Goal: Task Accomplishment & Management: Manage account settings

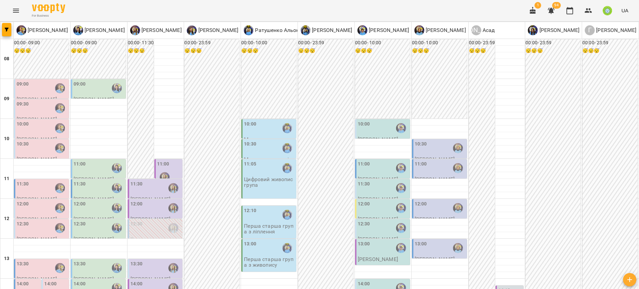
scroll to position [224, 0]
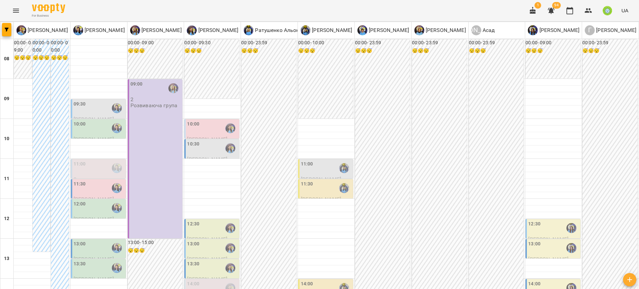
scroll to position [228, 0]
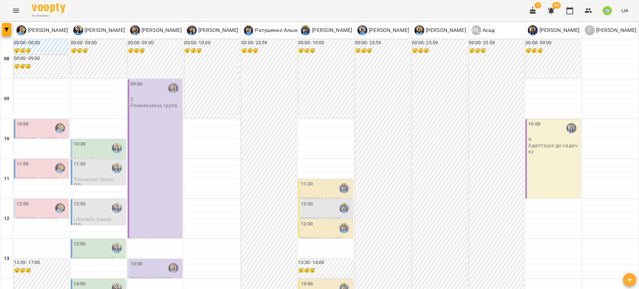
scroll to position [311, 0]
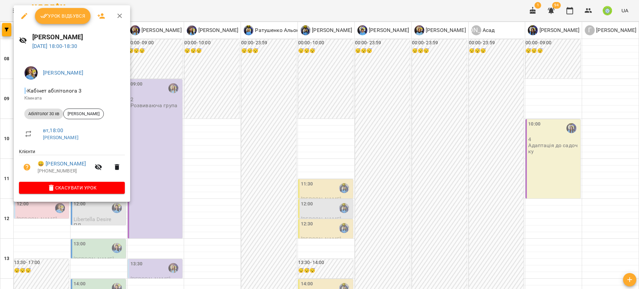
click at [111, 219] on div at bounding box center [319, 144] width 639 height 289
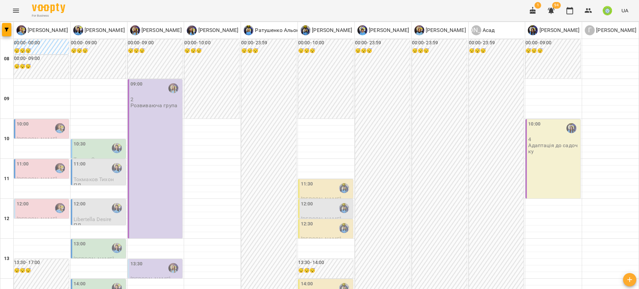
scroll to position [239, 0]
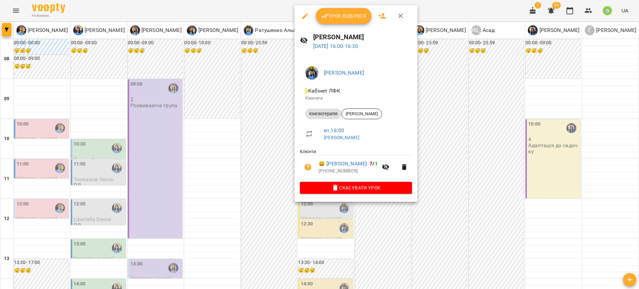
click at [246, 145] on div at bounding box center [319, 144] width 639 height 289
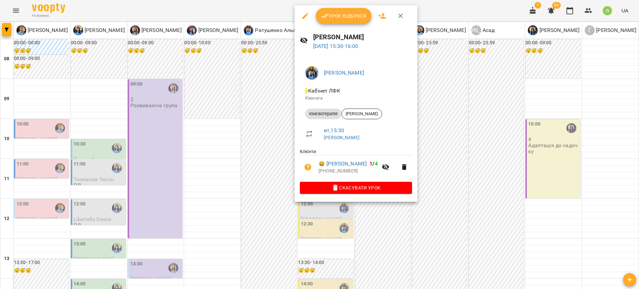
drag, startPoint x: 253, startPoint y: 197, endPoint x: 290, endPoint y: 135, distance: 72.3
click at [253, 197] on div at bounding box center [319, 144] width 639 height 289
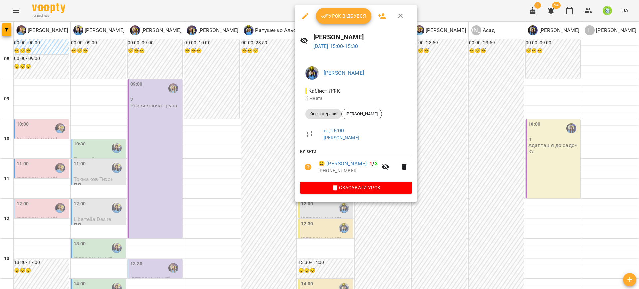
click at [245, 190] on div at bounding box center [319, 144] width 639 height 289
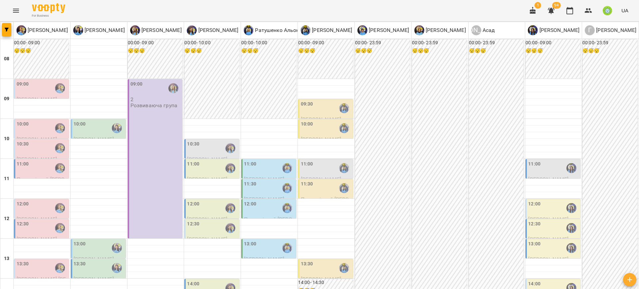
scroll to position [300, 0]
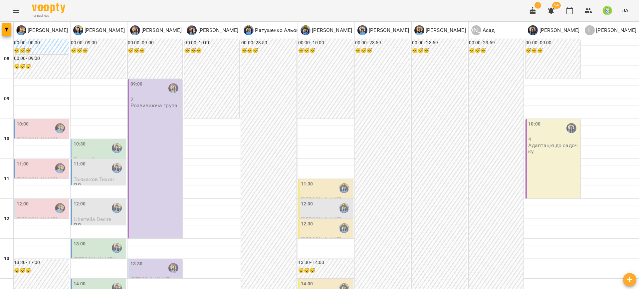
scroll to position [263, 0]
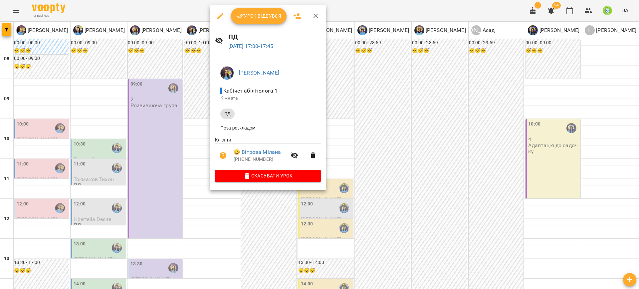
click at [353, 222] on div at bounding box center [319, 144] width 639 height 289
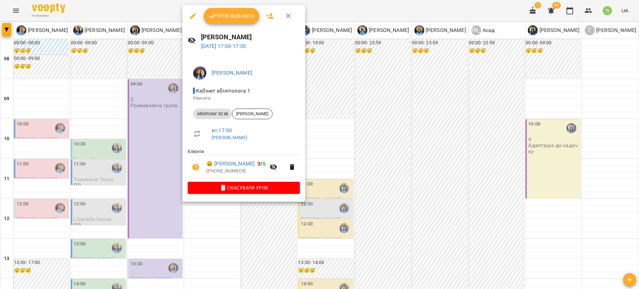
click at [344, 205] on div at bounding box center [319, 144] width 639 height 289
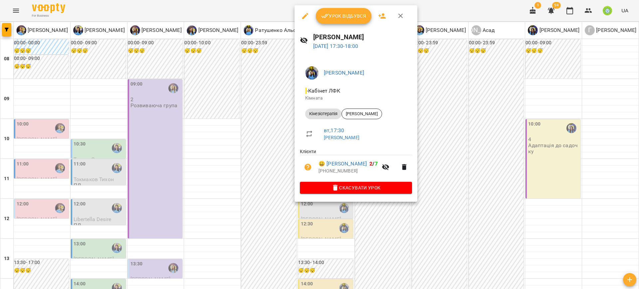
drag, startPoint x: 383, startPoint y: 231, endPoint x: 330, endPoint y: 161, distance: 87.1
click at [382, 229] on div at bounding box center [319, 144] width 639 height 289
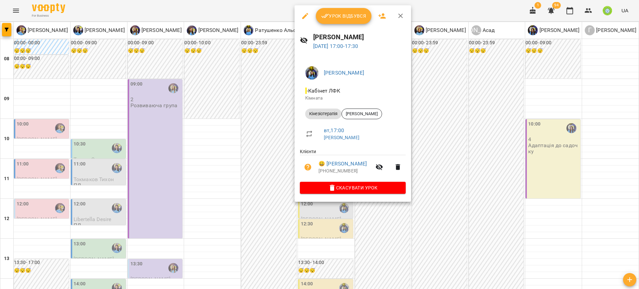
click at [384, 218] on div at bounding box center [319, 144] width 639 height 289
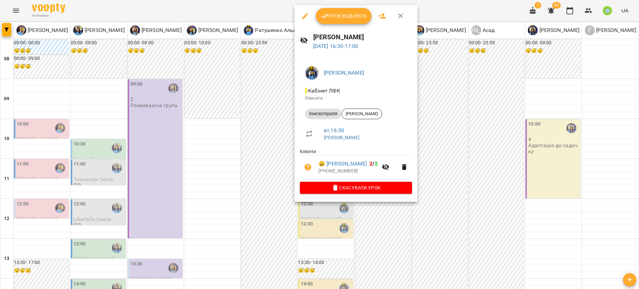
click at [402, 228] on div at bounding box center [319, 144] width 639 height 289
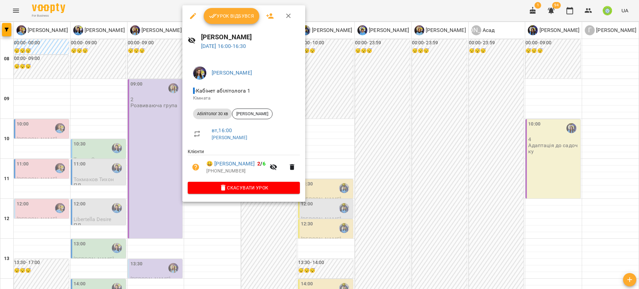
click at [303, 232] on div at bounding box center [319, 144] width 639 height 289
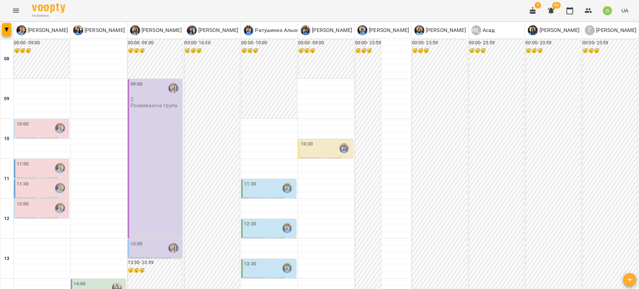
scroll to position [313, 0]
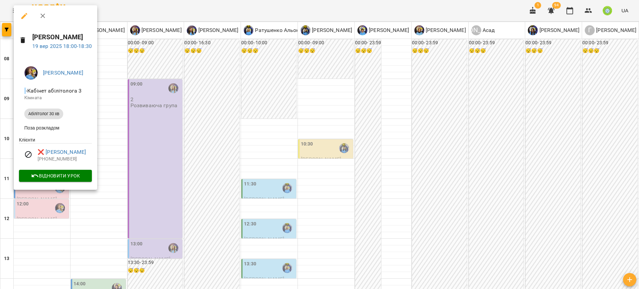
click at [180, 210] on div at bounding box center [319, 144] width 639 height 289
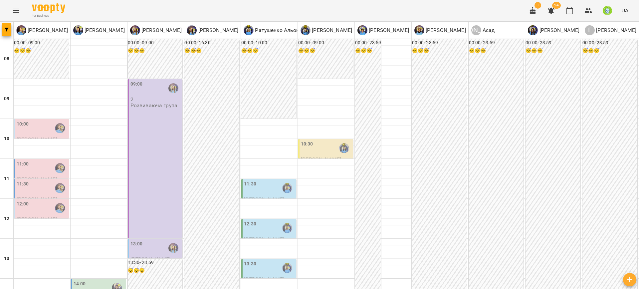
drag, startPoint x: 13, startPoint y: 258, endPoint x: 112, endPoint y: 264, distance: 98.7
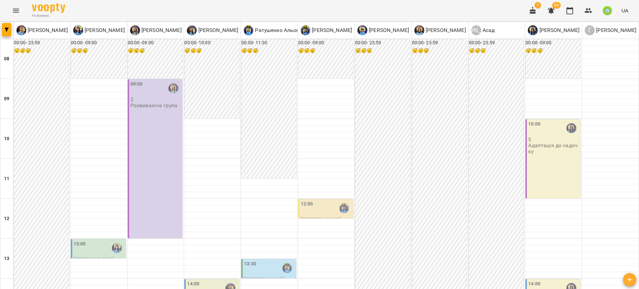
scroll to position [217, 0]
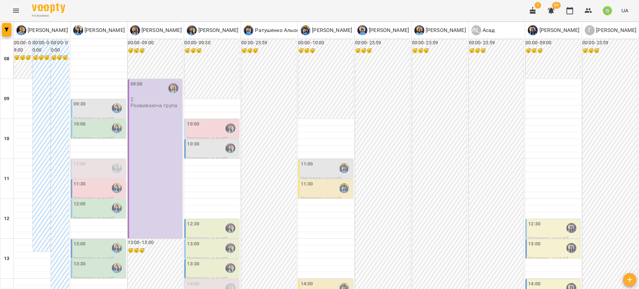
scroll to position [277, 0]
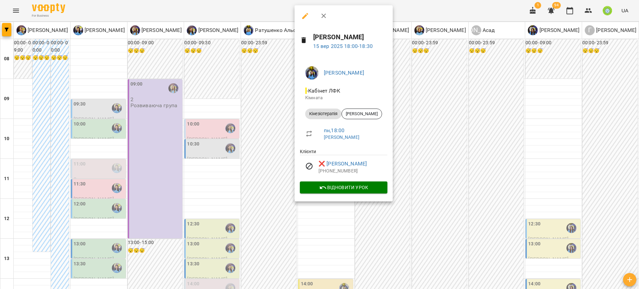
click at [435, 228] on div at bounding box center [319, 144] width 639 height 289
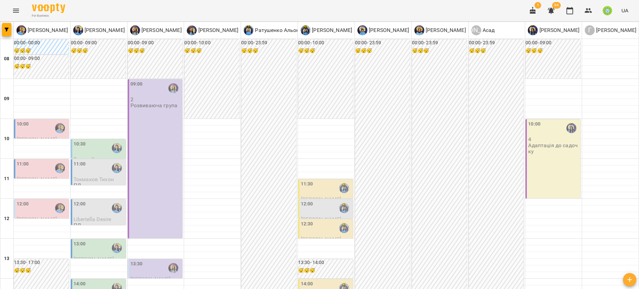
scroll to position [313, 0]
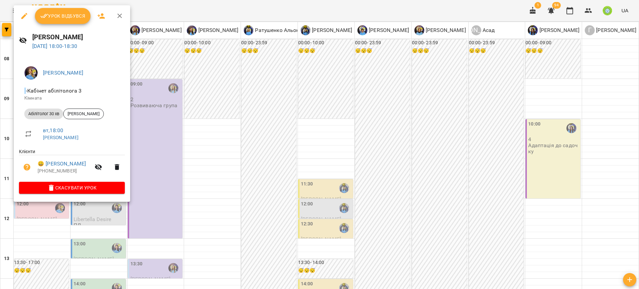
click at [213, 210] on div at bounding box center [319, 144] width 639 height 289
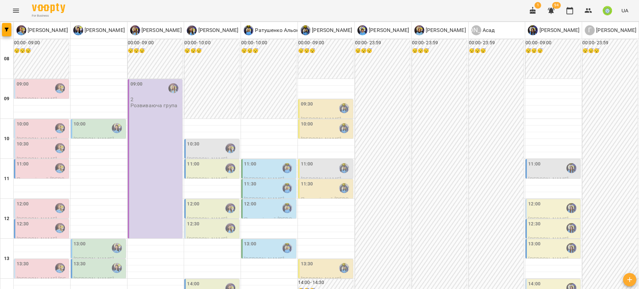
scroll to position [260, 0]
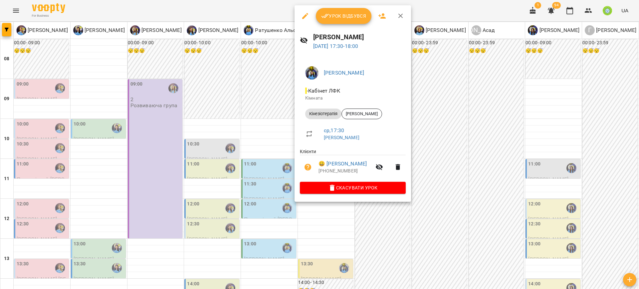
click at [401, 218] on div at bounding box center [319, 144] width 639 height 289
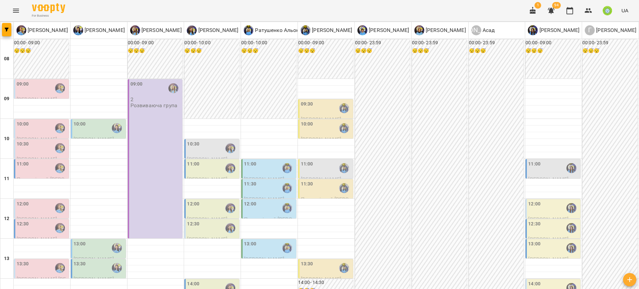
scroll to position [313, 0]
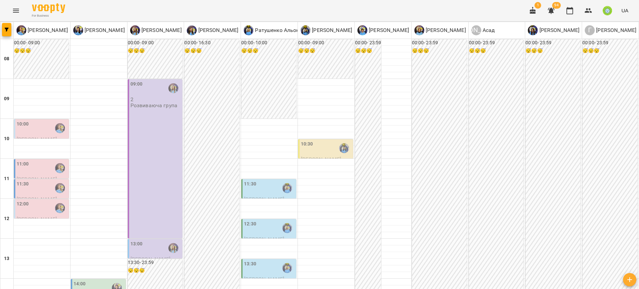
scroll to position [295, 0]
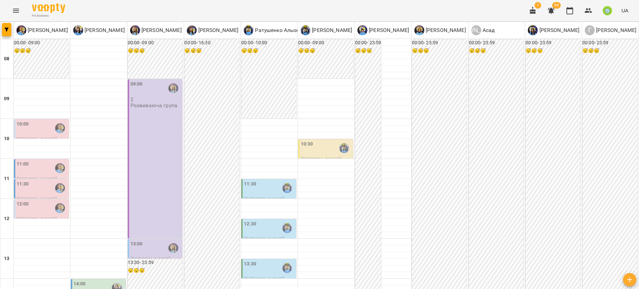
scroll to position [277, 0]
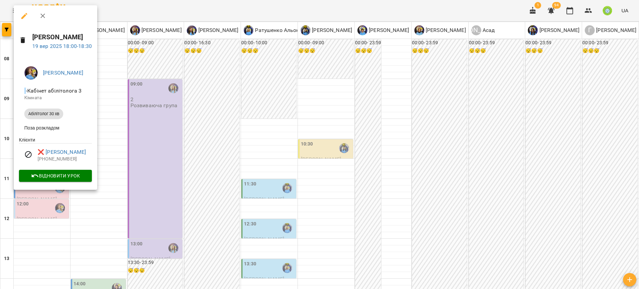
drag, startPoint x: 118, startPoint y: 204, endPoint x: 122, endPoint y: 207, distance: 4.8
click at [118, 204] on div at bounding box center [319, 144] width 639 height 289
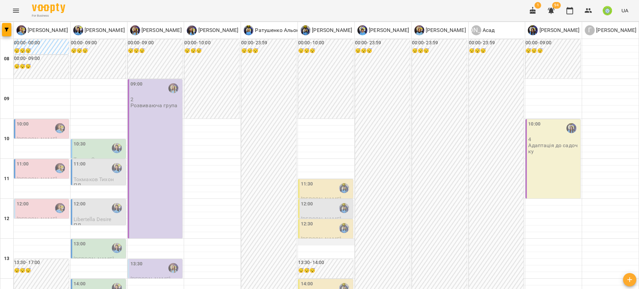
scroll to position [238, 0]
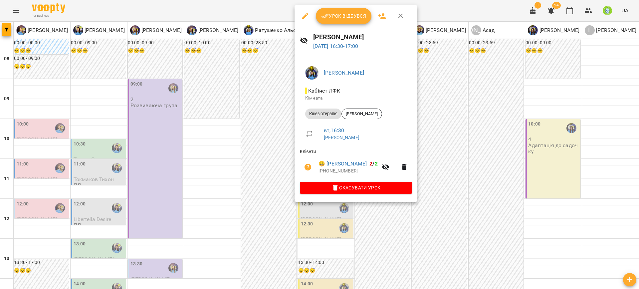
click at [447, 230] on div at bounding box center [319, 144] width 639 height 289
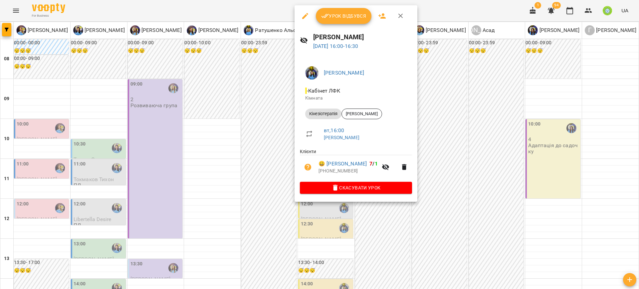
click at [259, 202] on div at bounding box center [319, 144] width 639 height 289
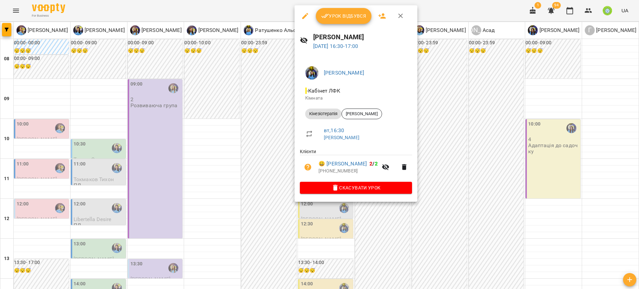
click at [465, 173] on div at bounding box center [319, 144] width 639 height 289
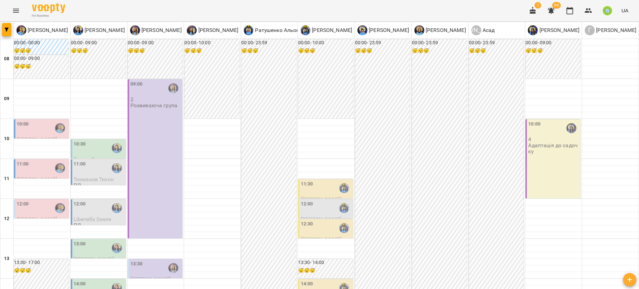
scroll to position [233, 0]
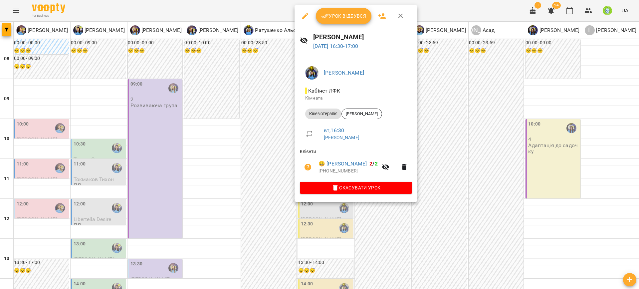
drag, startPoint x: 457, startPoint y: 178, endPoint x: 420, endPoint y: 178, distance: 36.9
click at [456, 178] on div at bounding box center [319, 144] width 639 height 289
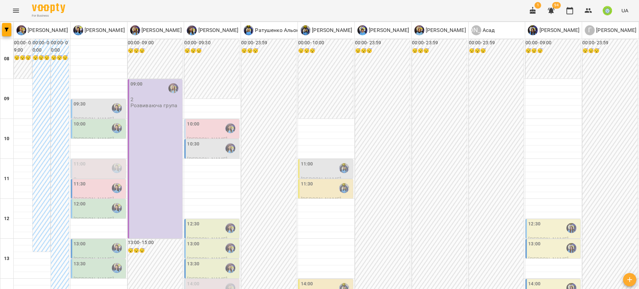
scroll to position [209, 0]
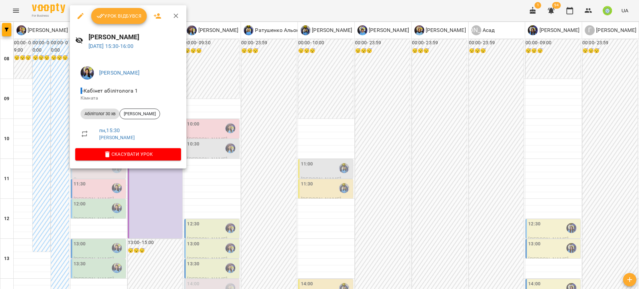
click at [192, 207] on div at bounding box center [319, 144] width 639 height 289
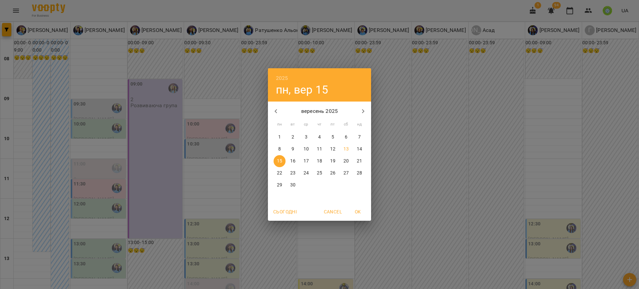
click at [281, 175] on p "22" at bounding box center [279, 173] width 5 height 7
type input "**********"
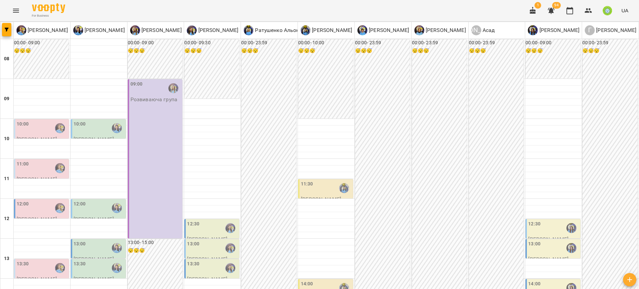
scroll to position [261, 0]
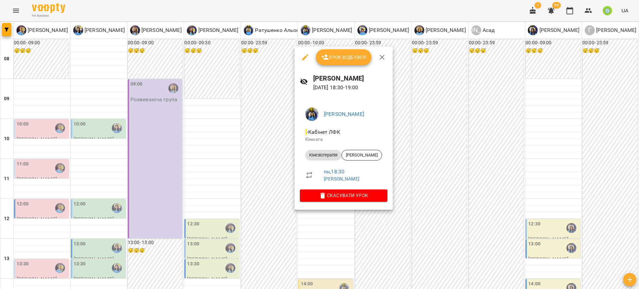
click at [437, 231] on div at bounding box center [319, 144] width 639 height 289
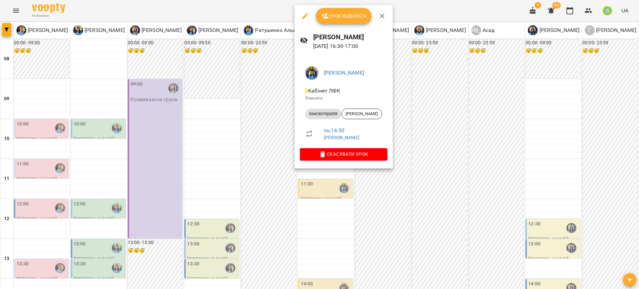
click at [446, 217] on div at bounding box center [319, 144] width 639 height 289
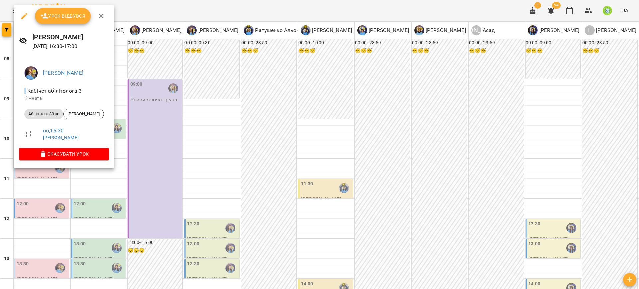
drag, startPoint x: 152, startPoint y: 174, endPoint x: 79, endPoint y: 120, distance: 90.9
click at [152, 174] on div at bounding box center [319, 144] width 639 height 289
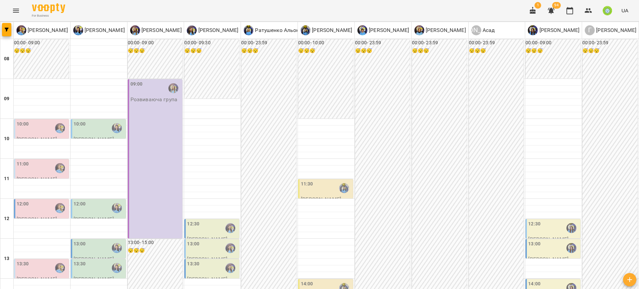
drag, startPoint x: 14, startPoint y: 107, endPoint x: 18, endPoint y: 108, distance: 3.4
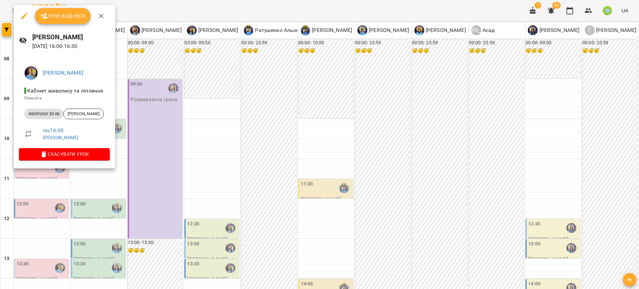
drag, startPoint x: 201, startPoint y: 177, endPoint x: 153, endPoint y: 147, distance: 57.1
click at [200, 177] on div at bounding box center [319, 144] width 639 height 289
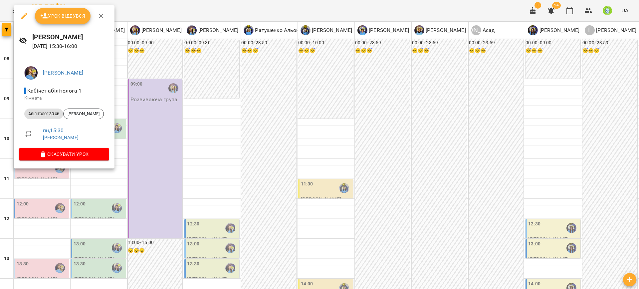
click at [160, 171] on div at bounding box center [319, 144] width 639 height 289
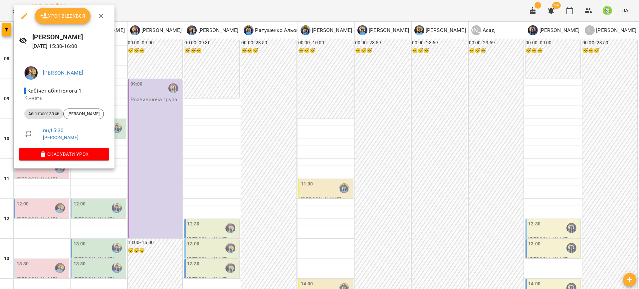
drag, startPoint x: 181, startPoint y: 132, endPoint x: 260, endPoint y: 105, distance: 83.5
click at [185, 132] on div at bounding box center [319, 144] width 639 height 289
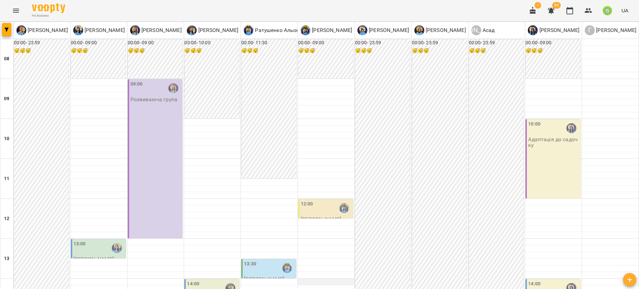
scroll to position [154, 0]
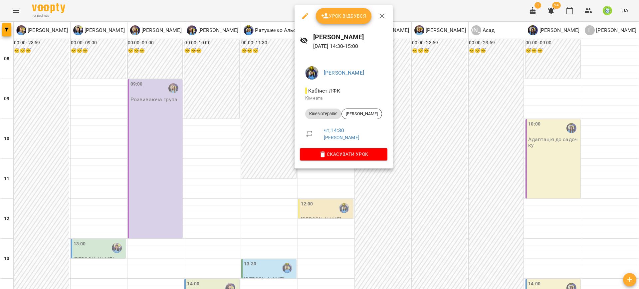
drag, startPoint x: 409, startPoint y: 209, endPoint x: 355, endPoint y: 197, distance: 55.0
click at [408, 209] on div at bounding box center [319, 144] width 639 height 289
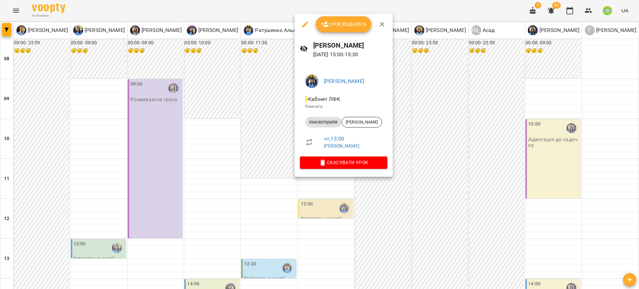
click at [413, 211] on div at bounding box center [319, 144] width 639 height 289
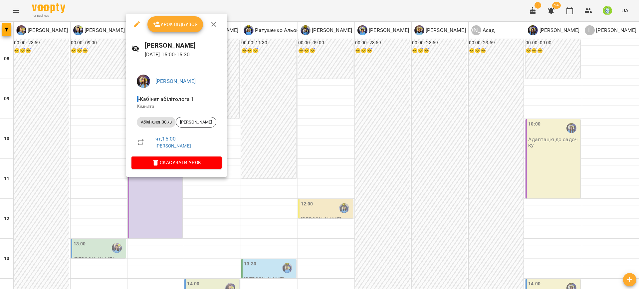
drag, startPoint x: 381, startPoint y: 204, endPoint x: 240, endPoint y: 191, distance: 141.4
click at [379, 204] on div at bounding box center [319, 144] width 639 height 289
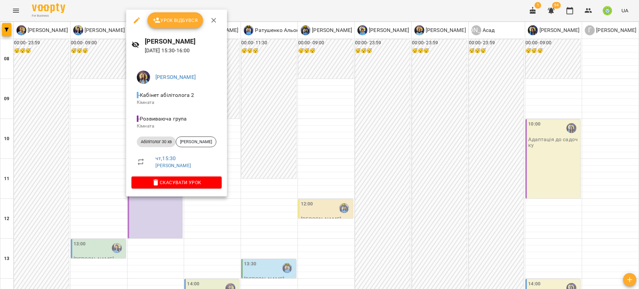
click at [373, 203] on div at bounding box center [319, 144] width 639 height 289
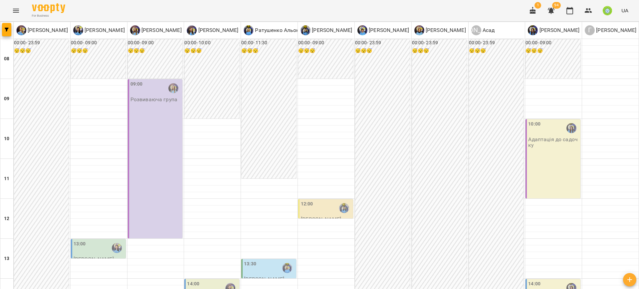
scroll to position [238, 0]
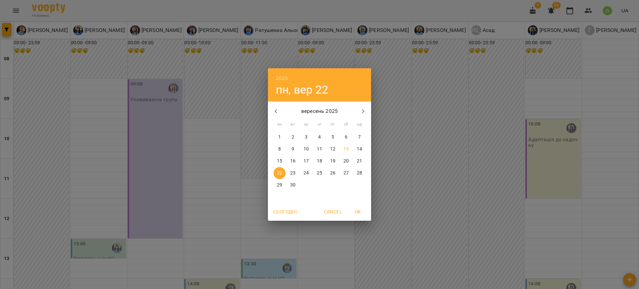
click at [307, 159] on p "17" at bounding box center [306, 161] width 5 height 7
type input "**********"
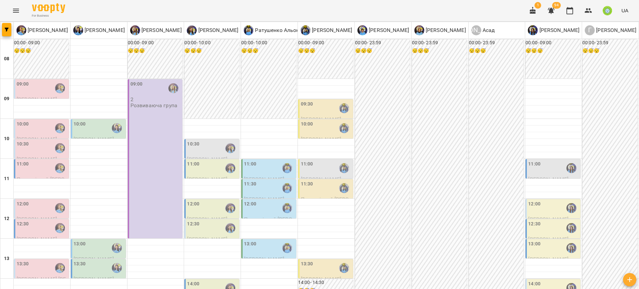
scroll to position [135, 0]
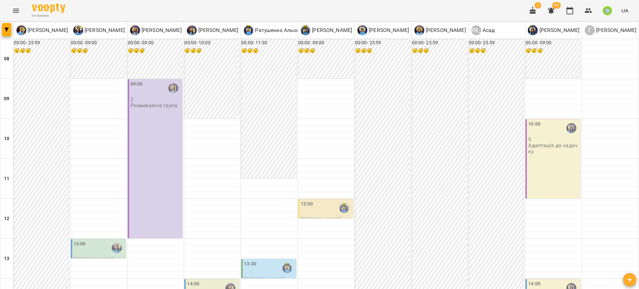
scroll to position [220, 0]
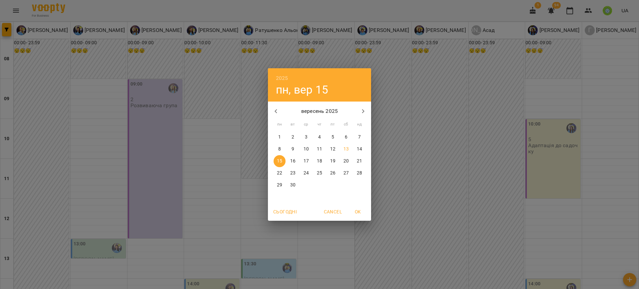
click at [344, 146] on p "13" at bounding box center [345, 149] width 5 height 7
type input "**********"
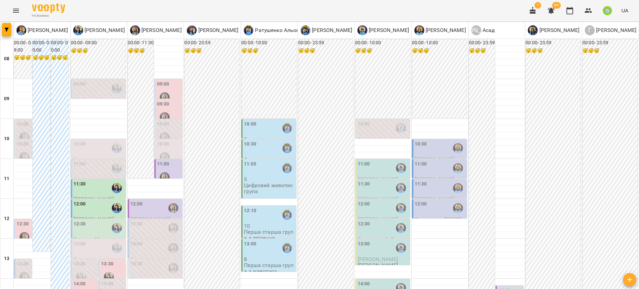
scroll to position [119, 0]
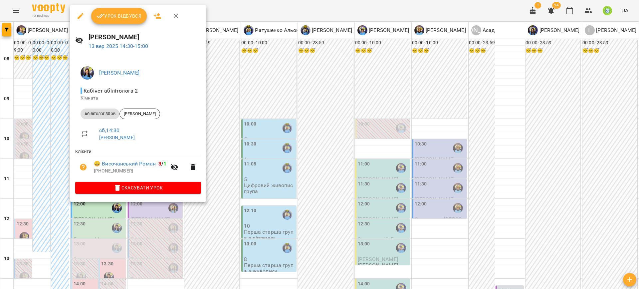
click at [224, 197] on div at bounding box center [319, 144] width 639 height 289
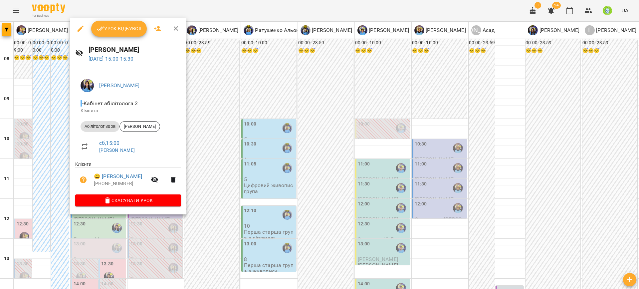
click at [215, 202] on div at bounding box center [319, 144] width 639 height 289
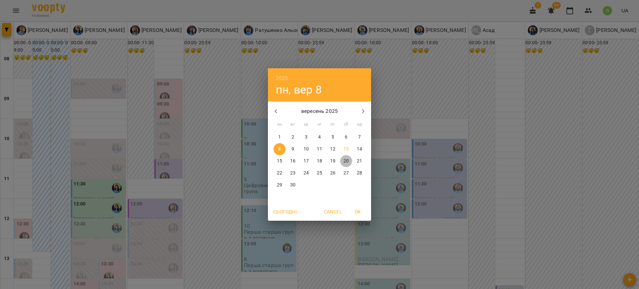
click at [345, 162] on p "20" at bounding box center [345, 161] width 5 height 7
type input "**********"
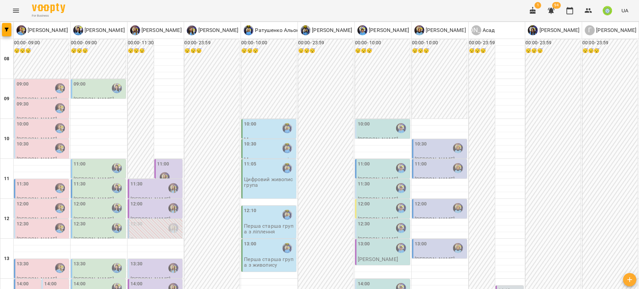
scroll to position [200, 0]
click at [23, 280] on label "14:00" at bounding box center [23, 283] width 12 height 7
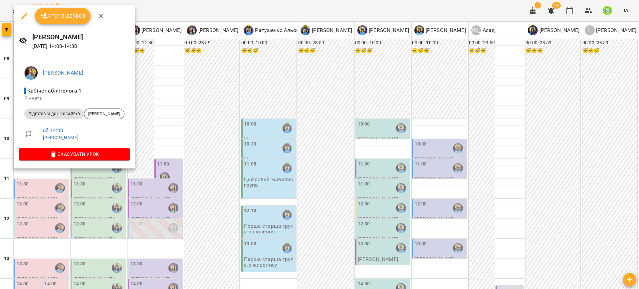
click at [171, 148] on div at bounding box center [319, 144] width 639 height 289
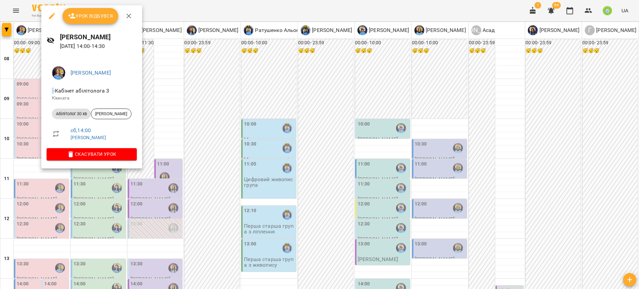
click at [177, 188] on div at bounding box center [319, 144] width 639 height 289
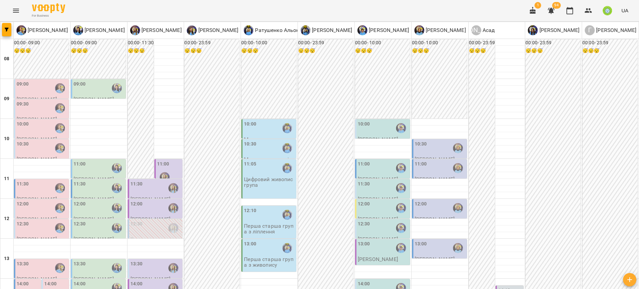
scroll to position [149, 0]
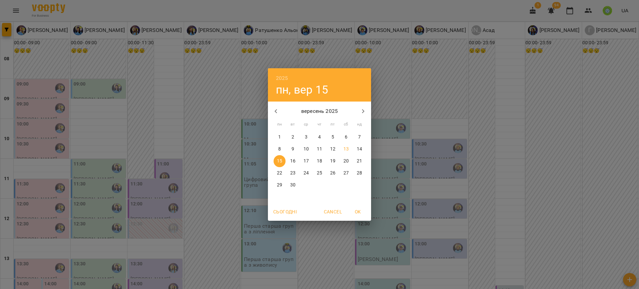
drag, startPoint x: 345, startPoint y: 147, endPoint x: 348, endPoint y: 150, distance: 4.0
click at [345, 148] on p "13" at bounding box center [345, 149] width 5 height 7
type input "**********"
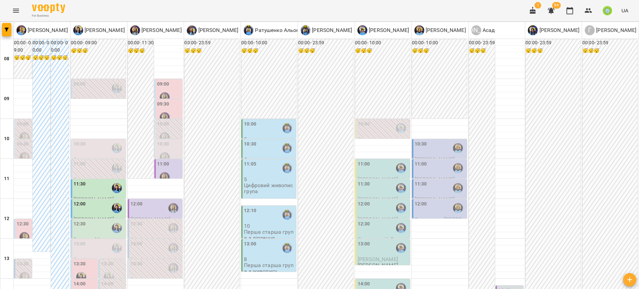
scroll to position [193, 0]
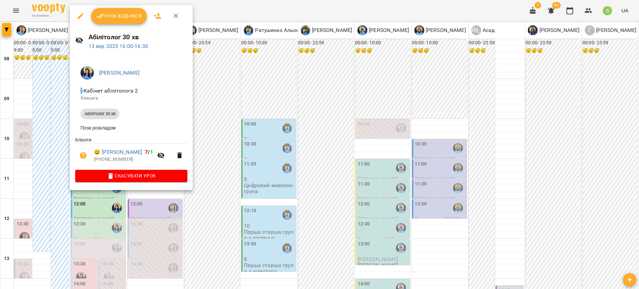
click at [268, 201] on div at bounding box center [319, 144] width 639 height 289
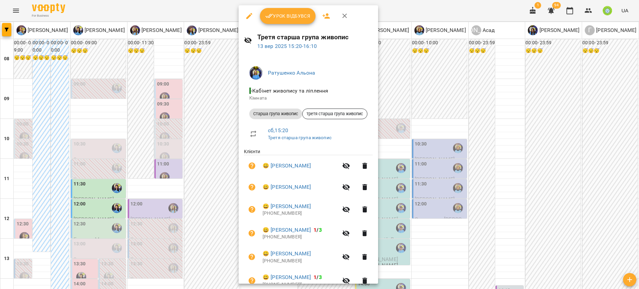
click at [409, 152] on div at bounding box center [319, 144] width 639 height 289
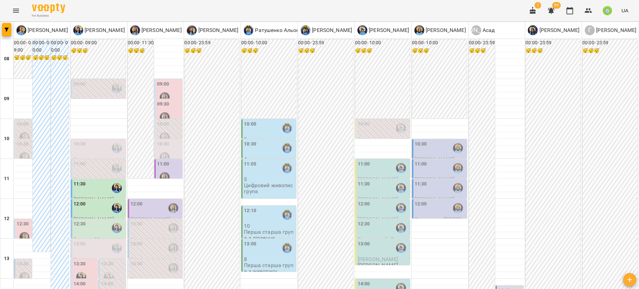
type input "**********"
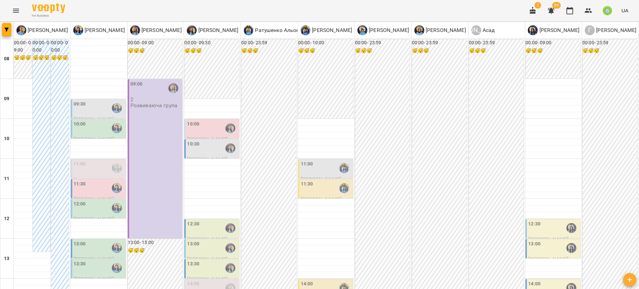
scroll to position [271, 0]
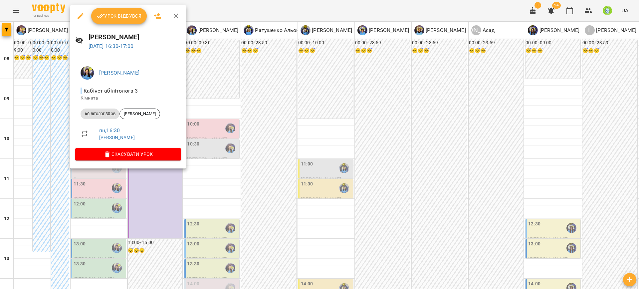
click at [298, 178] on div at bounding box center [319, 144] width 639 height 289
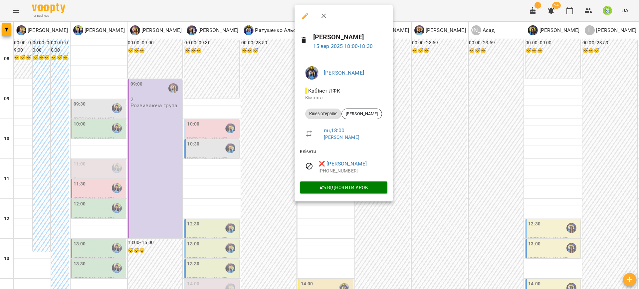
click at [429, 204] on div at bounding box center [319, 144] width 639 height 289
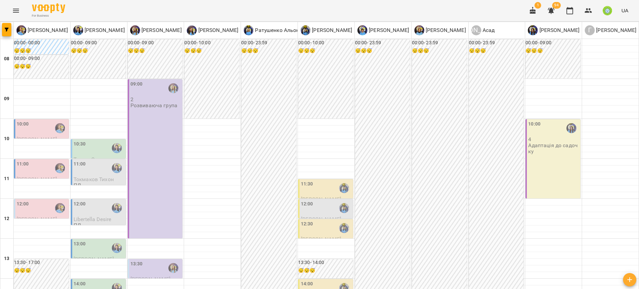
scroll to position [258, 0]
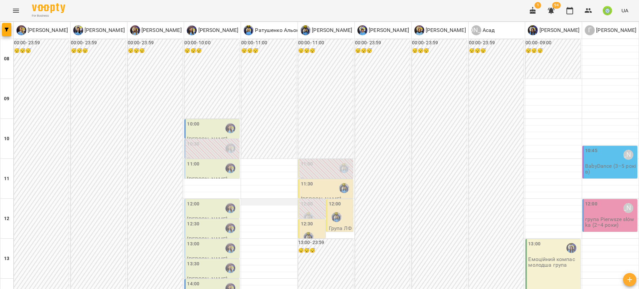
scroll to position [54, 0]
click at [306, 209] on div at bounding box center [308, 216] width 15 height 15
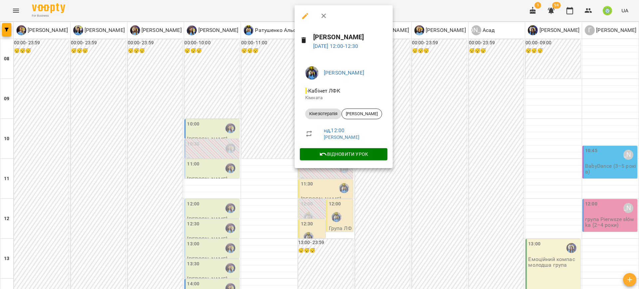
click at [373, 214] on div at bounding box center [319, 144] width 639 height 289
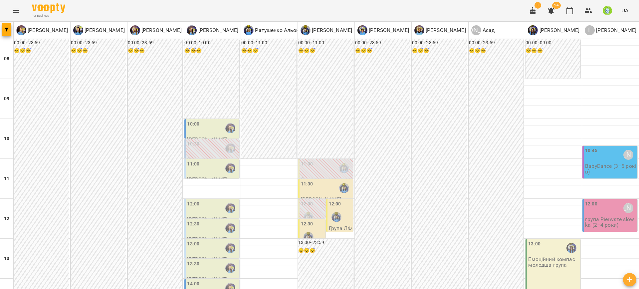
click at [308, 160] on div "11:00" at bounding box center [307, 167] width 12 height 15
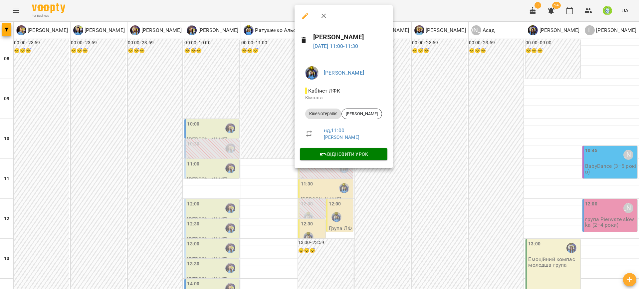
drag, startPoint x: 392, startPoint y: 223, endPoint x: 346, endPoint y: 166, distance: 73.1
click at [391, 221] on div at bounding box center [319, 144] width 639 height 289
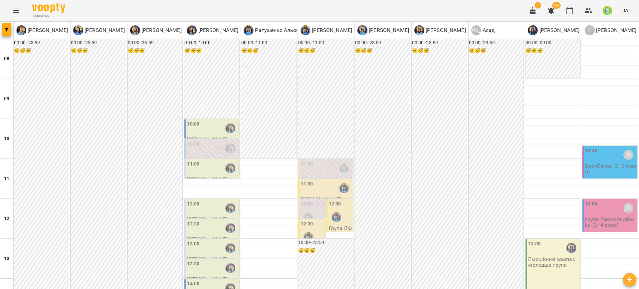
click at [337, 209] on div at bounding box center [336, 216] width 15 height 15
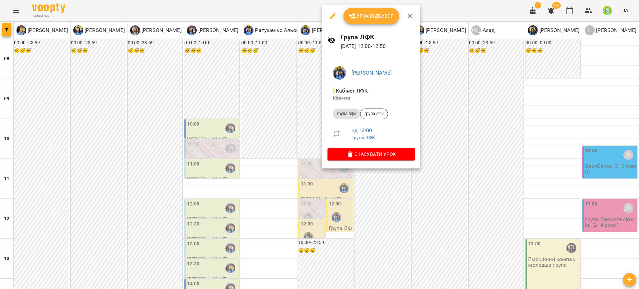
click at [363, 153] on span "Скасувати Урок" at bounding box center [371, 154] width 77 height 8
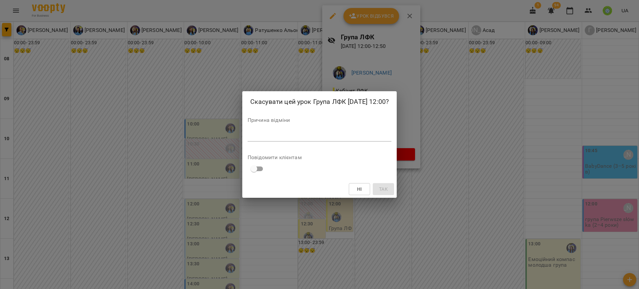
click at [351, 138] on textarea at bounding box center [320, 136] width 144 height 6
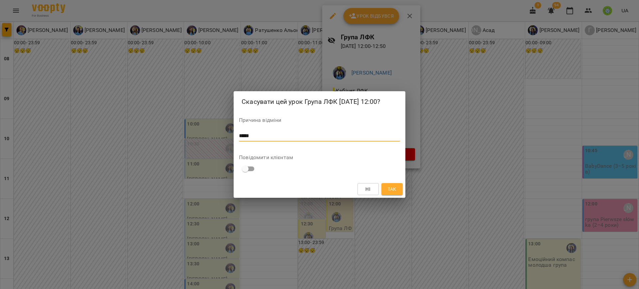
type textarea "*****"
drag, startPoint x: 397, startPoint y: 189, endPoint x: 439, endPoint y: 181, distance: 42.8
click at [397, 190] on span "Так" at bounding box center [392, 189] width 11 height 8
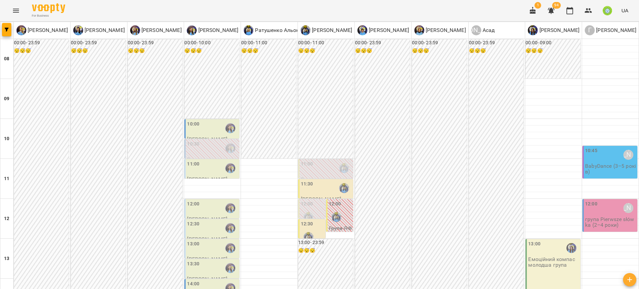
scroll to position [184, 0]
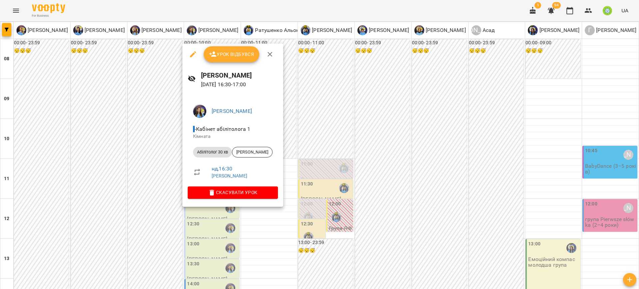
click at [361, 211] on div at bounding box center [319, 144] width 639 height 289
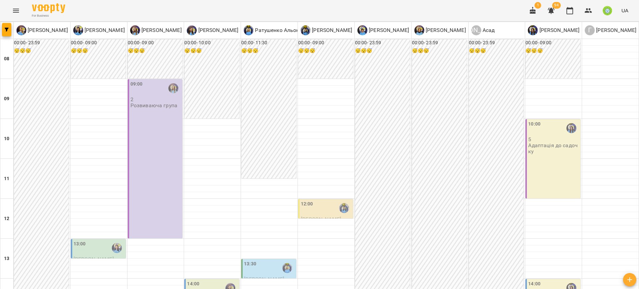
scroll to position [240, 0]
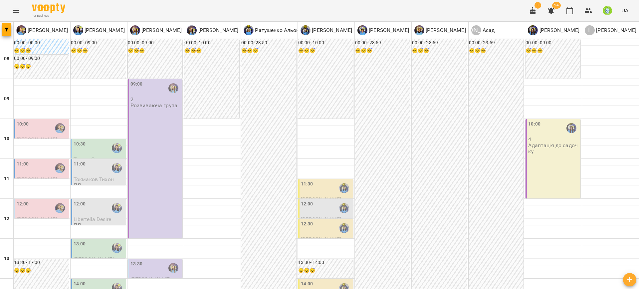
scroll to position [257, 0]
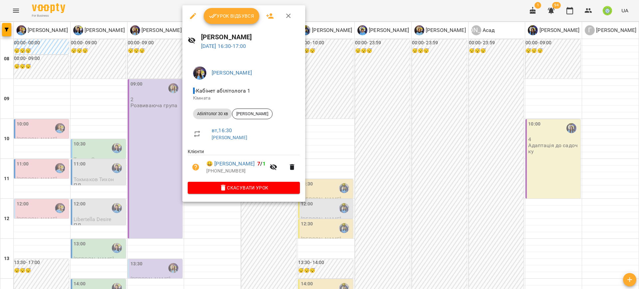
click at [335, 178] on div at bounding box center [319, 144] width 639 height 289
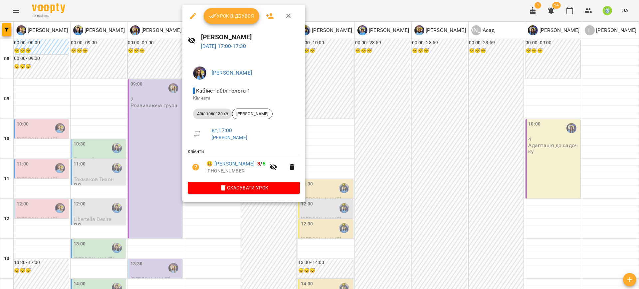
drag, startPoint x: 350, startPoint y: 217, endPoint x: 390, endPoint y: 242, distance: 46.8
click at [350, 217] on div at bounding box center [319, 144] width 639 height 289
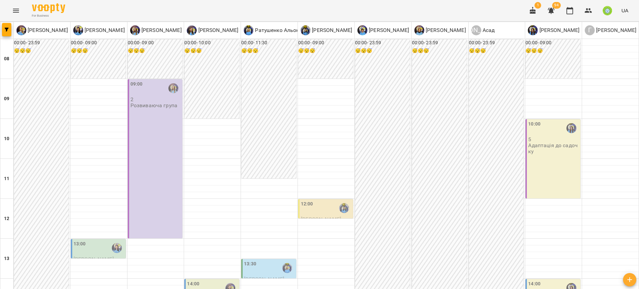
scroll to position [239, 0]
drag, startPoint x: 103, startPoint y: 254, endPoint x: 138, endPoint y: 254, distance: 34.9
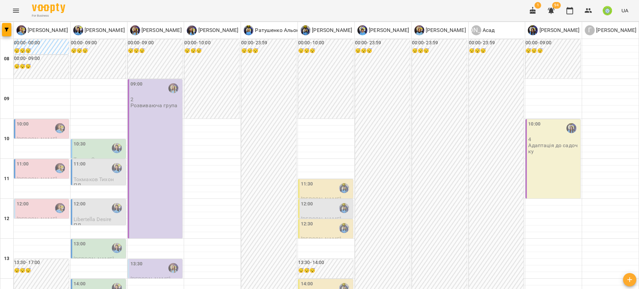
scroll to position [271, 0]
drag, startPoint x: 252, startPoint y: 253, endPoint x: 277, endPoint y: 250, distance: 24.9
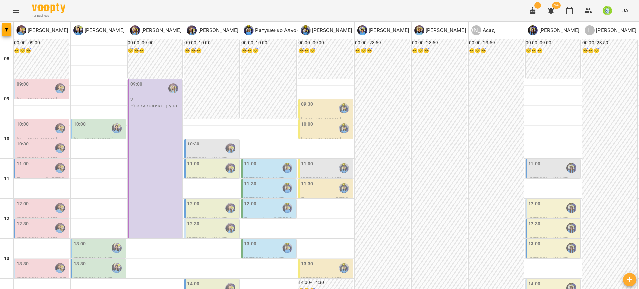
scroll to position [268, 0]
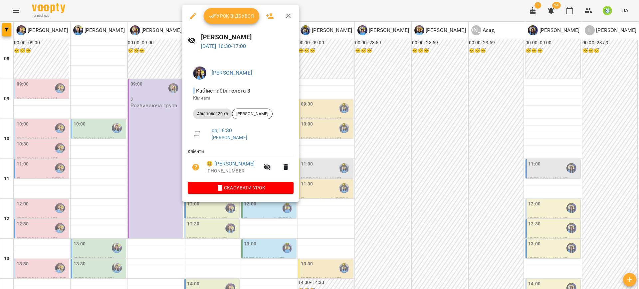
drag, startPoint x: 331, startPoint y: 221, endPoint x: 251, endPoint y: 188, distance: 87.5
click at [331, 220] on div at bounding box center [319, 144] width 639 height 289
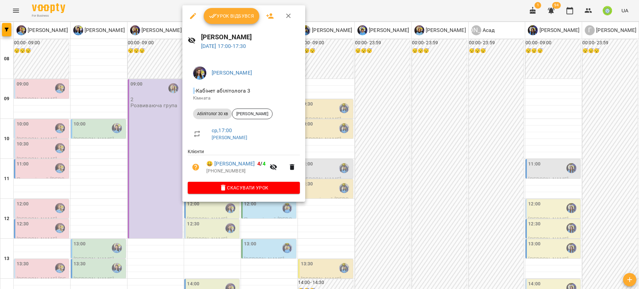
drag, startPoint x: 324, startPoint y: 223, endPoint x: 250, endPoint y: 178, distance: 87.0
click at [324, 222] on div at bounding box center [319, 144] width 639 height 289
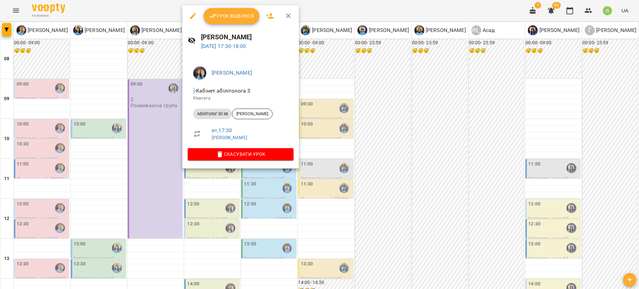
drag, startPoint x: 350, startPoint y: 218, endPoint x: 243, endPoint y: 191, distance: 110.8
click at [349, 216] on div at bounding box center [319, 144] width 639 height 289
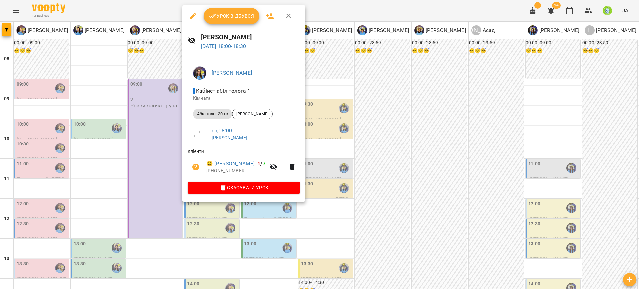
click at [382, 205] on div at bounding box center [319, 144] width 639 height 289
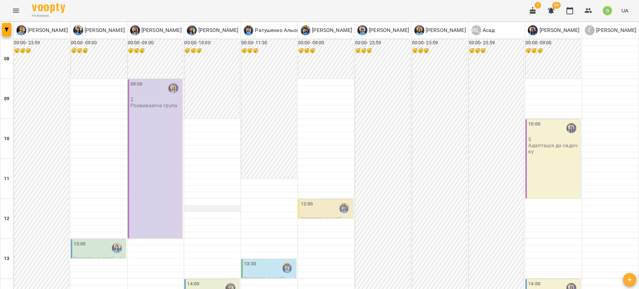
scroll to position [247, 0]
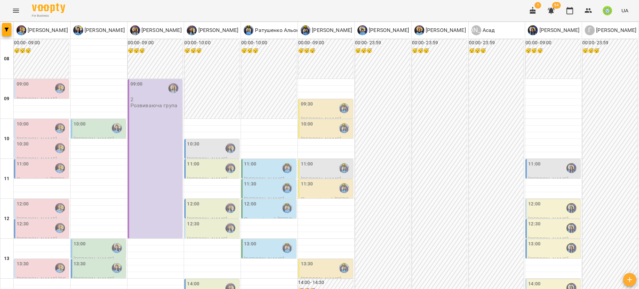
scroll to position [297, 0]
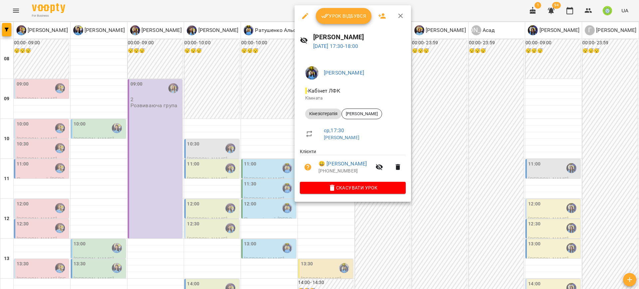
click at [421, 229] on div at bounding box center [319, 144] width 639 height 289
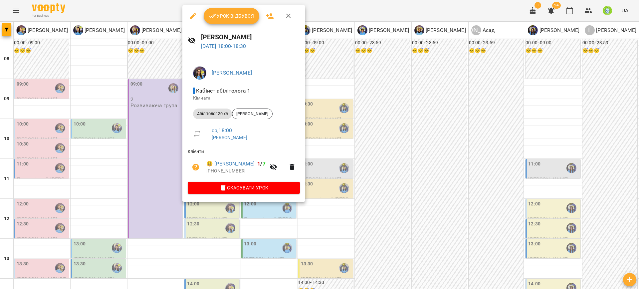
click at [304, 222] on div at bounding box center [319, 144] width 639 height 289
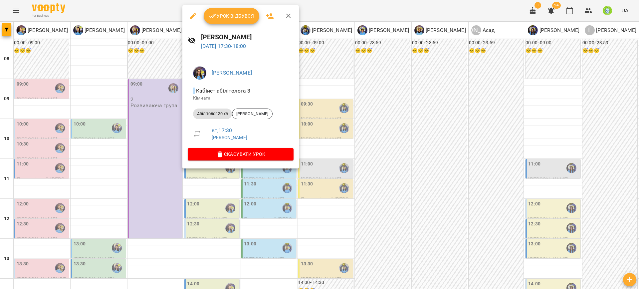
drag, startPoint x: 342, startPoint y: 204, endPoint x: 312, endPoint y: 163, distance: 50.7
click at [341, 204] on div at bounding box center [319, 144] width 639 height 289
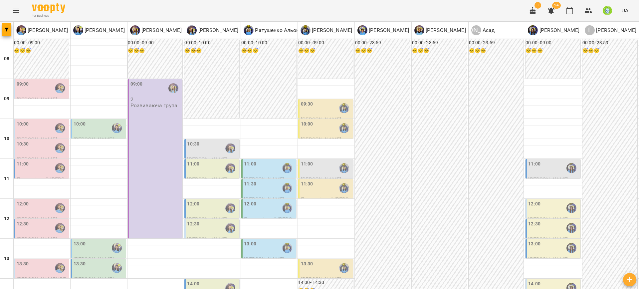
drag, startPoint x: 97, startPoint y: 254, endPoint x: 126, endPoint y: 254, distance: 29.6
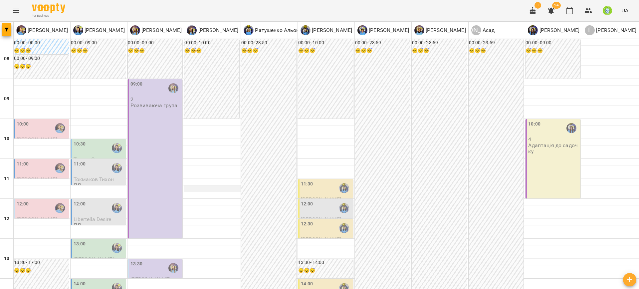
scroll to position [313, 0]
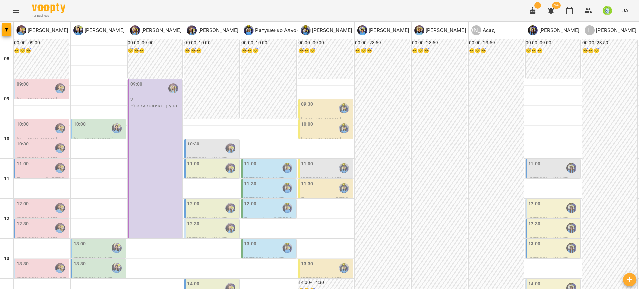
scroll to position [271, 0]
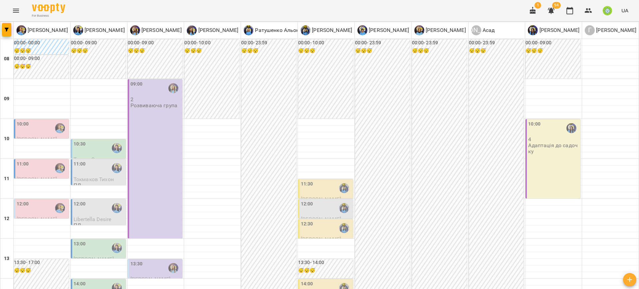
scroll to position [299, 0]
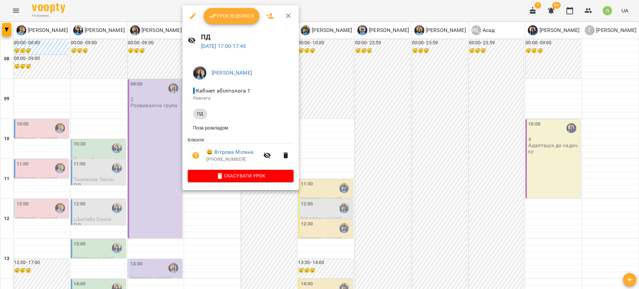
click at [311, 208] on div at bounding box center [319, 144] width 639 height 289
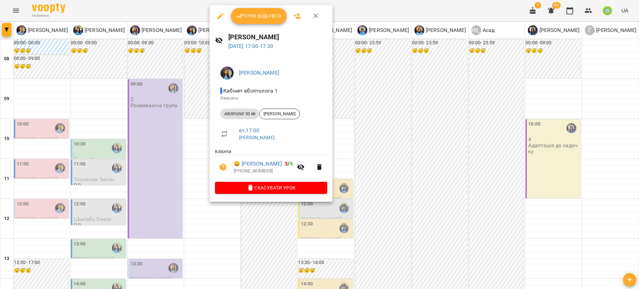
drag, startPoint x: 328, startPoint y: 223, endPoint x: 329, endPoint y: 168, distance: 55.3
click at [329, 223] on div at bounding box center [319, 144] width 639 height 289
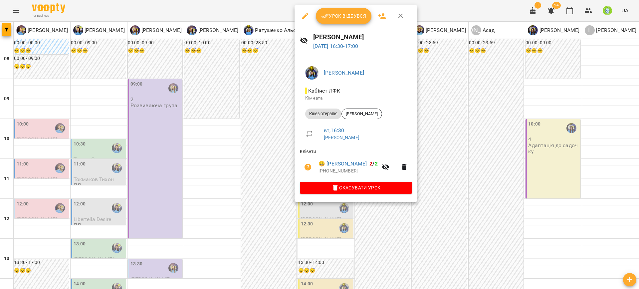
click at [434, 227] on div at bounding box center [319, 144] width 639 height 289
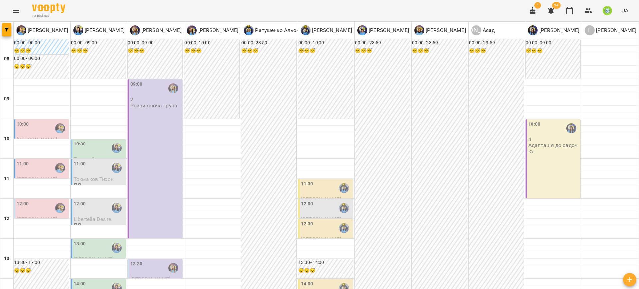
scroll to position [259, 0]
drag, startPoint x: 10, startPoint y: 258, endPoint x: 15, endPoint y: 257, distance: 5.4
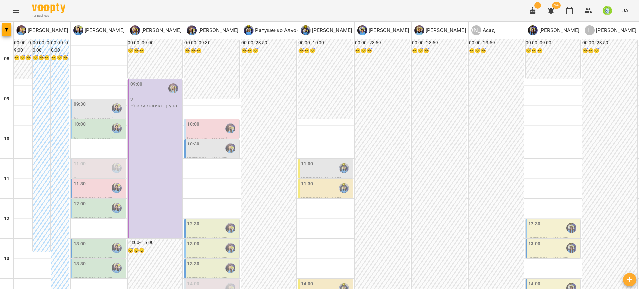
scroll to position [313, 0]
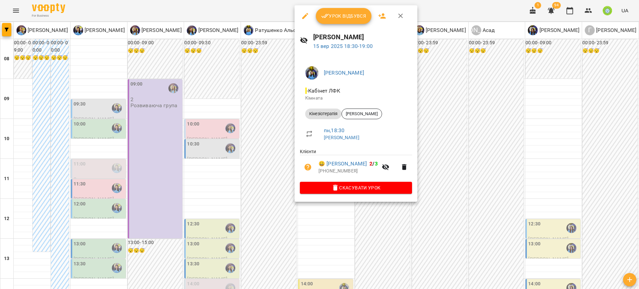
click at [448, 200] on div at bounding box center [319, 144] width 639 height 289
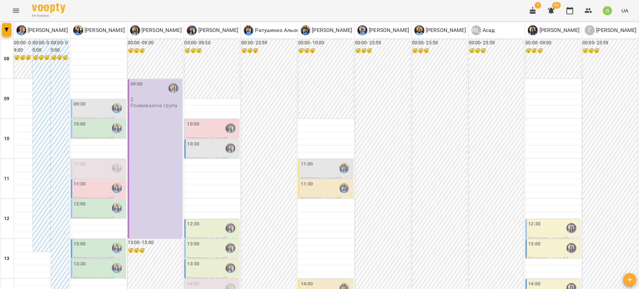
scroll to position [311, 0]
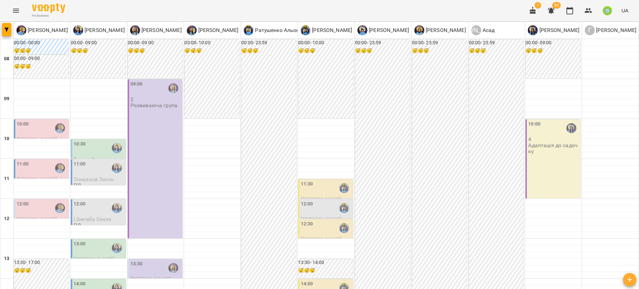
scroll to position [285, 0]
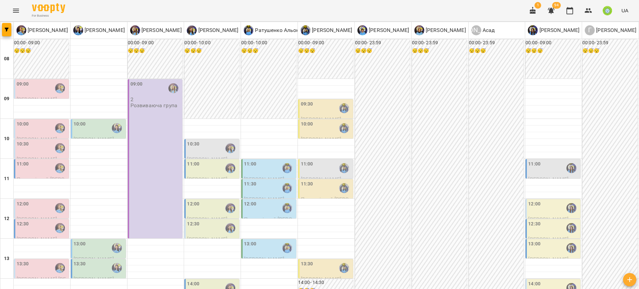
scroll to position [313, 0]
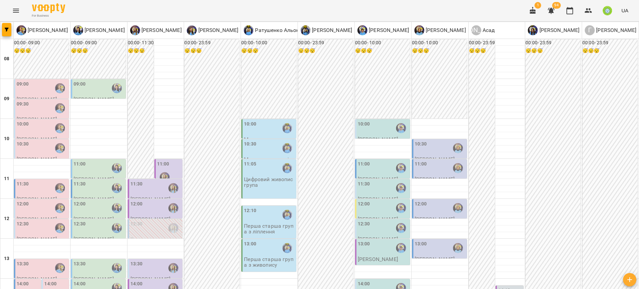
drag, startPoint x: 99, startPoint y: 254, endPoint x: 143, endPoint y: 245, distance: 44.9
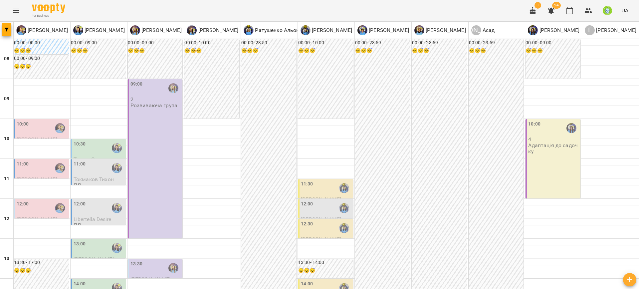
scroll to position [293, 0]
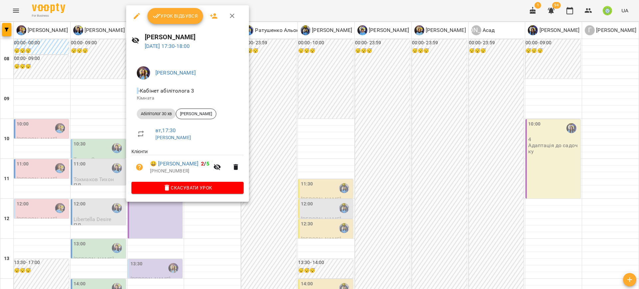
drag, startPoint x: 269, startPoint y: 190, endPoint x: 250, endPoint y: 167, distance: 29.8
click at [269, 190] on div at bounding box center [319, 144] width 639 height 289
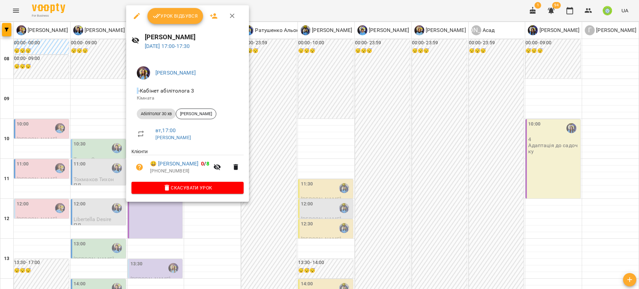
click at [265, 193] on div at bounding box center [319, 144] width 639 height 289
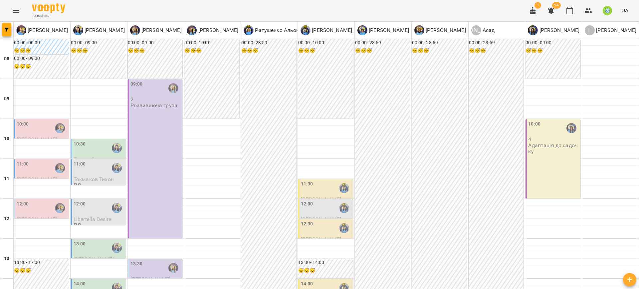
scroll to position [313, 0]
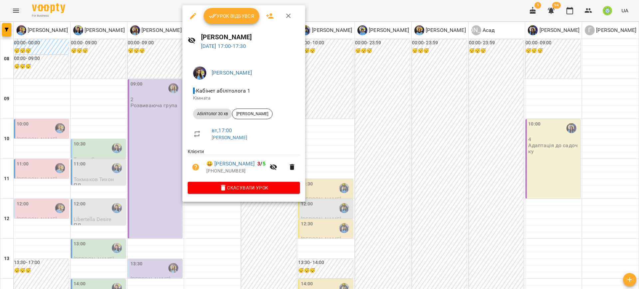
drag, startPoint x: 189, startPoint y: 13, endPoint x: 219, endPoint y: 38, distance: 39.2
click at [189, 13] on icon "button" at bounding box center [193, 16] width 8 height 8
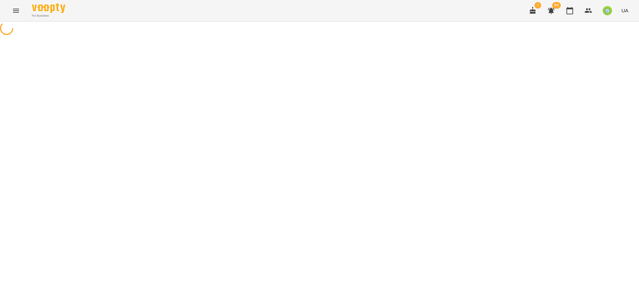
select select "**********"
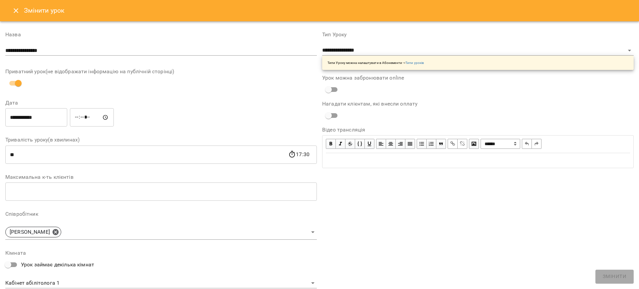
click at [35, 116] on input "**********" at bounding box center [36, 117] width 62 height 19
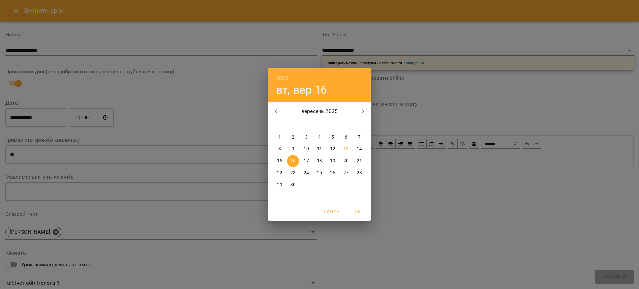
click at [280, 162] on p "15" at bounding box center [279, 161] width 5 height 7
type input "**********"
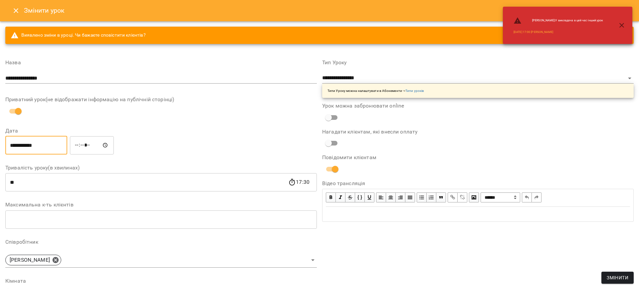
click at [89, 144] on input "*****" at bounding box center [92, 145] width 44 height 19
type input "*****"
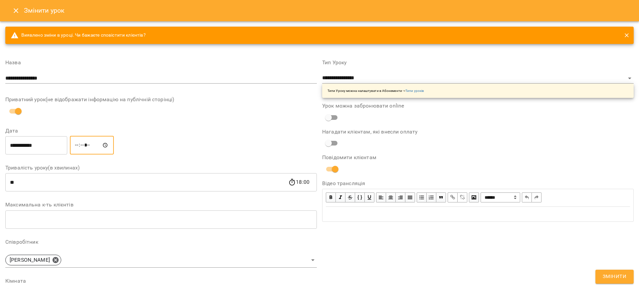
click at [613, 275] on span "Змінити" at bounding box center [615, 276] width 24 height 9
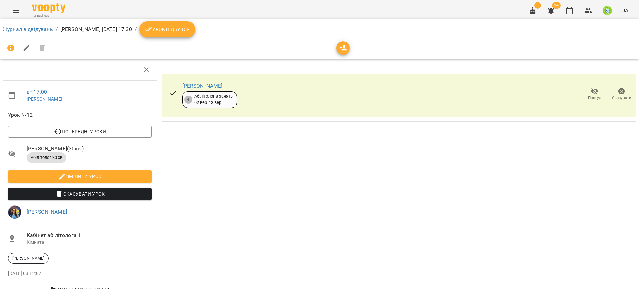
click at [39, 33] on li "Журнал відвідувань" at bounding box center [28, 29] width 50 height 8
click at [39, 29] on link "Журнал відвідувань" at bounding box center [28, 29] width 50 height 6
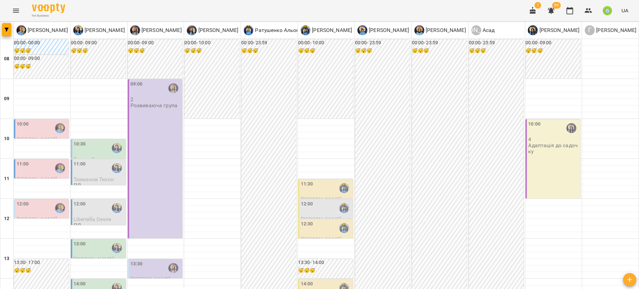
scroll to position [261, 0]
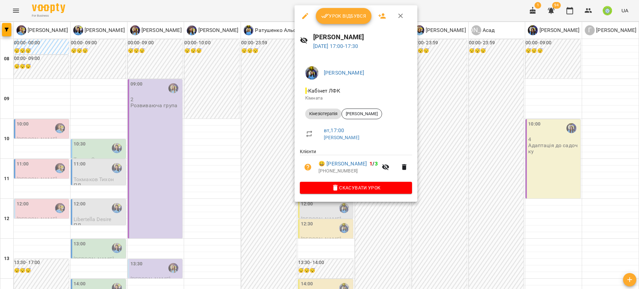
drag, startPoint x: 468, startPoint y: 151, endPoint x: 430, endPoint y: 152, distance: 37.6
click at [467, 151] on div at bounding box center [319, 144] width 639 height 289
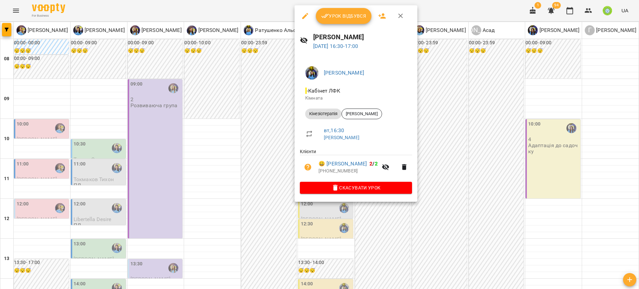
click at [302, 18] on icon "button" at bounding box center [305, 16] width 8 height 8
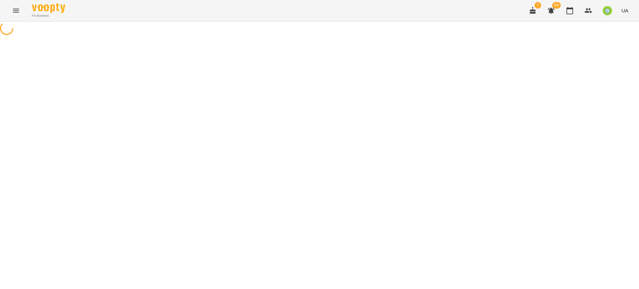
select select "**********"
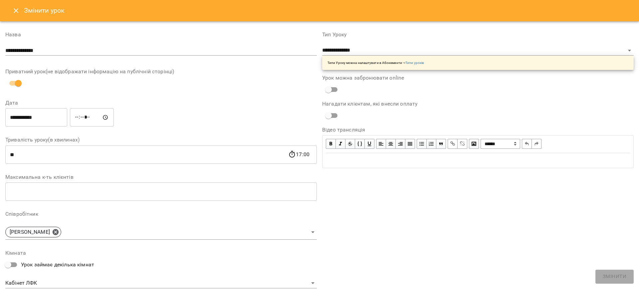
click at [38, 118] on input "**********" at bounding box center [36, 117] width 62 height 19
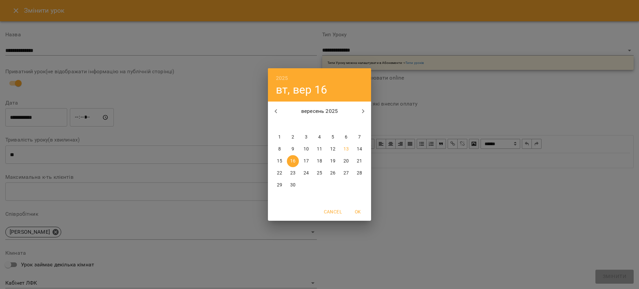
drag, startPoint x: 279, startPoint y: 160, endPoint x: 245, endPoint y: 156, distance: 33.8
click at [279, 160] on p "15" at bounding box center [279, 161] width 5 height 7
type input "**********"
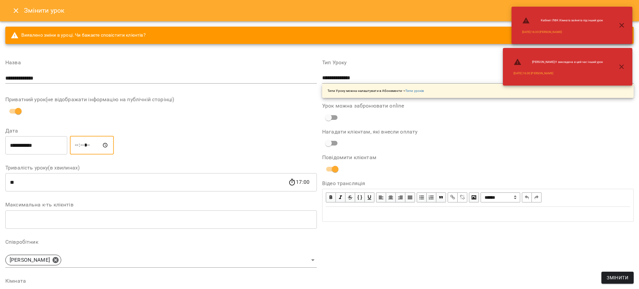
click at [80, 145] on input "*****" at bounding box center [92, 145] width 44 height 19
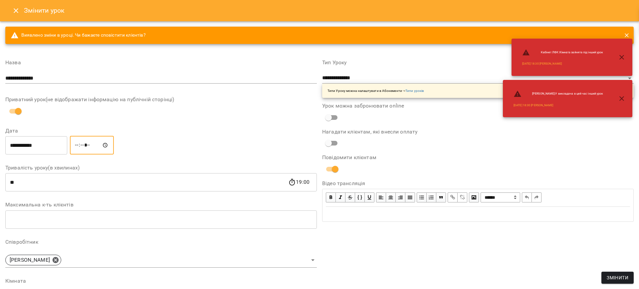
type input "*****"
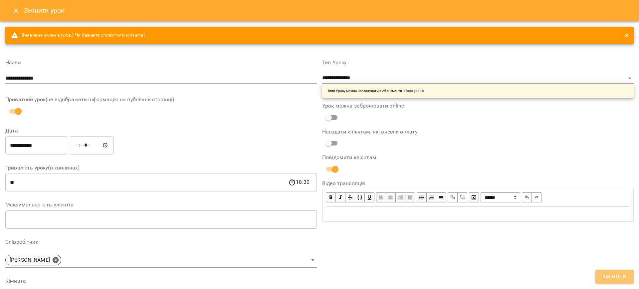
click at [627, 276] on button "Змінити" at bounding box center [614, 277] width 38 height 14
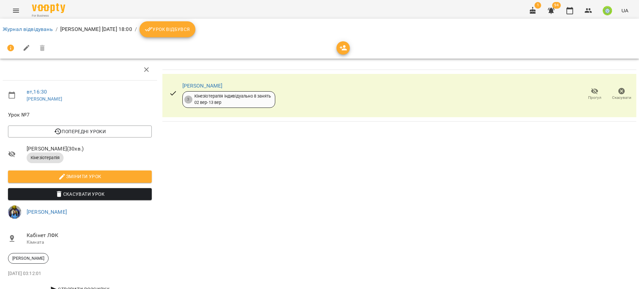
click at [23, 33] on li "Журнал відвідувань" at bounding box center [28, 29] width 50 height 8
click at [24, 31] on link "Журнал відвідувань" at bounding box center [28, 29] width 50 height 6
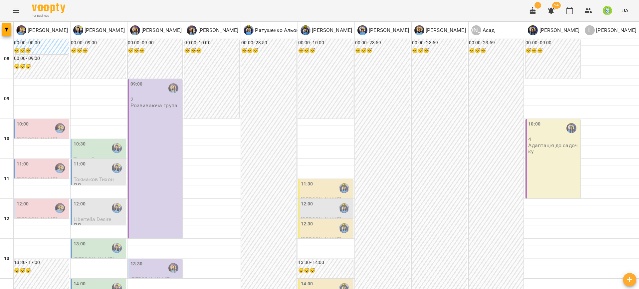
scroll to position [274, 0]
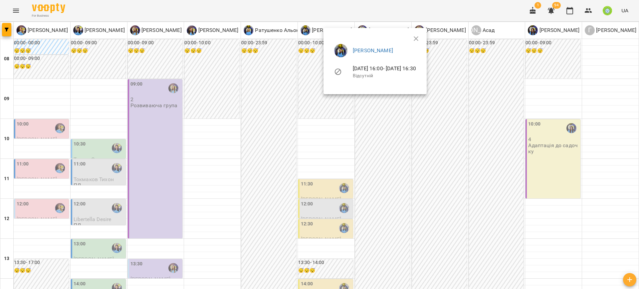
drag, startPoint x: 404, startPoint y: 130, endPoint x: 367, endPoint y: 114, distance: 40.6
click at [402, 127] on div at bounding box center [319, 144] width 639 height 289
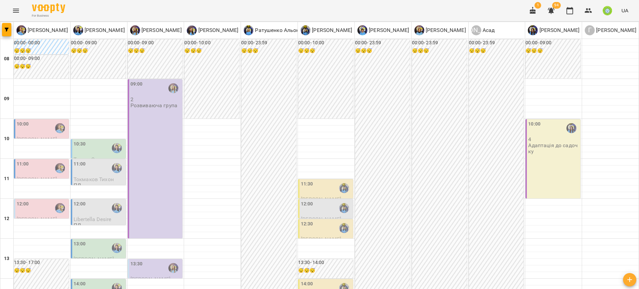
scroll to position [313, 0]
drag, startPoint x: 258, startPoint y: 255, endPoint x: 260, endPoint y: 248, distance: 6.7
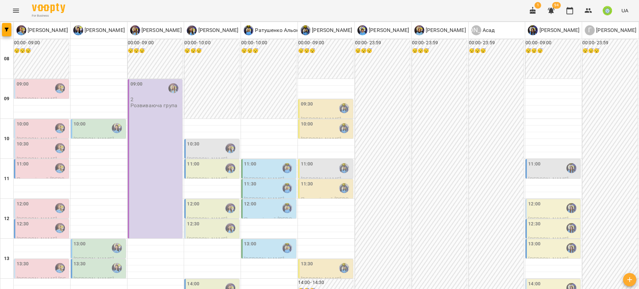
scroll to position [278, 0]
drag, startPoint x: 16, startPoint y: 251, endPoint x: 21, endPoint y: 246, distance: 6.4
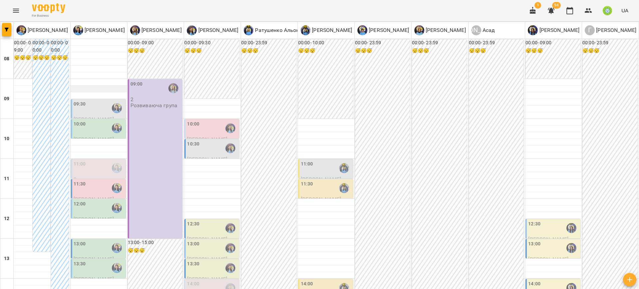
scroll to position [0, 0]
click at [91, 110] on div "09:30" at bounding box center [99, 108] width 51 height 15
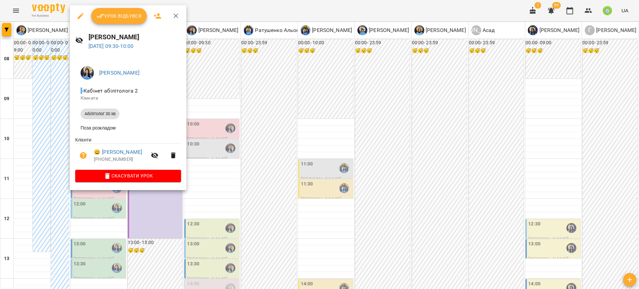
drag, startPoint x: 254, startPoint y: 156, endPoint x: 177, endPoint y: 180, distance: 81.0
click at [253, 156] on div at bounding box center [319, 144] width 639 height 289
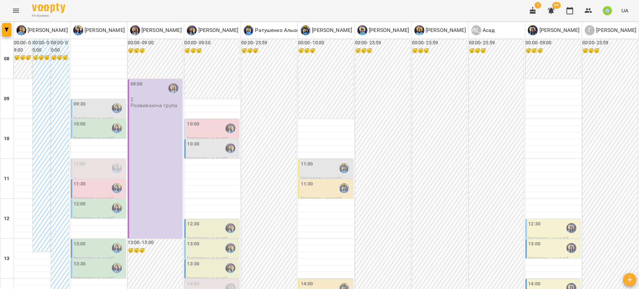
scroll to position [310, 0]
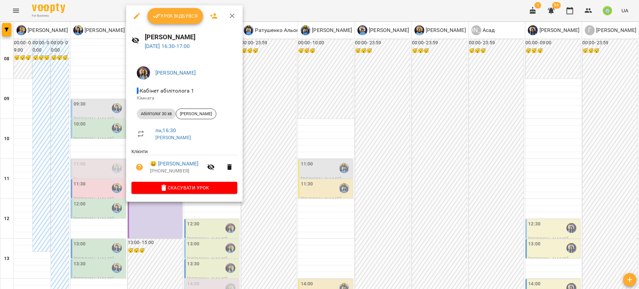
drag, startPoint x: 280, startPoint y: 162, endPoint x: 159, endPoint y: 106, distance: 133.7
click at [280, 162] on div at bounding box center [319, 144] width 639 height 289
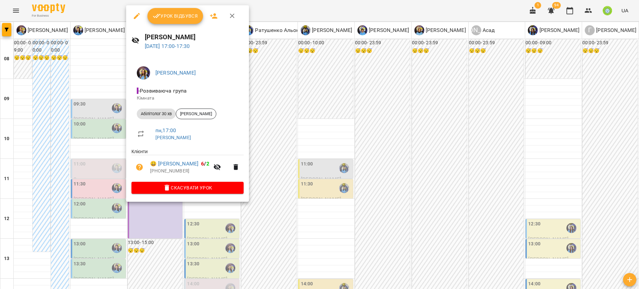
drag, startPoint x: 261, startPoint y: 165, endPoint x: 197, endPoint y: 138, distance: 69.5
click at [261, 164] on div at bounding box center [319, 144] width 639 height 289
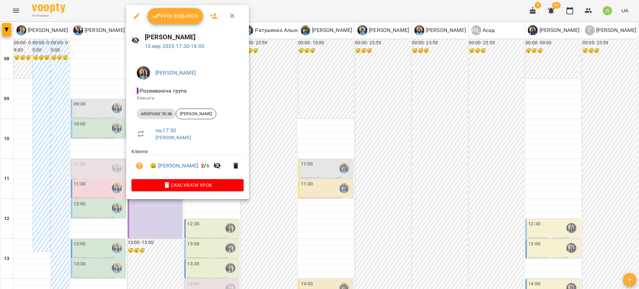
drag, startPoint x: 266, startPoint y: 176, endPoint x: 168, endPoint y: 138, distance: 105.1
click at [265, 175] on div at bounding box center [319, 144] width 639 height 289
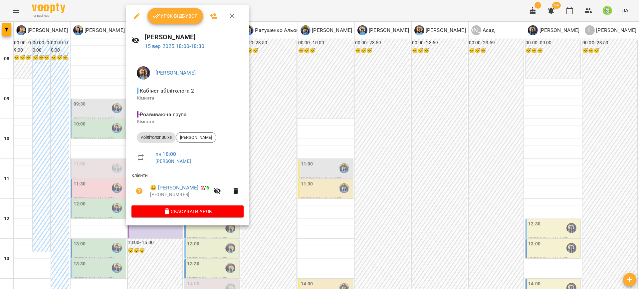
drag, startPoint x: 277, startPoint y: 151, endPoint x: 175, endPoint y: 148, distance: 102.2
click at [277, 151] on div at bounding box center [319, 144] width 639 height 289
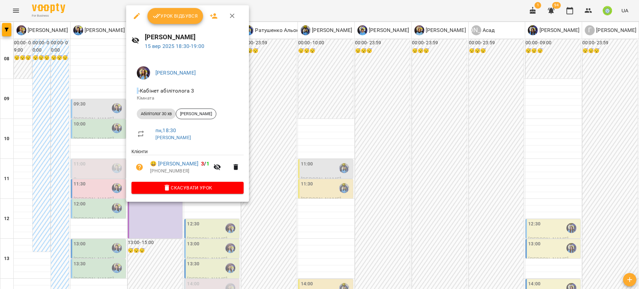
click at [280, 172] on div at bounding box center [319, 144] width 639 height 289
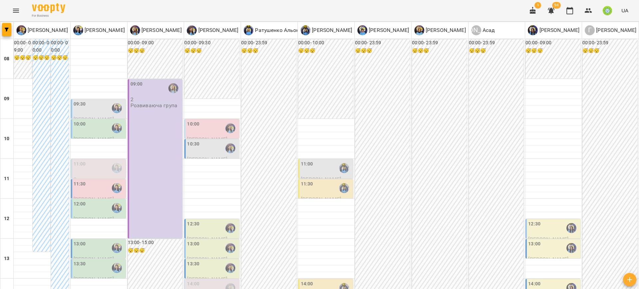
scroll to position [48, 0]
click at [81, 101] on div "09:30" at bounding box center [80, 108] width 12 height 15
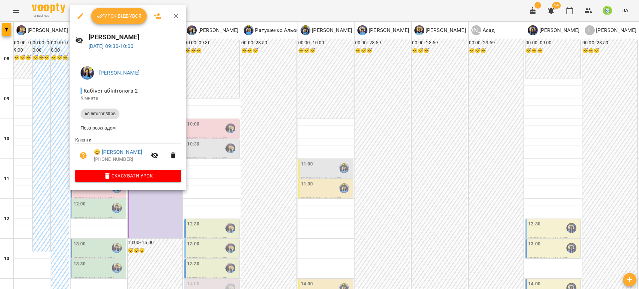
click at [201, 136] on div at bounding box center [319, 144] width 639 height 289
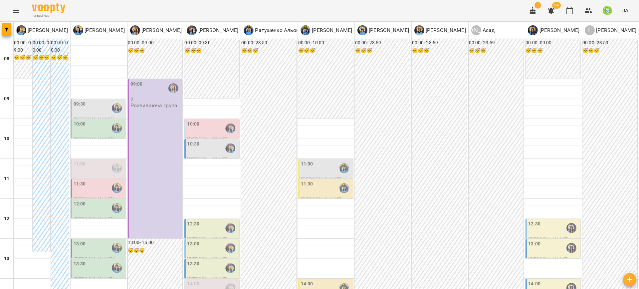
click at [91, 101] on div "09:30" at bounding box center [99, 108] width 51 height 15
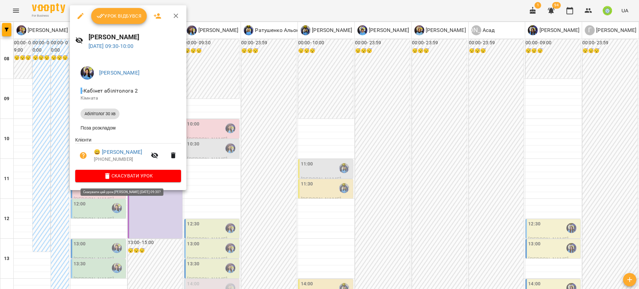
click at [131, 175] on span "Скасувати Урок" at bounding box center [128, 176] width 95 height 8
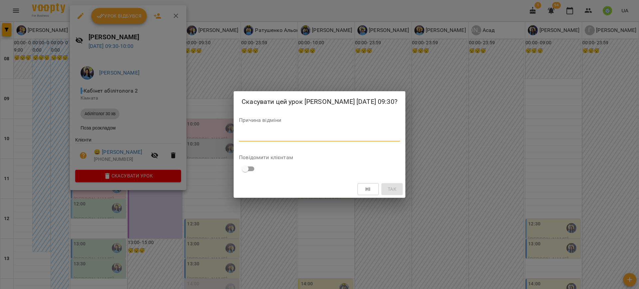
click at [239, 137] on textarea at bounding box center [319, 136] width 161 height 6
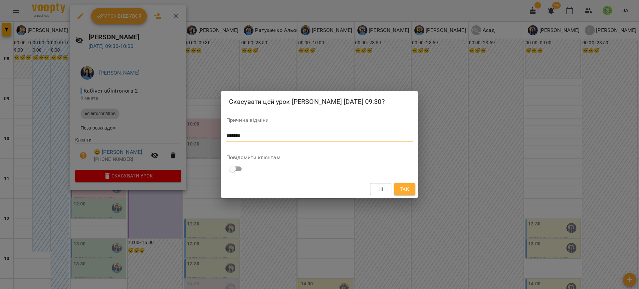
type textarea "*******"
click at [413, 186] on button "Так" at bounding box center [404, 189] width 21 height 12
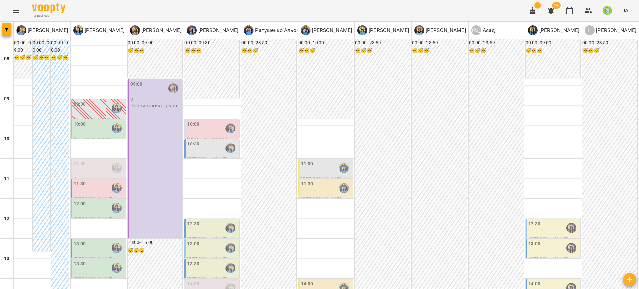
click at [83, 120] on div "10:00" at bounding box center [80, 127] width 12 height 15
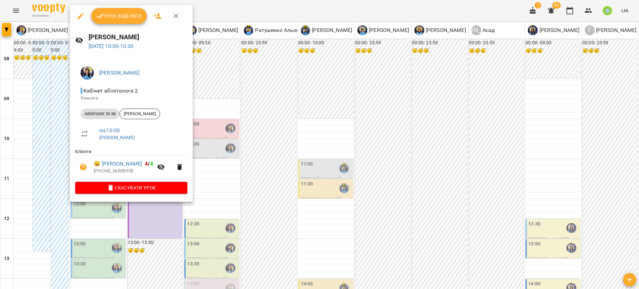
click at [225, 145] on div at bounding box center [319, 144] width 639 height 289
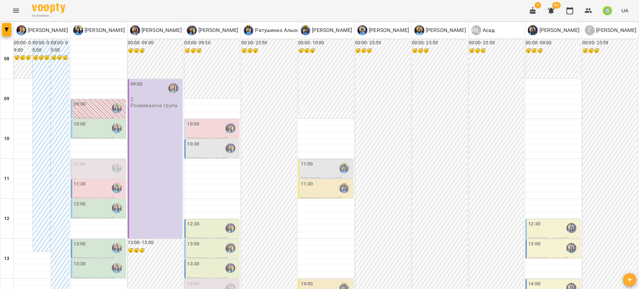
click at [97, 120] on div "10:00" at bounding box center [99, 127] width 51 height 15
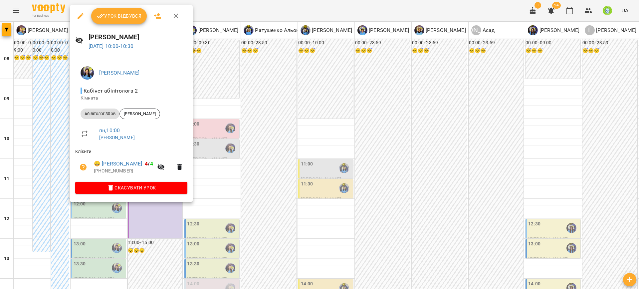
click at [222, 155] on div at bounding box center [319, 144] width 639 height 289
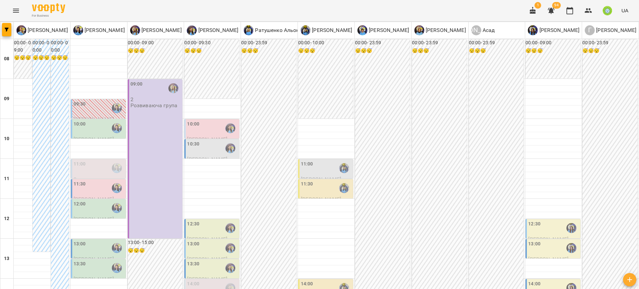
click at [79, 160] on label "11:00" at bounding box center [80, 163] width 12 height 7
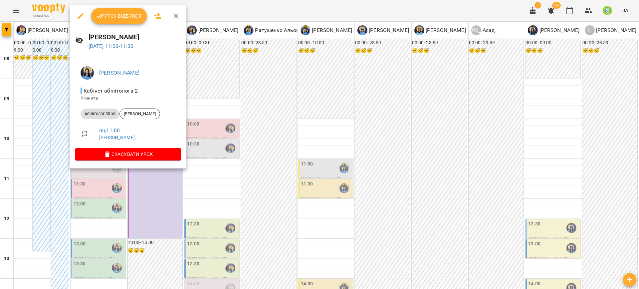
click at [215, 140] on div at bounding box center [319, 144] width 639 height 289
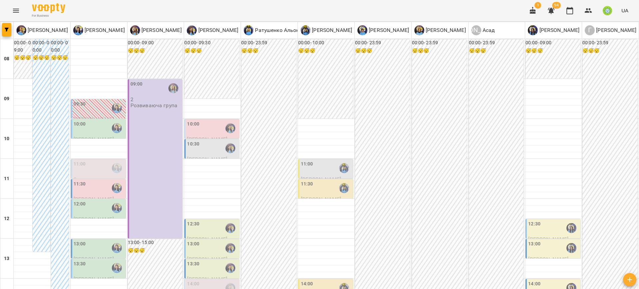
click at [97, 179] on div "11:30 Данилов Орлан Позднякова Анастасія" at bounding box center [98, 194] width 55 height 31
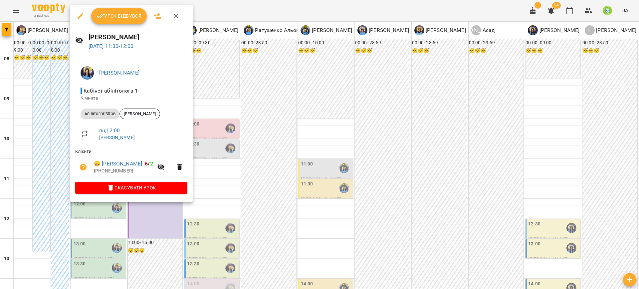
drag, startPoint x: 222, startPoint y: 151, endPoint x: 210, endPoint y: 164, distance: 17.0
click at [221, 152] on div at bounding box center [319, 144] width 639 height 289
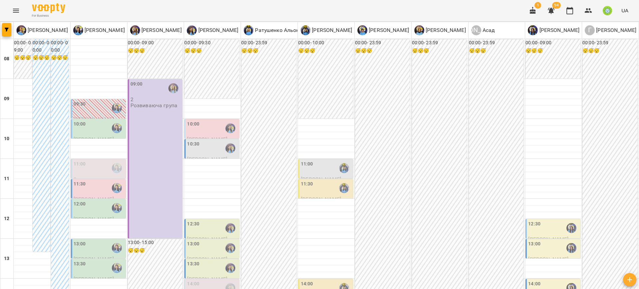
click at [95, 160] on div "11:00" at bounding box center [99, 167] width 51 height 15
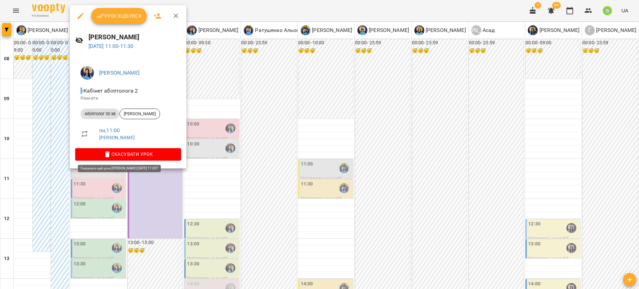
click at [143, 151] on span "Скасувати Урок" at bounding box center [128, 154] width 95 height 8
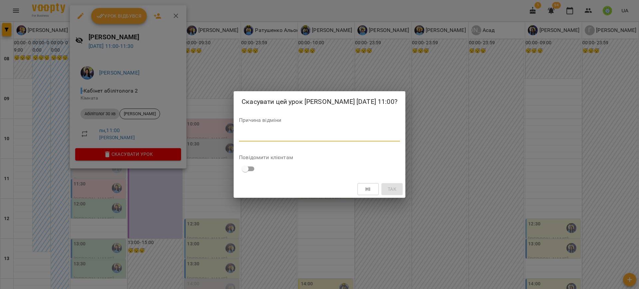
click at [259, 139] on textarea at bounding box center [319, 136] width 161 height 6
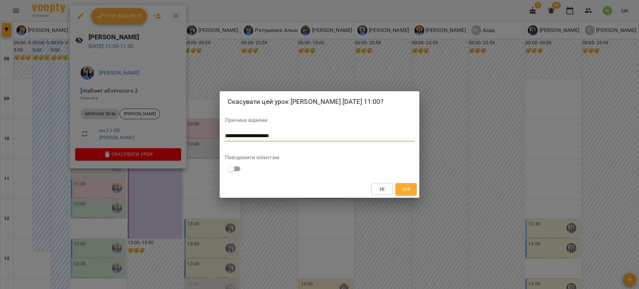
click at [247, 139] on textarea "**********" at bounding box center [319, 136] width 189 height 6
type textarea "**********"
drag, startPoint x: 408, startPoint y: 195, endPoint x: 404, endPoint y: 192, distance: 4.9
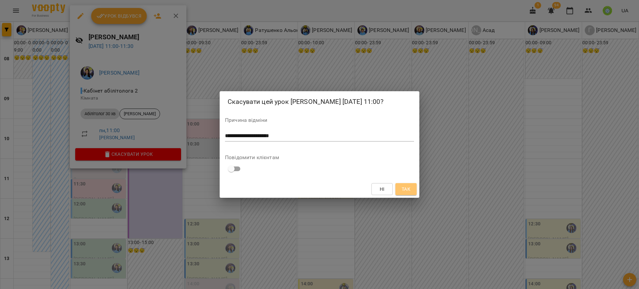
click at [407, 193] on span "Так" at bounding box center [406, 189] width 9 height 8
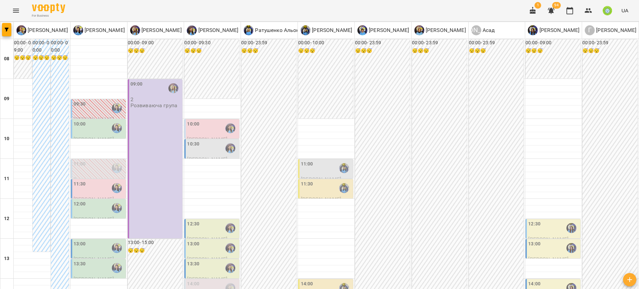
click at [313, 160] on div "11:00" at bounding box center [326, 167] width 51 height 15
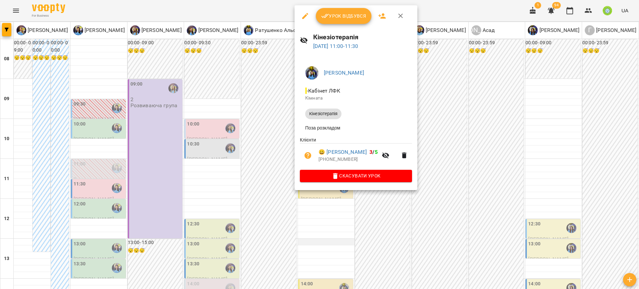
drag, startPoint x: 295, startPoint y: 214, endPoint x: 301, endPoint y: 194, distance: 21.7
click at [295, 213] on div at bounding box center [319, 144] width 639 height 289
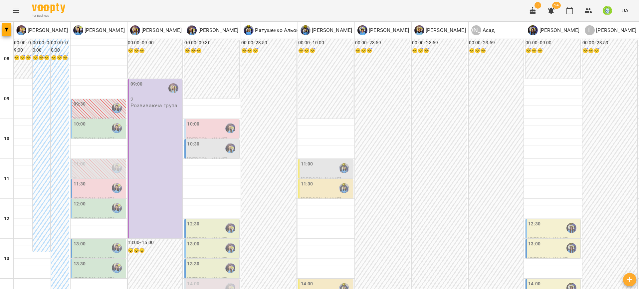
click at [304, 180] on div "11:30" at bounding box center [307, 187] width 12 height 15
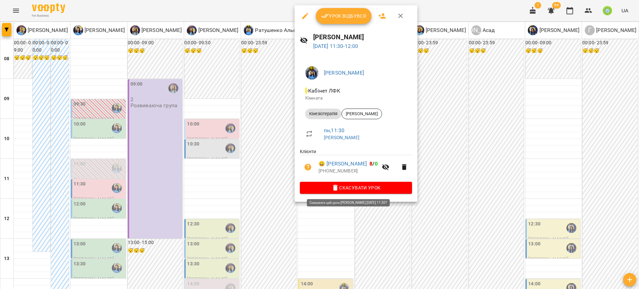
click at [362, 187] on span "Скасувати Урок" at bounding box center [356, 188] width 102 height 8
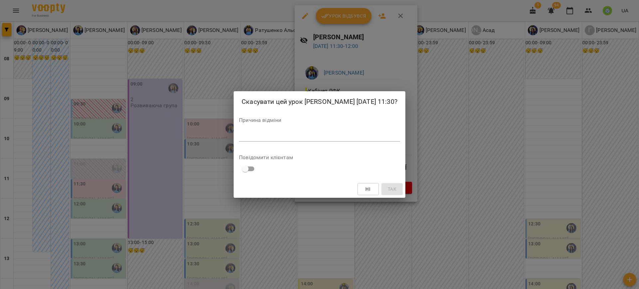
drag, startPoint x: 300, startPoint y: 133, endPoint x: 303, endPoint y: 140, distance: 7.3
click at [300, 133] on textarea at bounding box center [319, 136] width 161 height 6
paste textarea "**********"
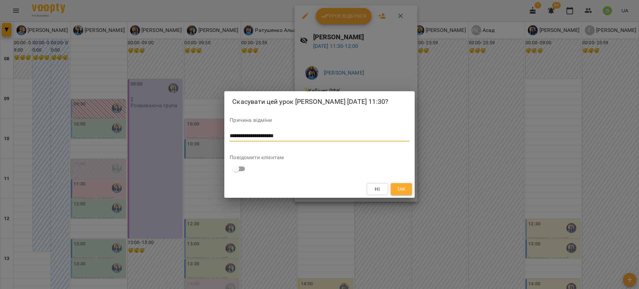
type textarea "**********"
click at [397, 190] on span "Так" at bounding box center [401, 189] width 9 height 8
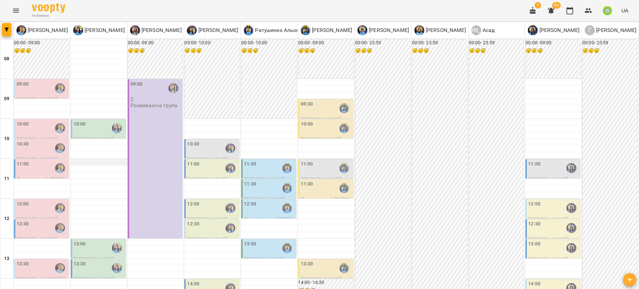
scroll to position [2, 0]
click at [29, 140] on div "10:30" at bounding box center [42, 147] width 51 height 15
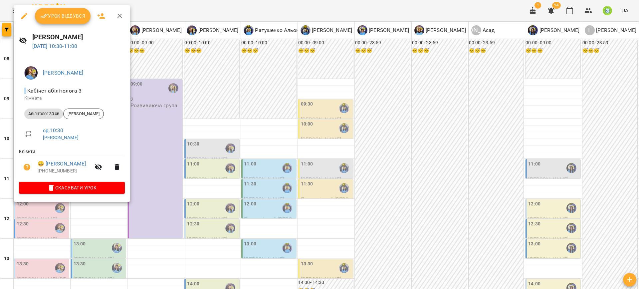
drag, startPoint x: 206, startPoint y: 200, endPoint x: 141, endPoint y: 179, distance: 67.8
click at [203, 198] on div at bounding box center [319, 144] width 639 height 289
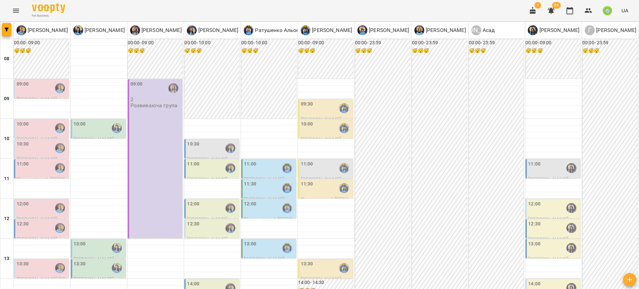
click at [38, 127] on div "10:00" at bounding box center [42, 127] width 51 height 15
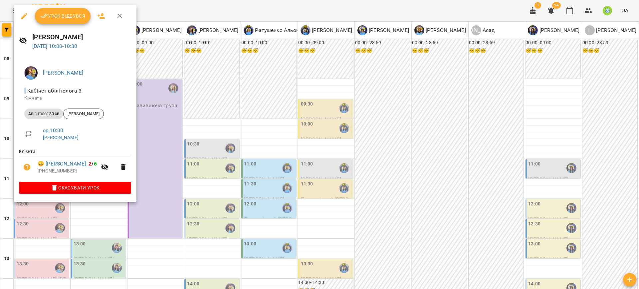
drag, startPoint x: 182, startPoint y: 187, endPoint x: 95, endPoint y: 172, distance: 87.8
click at [182, 187] on div at bounding box center [319, 144] width 639 height 289
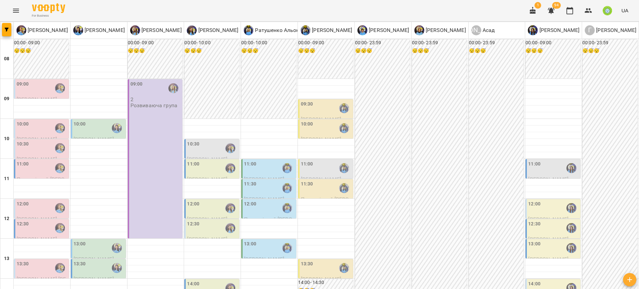
click at [38, 164] on div "11:00" at bounding box center [42, 167] width 51 height 15
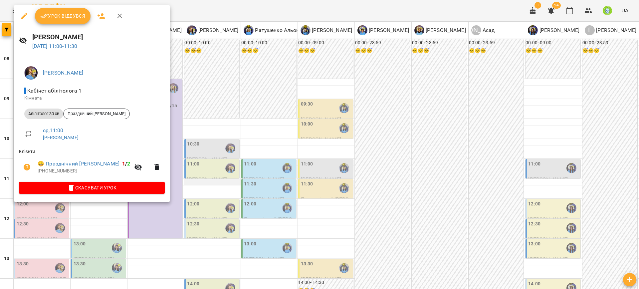
click at [184, 175] on div at bounding box center [319, 144] width 639 height 289
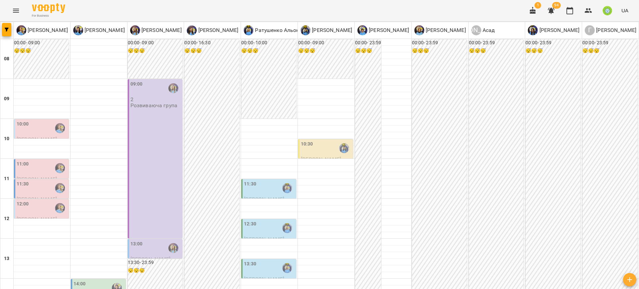
click at [39, 166] on div "11:00" at bounding box center [42, 167] width 51 height 15
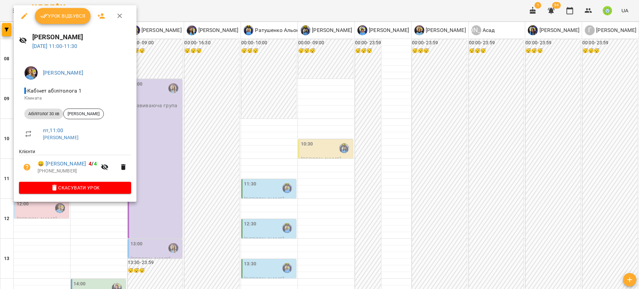
drag, startPoint x: 192, startPoint y: 181, endPoint x: 56, endPoint y: 186, distance: 135.9
click at [191, 181] on div at bounding box center [319, 144] width 639 height 289
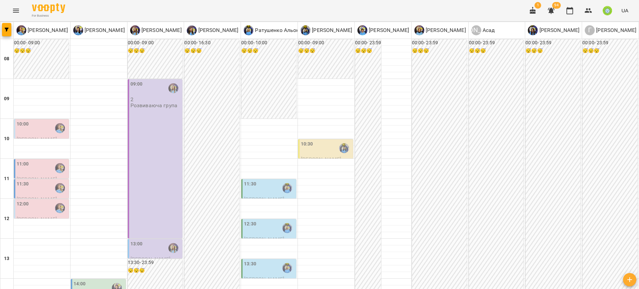
click at [23, 185] on label "11:30" at bounding box center [23, 183] width 12 height 7
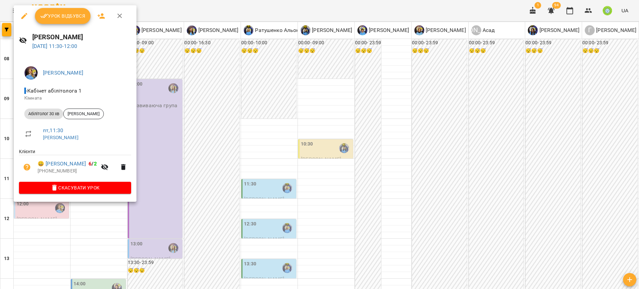
click at [182, 197] on div at bounding box center [319, 144] width 639 height 289
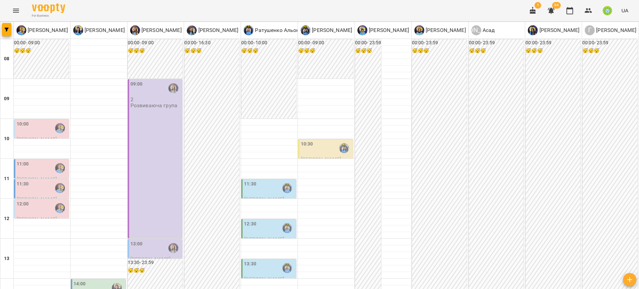
click at [307, 147] on div "10:30" at bounding box center [307, 147] width 12 height 15
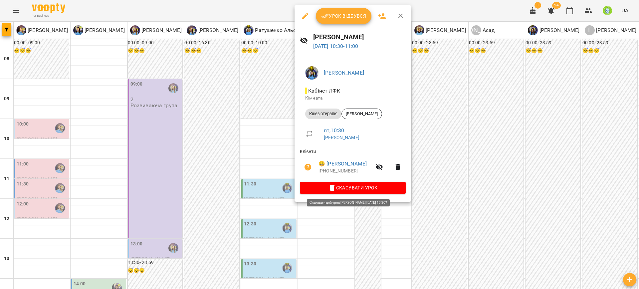
click at [344, 191] on span "Скасувати Урок" at bounding box center [352, 188] width 95 height 8
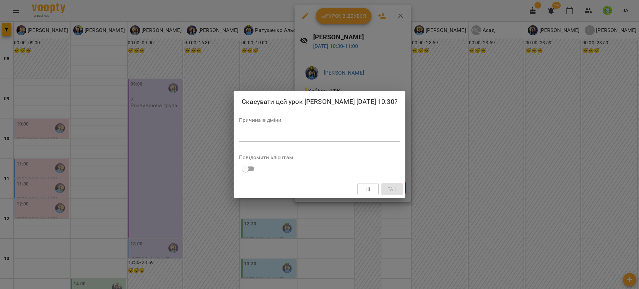
click at [287, 132] on div "*" at bounding box center [319, 136] width 161 height 11
paste textarea "**********"
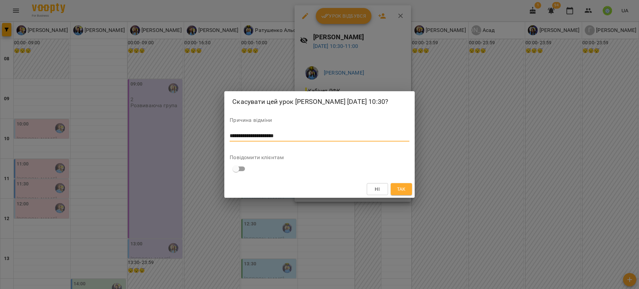
type textarea "**********"
click at [404, 189] on span "Так" at bounding box center [401, 189] width 9 height 8
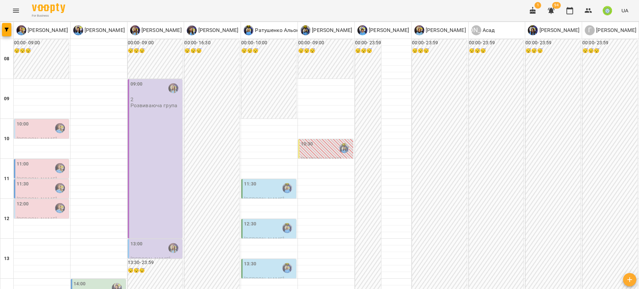
click at [40, 128] on div "10:00" at bounding box center [42, 127] width 51 height 15
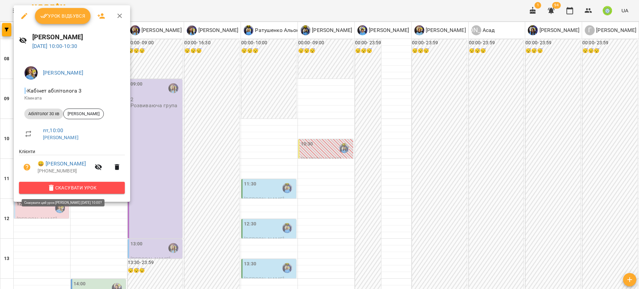
click at [91, 186] on span "Скасувати Урок" at bounding box center [71, 188] width 95 height 8
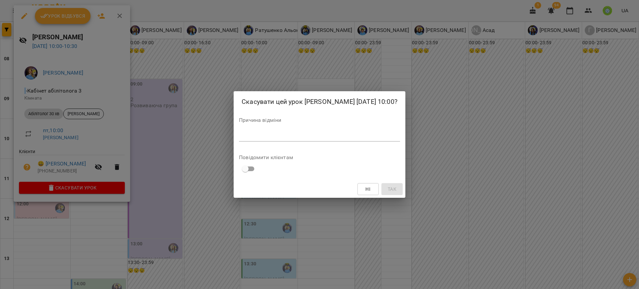
click at [270, 141] on div "*" at bounding box center [319, 136] width 161 height 11
paste textarea "**********"
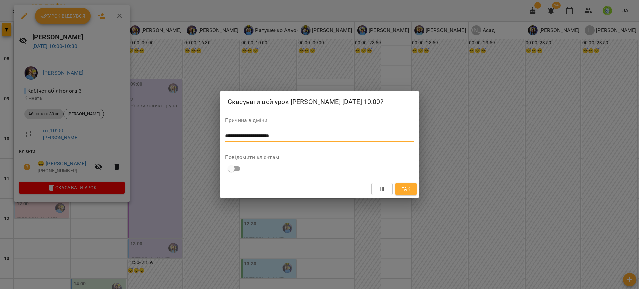
type textarea "**********"
click at [398, 191] on button "Так" at bounding box center [405, 189] width 21 height 12
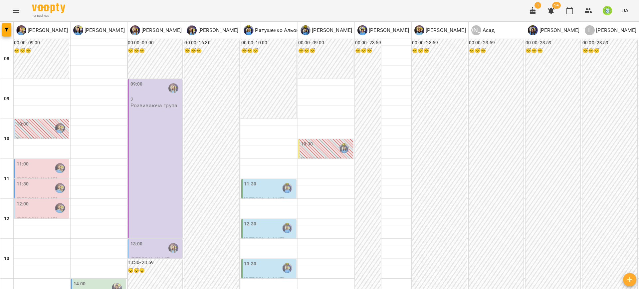
scroll to position [36, 0]
drag, startPoint x: 16, startPoint y: 256, endPoint x: 37, endPoint y: 253, distance: 20.5
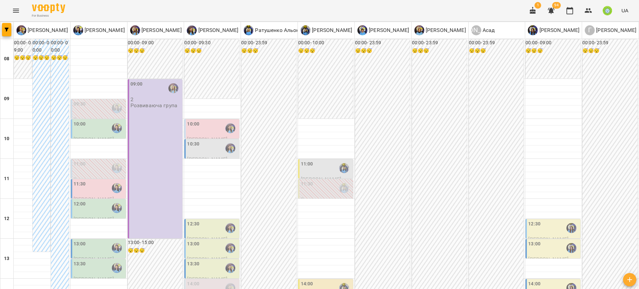
click at [314, 187] on div "11:30" at bounding box center [326, 187] width 51 height 15
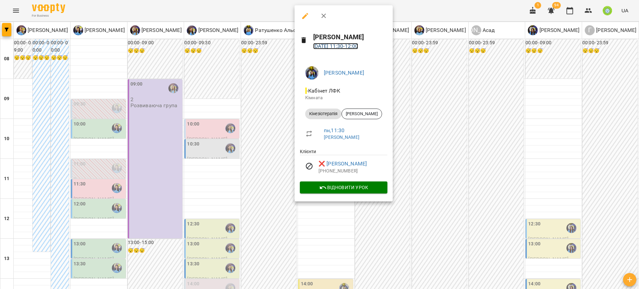
click at [329, 45] on link "15 вер 2025 11:30 - 12:00" at bounding box center [335, 46] width 45 height 6
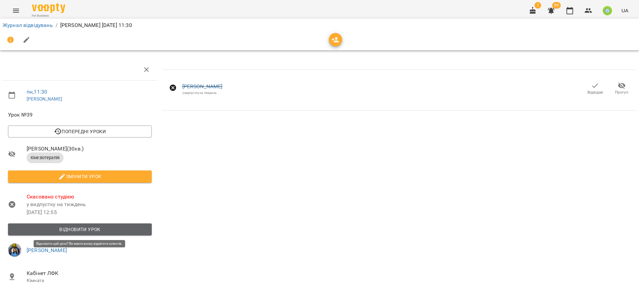
click at [80, 229] on span "Відновити урок" at bounding box center [79, 229] width 133 height 8
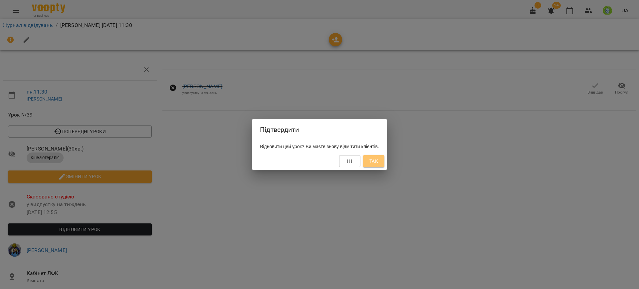
click at [378, 162] on span "Так" at bounding box center [373, 161] width 9 height 8
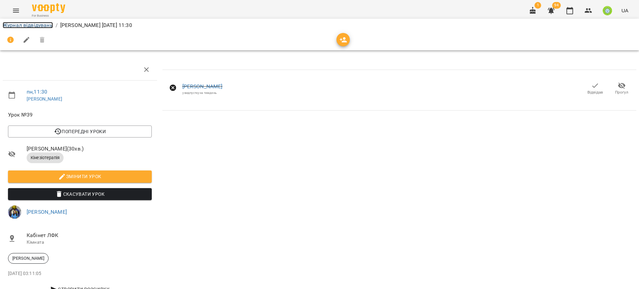
click at [23, 26] on link "Журнал відвідувань" at bounding box center [28, 25] width 50 height 6
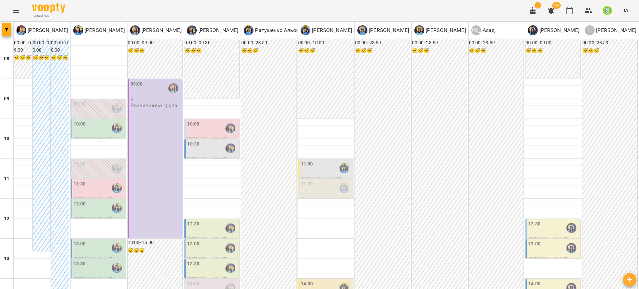
click at [78, 131] on div "10:00" at bounding box center [80, 127] width 12 height 15
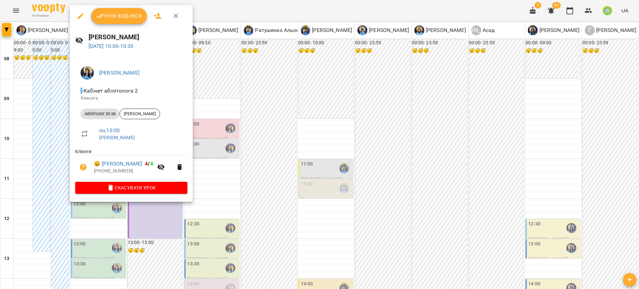
drag, startPoint x: 236, startPoint y: 167, endPoint x: 189, endPoint y: 143, distance: 52.1
click at [233, 166] on div at bounding box center [319, 144] width 639 height 289
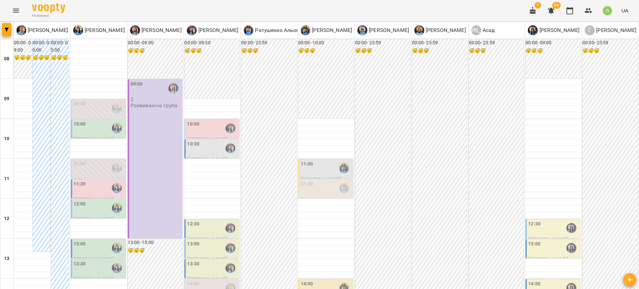
click at [89, 167] on div "11:00" at bounding box center [99, 167] width 51 height 15
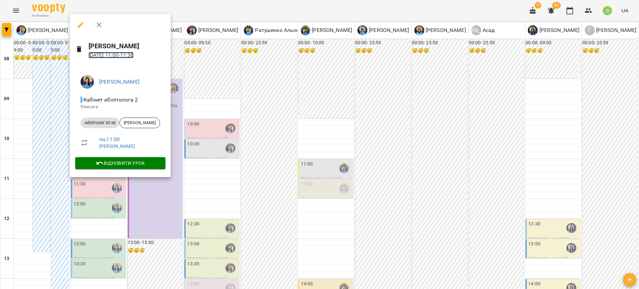
click at [117, 54] on link "15 вер 2025 11:00 - 11:30" at bounding box center [111, 55] width 45 height 6
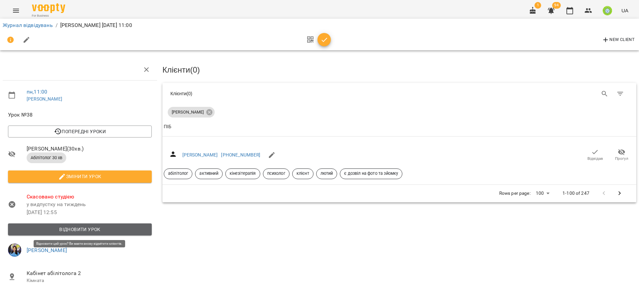
click at [82, 229] on span "Відновити урок" at bounding box center [79, 229] width 133 height 8
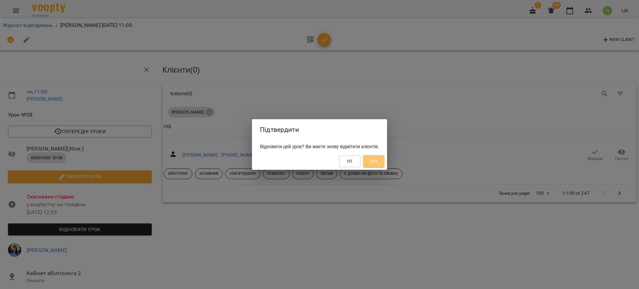
click at [378, 163] on span "Так" at bounding box center [373, 161] width 9 height 8
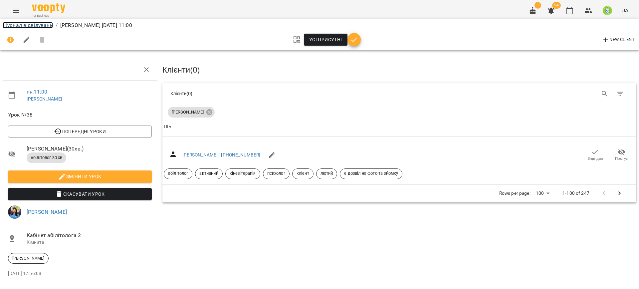
click at [28, 24] on link "Журнал відвідувань" at bounding box center [28, 25] width 50 height 6
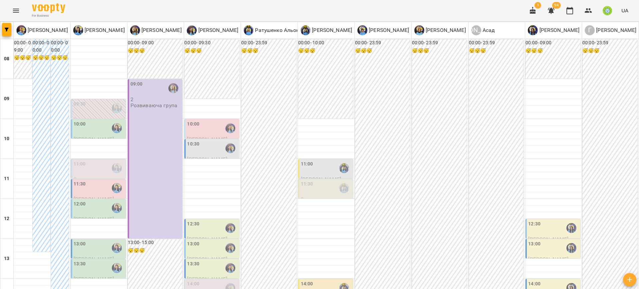
scroll to position [69, 0]
click at [87, 180] on div "11:30" at bounding box center [99, 187] width 51 height 15
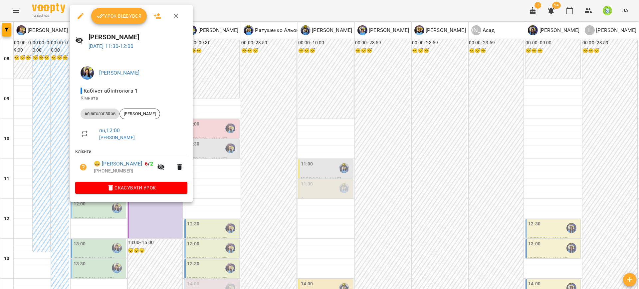
click at [81, 18] on icon "button" at bounding box center [81, 16] width 8 height 8
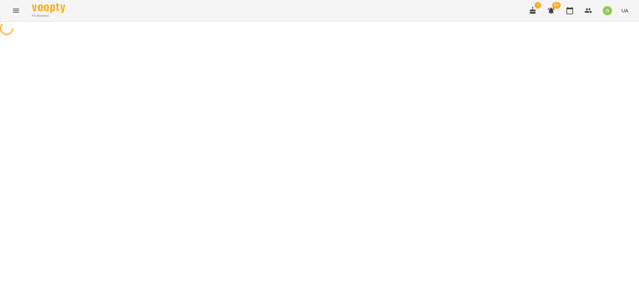
select select "**********"
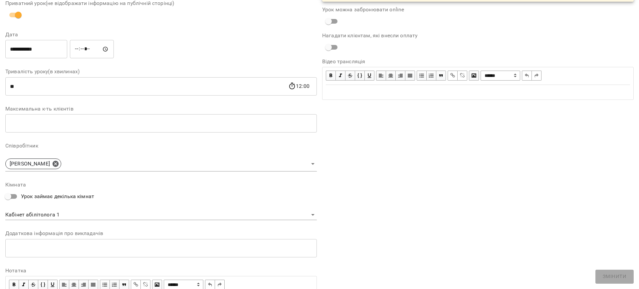
scroll to position [111, 0]
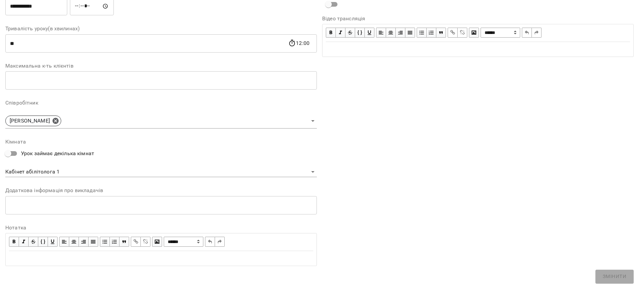
click at [56, 174] on body "For Business 1 94 UA Журнал відвідувань / Позднякова Анастасія пн, 15 вер 2025 …" at bounding box center [319, 163] width 639 height 327
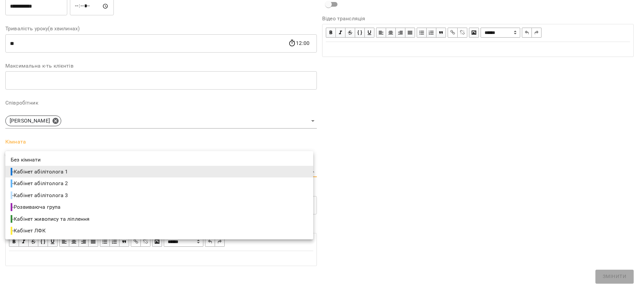
click at [69, 194] on span "- Кабінет абілітолога 3" at bounding box center [40, 195] width 59 height 8
type input "**********"
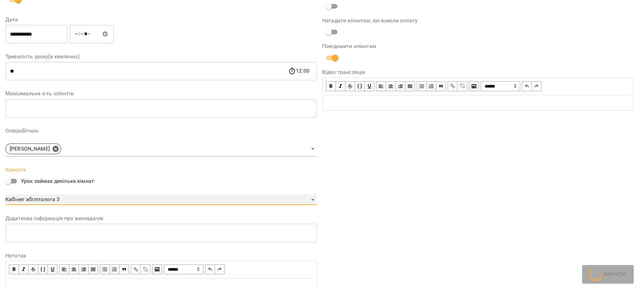
scroll to position [139, 0]
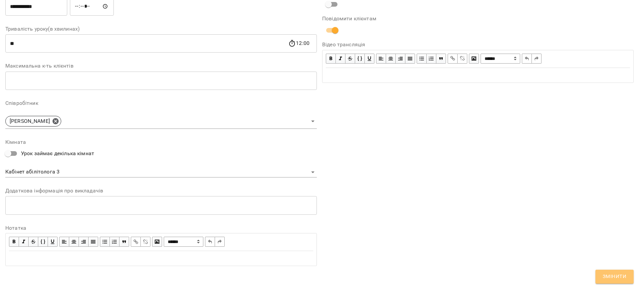
click at [608, 277] on span "Змінити" at bounding box center [615, 276] width 24 height 9
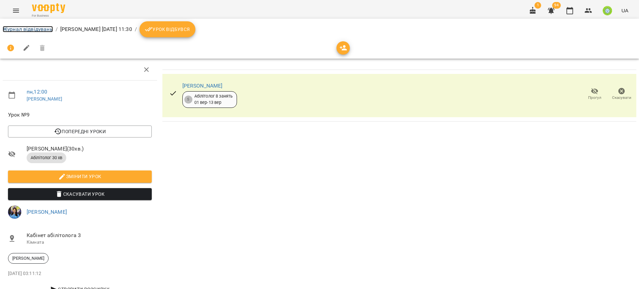
click at [38, 28] on link "Журнал відвідувань" at bounding box center [28, 29] width 50 height 6
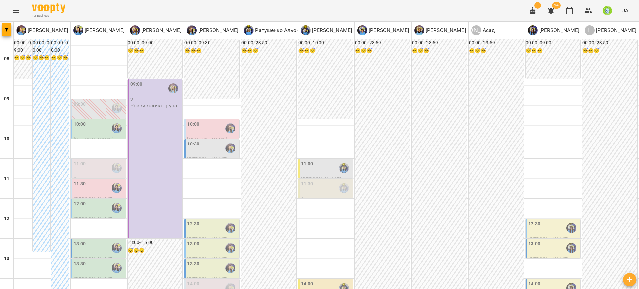
click at [90, 173] on div "11:00" at bounding box center [99, 167] width 51 height 15
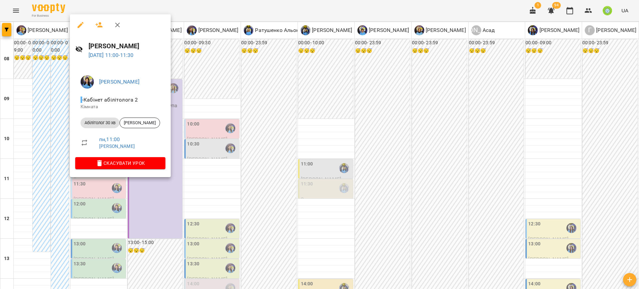
click at [81, 27] on icon "button" at bounding box center [81, 25] width 8 height 8
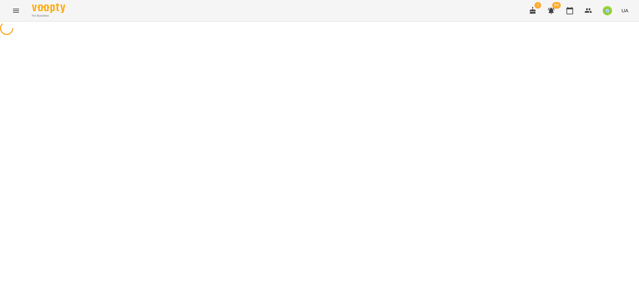
select select "**********"
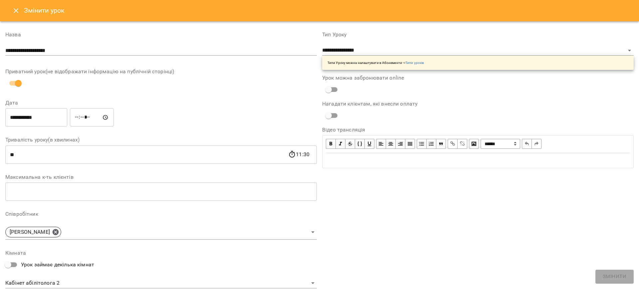
scroll to position [111, 0]
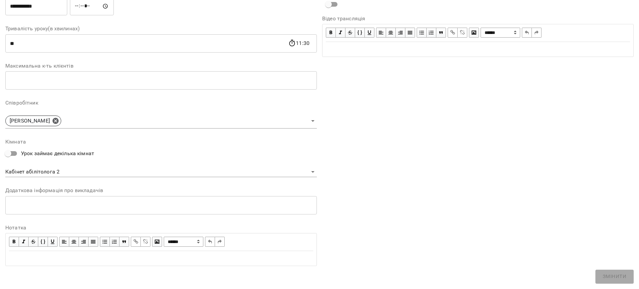
click at [68, 169] on body "For Business 1 94 UA Журнал відвідувань / Позднякова Анастасія пн, 15 вер 2025 …" at bounding box center [319, 143] width 639 height 286
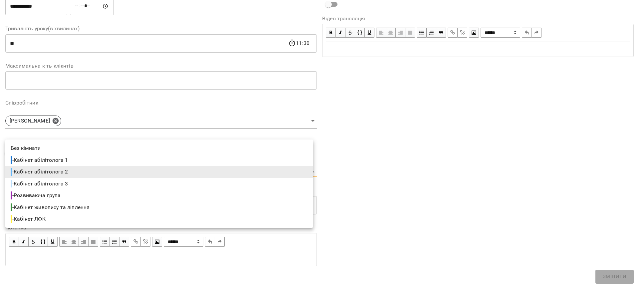
click at [79, 185] on li "- Кабінет абілітолога 3" at bounding box center [159, 184] width 308 height 12
type input "**********"
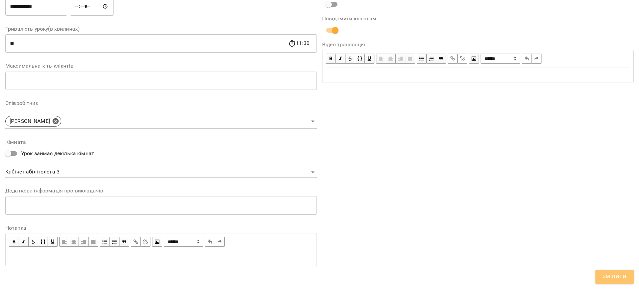
drag, startPoint x: 615, startPoint y: 279, endPoint x: 348, endPoint y: 180, distance: 285.1
click at [614, 279] on span "Змінити" at bounding box center [615, 276] width 24 height 9
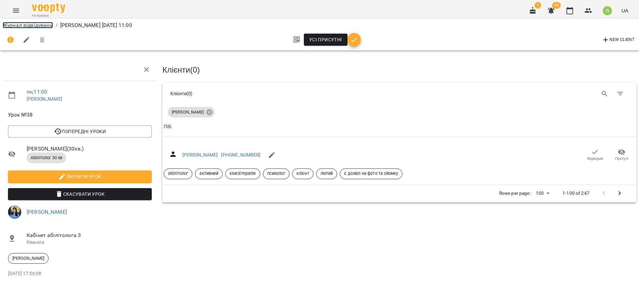
click at [36, 25] on link "Журнал відвідувань" at bounding box center [28, 25] width 50 height 6
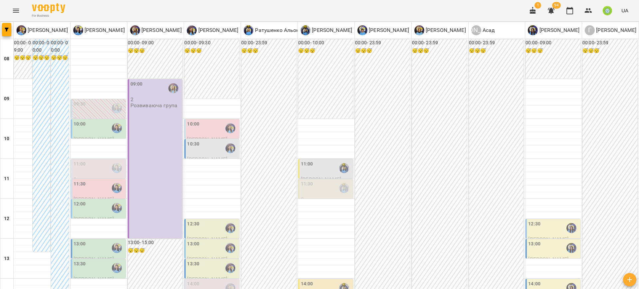
scroll to position [22, 0]
click at [89, 200] on div "12:00" at bounding box center [99, 207] width 51 height 15
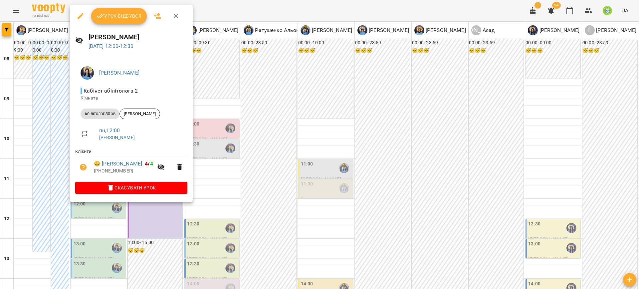
click at [81, 15] on icon "button" at bounding box center [81, 16] width 6 height 6
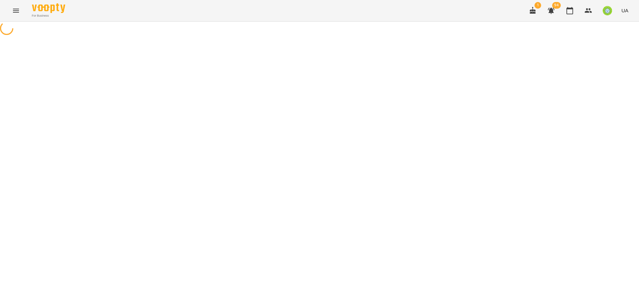
select select "**********"
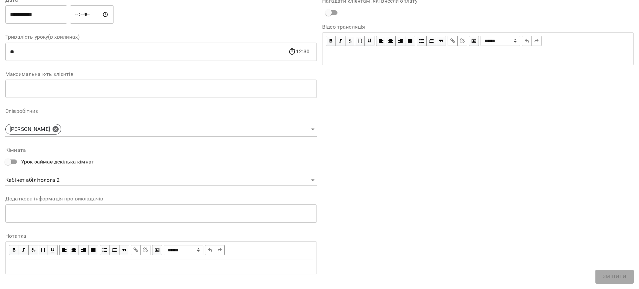
scroll to position [111, 0]
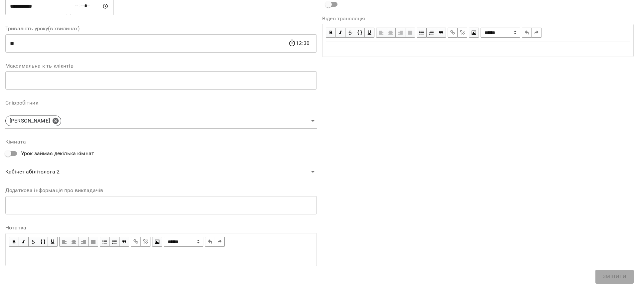
click at [61, 174] on body "**********" at bounding box center [319, 152] width 639 height 304
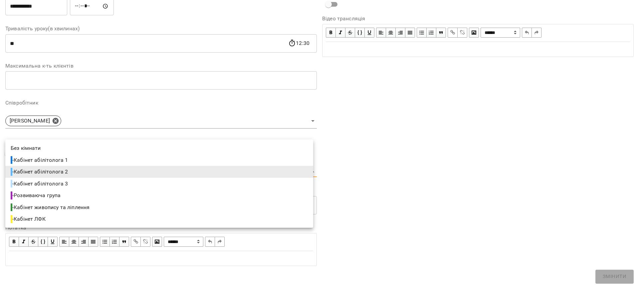
drag, startPoint x: 76, startPoint y: 179, endPoint x: 238, endPoint y: 216, distance: 166.7
click at [76, 180] on li "- Кабінет абілітолога 3" at bounding box center [159, 184] width 308 height 12
type input "**********"
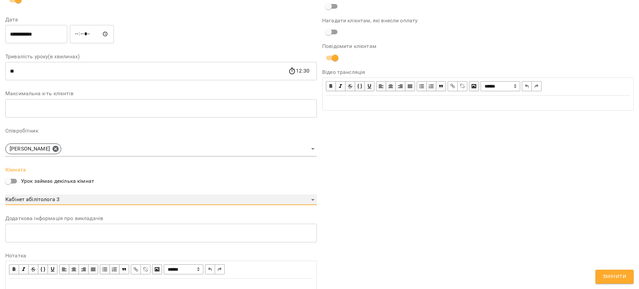
scroll to position [139, 0]
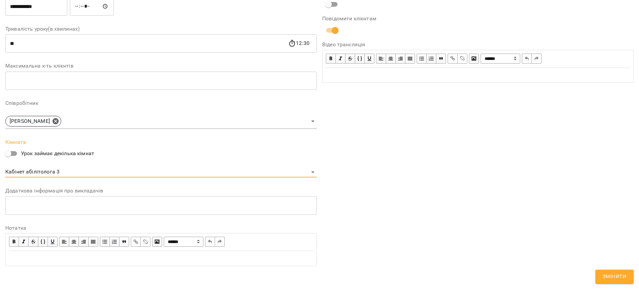
drag, startPoint x: 607, startPoint y: 277, endPoint x: 494, endPoint y: 236, distance: 121.0
click at [606, 276] on span "Змінити" at bounding box center [615, 276] width 24 height 9
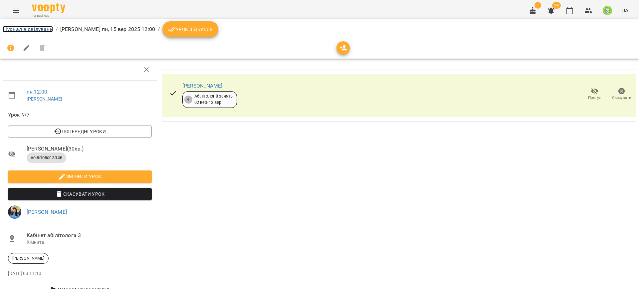
click at [34, 29] on link "Журнал відвідувань" at bounding box center [28, 29] width 50 height 6
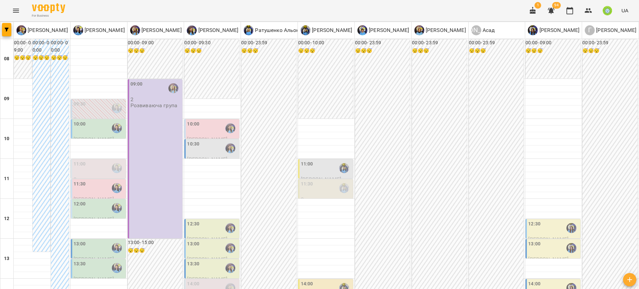
scroll to position [124, 0]
click at [82, 240] on label "13:00" at bounding box center [80, 243] width 12 height 7
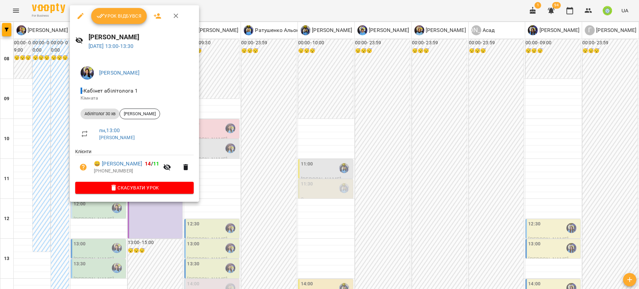
drag, startPoint x: 266, startPoint y: 128, endPoint x: 220, endPoint y: 119, distance: 46.4
click at [264, 128] on div at bounding box center [319, 144] width 639 height 289
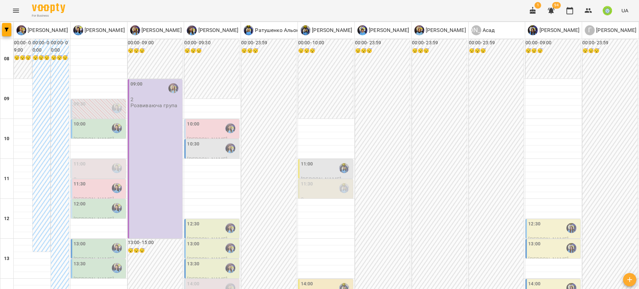
click at [97, 240] on div "13:00" at bounding box center [99, 247] width 51 height 15
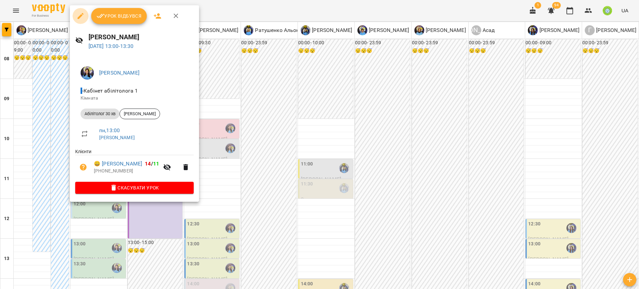
drag, startPoint x: 79, startPoint y: 16, endPoint x: 114, endPoint y: 39, distance: 41.8
click at [79, 16] on icon "button" at bounding box center [81, 16] width 6 height 6
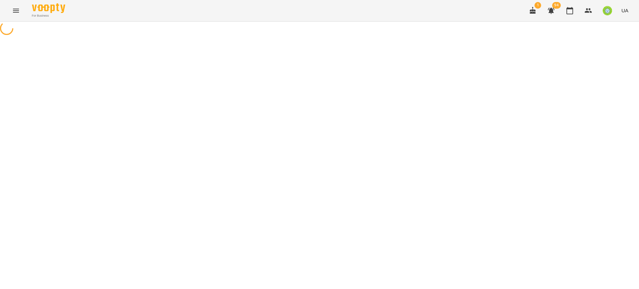
select select "**********"
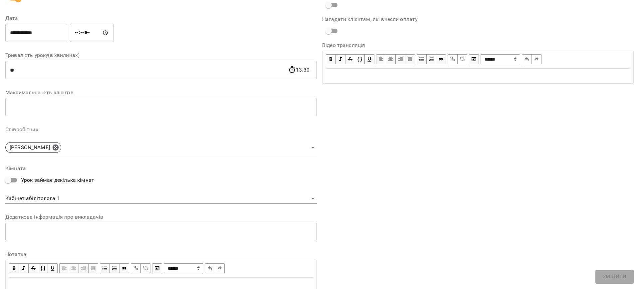
scroll to position [111, 0]
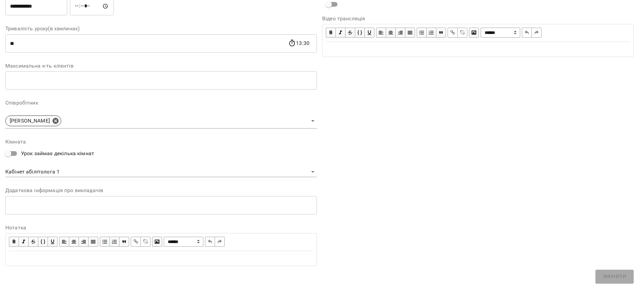
click at [55, 172] on body "**********" at bounding box center [319, 152] width 639 height 304
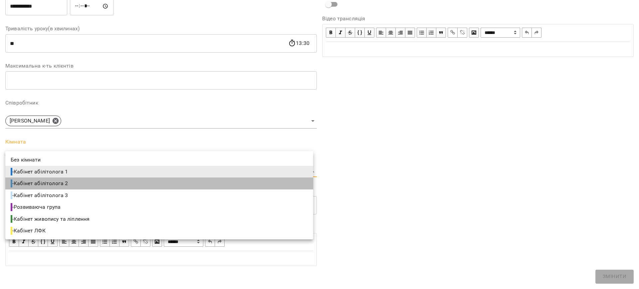
drag, startPoint x: 77, startPoint y: 185, endPoint x: 495, endPoint y: 235, distance: 421.3
click at [77, 184] on li "- Кабінет абілітолога 2" at bounding box center [159, 183] width 308 height 12
type input "**********"
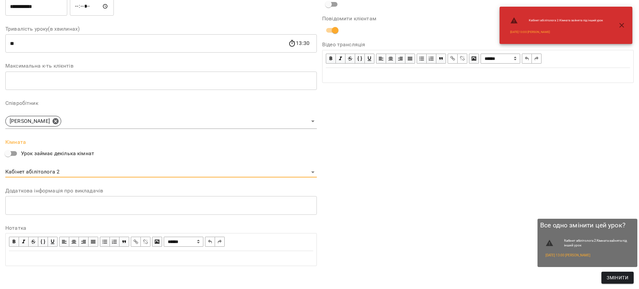
click at [630, 278] on button "Змінити" at bounding box center [617, 278] width 32 height 12
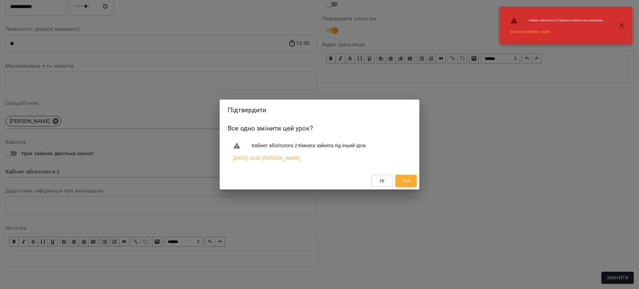
click at [407, 180] on span "Так" at bounding box center [406, 181] width 9 height 8
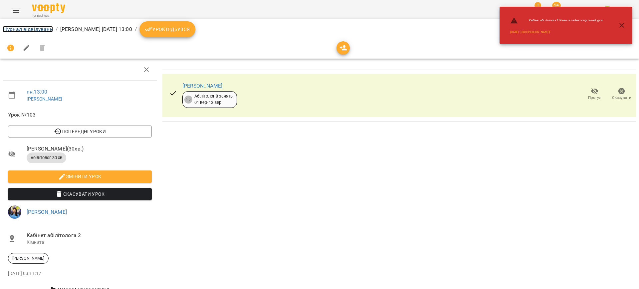
click at [35, 27] on link "Журнал відвідувань" at bounding box center [28, 29] width 50 height 6
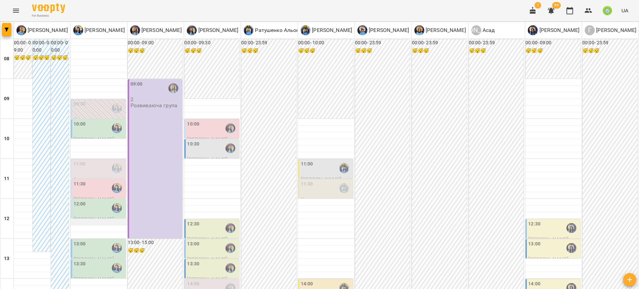
scroll to position [124, 0]
click at [85, 260] on div "13:30" at bounding box center [99, 267] width 51 height 15
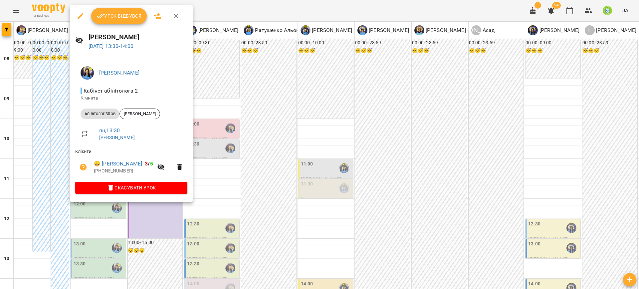
drag, startPoint x: 245, startPoint y: 171, endPoint x: 169, endPoint y: 203, distance: 82.6
click at [243, 172] on div at bounding box center [319, 144] width 639 height 289
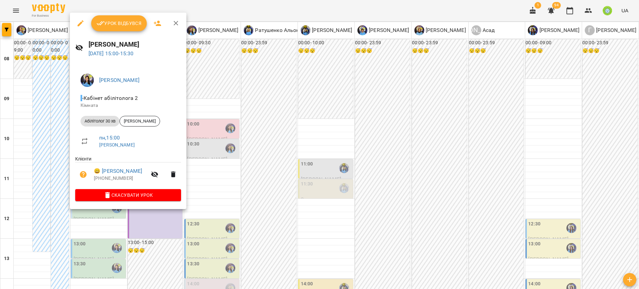
drag, startPoint x: 223, startPoint y: 205, endPoint x: 186, endPoint y: 212, distance: 38.4
click at [223, 205] on div at bounding box center [319, 144] width 639 height 289
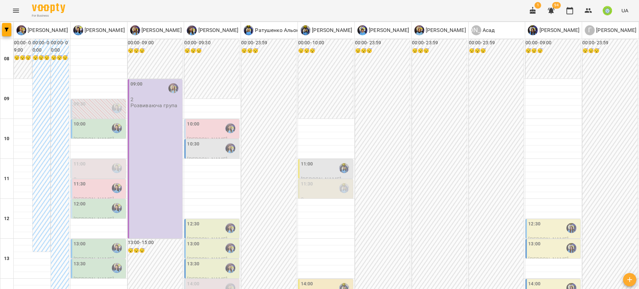
scroll to position [148, 0]
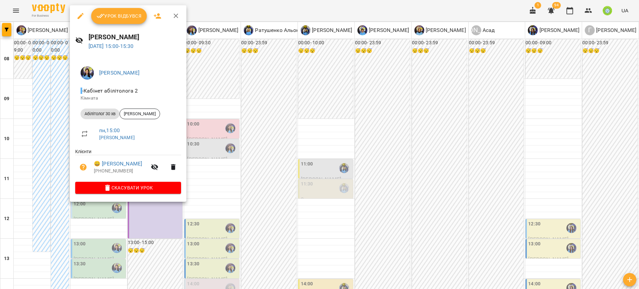
click at [239, 205] on div at bounding box center [319, 144] width 639 height 289
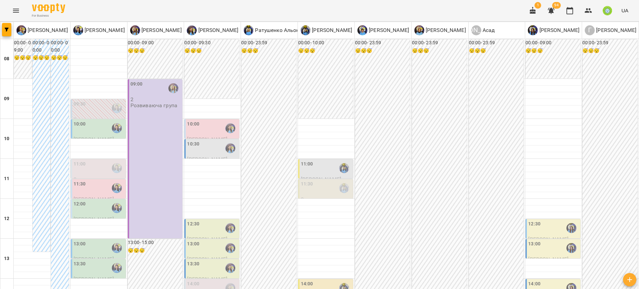
scroll to position [238, 0]
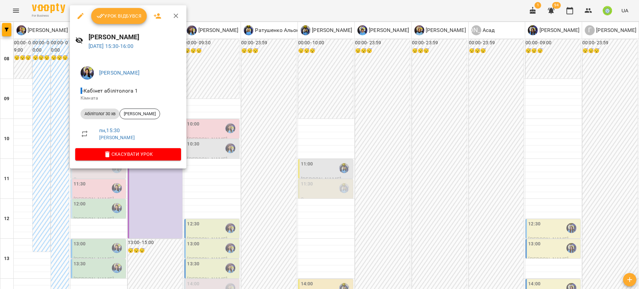
click at [214, 138] on div at bounding box center [319, 144] width 639 height 289
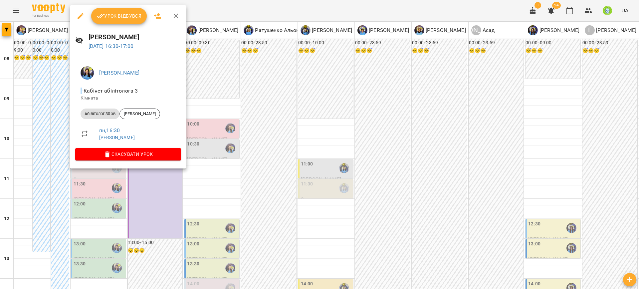
drag, startPoint x: 207, startPoint y: 108, endPoint x: 121, endPoint y: 104, distance: 86.3
click at [204, 107] on div at bounding box center [319, 144] width 639 height 289
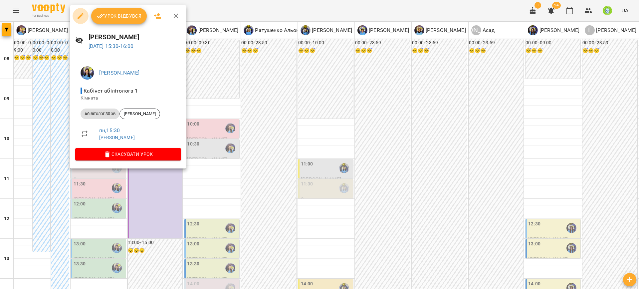
click at [86, 15] on button "button" at bounding box center [81, 16] width 16 height 16
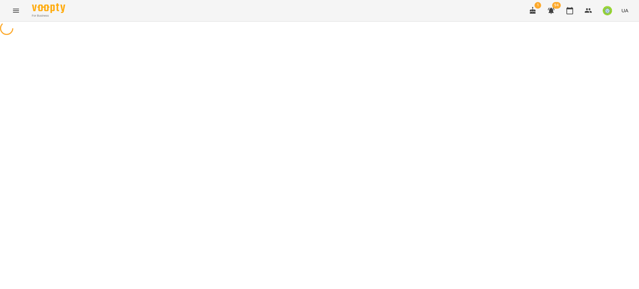
select select "**********"
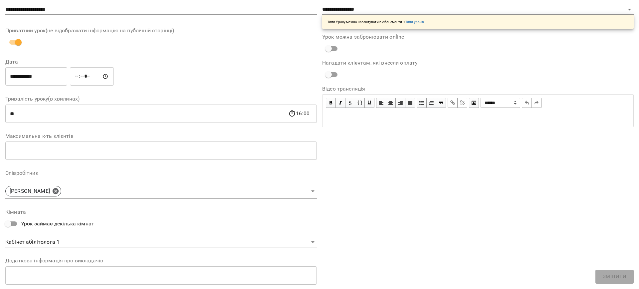
scroll to position [111, 0]
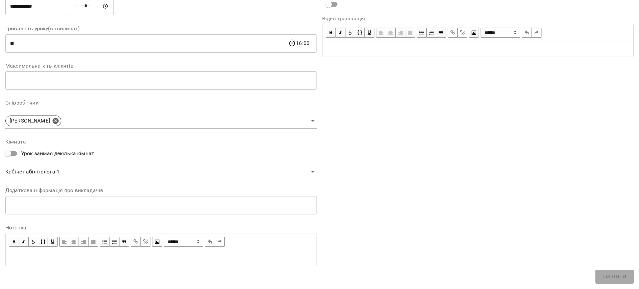
click at [59, 170] on body "For Business 1 94 UA Журнал відвідувань / Позднякова Анастасія пн, 15 вер 2025 …" at bounding box center [319, 143] width 639 height 286
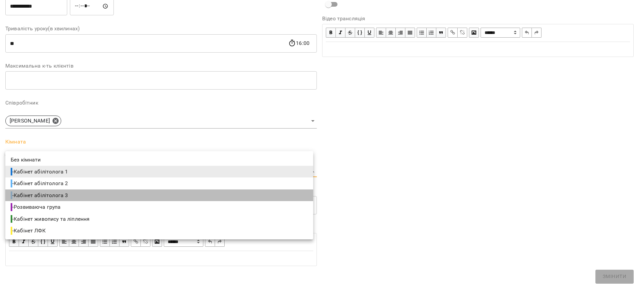
click at [81, 194] on li "- Кабінет абілітолога 3" at bounding box center [159, 195] width 308 height 12
type input "**********"
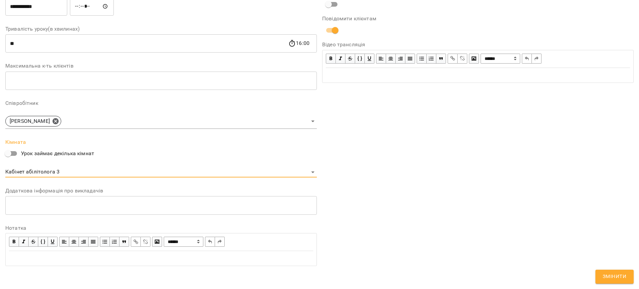
drag, startPoint x: 613, startPoint y: 273, endPoint x: 598, endPoint y: 266, distance: 16.2
click at [612, 273] on span "Змінити" at bounding box center [615, 276] width 24 height 9
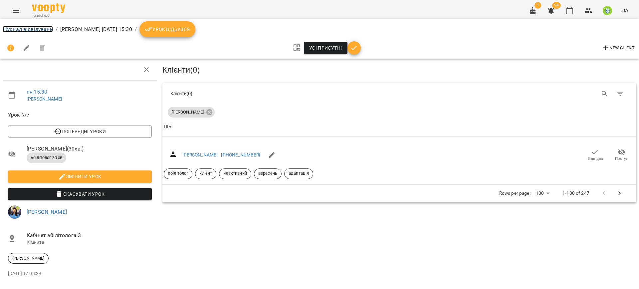
drag, startPoint x: 37, startPoint y: 30, endPoint x: 60, endPoint y: 46, distance: 28.0
click at [38, 30] on link "Журнал відвідувань" at bounding box center [28, 29] width 50 height 6
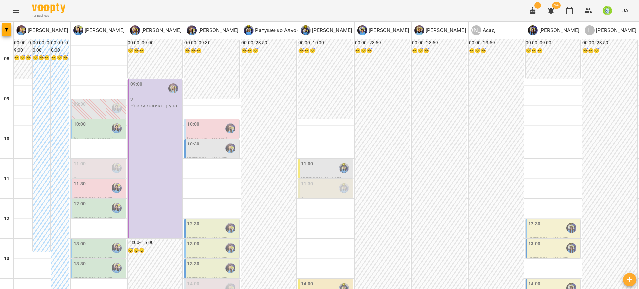
scroll to position [48, 0]
click at [87, 160] on div "11:00" at bounding box center [99, 167] width 51 height 15
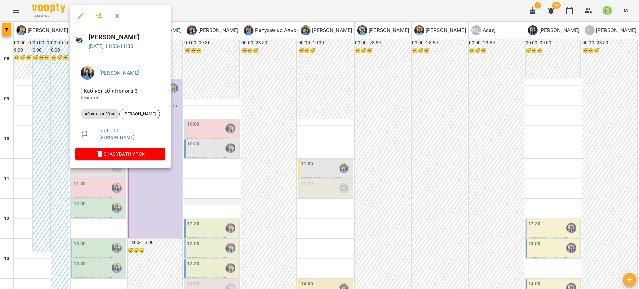
drag, startPoint x: 217, startPoint y: 155, endPoint x: 194, endPoint y: 154, distance: 23.0
click at [216, 155] on div at bounding box center [319, 144] width 639 height 289
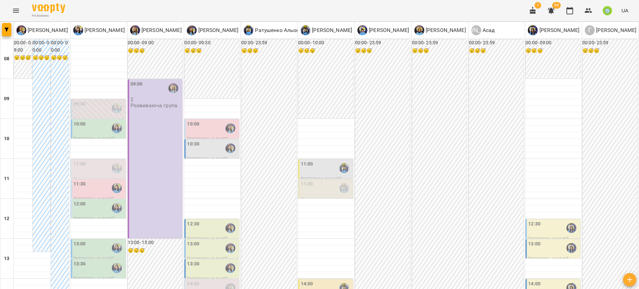
click at [79, 180] on div "11:30" at bounding box center [80, 187] width 12 height 15
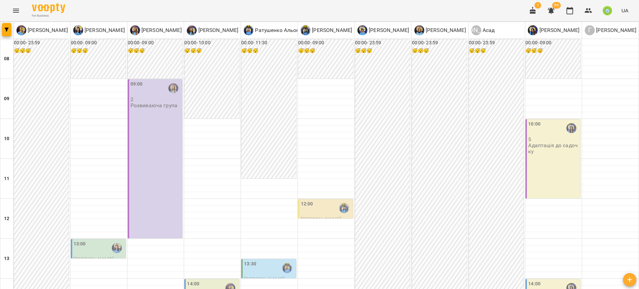
scroll to position [254, 0]
click at [589, 15] on button "button" at bounding box center [588, 11] width 16 height 16
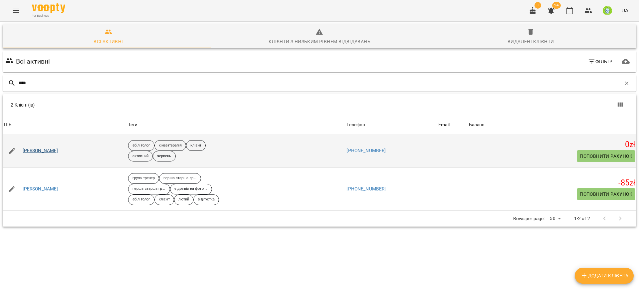
type input "****"
click at [45, 150] on link "Нікітенко Марк" at bounding box center [41, 150] width 36 height 7
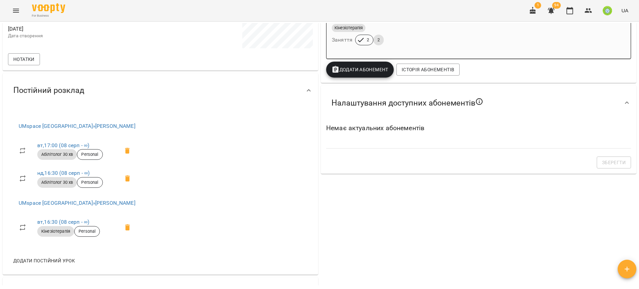
scroll to position [240, 0]
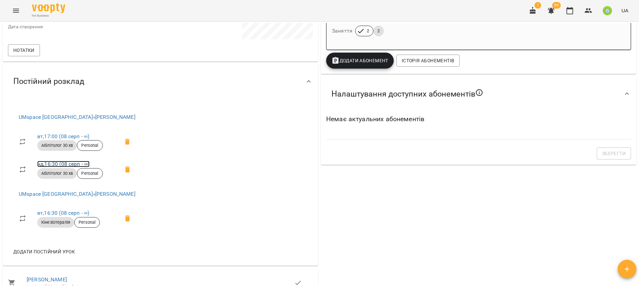
click at [60, 162] on link "нд , 16:30 (08 серп - ∞)" at bounding box center [63, 164] width 52 height 6
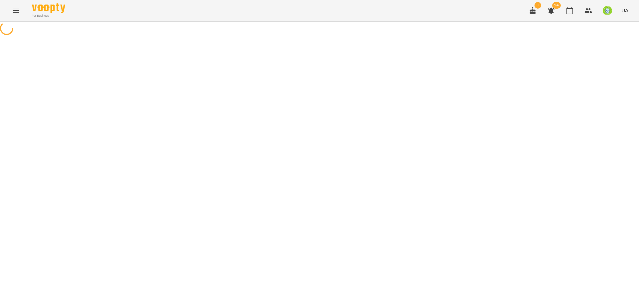
select select "*"
select select "**********"
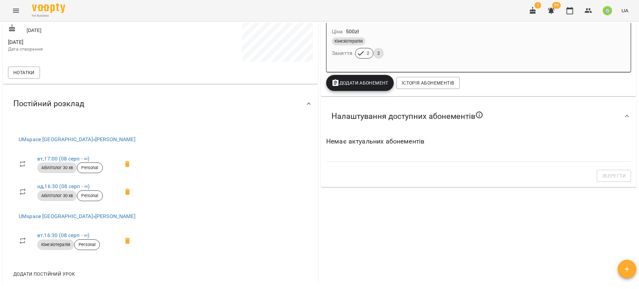
scroll to position [218, 0]
click at [588, 7] on icon "button" at bounding box center [588, 11] width 8 height 8
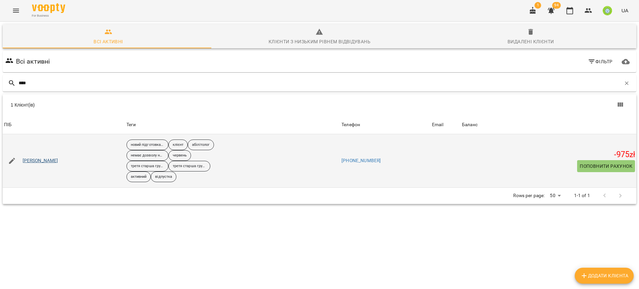
type input "****"
click at [43, 160] on link "[PERSON_NAME]" at bounding box center [41, 160] width 36 height 7
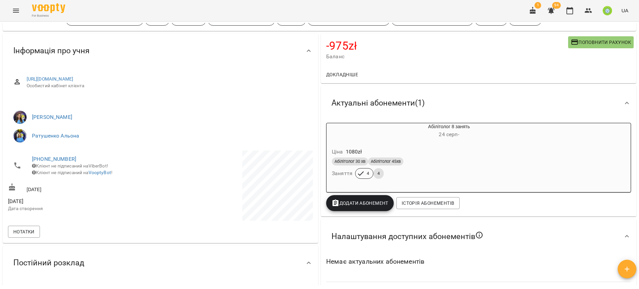
scroll to position [99, 0]
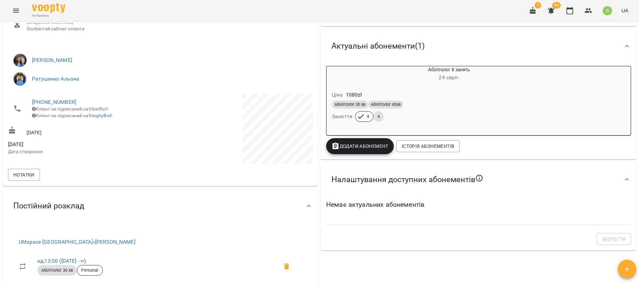
click at [496, 105] on div "Абілітолог 30 хв Абілітолог 45хв" at bounding box center [433, 105] width 202 height 8
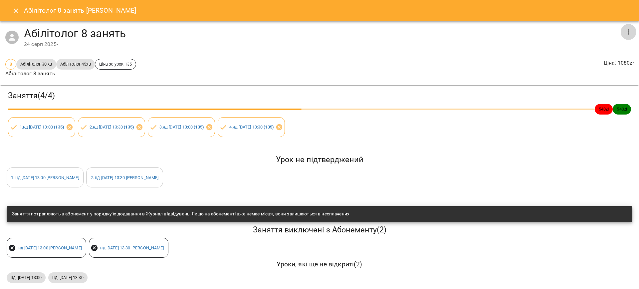
click at [628, 30] on button "button" at bounding box center [628, 32] width 16 height 16
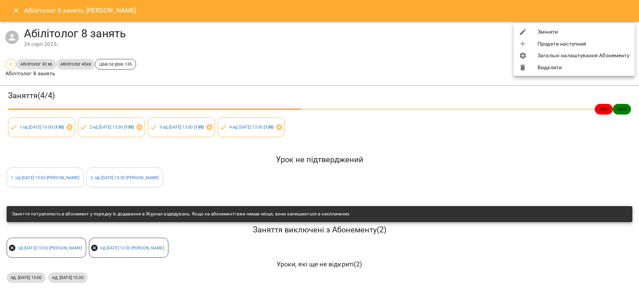
click at [544, 72] on li "Видалити" at bounding box center [574, 68] width 121 height 12
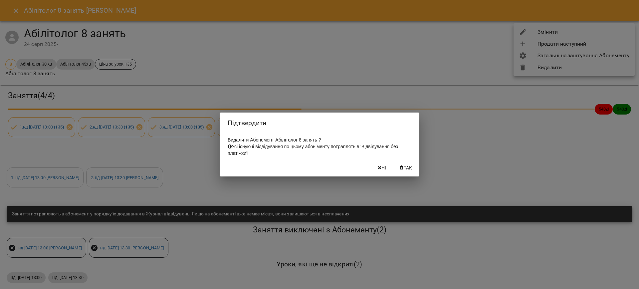
drag, startPoint x: 403, startPoint y: 167, endPoint x: 401, endPoint y: 137, distance: 30.7
click at [404, 167] on span "Так" at bounding box center [408, 168] width 9 height 8
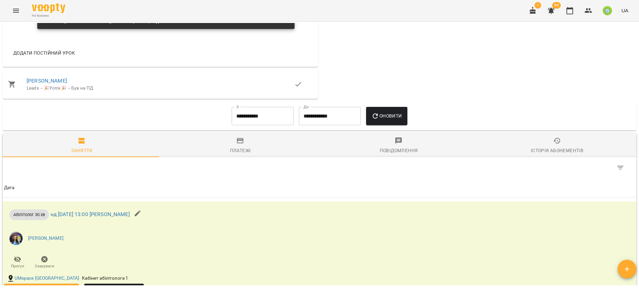
scroll to position [592, 0]
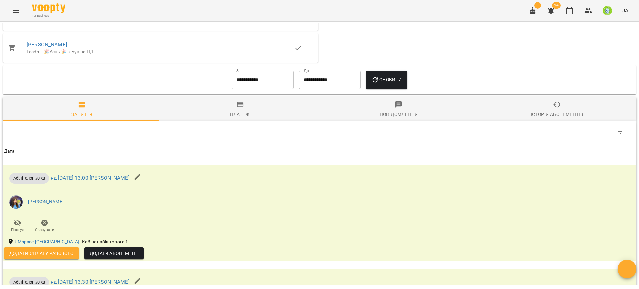
click at [237, 113] on div "Платежі" at bounding box center [240, 114] width 21 height 8
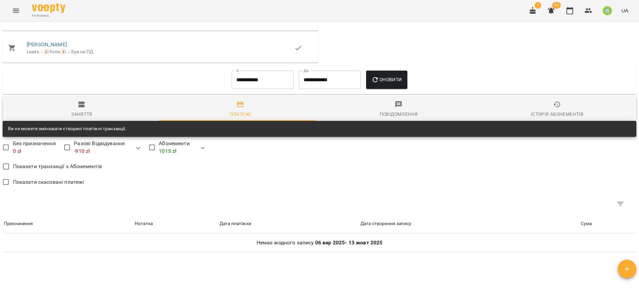
click at [239, 82] on input "**********" at bounding box center [263, 80] width 62 height 19
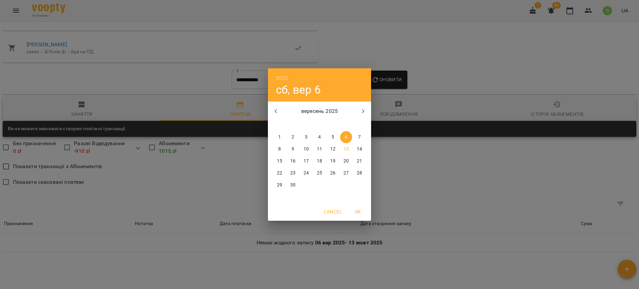
click at [276, 111] on icon "button" at bounding box center [276, 111] width 8 height 8
drag, startPoint x: 295, startPoint y: 138, endPoint x: 332, endPoint y: 121, distance: 40.8
click at [295, 138] on span "1" at bounding box center [293, 137] width 12 height 7
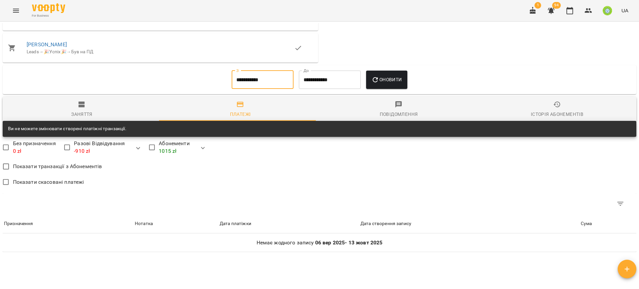
click at [381, 80] on span "Оновити" at bounding box center [386, 80] width 30 height 8
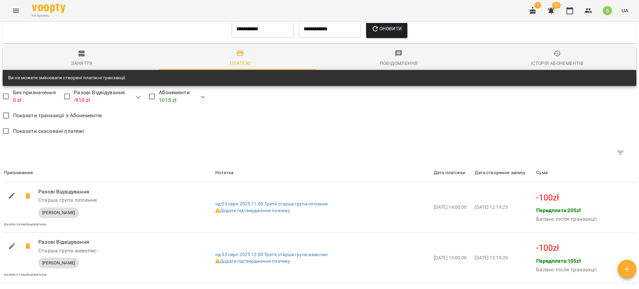
scroll to position [513, 0]
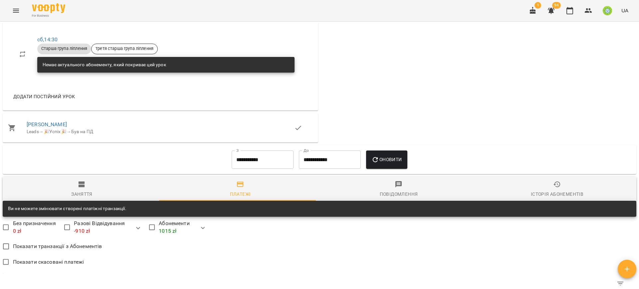
click at [235, 161] on input "**********" at bounding box center [263, 159] width 62 height 19
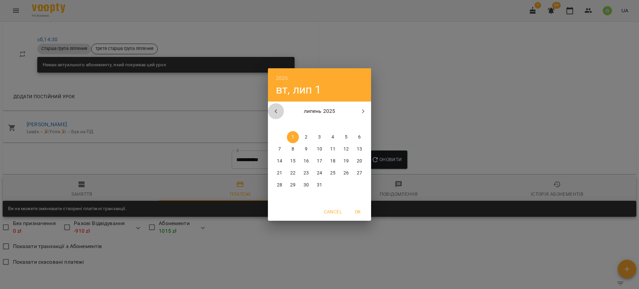
click at [271, 109] on button "button" at bounding box center [276, 111] width 16 height 16
click at [358, 138] on p "1" at bounding box center [359, 137] width 3 height 7
type input "**********"
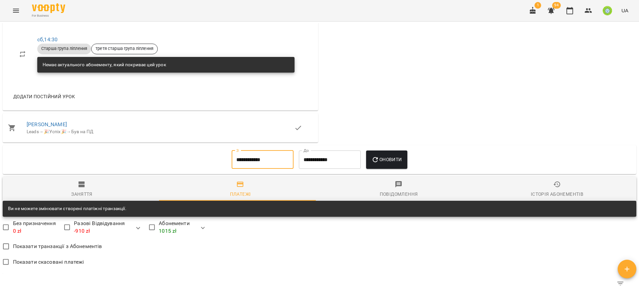
click at [388, 159] on span "Оновити" at bounding box center [386, 159] width 30 height 8
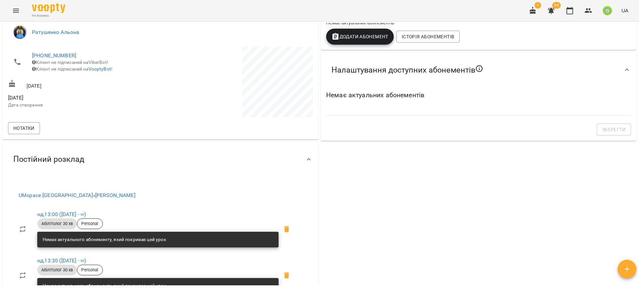
scroll to position [0, 0]
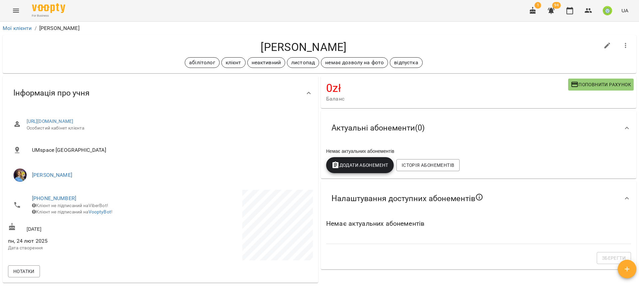
scroll to position [8, 0]
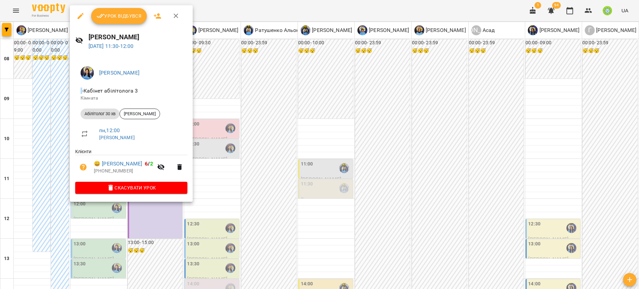
scroll to position [48, 0]
drag, startPoint x: 265, startPoint y: 135, endPoint x: 138, endPoint y: 161, distance: 129.8
click at [263, 135] on div at bounding box center [319, 144] width 639 height 289
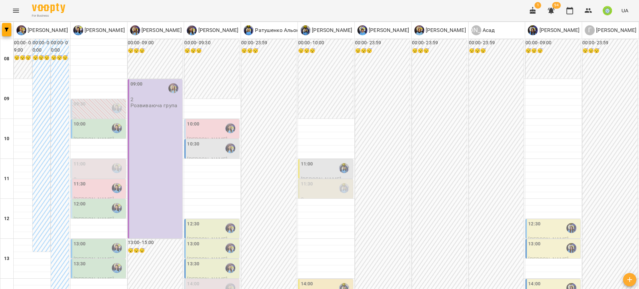
click at [93, 200] on div "12:00" at bounding box center [99, 207] width 51 height 15
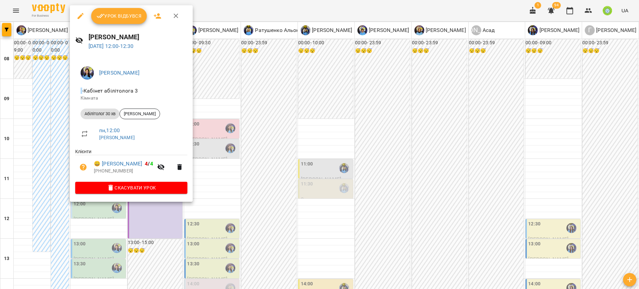
click at [255, 143] on div at bounding box center [319, 144] width 639 height 289
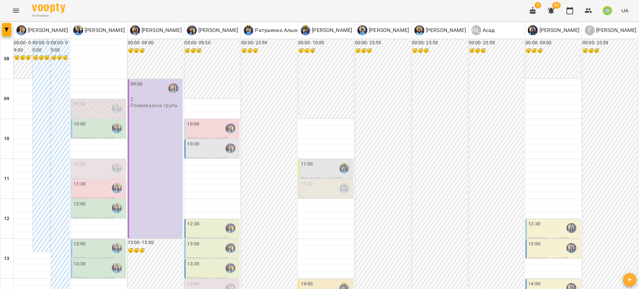
click at [84, 240] on div "13:00" at bounding box center [80, 247] width 12 height 15
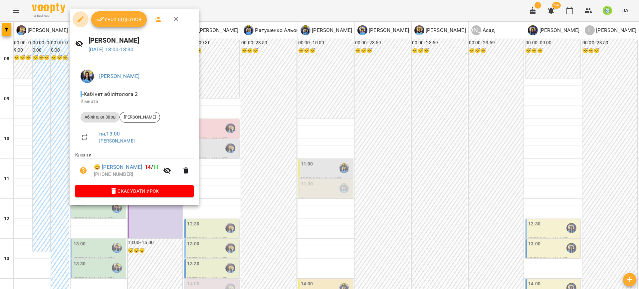
click at [80, 19] on icon "button" at bounding box center [81, 19] width 6 height 6
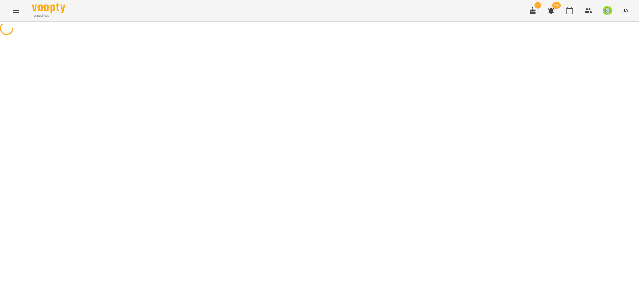
select select "**********"
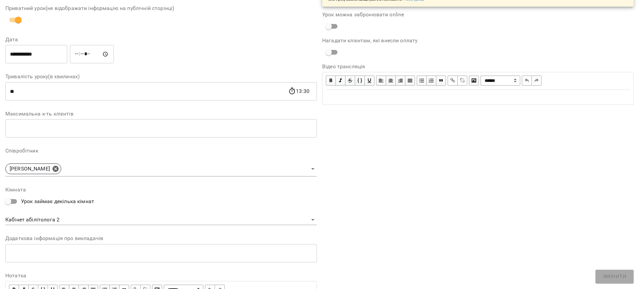
scroll to position [111, 0]
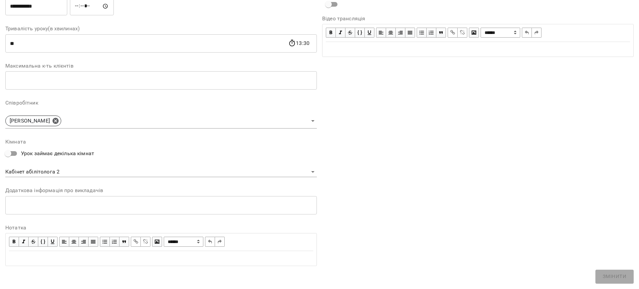
click at [52, 168] on body "**********" at bounding box center [319, 152] width 639 height 304
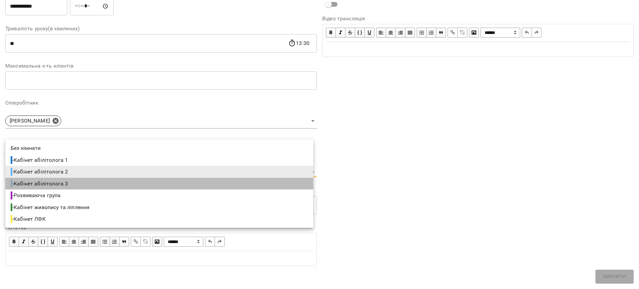
drag, startPoint x: 78, startPoint y: 181, endPoint x: 301, endPoint y: 240, distance: 230.0
click at [79, 181] on li "- Кабінет абілітолога 3" at bounding box center [159, 184] width 308 height 12
type input "**********"
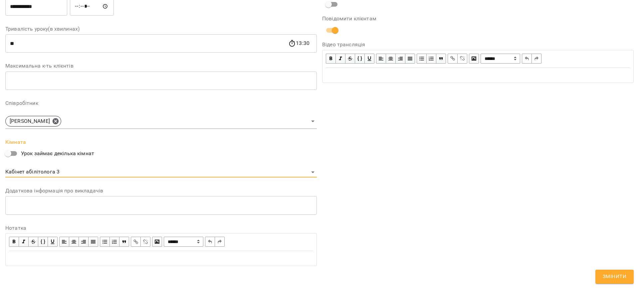
click at [608, 282] on button "Змінити" at bounding box center [614, 277] width 38 height 14
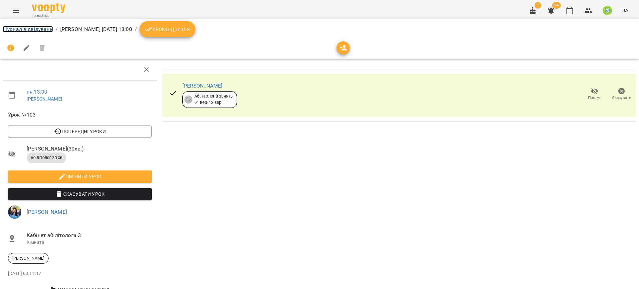
click at [40, 30] on link "Журнал відвідувань" at bounding box center [28, 29] width 50 height 6
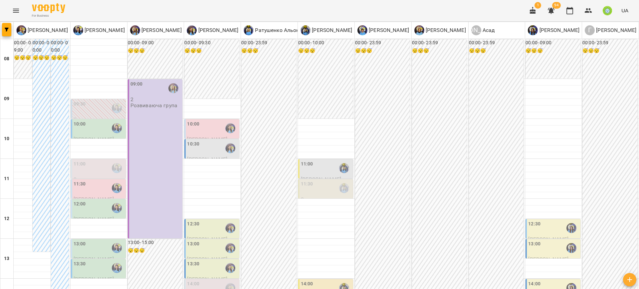
scroll to position [155, 0]
click at [92, 260] on div "13:30" at bounding box center [99, 267] width 51 height 15
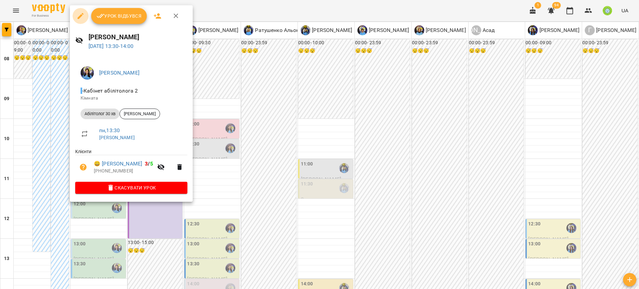
click at [82, 15] on icon "button" at bounding box center [81, 16] width 6 height 6
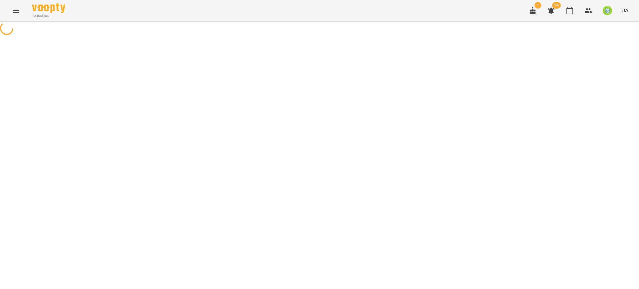
select select "**********"
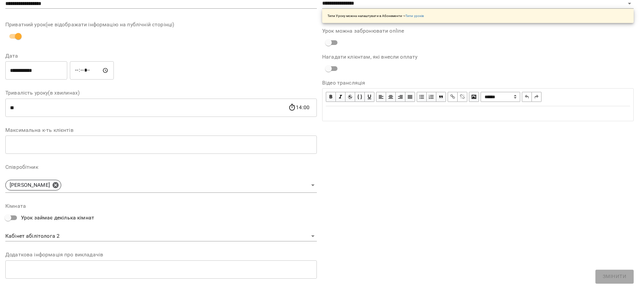
scroll to position [111, 0]
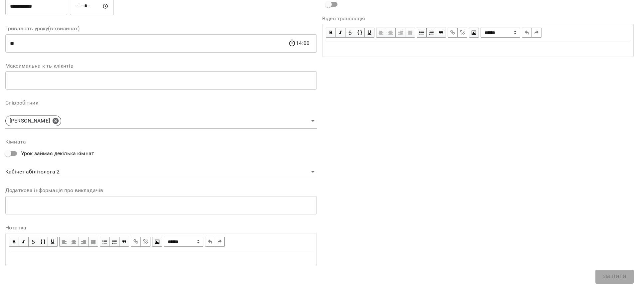
click at [59, 173] on body "**********" at bounding box center [319, 152] width 639 height 304
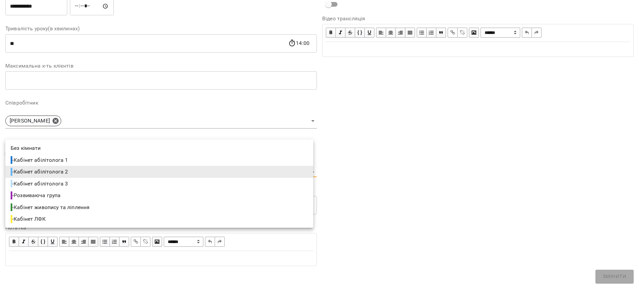
drag, startPoint x: 79, startPoint y: 182, endPoint x: 357, endPoint y: 221, distance: 281.0
click at [80, 182] on li "- Кабінет абілітолога 3" at bounding box center [159, 184] width 308 height 12
type input "**********"
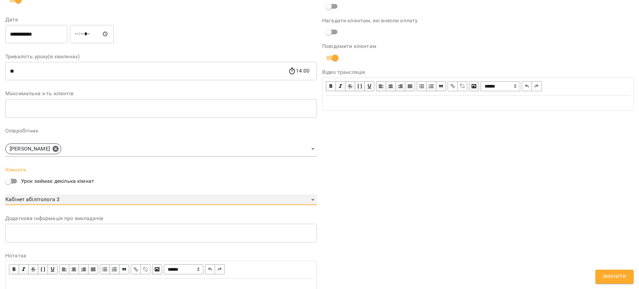
scroll to position [139, 0]
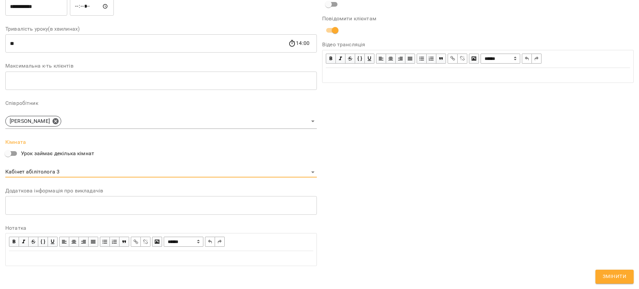
click at [614, 271] on button "Змінити" at bounding box center [614, 277] width 38 height 14
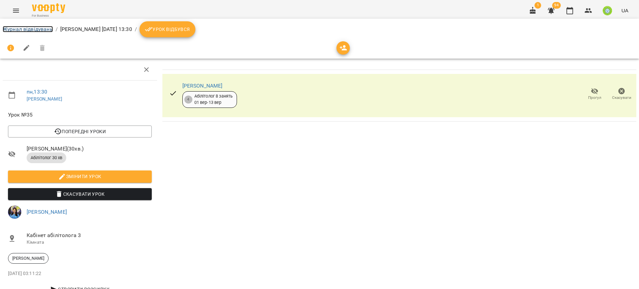
drag, startPoint x: 20, startPoint y: 28, endPoint x: 22, endPoint y: 30, distance: 3.5
click at [20, 28] on link "Журнал відвідувань" at bounding box center [28, 29] width 50 height 6
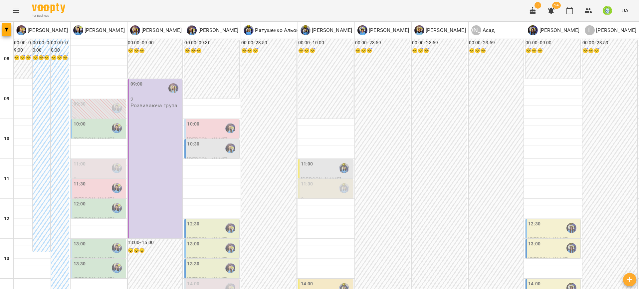
scroll to position [153, 0]
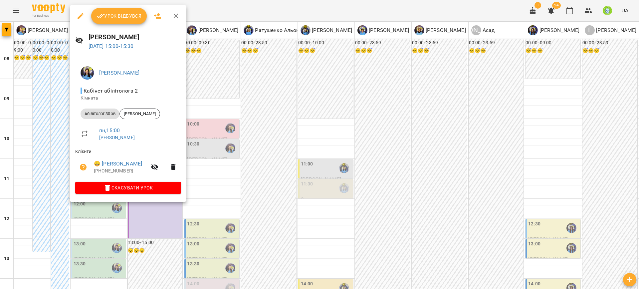
drag, startPoint x: 227, startPoint y: 174, endPoint x: 150, endPoint y: 191, distance: 79.4
click at [225, 174] on div at bounding box center [319, 144] width 639 height 289
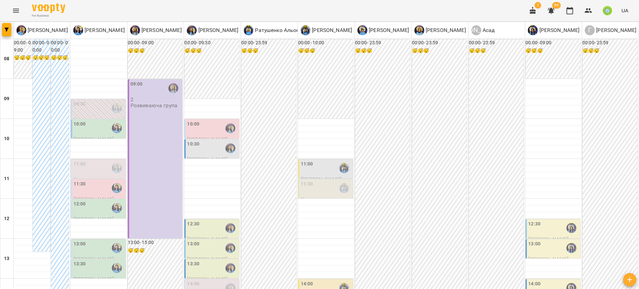
scroll to position [208, 0]
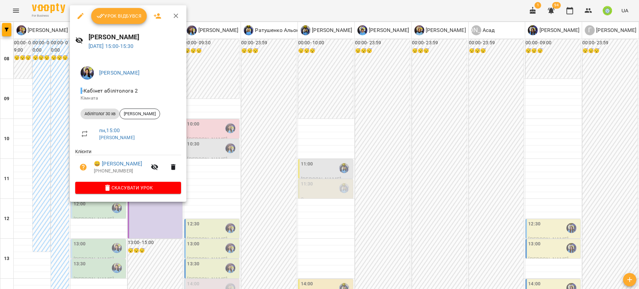
click at [79, 17] on icon "button" at bounding box center [81, 16] width 6 height 6
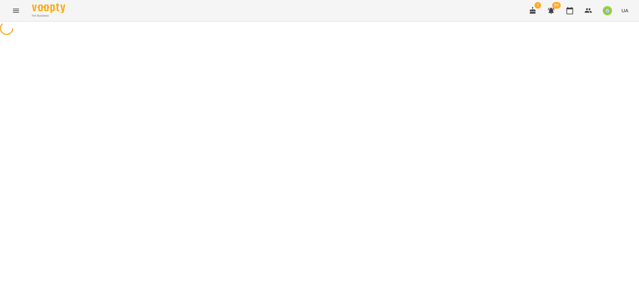
select select "**********"
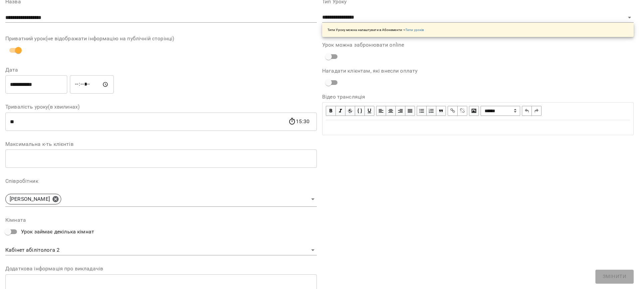
scroll to position [111, 0]
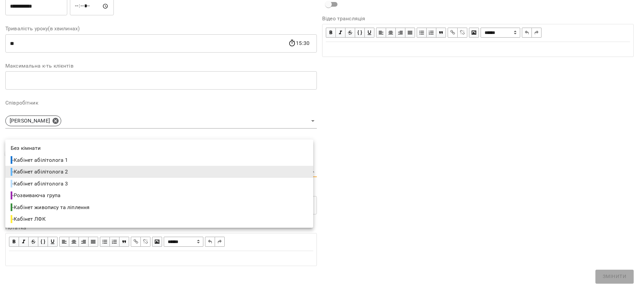
click at [67, 173] on body "**********" at bounding box center [319, 152] width 639 height 304
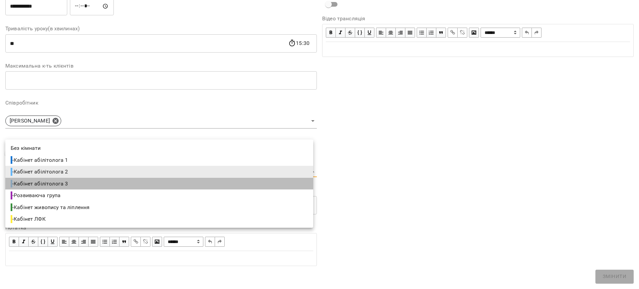
drag, startPoint x: 71, startPoint y: 182, endPoint x: 457, endPoint y: 238, distance: 390.5
click at [69, 182] on span "- Кабінет абілітолога 3" at bounding box center [40, 184] width 59 height 8
type input "**********"
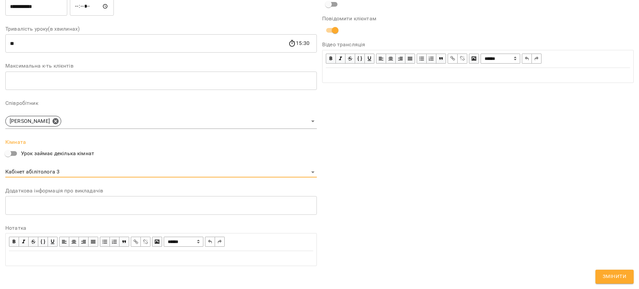
click at [619, 277] on span "Змінити" at bounding box center [615, 276] width 24 height 9
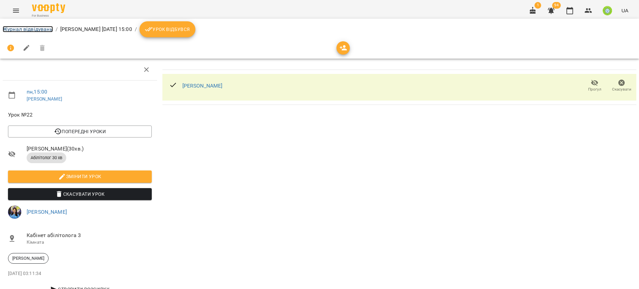
click at [24, 30] on link "Журнал відвідувань" at bounding box center [28, 29] width 50 height 6
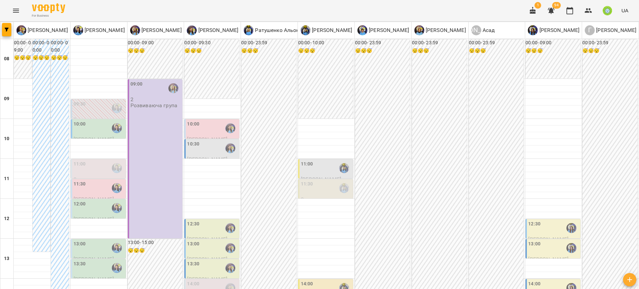
scroll to position [150, 0]
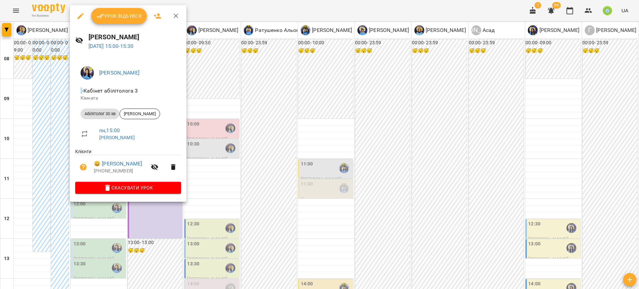
click at [239, 171] on div at bounding box center [319, 144] width 639 height 289
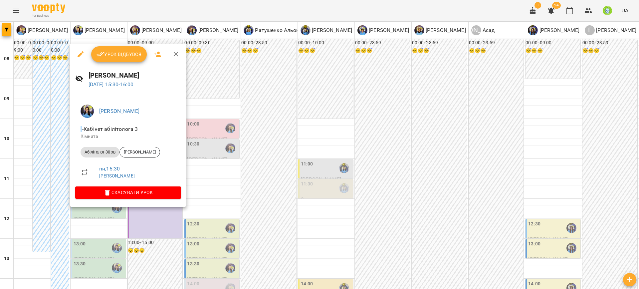
drag, startPoint x: 229, startPoint y: 195, endPoint x: 142, endPoint y: 200, distance: 86.7
click at [229, 195] on div at bounding box center [319, 144] width 639 height 289
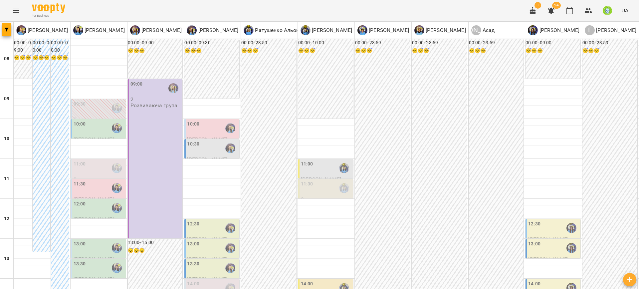
scroll to position [202, 0]
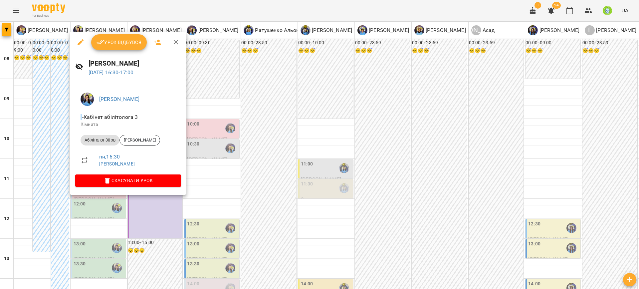
drag, startPoint x: 240, startPoint y: 170, endPoint x: 235, endPoint y: 171, distance: 5.7
click at [240, 171] on div at bounding box center [319, 144] width 639 height 289
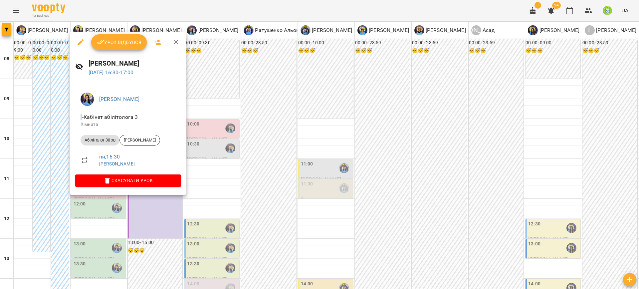
click at [244, 197] on div at bounding box center [319, 144] width 639 height 289
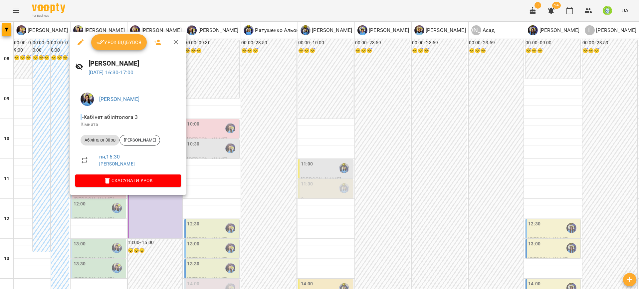
drag, startPoint x: 80, startPoint y: 43, endPoint x: 85, endPoint y: 48, distance: 6.8
click at [80, 43] on icon "button" at bounding box center [81, 42] width 6 height 6
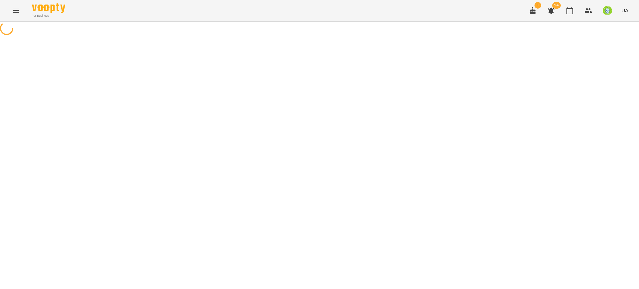
select select "**********"
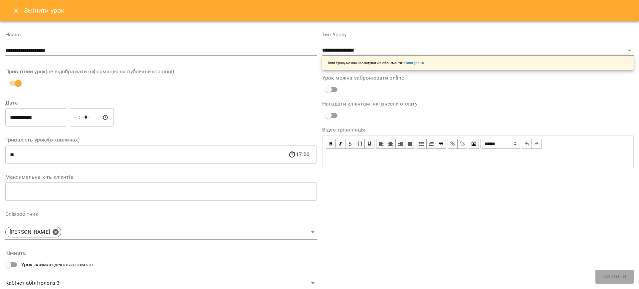
scroll to position [55, 0]
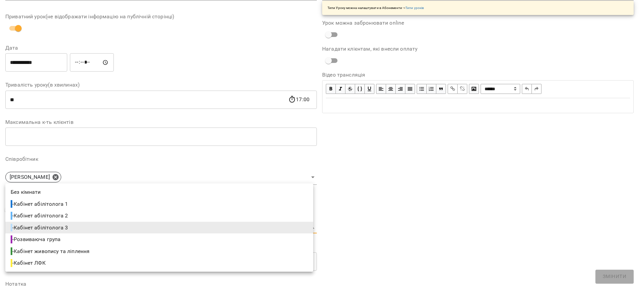
drag, startPoint x: 61, startPoint y: 226, endPoint x: 76, endPoint y: 219, distance: 16.4
click at [62, 226] on body "For Business 1 94 UA Журнал відвідувань / Позднякова Анастасія пн, 15 вер 2025 …" at bounding box center [319, 143] width 639 height 286
click at [84, 215] on li "- Кабінет абілітолога 2" at bounding box center [159, 216] width 308 height 12
type input "**********"
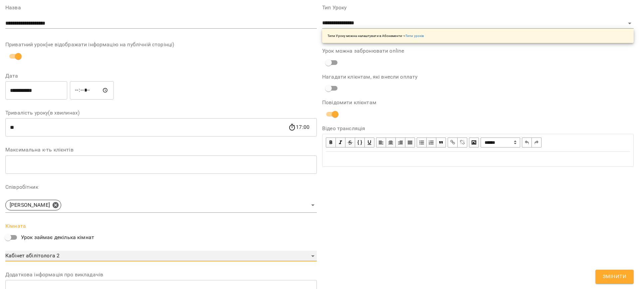
scroll to position [83, 0]
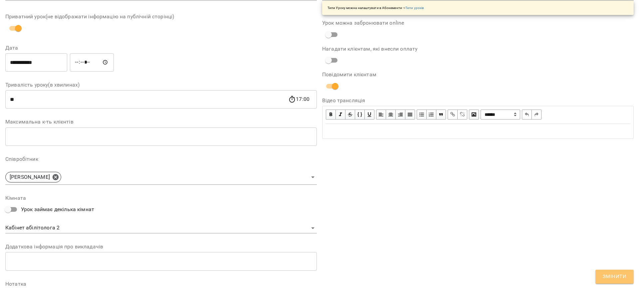
click at [618, 275] on span "Змінити" at bounding box center [615, 276] width 24 height 9
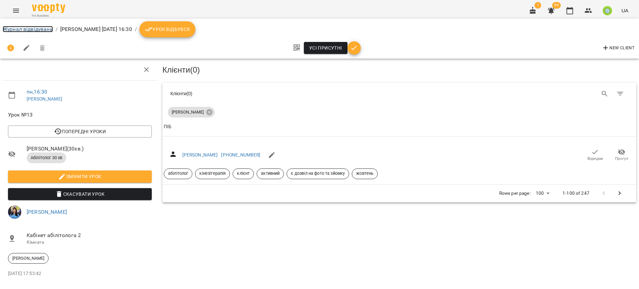
drag, startPoint x: 8, startPoint y: 28, endPoint x: 60, endPoint y: 49, distance: 56.6
click at [8, 28] on link "Журнал відвідувань" at bounding box center [28, 29] width 50 height 6
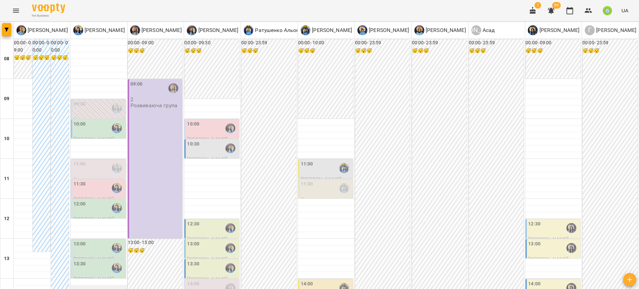
scroll to position [281, 0]
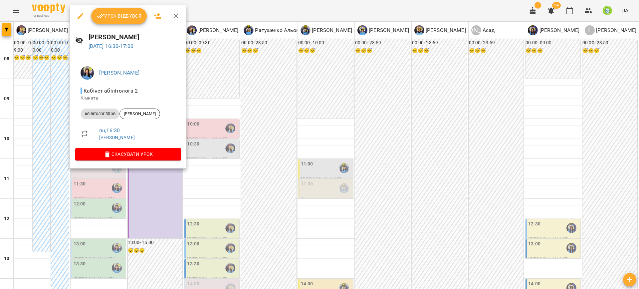
click at [213, 97] on div at bounding box center [319, 144] width 639 height 289
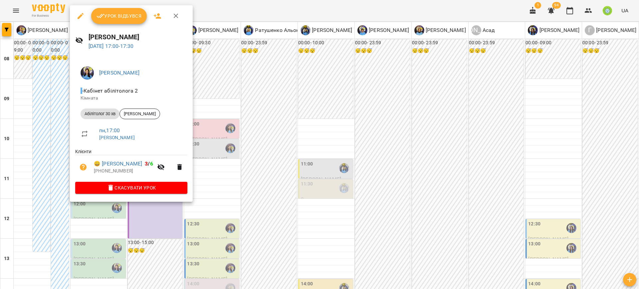
drag, startPoint x: 247, startPoint y: 115, endPoint x: 194, endPoint y: 115, distance: 52.9
click at [243, 114] on div at bounding box center [319, 144] width 639 height 289
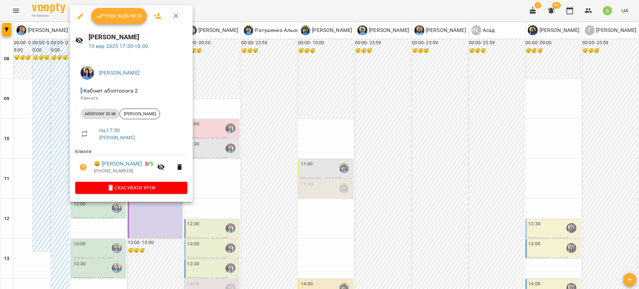
drag, startPoint x: 211, startPoint y: 116, endPoint x: 166, endPoint y: 143, distance: 52.7
click at [210, 116] on div at bounding box center [319, 144] width 639 height 289
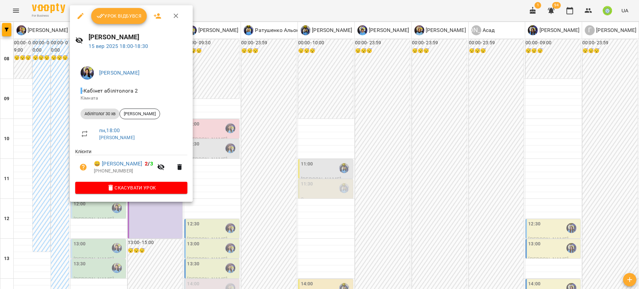
click at [227, 116] on div at bounding box center [319, 144] width 639 height 289
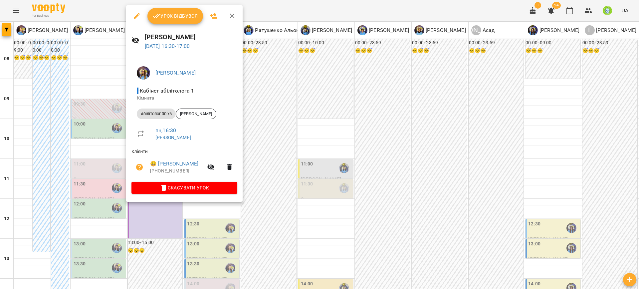
click at [135, 18] on icon "button" at bounding box center [137, 16] width 6 height 6
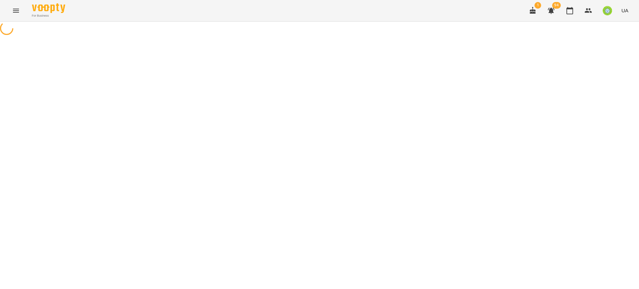
select select "**********"
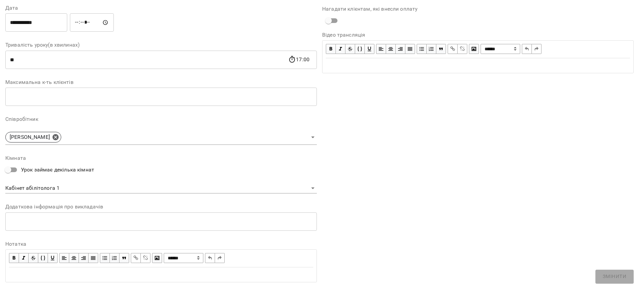
scroll to position [111, 0]
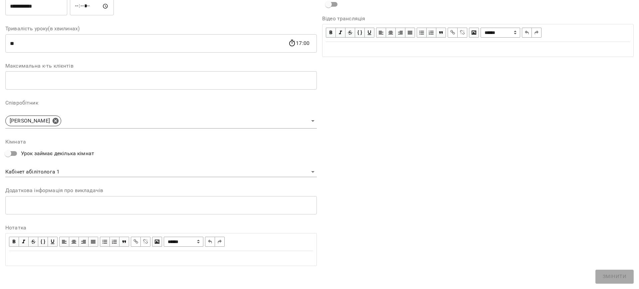
click at [58, 170] on body "**********" at bounding box center [319, 144] width 639 height 288
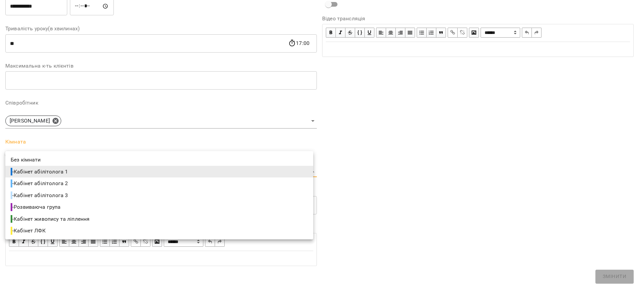
drag, startPoint x: 79, startPoint y: 194, endPoint x: 220, endPoint y: 206, distance: 141.3
click at [79, 194] on li "- Кабінет абілітолога 3" at bounding box center [159, 195] width 308 height 12
type input "**********"
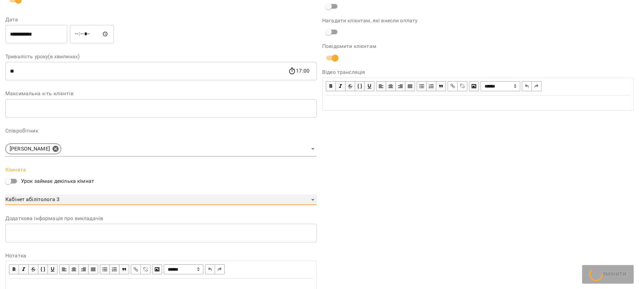
scroll to position [139, 0]
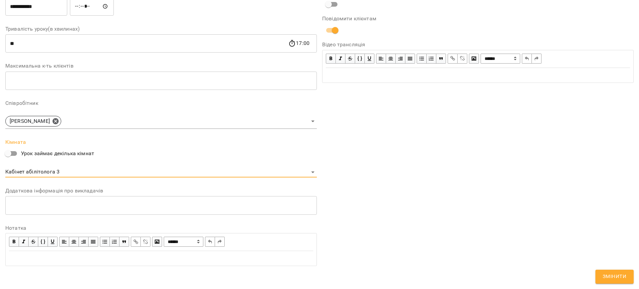
drag, startPoint x: 615, startPoint y: 274, endPoint x: 456, endPoint y: 190, distance: 180.4
click at [615, 274] on span "Змінити" at bounding box center [615, 276] width 24 height 9
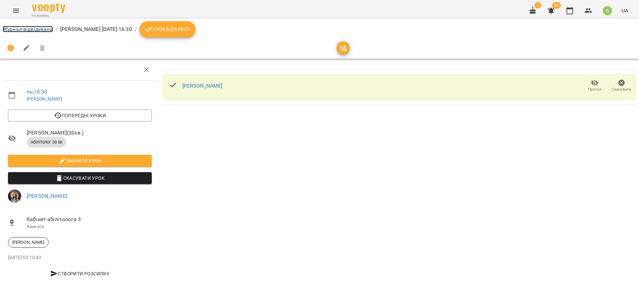
click at [28, 29] on link "Журнал відвідувань" at bounding box center [28, 29] width 50 height 6
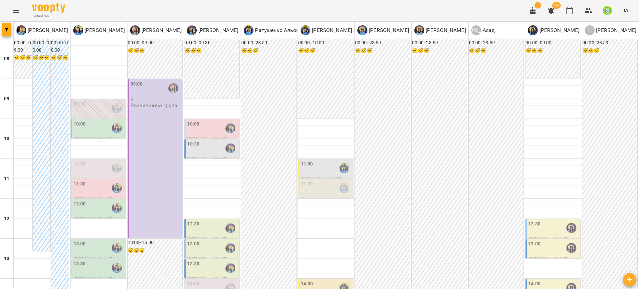
scroll to position [233, 0]
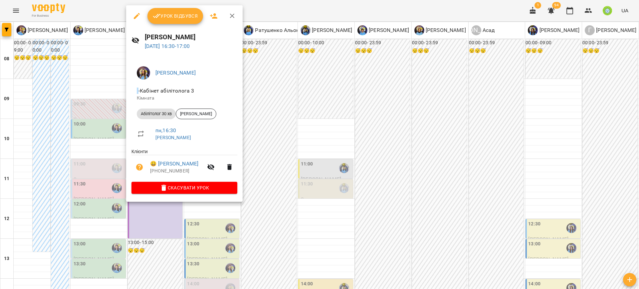
click at [263, 117] on div at bounding box center [319, 144] width 639 height 289
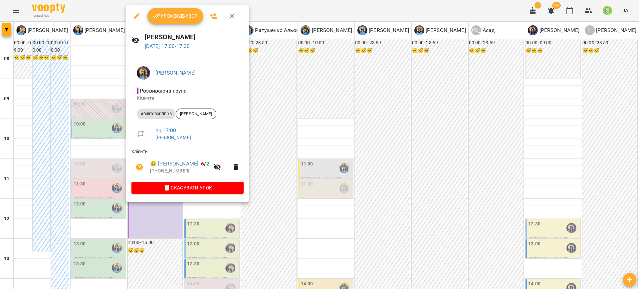
drag, startPoint x: 136, startPoint y: 13, endPoint x: 151, endPoint y: 33, distance: 24.4
click at [135, 14] on icon "button" at bounding box center [137, 16] width 8 height 8
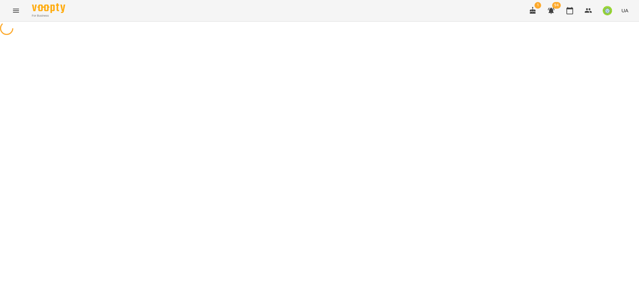
select select "**********"
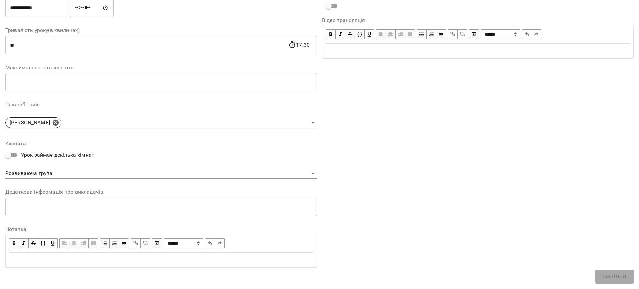
scroll to position [111, 0]
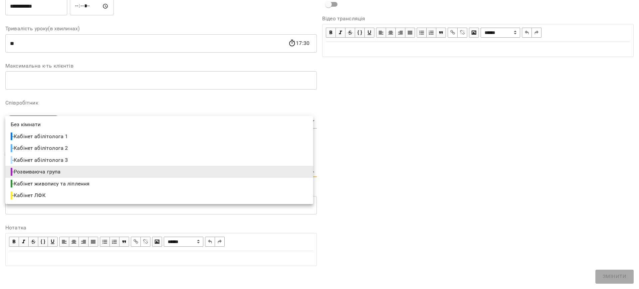
click at [62, 174] on body "**********" at bounding box center [319, 152] width 639 height 304
click at [69, 161] on span "- Кабінет абілітолога 3" at bounding box center [40, 160] width 59 height 8
type input "**********"
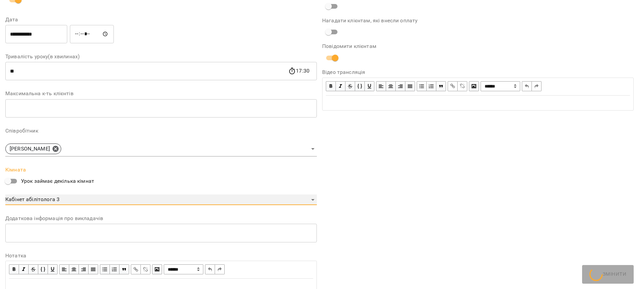
scroll to position [139, 0]
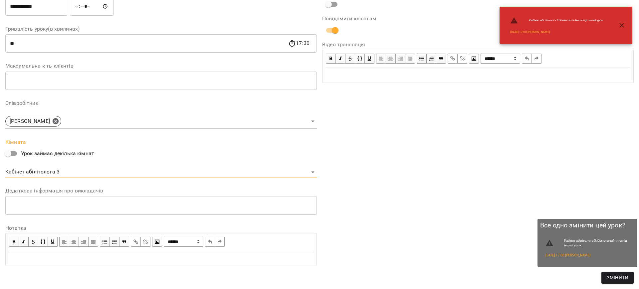
click at [608, 275] on span "Змінити" at bounding box center [618, 278] width 22 height 8
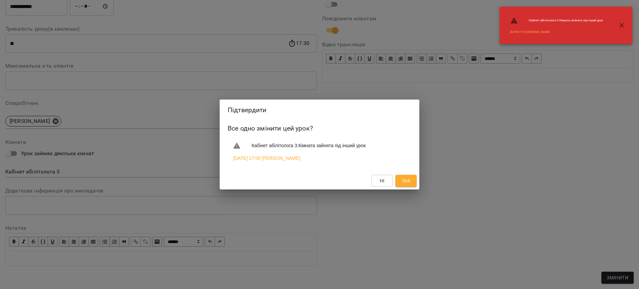
drag, startPoint x: 408, startPoint y: 185, endPoint x: 405, endPoint y: 186, distance: 3.4
click at [408, 185] on span "Так" at bounding box center [406, 181] width 9 height 8
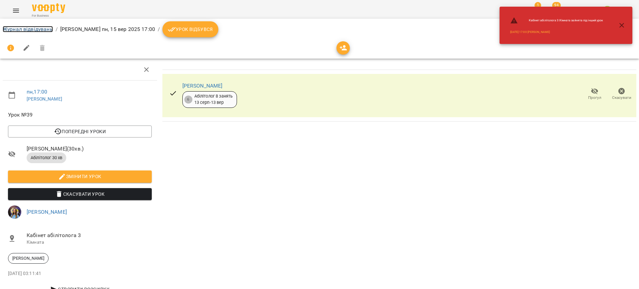
click at [35, 31] on link "Журнал відвідувань" at bounding box center [28, 29] width 50 height 6
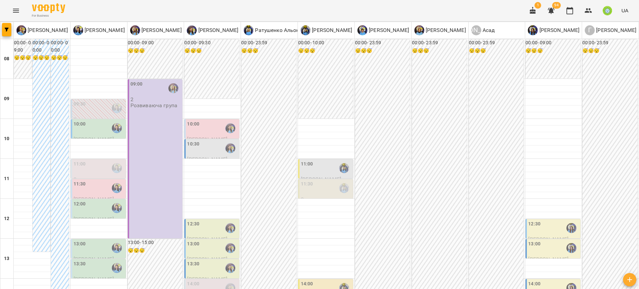
scroll to position [313, 0]
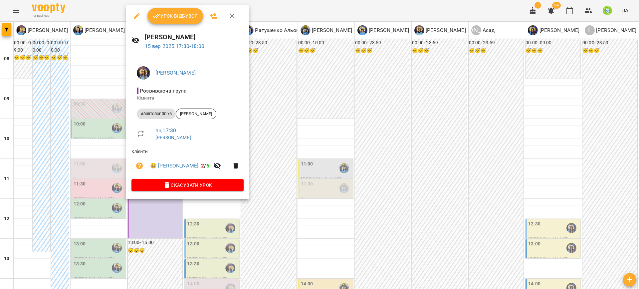
drag, startPoint x: 137, startPoint y: 15, endPoint x: 139, endPoint y: 21, distance: 5.9
click at [137, 16] on icon "button" at bounding box center [137, 16] width 6 height 6
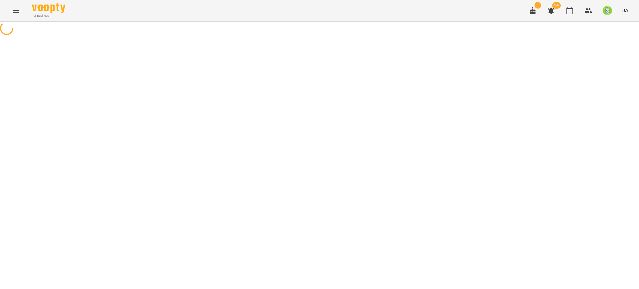
select select "**********"
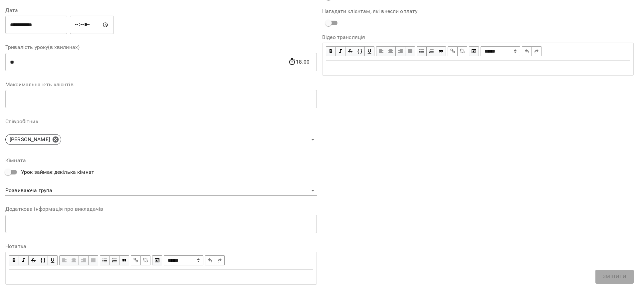
scroll to position [111, 0]
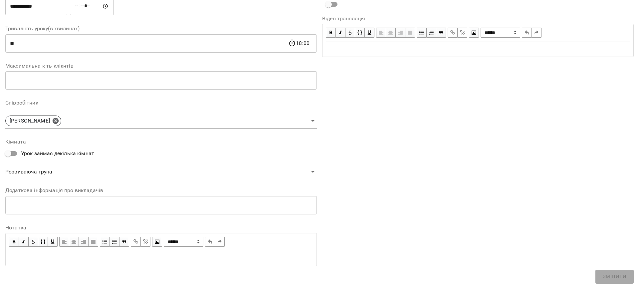
click at [55, 174] on body "**********" at bounding box center [319, 152] width 639 height 304
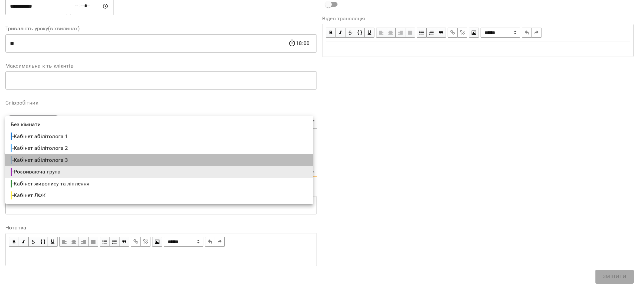
click at [65, 158] on span "- Кабінет абілітолога 3" at bounding box center [40, 160] width 59 height 8
type input "**********"
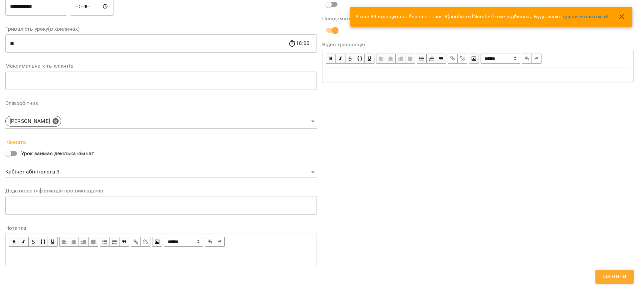
click at [607, 274] on span "Змінити" at bounding box center [615, 276] width 24 height 9
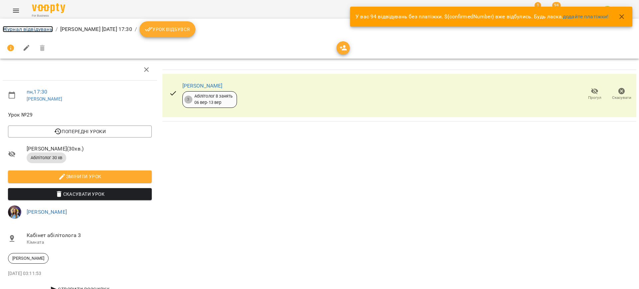
click at [15, 27] on link "Журнал відвідувань" at bounding box center [28, 29] width 50 height 6
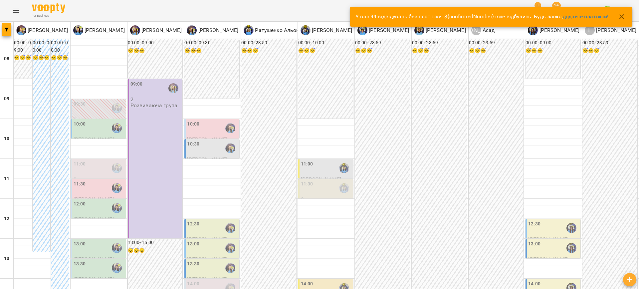
scroll to position [276, 0]
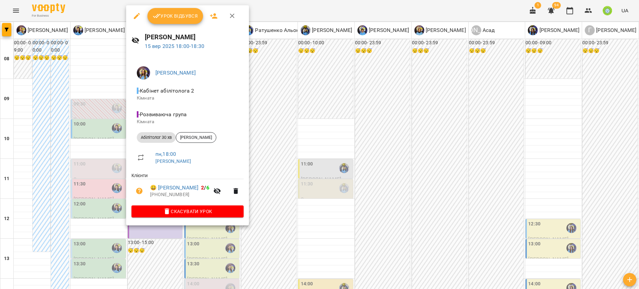
click at [137, 15] on icon "button" at bounding box center [137, 16] width 6 height 6
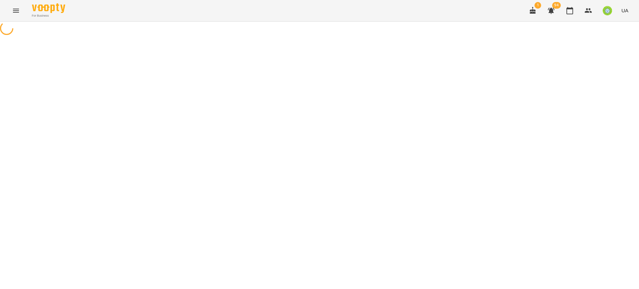
select select "**********"
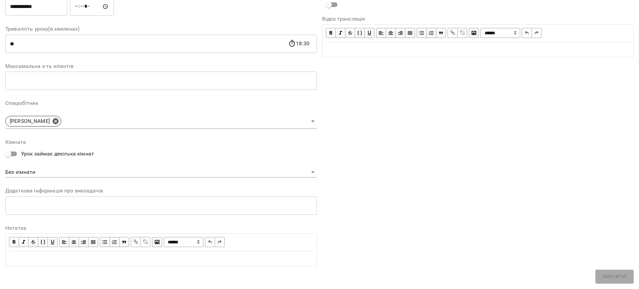
scroll to position [111, 0]
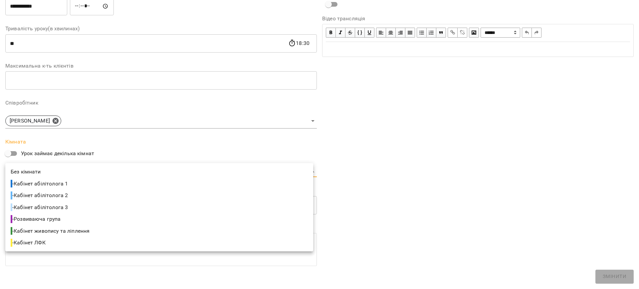
click at [54, 168] on body "For Business 1 94 UA Журнал відвідувань / Казимирів Тетяна пн, 15 вер 2025 18:0…" at bounding box center [319, 163] width 639 height 327
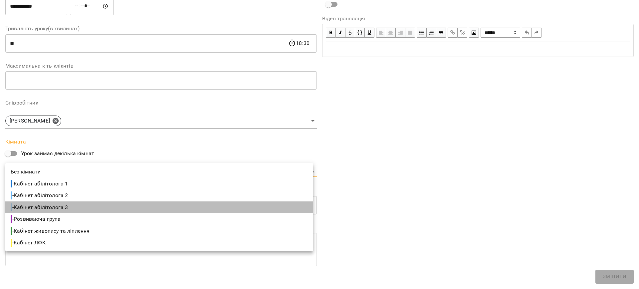
click at [58, 204] on span "- Кабінет абілітолога 3" at bounding box center [40, 207] width 59 height 8
type input "**********"
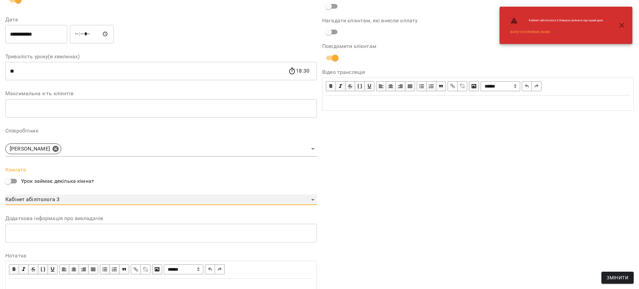
scroll to position [139, 0]
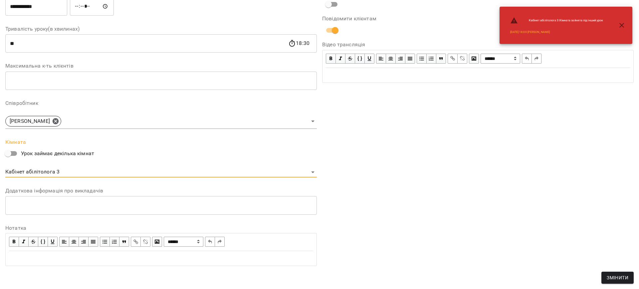
click at [617, 282] on button "Змінити" at bounding box center [617, 278] width 32 height 12
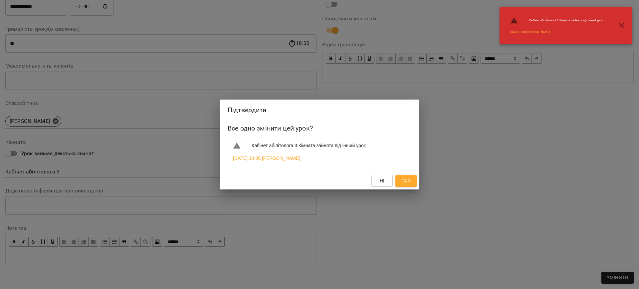
click at [411, 181] on span "Так" at bounding box center [406, 181] width 11 height 8
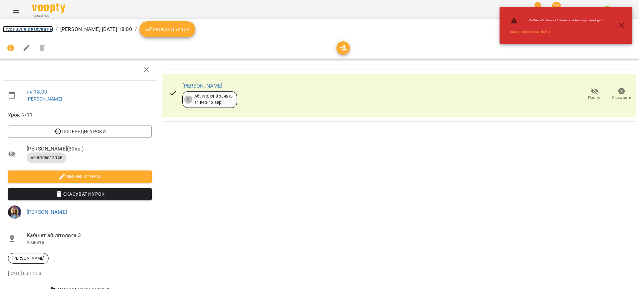
drag, startPoint x: 20, startPoint y: 30, endPoint x: 40, endPoint y: 34, distance: 20.2
click at [20, 30] on link "Журнал відвідувань" at bounding box center [28, 29] width 50 height 6
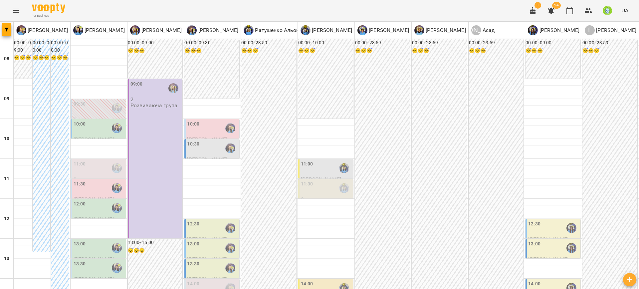
click at [201, 131] on div "10:00" at bounding box center [212, 127] width 51 height 15
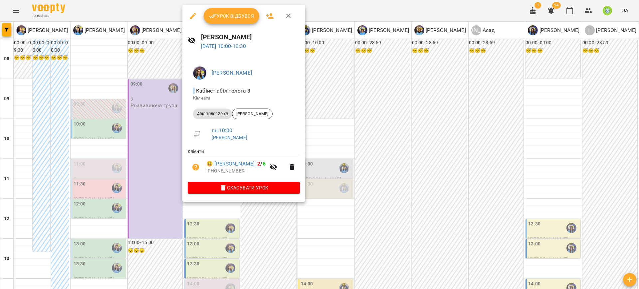
click at [191, 15] on icon "button" at bounding box center [193, 16] width 8 height 8
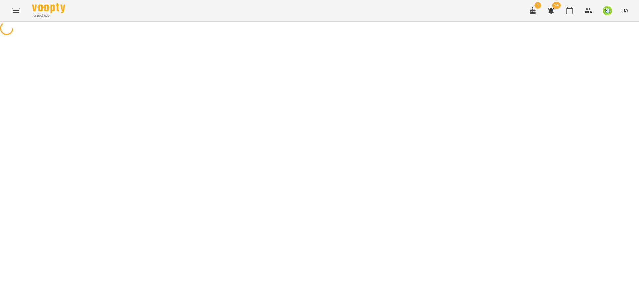
select select "**********"
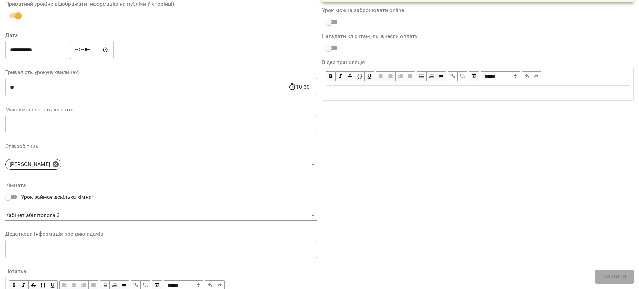
scroll to position [68, 0]
click at [66, 211] on body "**********" at bounding box center [319, 152] width 639 height 304
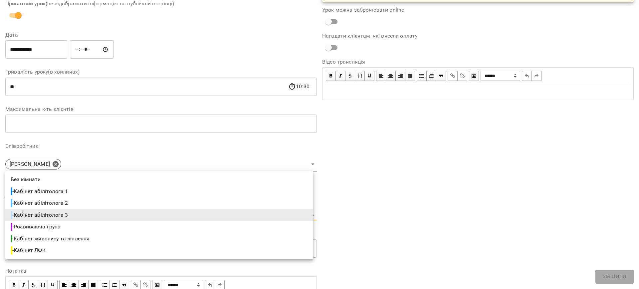
drag, startPoint x: 70, startPoint y: 188, endPoint x: 78, endPoint y: 191, distance: 8.2
click at [69, 188] on span "- Кабінет абілітолога 1" at bounding box center [40, 191] width 59 height 8
type input "**********"
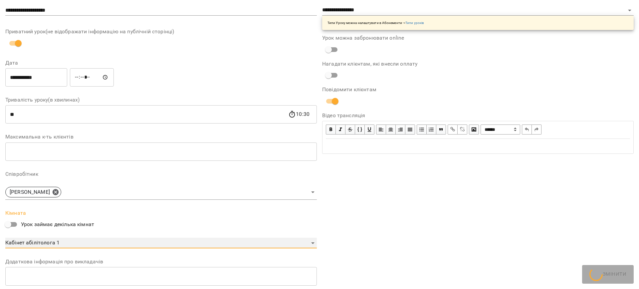
scroll to position [96, 0]
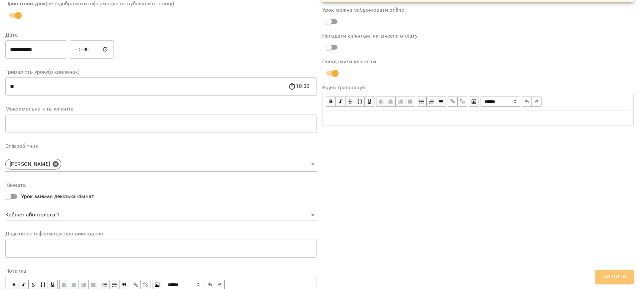
click at [617, 282] on button "Змінити" at bounding box center [614, 277] width 38 height 14
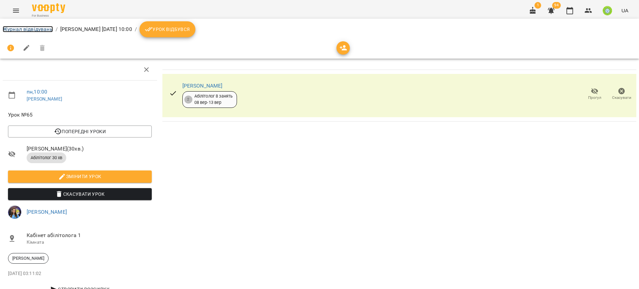
click at [36, 32] on link "Журнал відвідувань" at bounding box center [28, 29] width 50 height 6
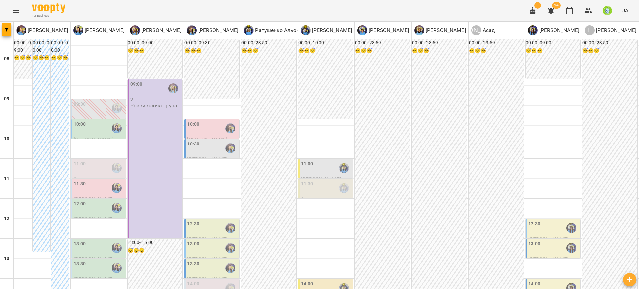
click at [200, 148] on div "10:30" at bounding box center [212, 147] width 51 height 15
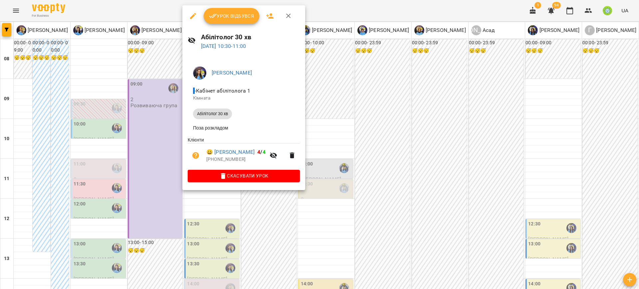
click at [334, 181] on div at bounding box center [319, 144] width 639 height 289
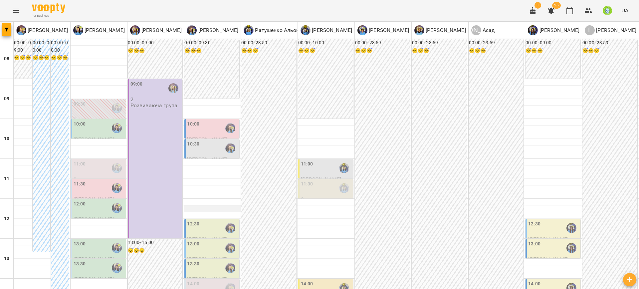
scroll to position [157, 0]
click at [203, 240] on div "13:00" at bounding box center [212, 247] width 51 height 15
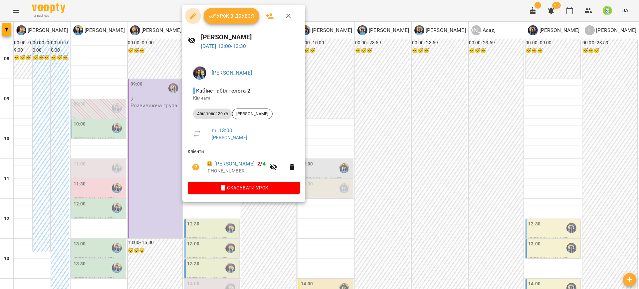
click at [191, 16] on icon "button" at bounding box center [193, 16] width 8 height 8
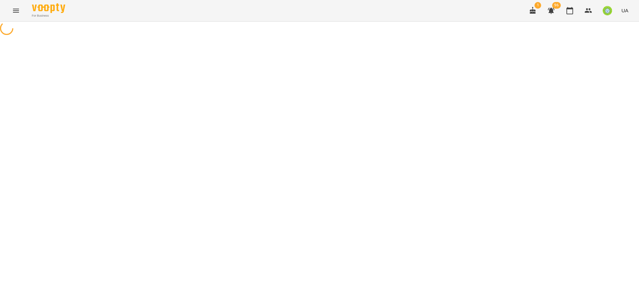
select select "**********"
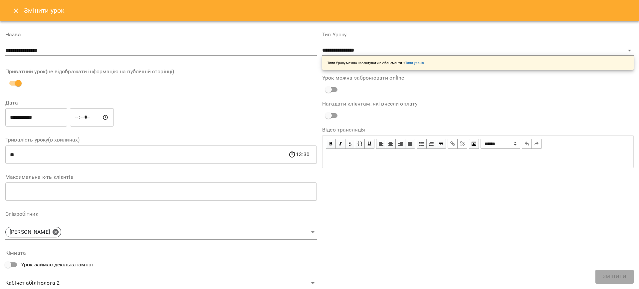
scroll to position [111, 0]
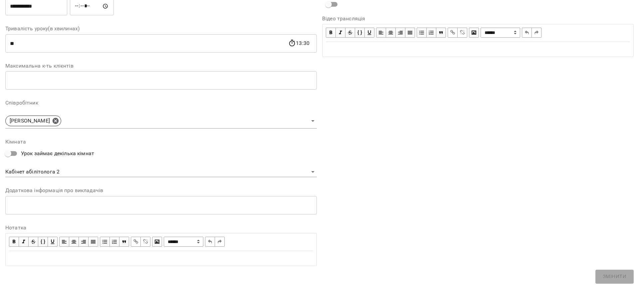
click at [84, 174] on body "**********" at bounding box center [319, 152] width 639 height 304
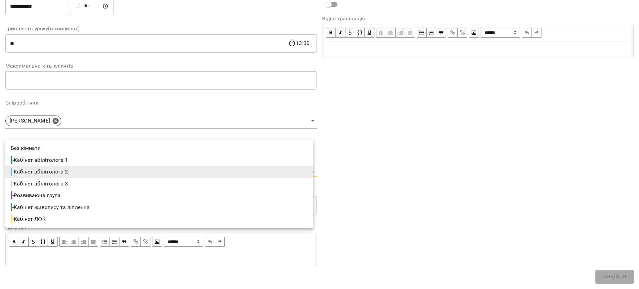
drag, startPoint x: 80, startPoint y: 162, endPoint x: 509, endPoint y: 255, distance: 438.4
click at [80, 162] on li "- Кабінет абілітолога 1" at bounding box center [159, 160] width 308 height 12
type input "**********"
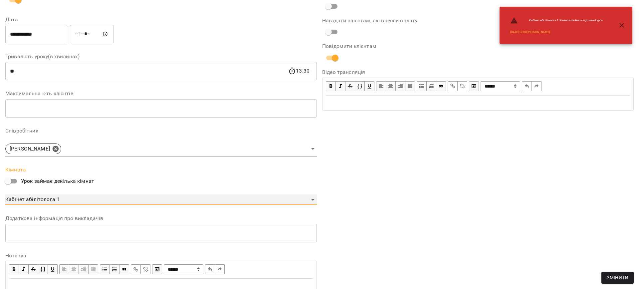
scroll to position [139, 0]
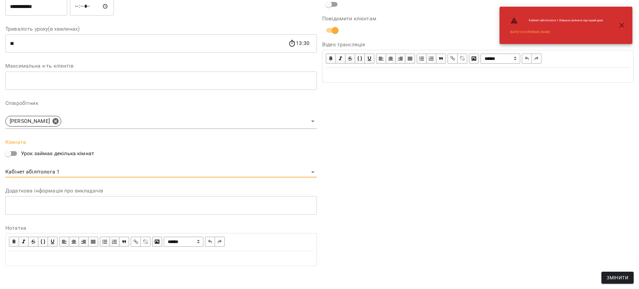
click at [615, 276] on span "Змінити" at bounding box center [618, 278] width 22 height 8
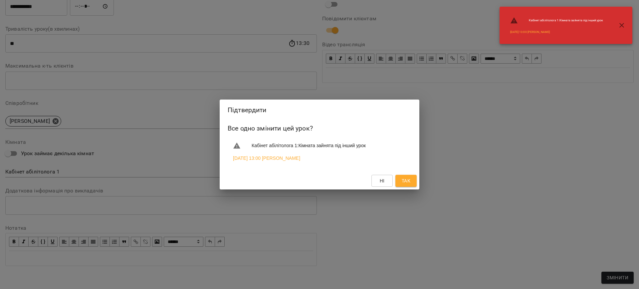
click at [407, 182] on span "Так" at bounding box center [406, 181] width 9 height 8
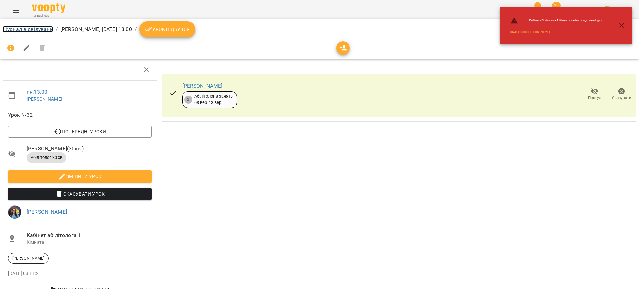
click at [13, 30] on link "Журнал відвідувань" at bounding box center [28, 29] width 50 height 6
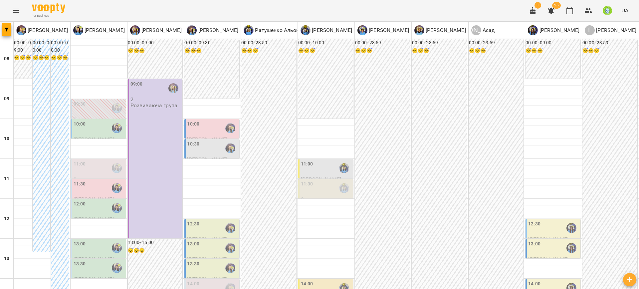
scroll to position [165, 0]
click at [197, 280] on div "14:00" at bounding box center [212, 287] width 51 height 15
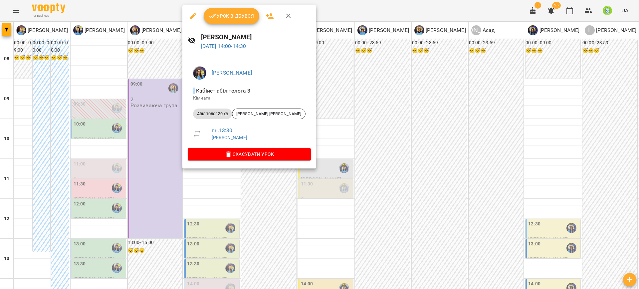
click at [188, 16] on button "button" at bounding box center [193, 16] width 16 height 16
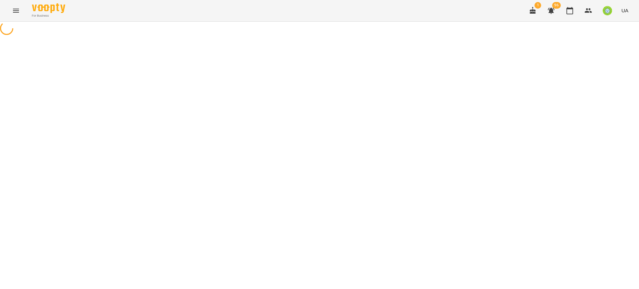
select select "**********"
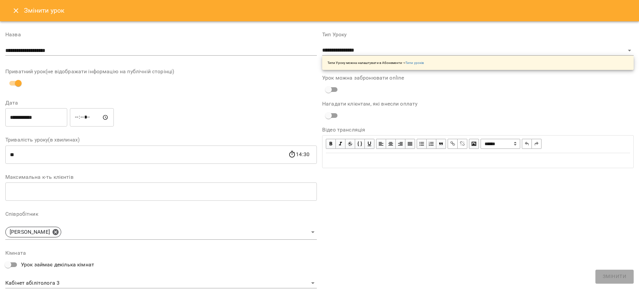
scroll to position [111, 0]
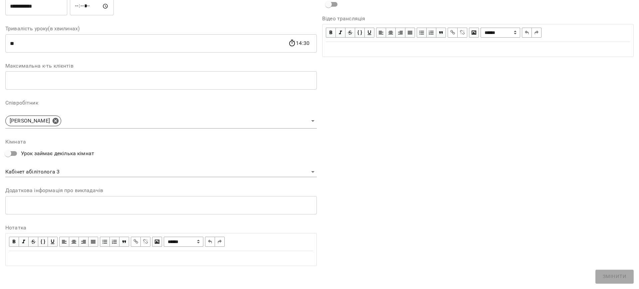
click at [73, 170] on body "For Business 1 96 UA Журнал відвідувань / Позднякова Анастасія пн, 15 вер 2025 …" at bounding box center [319, 155] width 639 height 310
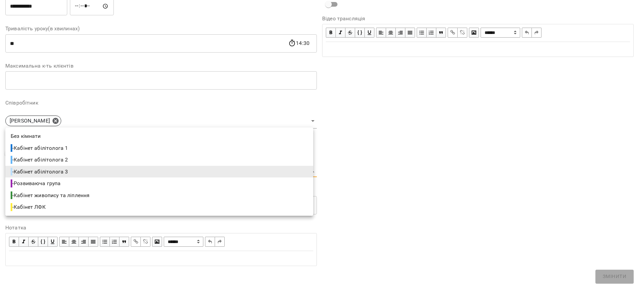
click at [73, 148] on li "- Кабінет абілітолога 1" at bounding box center [159, 148] width 308 height 12
type input "**********"
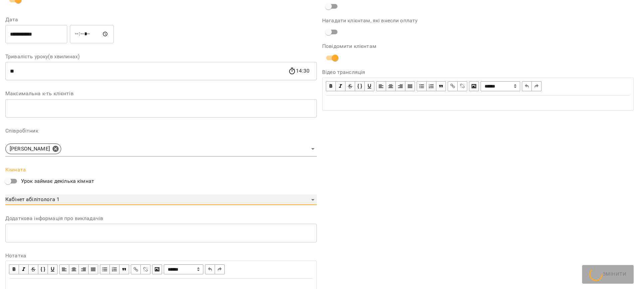
scroll to position [139, 0]
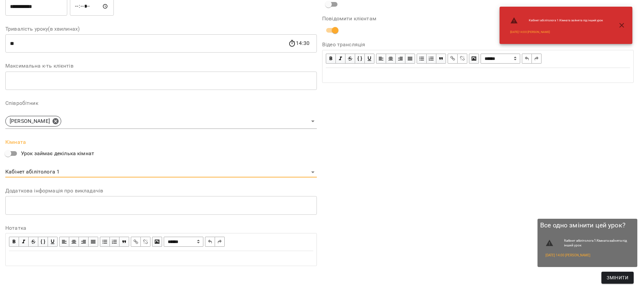
click at [612, 277] on span "Змінити" at bounding box center [618, 278] width 22 height 8
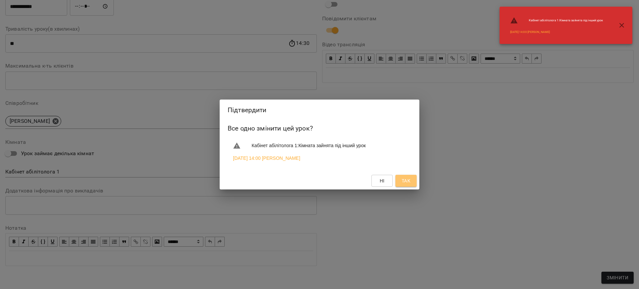
click at [411, 183] on button "Так" at bounding box center [405, 181] width 21 height 12
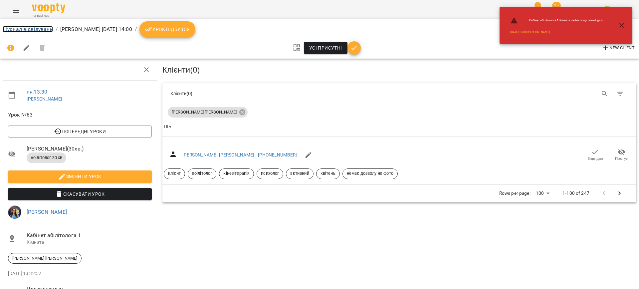
click at [21, 27] on link "Журнал відвідувань" at bounding box center [28, 29] width 50 height 6
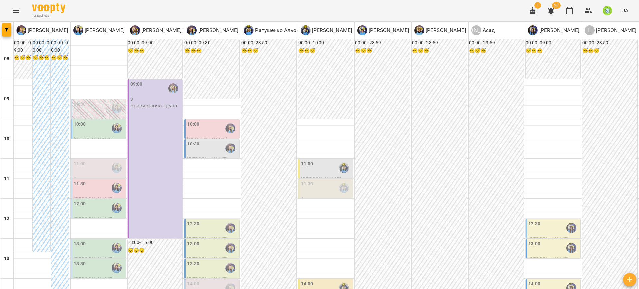
scroll to position [271, 0]
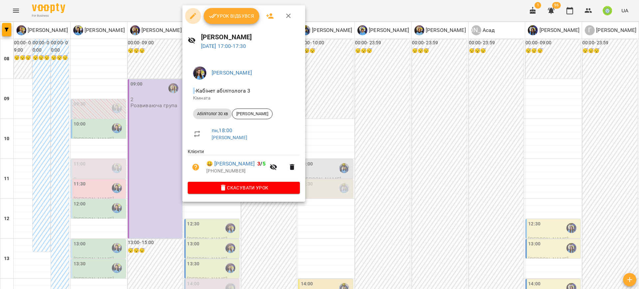
click at [193, 16] on icon "button" at bounding box center [193, 16] width 6 height 6
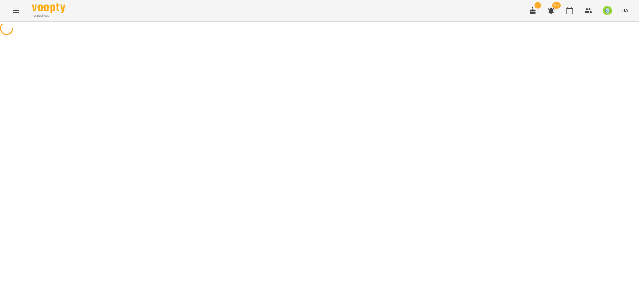
select select "**********"
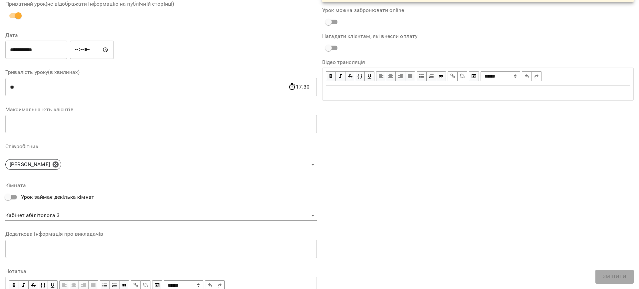
scroll to position [111, 0]
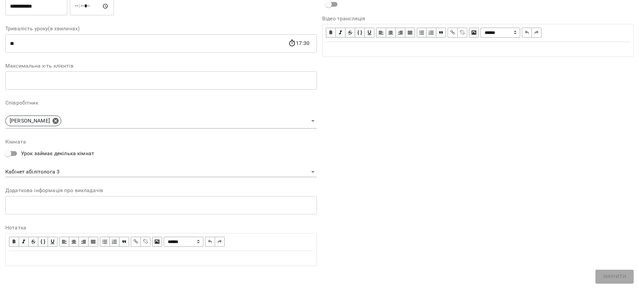
click at [71, 172] on body "For Business 1 96 UA Журнал відвідувань / Позднякова Анастасія пн, 15 вер 2025 …" at bounding box center [319, 163] width 639 height 327
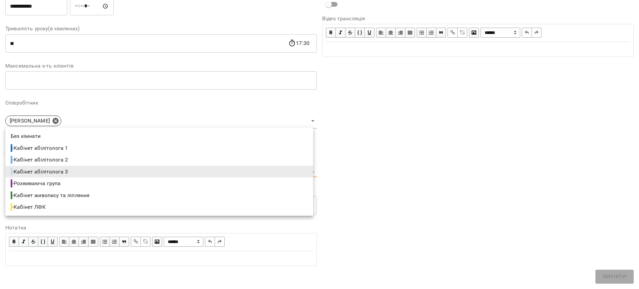
click at [69, 145] on span "- Кабінет абілітолога 1" at bounding box center [40, 148] width 59 height 8
type input "**********"
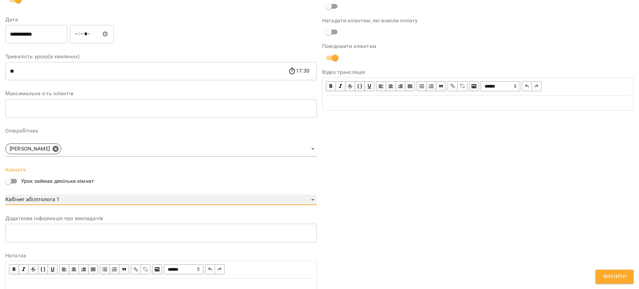
scroll to position [139, 0]
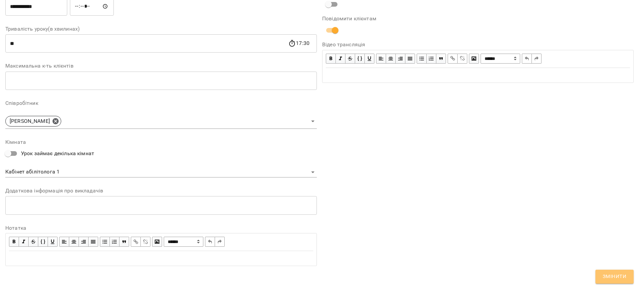
click at [616, 271] on button "Змінити" at bounding box center [614, 277] width 38 height 14
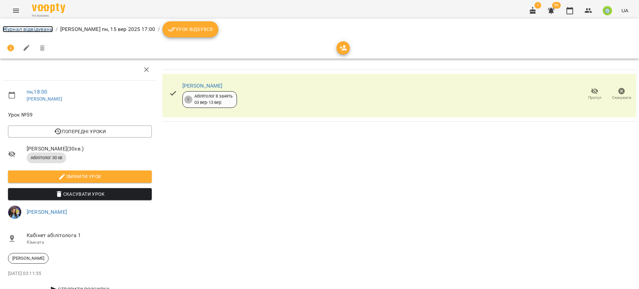
click at [43, 26] on link "Журнал відвідувань" at bounding box center [28, 29] width 50 height 6
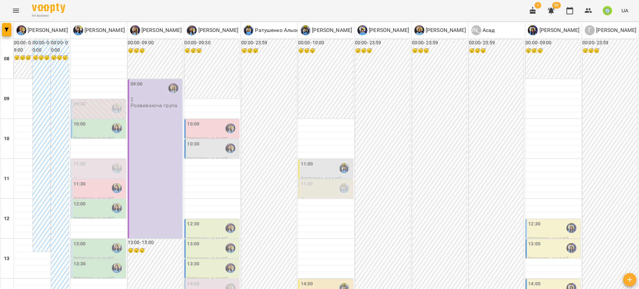
scroll to position [248, 0]
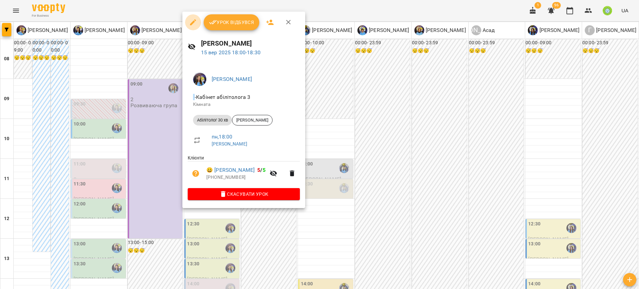
click at [192, 21] on icon "button" at bounding box center [193, 22] width 8 height 8
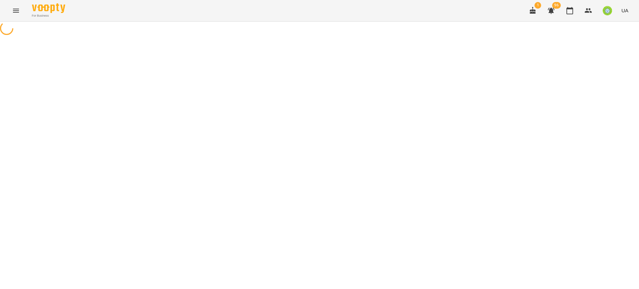
select select "**********"
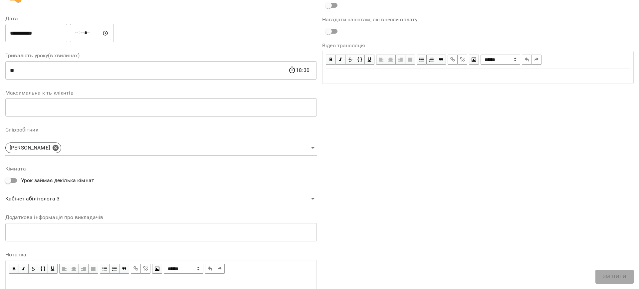
scroll to position [111, 0]
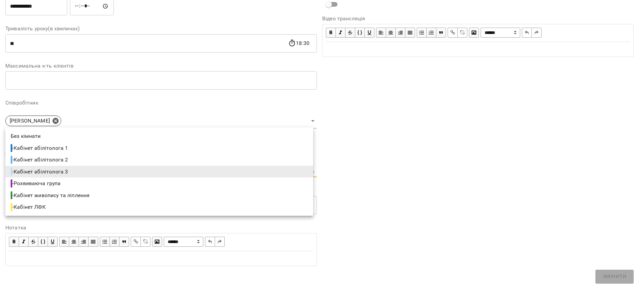
click at [84, 166] on body "**********" at bounding box center [319, 152] width 639 height 304
click at [80, 147] on li "- Кабінет абілітолога 1" at bounding box center [159, 148] width 308 height 12
type input "**********"
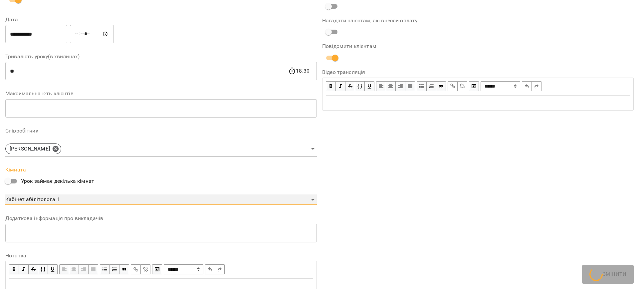
scroll to position [139, 0]
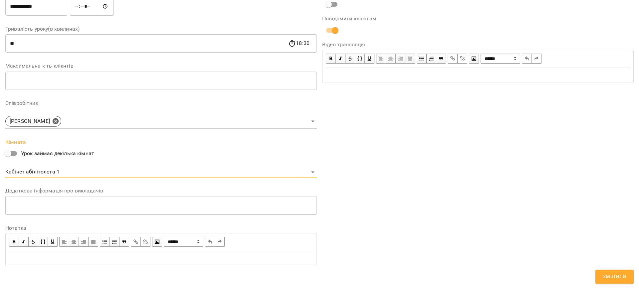
click at [622, 278] on span "Змінити" at bounding box center [615, 276] width 24 height 9
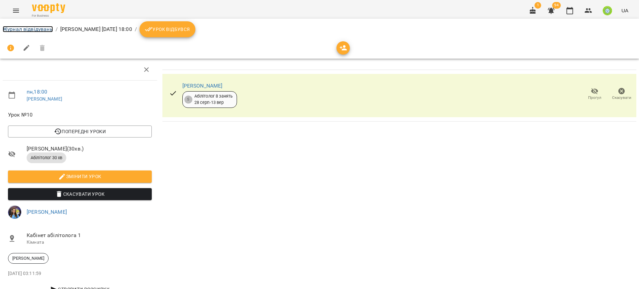
click at [19, 29] on link "Журнал відвідувань" at bounding box center [28, 29] width 50 height 6
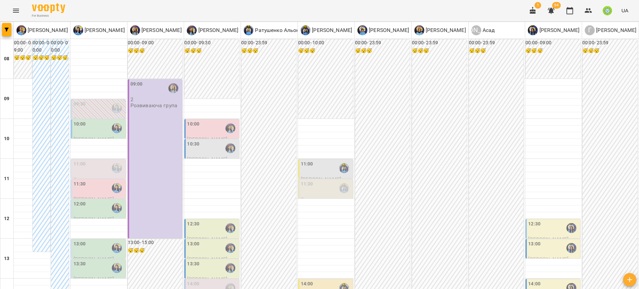
scroll to position [290, 0]
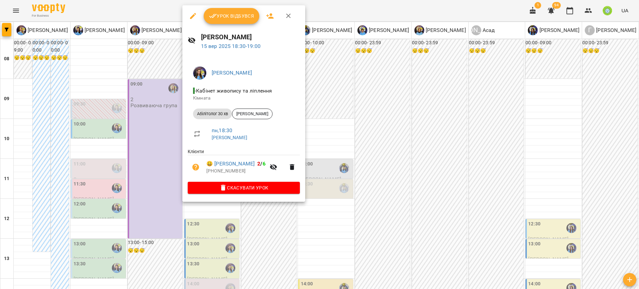
click at [193, 17] on icon "button" at bounding box center [193, 16] width 8 height 8
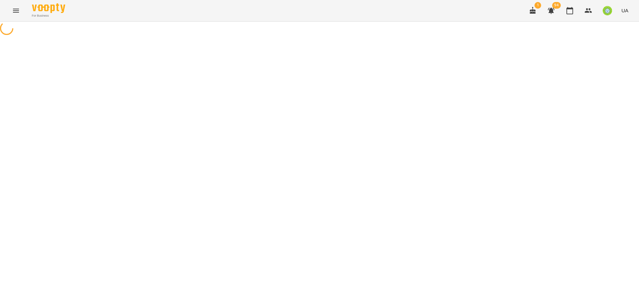
select select "**********"
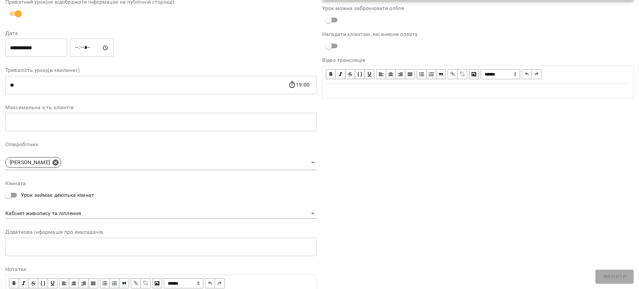
scroll to position [111, 0]
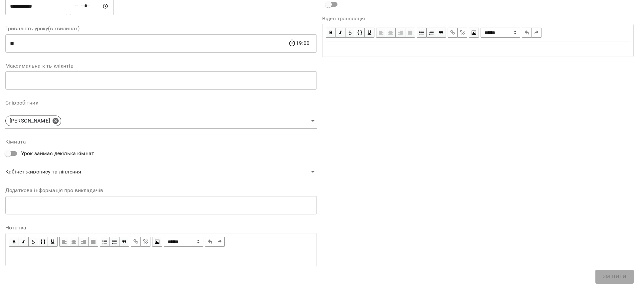
click at [66, 171] on body "**********" at bounding box center [319, 152] width 639 height 304
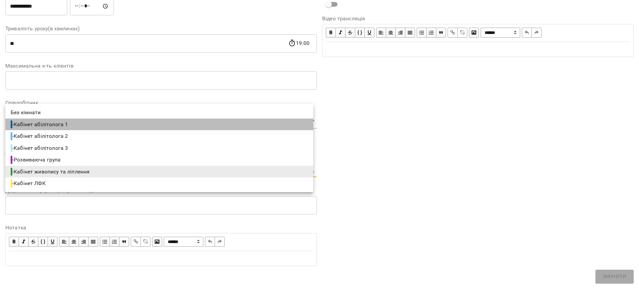
click at [72, 125] on li "- Кабінет абілітолога 1" at bounding box center [159, 124] width 308 height 12
type input "**********"
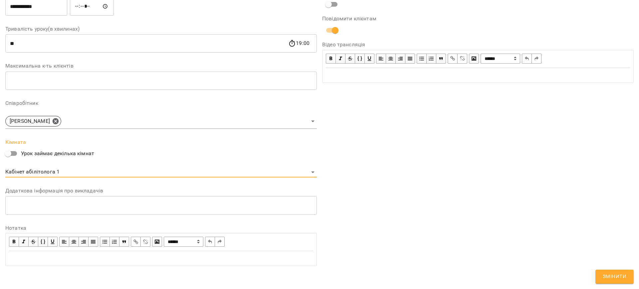
click at [619, 272] on span "Змінити" at bounding box center [615, 276] width 24 height 9
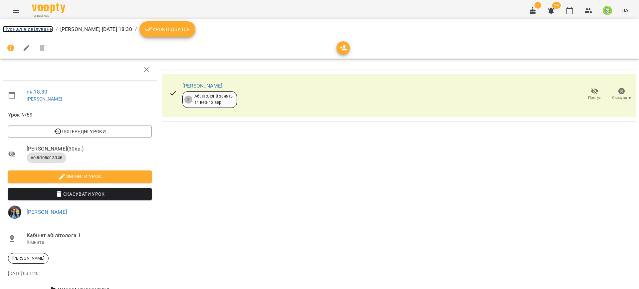
click at [31, 31] on link "Журнал відвідувань" at bounding box center [28, 29] width 50 height 6
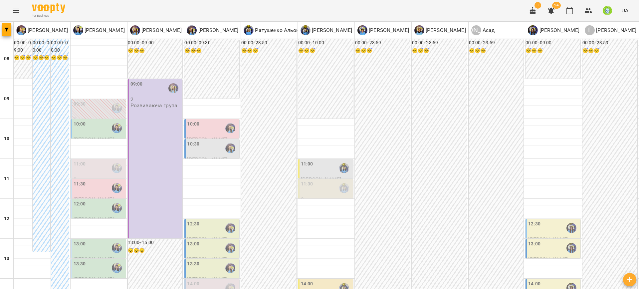
scroll to position [114, 0]
click at [535, 220] on div "12:30" at bounding box center [553, 227] width 51 height 15
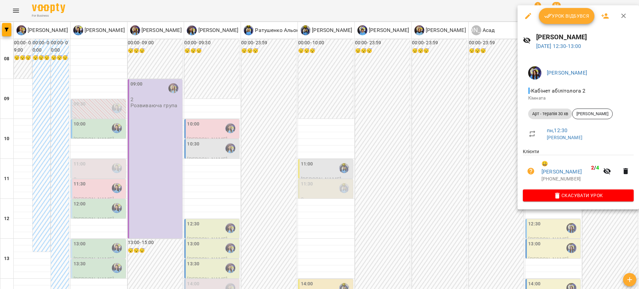
click at [528, 13] on icon "button" at bounding box center [528, 16] width 8 height 8
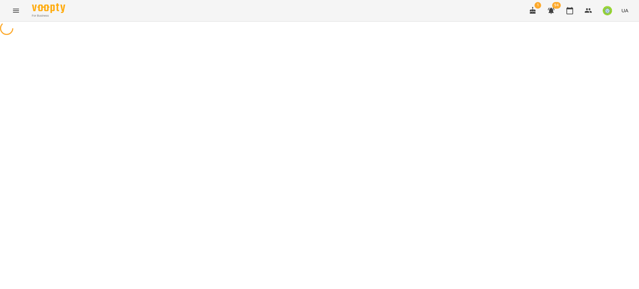
select select "**********"
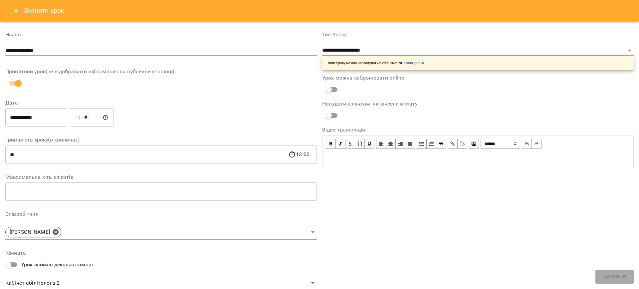
drag, startPoint x: 18, startPoint y: 12, endPoint x: 22, endPoint y: 11, distance: 3.3
click at [19, 12] on icon "Close" at bounding box center [16, 11] width 8 height 8
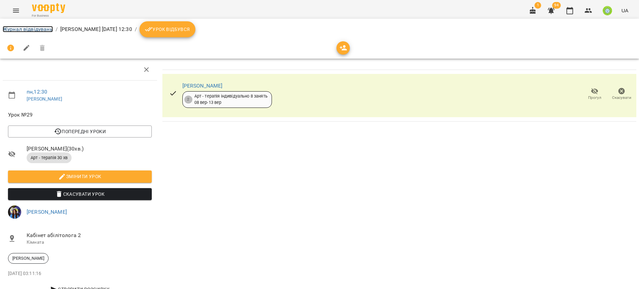
click at [35, 26] on link "Журнал відвідувань" at bounding box center [28, 29] width 50 height 6
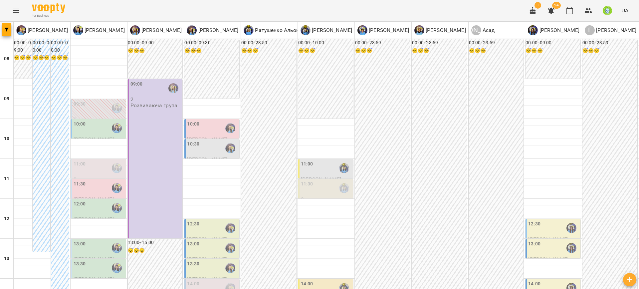
scroll to position [144, 0]
click at [538, 256] on span "[PERSON_NAME]" at bounding box center [548, 259] width 40 height 6
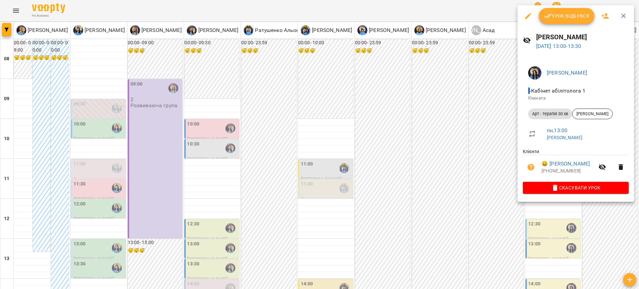
click at [530, 15] on icon "button" at bounding box center [528, 16] width 8 height 8
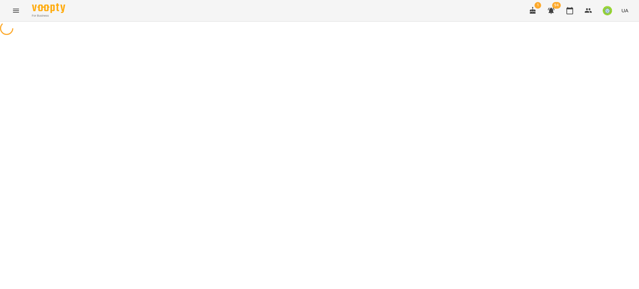
select select "**********"
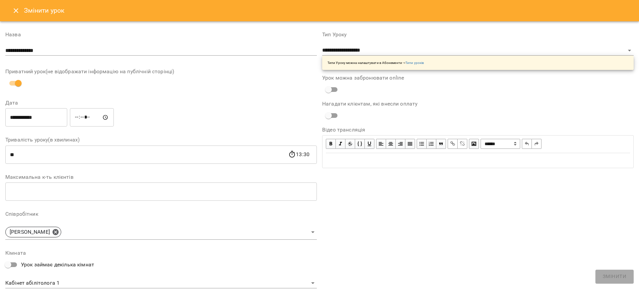
scroll to position [75, 0]
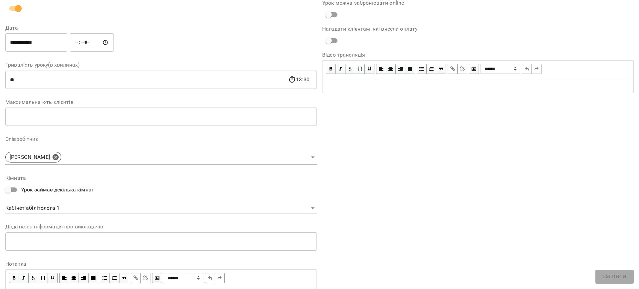
click at [52, 203] on body "**********" at bounding box center [319, 152] width 639 height 304
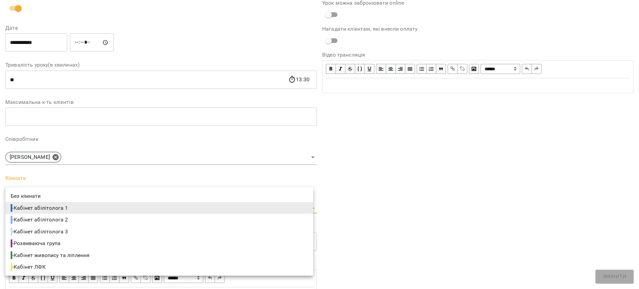
click at [78, 219] on li "- Кабінет абілітолога 2" at bounding box center [159, 220] width 308 height 12
type input "**********"
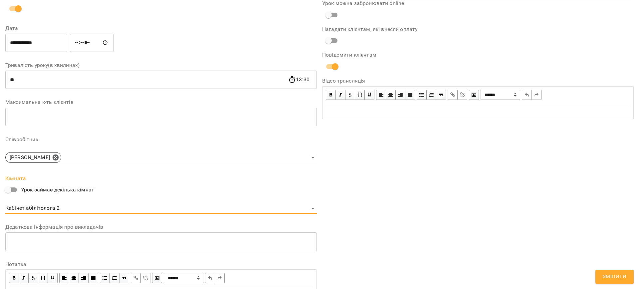
click at [622, 279] on span "Змінити" at bounding box center [615, 276] width 24 height 9
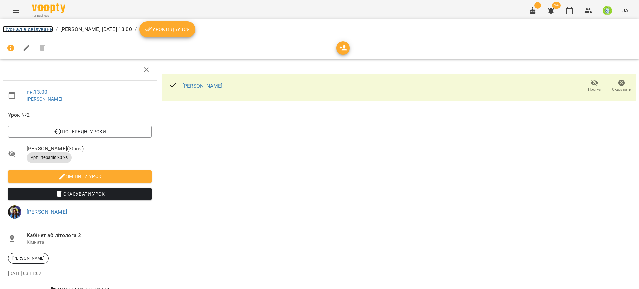
click at [28, 29] on link "Журнал відвідувань" at bounding box center [28, 29] width 50 height 6
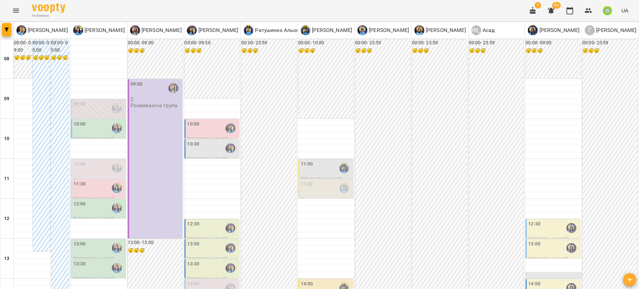
scroll to position [76, 0]
click at [545, 280] on div "14:00" at bounding box center [553, 287] width 51 height 15
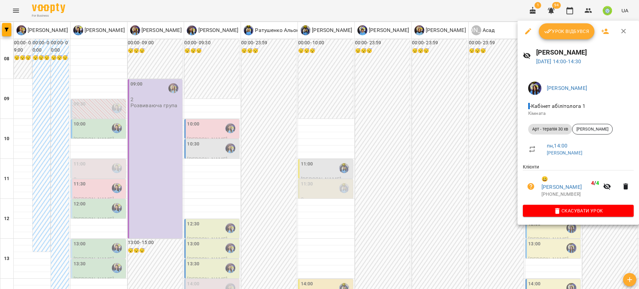
click at [526, 32] on icon "button" at bounding box center [528, 31] width 8 height 8
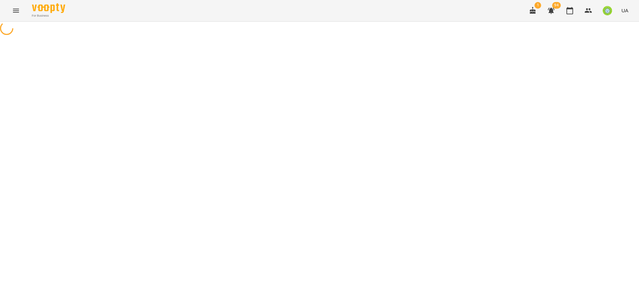
select select "**********"
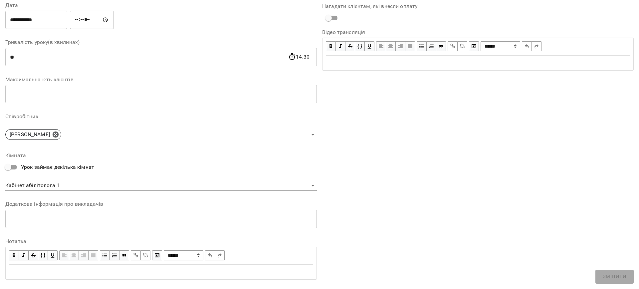
scroll to position [108, 0]
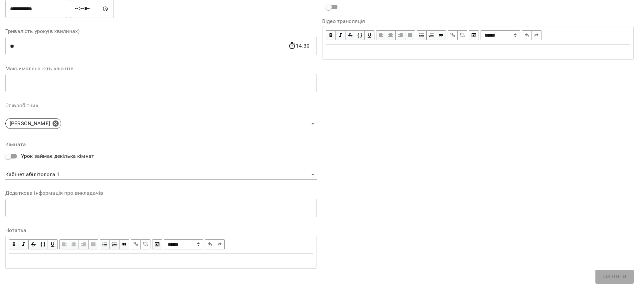
click at [75, 173] on body "**********" at bounding box center [319, 152] width 639 height 304
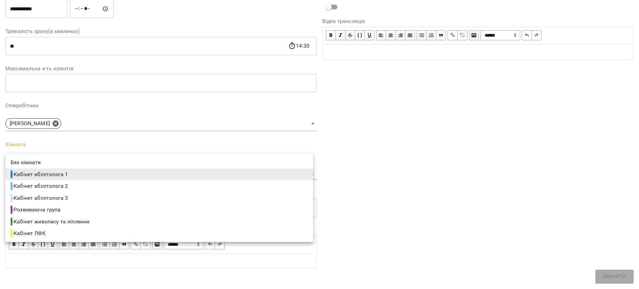
click at [85, 186] on li "- Кабінет абілітолога 2" at bounding box center [159, 186] width 308 height 12
type input "**********"
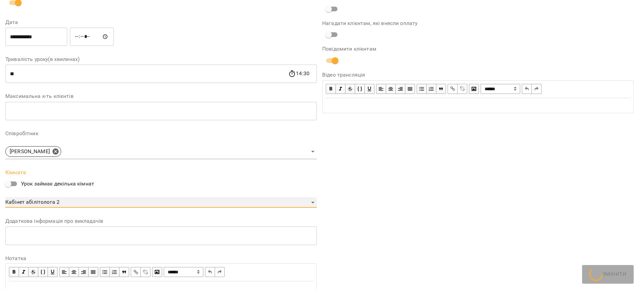
scroll to position [136, 0]
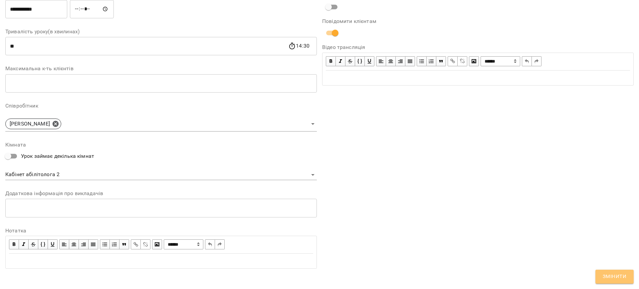
click at [611, 278] on span "Змінити" at bounding box center [615, 276] width 24 height 9
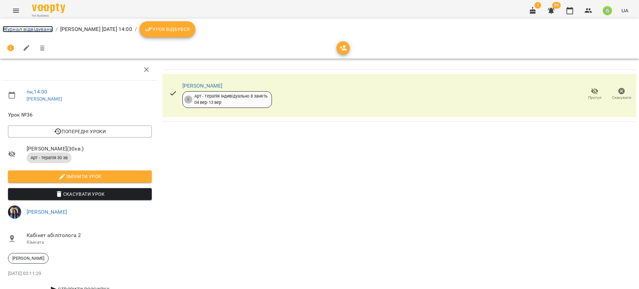
click at [18, 30] on link "Журнал відвідувань" at bounding box center [28, 29] width 50 height 6
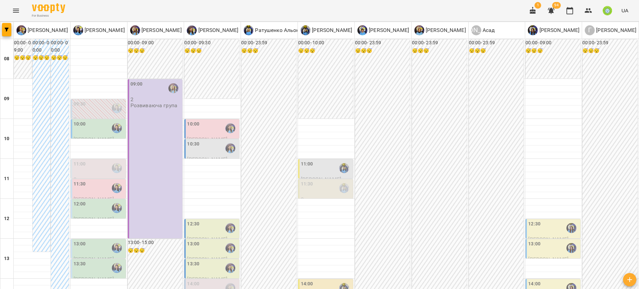
scroll to position [92, 0]
click at [535, 280] on div "14:00" at bounding box center [553, 287] width 51 height 15
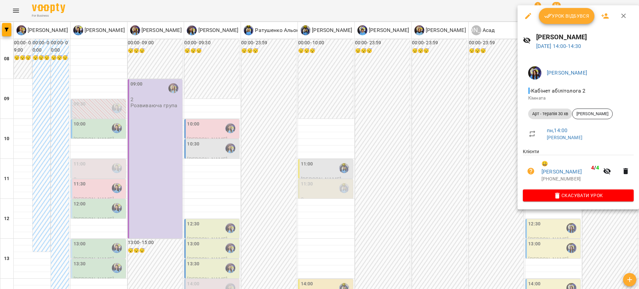
click at [471, 183] on div at bounding box center [319, 144] width 639 height 289
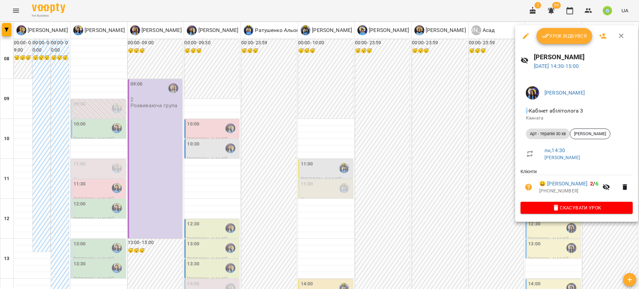
click at [526, 36] on icon "button" at bounding box center [526, 36] width 6 height 6
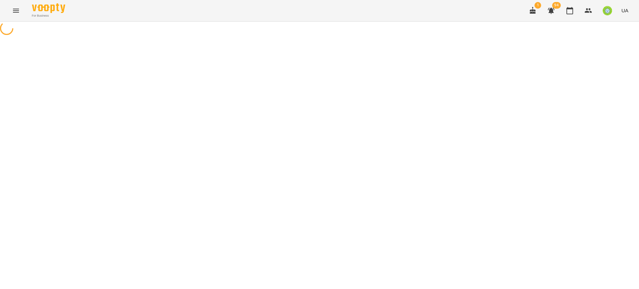
select select "**********"
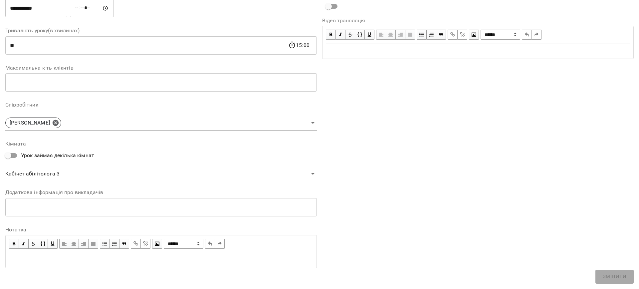
scroll to position [111, 0]
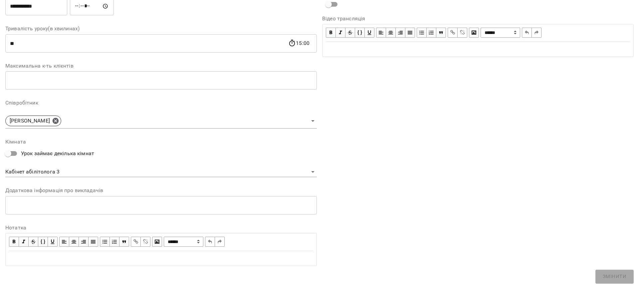
click at [38, 167] on body "**********" at bounding box center [319, 152] width 639 height 304
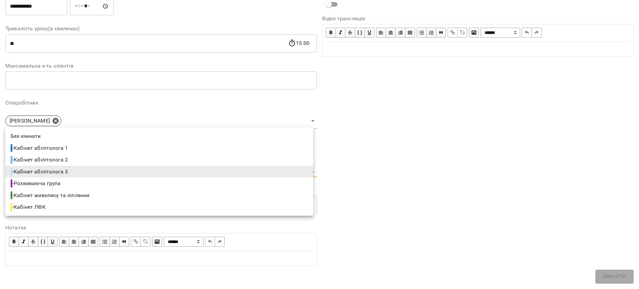
click at [77, 159] on li "- Кабінет абілітолога 2" at bounding box center [159, 160] width 308 height 12
type input "**********"
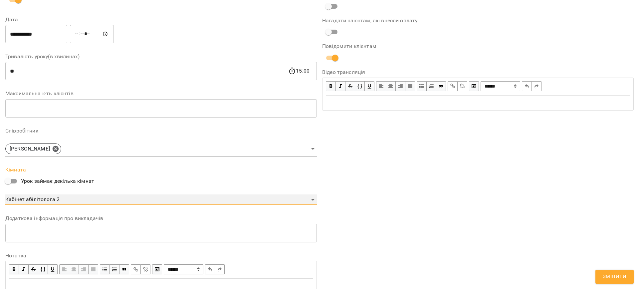
scroll to position [139, 0]
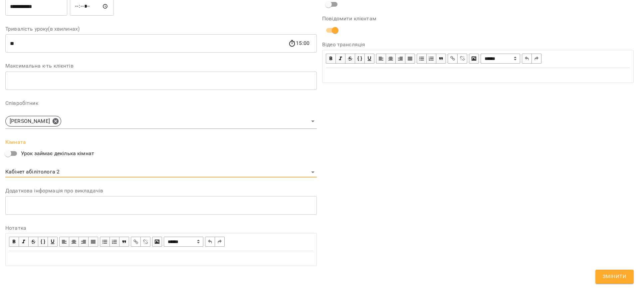
click at [610, 276] on span "Змінити" at bounding box center [615, 276] width 24 height 9
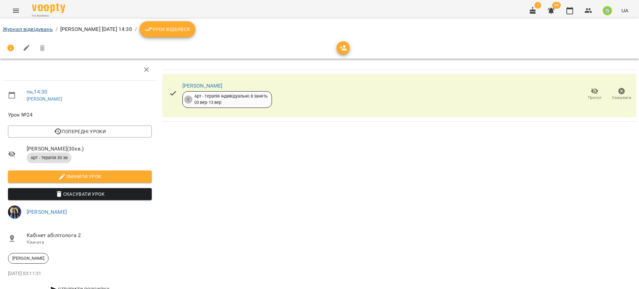
click at [21, 26] on li "Журнал відвідувань" at bounding box center [28, 29] width 50 height 8
click at [30, 33] on li "Журнал відвідувань" at bounding box center [28, 29] width 50 height 8
click at [28, 29] on link "Журнал відвідувань" at bounding box center [28, 29] width 50 height 6
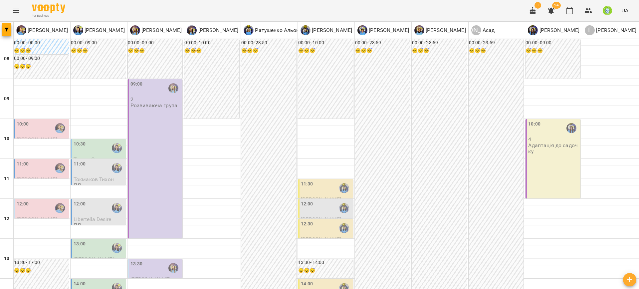
click at [45, 128] on div "10:00" at bounding box center [42, 127] width 51 height 15
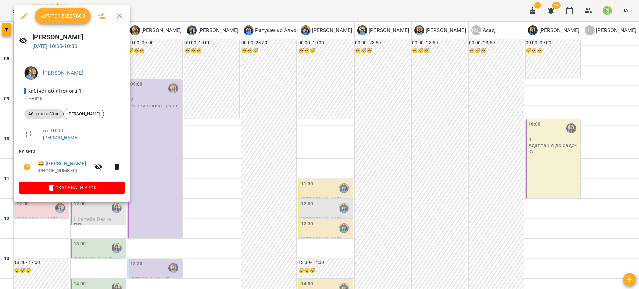
click at [20, 18] on icon "button" at bounding box center [24, 16] width 8 height 8
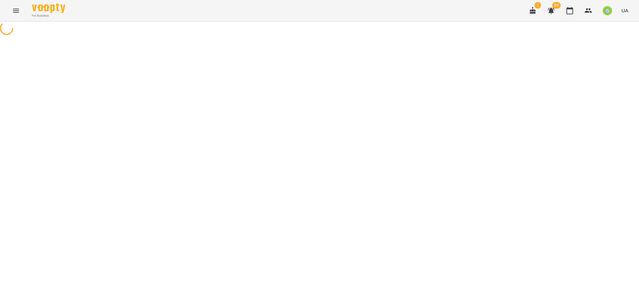
select select "**********"
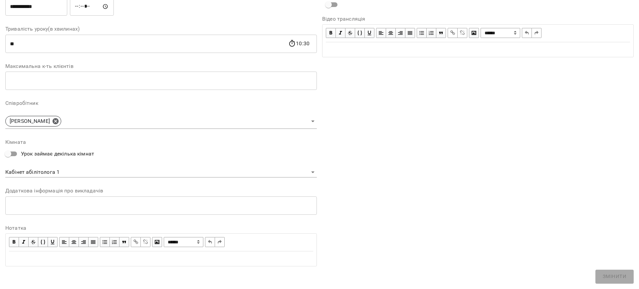
scroll to position [111, 0]
click at [63, 169] on body "**********" at bounding box center [319, 152] width 639 height 304
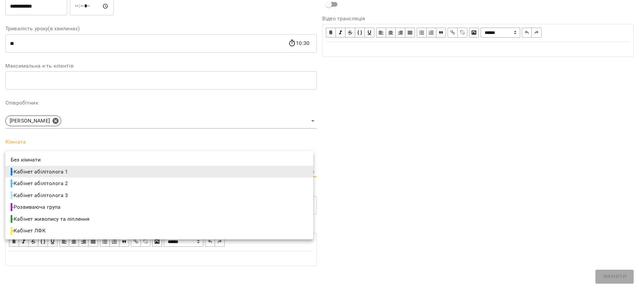
click at [66, 194] on span "- Кабінет абілітолога 3" at bounding box center [40, 195] width 59 height 8
type input "**********"
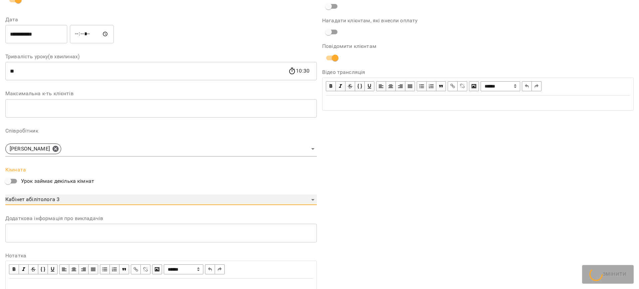
scroll to position [139, 0]
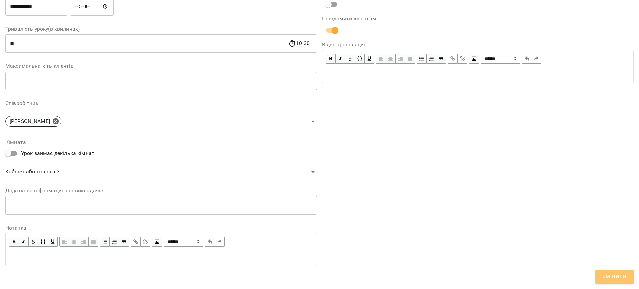
click at [617, 275] on span "Змінити" at bounding box center [615, 276] width 24 height 9
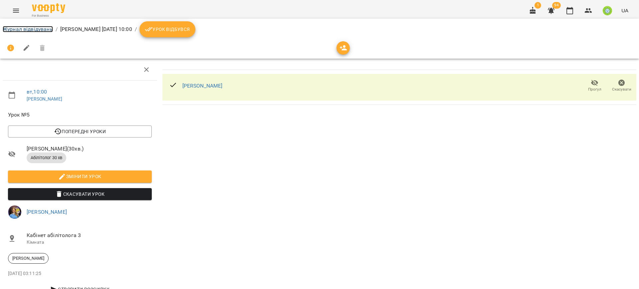
click at [38, 28] on link "Журнал відвідувань" at bounding box center [28, 29] width 50 height 6
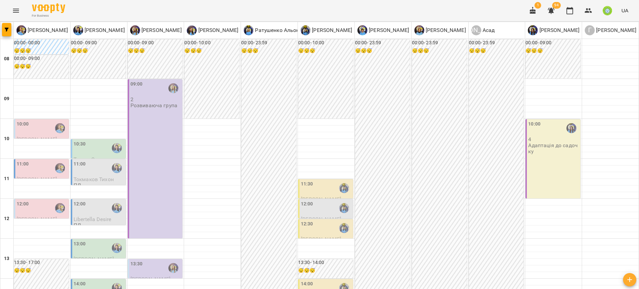
scroll to position [2, 0]
click at [33, 170] on div "11:00" at bounding box center [42, 167] width 51 height 15
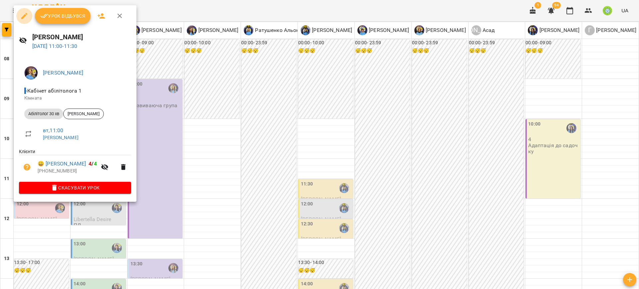
click at [24, 15] on icon "button" at bounding box center [24, 16] width 6 height 6
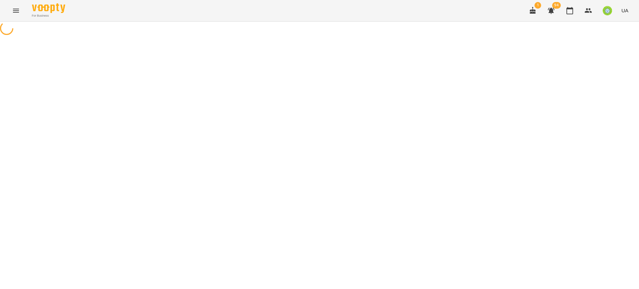
select select "**********"
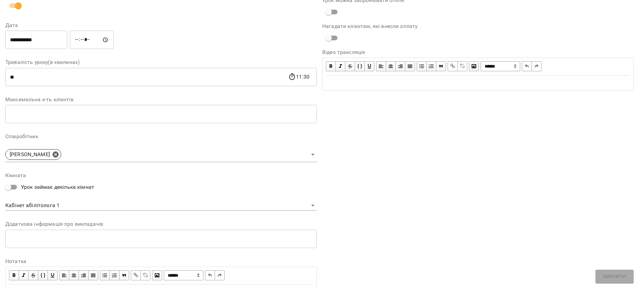
scroll to position [111, 0]
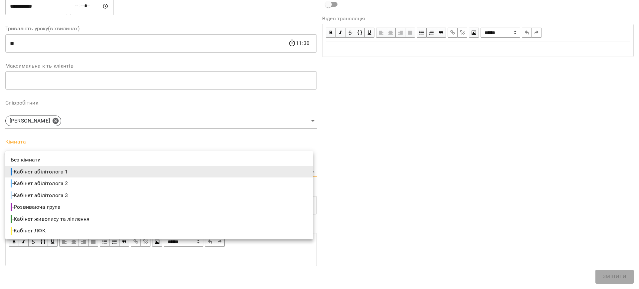
click at [62, 168] on body "**********" at bounding box center [319, 152] width 639 height 304
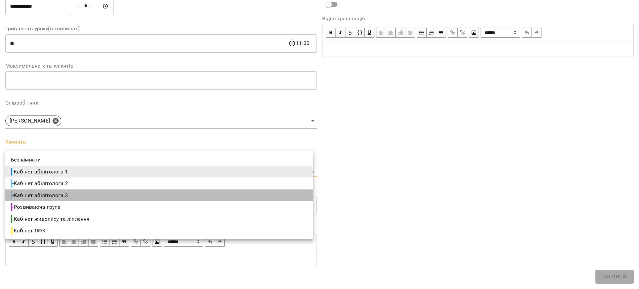
click at [74, 192] on li "- Кабінет абілітолога 3" at bounding box center [159, 195] width 308 height 12
type input "**********"
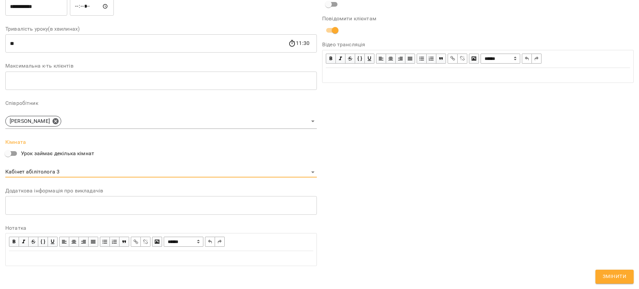
click at [628, 276] on button "Змінити" at bounding box center [614, 277] width 38 height 14
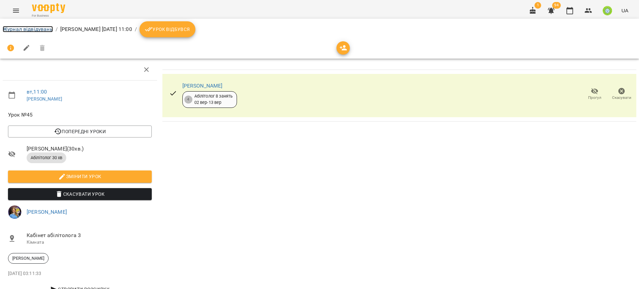
click at [31, 30] on link "Журнал відвідувань" at bounding box center [28, 29] width 50 height 6
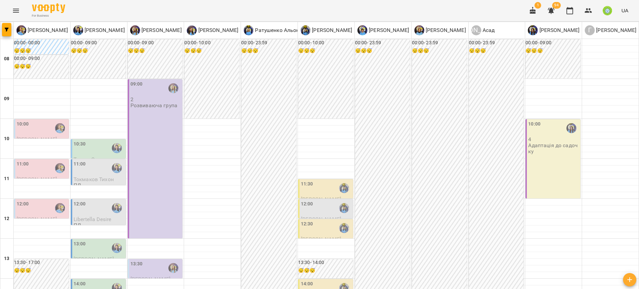
scroll to position [2, 0]
click at [29, 202] on div "12:00" at bounding box center [42, 207] width 51 height 15
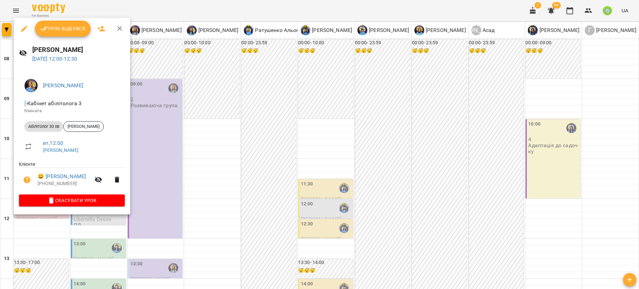
drag, startPoint x: 181, startPoint y: 187, endPoint x: 117, endPoint y: 186, distance: 64.6
click at [180, 187] on div at bounding box center [319, 144] width 639 height 289
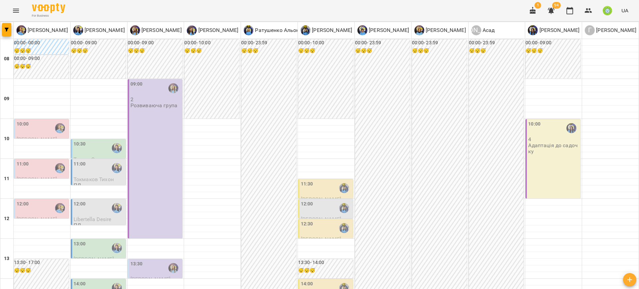
scroll to position [281, 0]
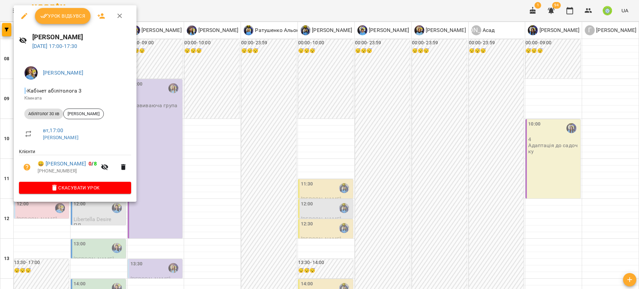
drag, startPoint x: 203, startPoint y: 126, endPoint x: 102, endPoint y: 141, distance: 102.2
click at [201, 126] on div at bounding box center [319, 144] width 639 height 289
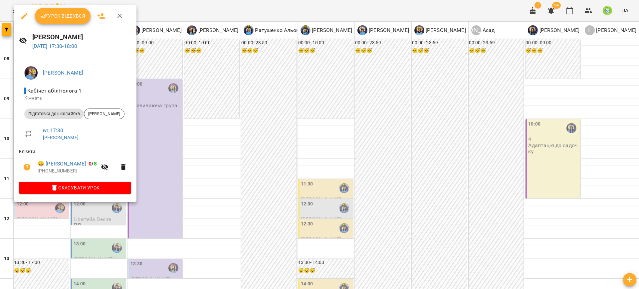
click at [24, 18] on icon "button" at bounding box center [24, 16] width 8 height 8
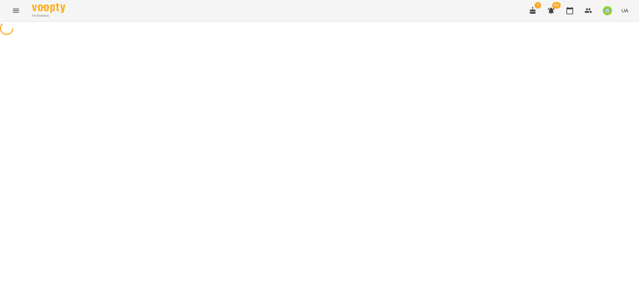
select select "**********"
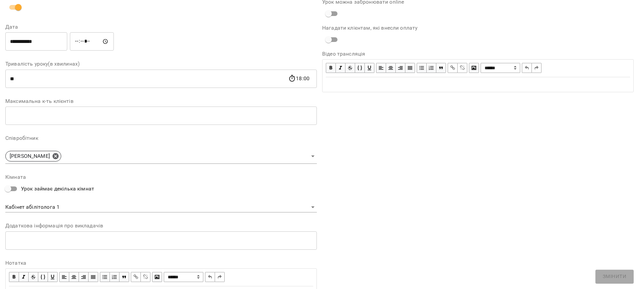
scroll to position [111, 0]
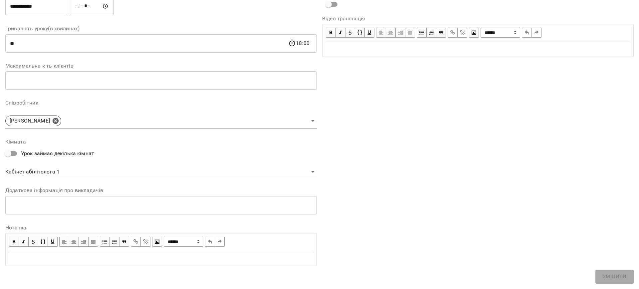
click at [53, 173] on body "For Business 1 94 UA Журнал відвідувань / Позднякова Анастасія вт, 16 вер 2025 …" at bounding box center [319, 152] width 639 height 304
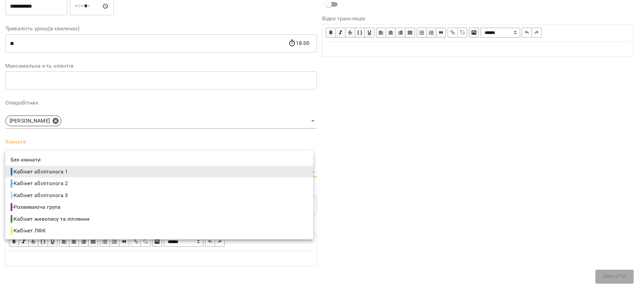
click at [60, 194] on span "- Кабінет абілітолога 3" at bounding box center [40, 195] width 59 height 8
type input "**********"
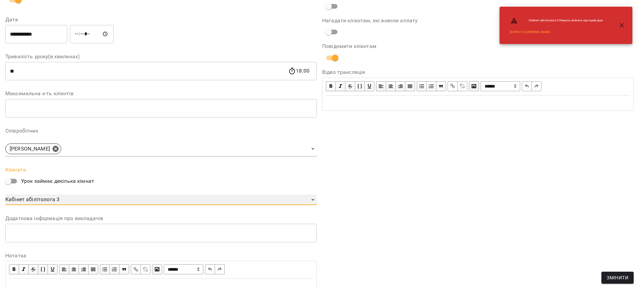
scroll to position [139, 0]
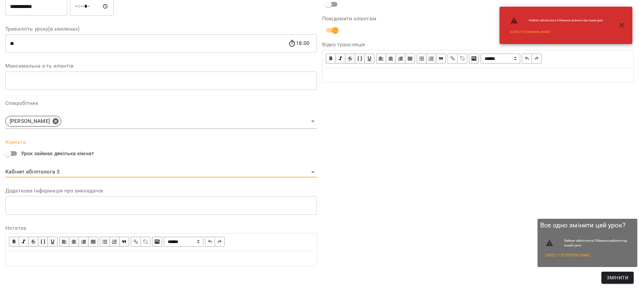
click at [616, 279] on span "Змінити" at bounding box center [618, 278] width 22 height 8
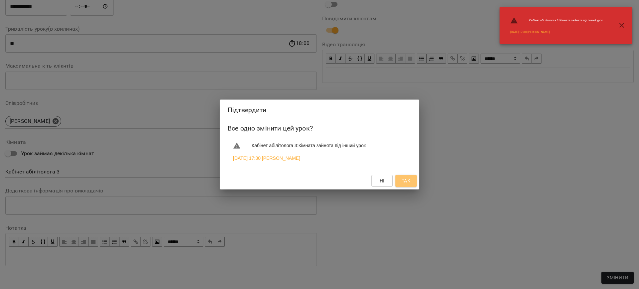
click at [411, 181] on button "Так" at bounding box center [405, 181] width 21 height 12
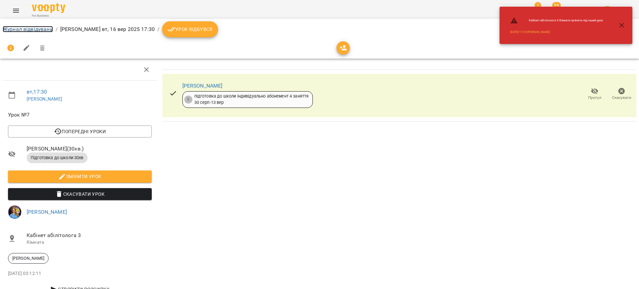
click at [29, 31] on link "Журнал відвідувань" at bounding box center [28, 29] width 50 height 6
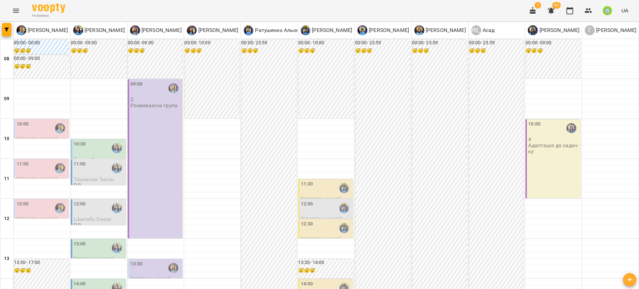
scroll to position [295, 0]
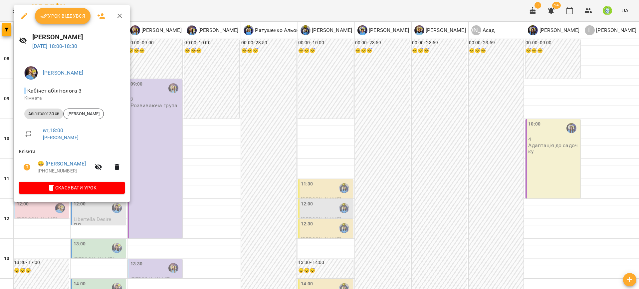
click at [162, 228] on div at bounding box center [319, 144] width 639 height 289
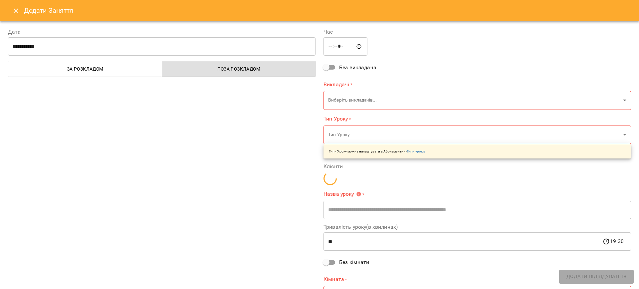
type input "**********"
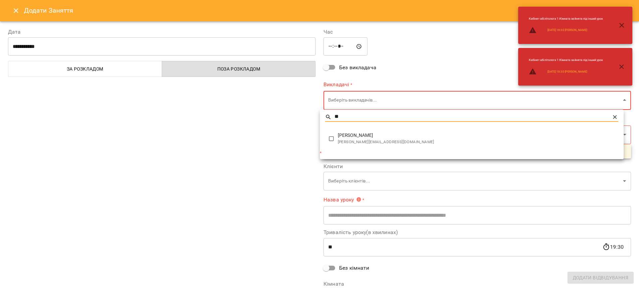
type input "**"
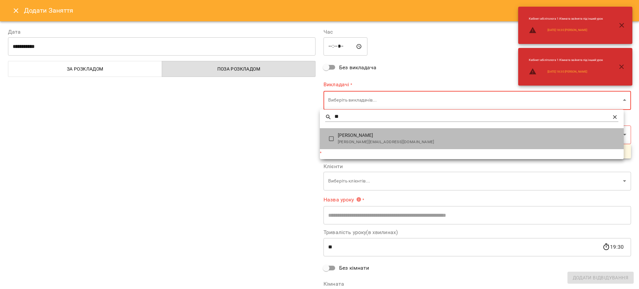
click at [358, 136] on span "[PERSON_NAME]" at bounding box center [478, 135] width 281 height 7
type input "**********"
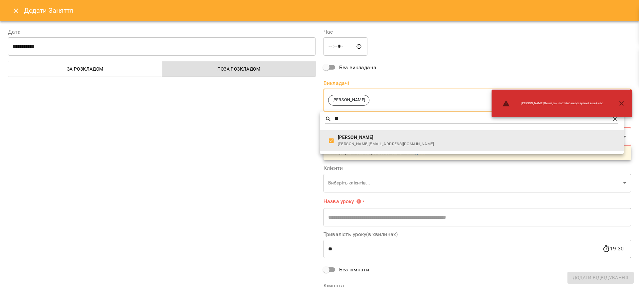
click at [244, 162] on div at bounding box center [319, 144] width 639 height 289
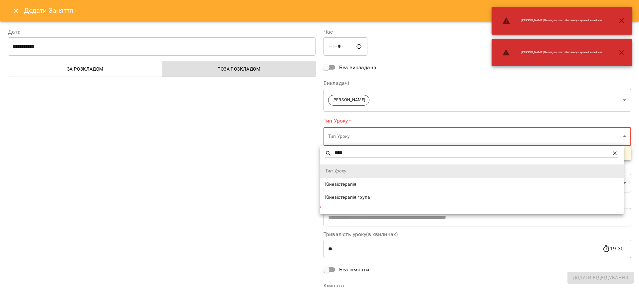
type input "****"
click at [348, 184] on span "Кінезіотерапія" at bounding box center [471, 184] width 293 height 7
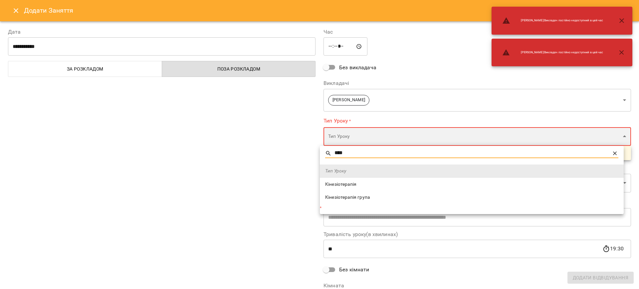
type input "**********"
type input "**"
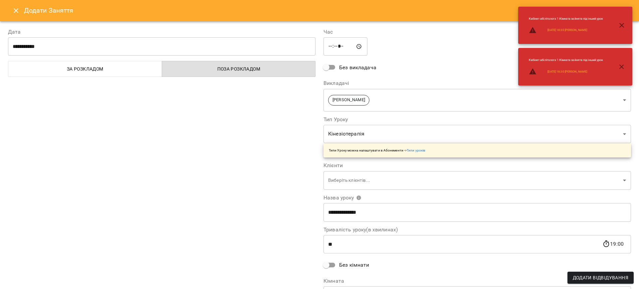
click at [359, 169] on div "Клієнти Виберіть клієнтів... ​" at bounding box center [477, 176] width 308 height 27
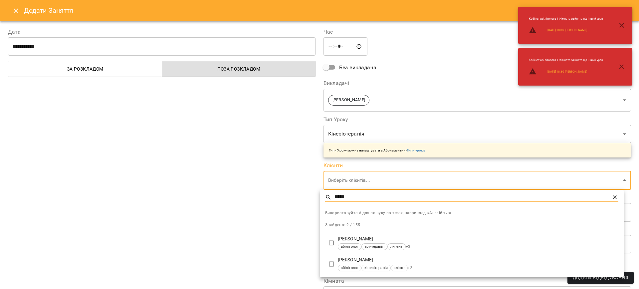
type input "*****"
type input "**********"
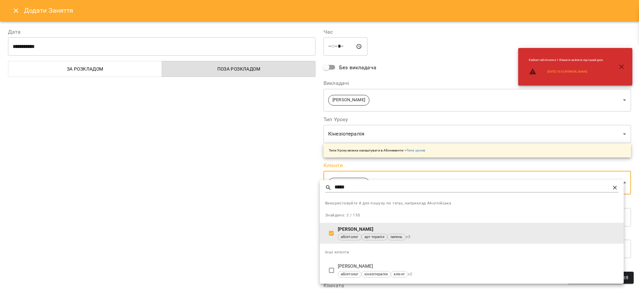
click at [233, 223] on div at bounding box center [319, 144] width 639 height 289
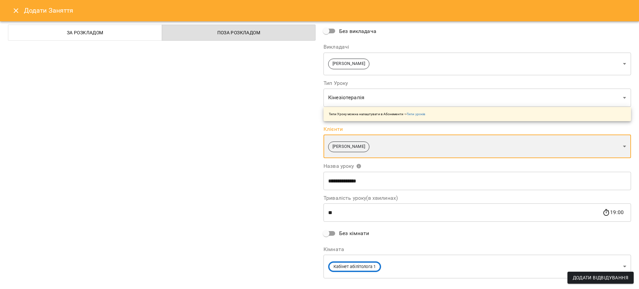
scroll to position [48, 0]
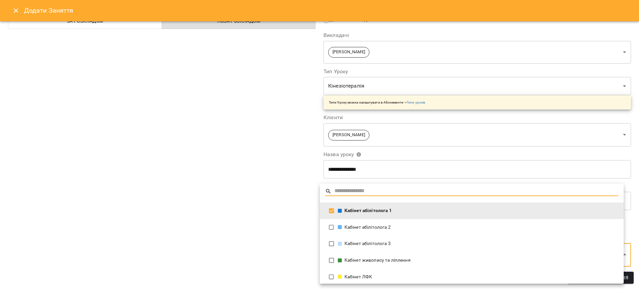
click at [361, 209] on div "Кабінет абілітолога 1" at bounding box center [478, 210] width 281 height 7
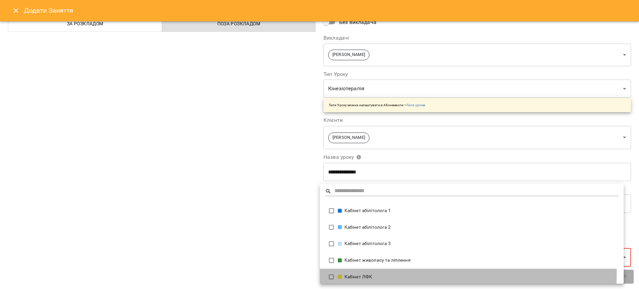
click at [368, 275] on div "Кабінет ЛФК" at bounding box center [478, 277] width 281 height 7
type input "**********"
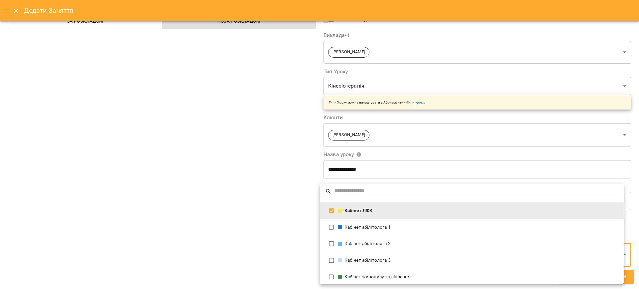
click at [635, 275] on div at bounding box center [319, 144] width 639 height 289
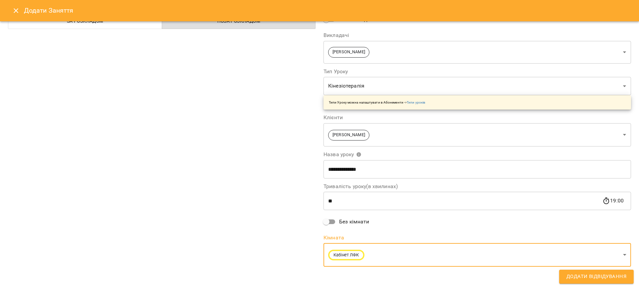
click at [625, 277] on span "Додати Відвідування" at bounding box center [596, 276] width 60 height 9
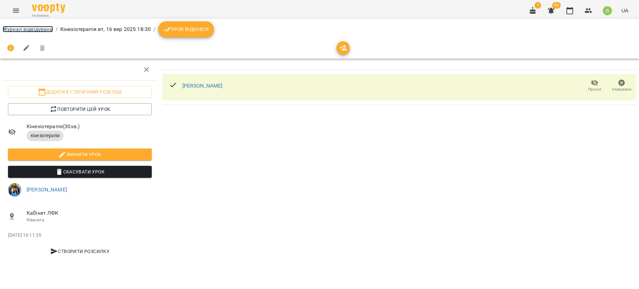
click at [17, 27] on link "Журнал відвідувань" at bounding box center [28, 29] width 50 height 6
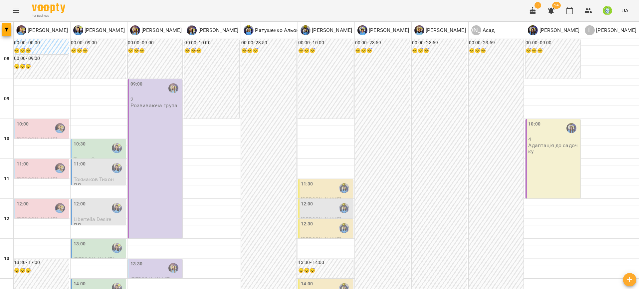
click at [89, 150] on div "10:30" at bounding box center [99, 147] width 51 height 15
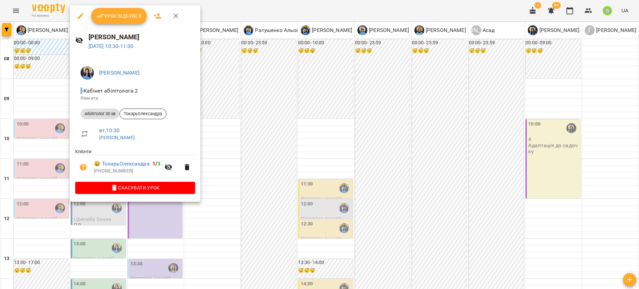
click at [205, 213] on div at bounding box center [319, 144] width 639 height 289
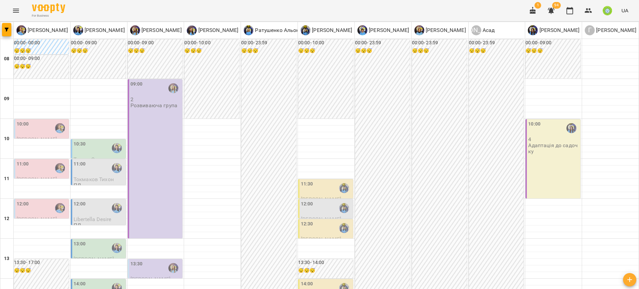
scroll to position [51, 0]
click at [89, 140] on div "10:30" at bounding box center [99, 147] width 51 height 15
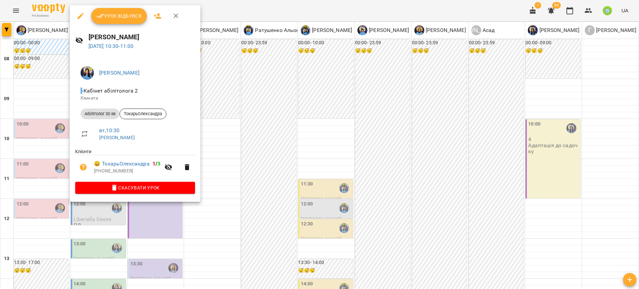
click at [221, 165] on div at bounding box center [319, 144] width 639 height 289
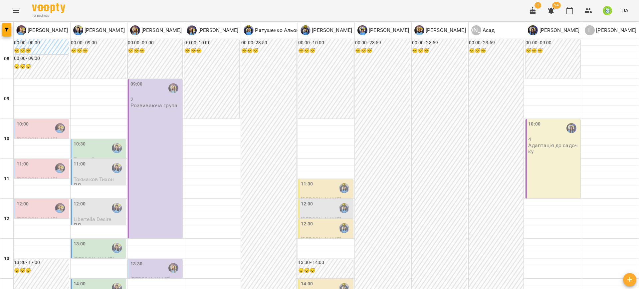
click at [90, 160] on div "11:00" at bounding box center [99, 167] width 51 height 15
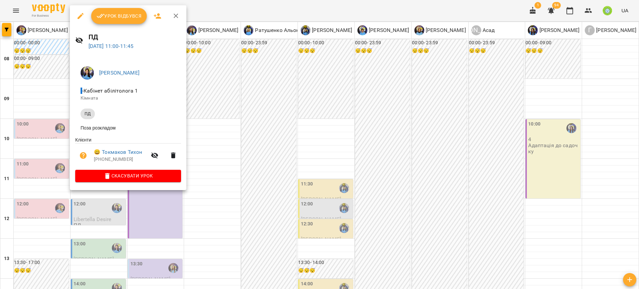
click at [81, 14] on icon "button" at bounding box center [81, 16] width 6 height 6
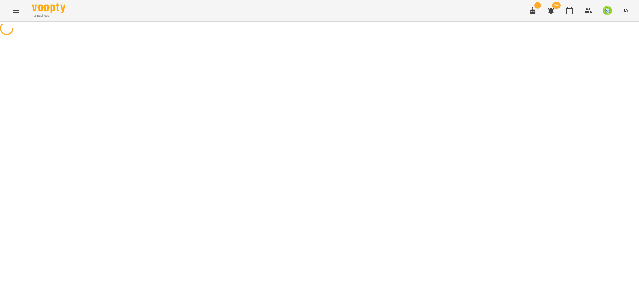
select select "**"
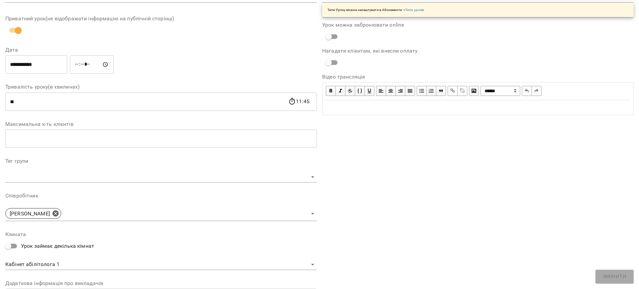
scroll to position [146, 0]
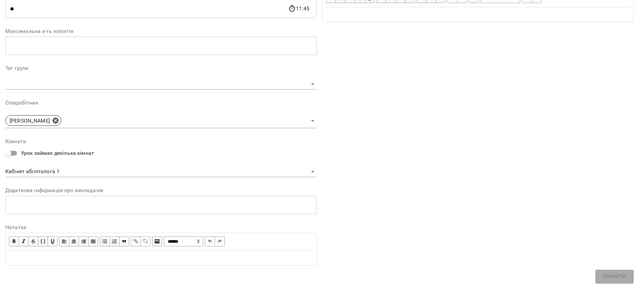
click at [51, 166] on body "**********" at bounding box center [319, 144] width 639 height 289
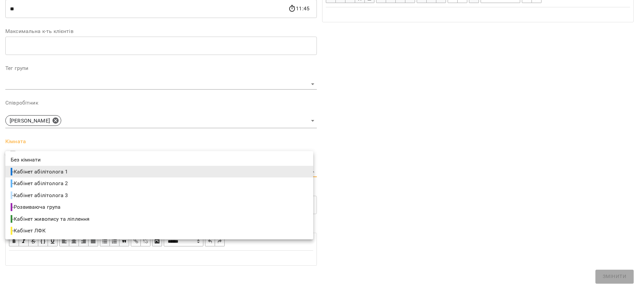
click at [66, 184] on span "- Кабінет абілітолога 2" at bounding box center [40, 183] width 59 height 8
type input "**********"
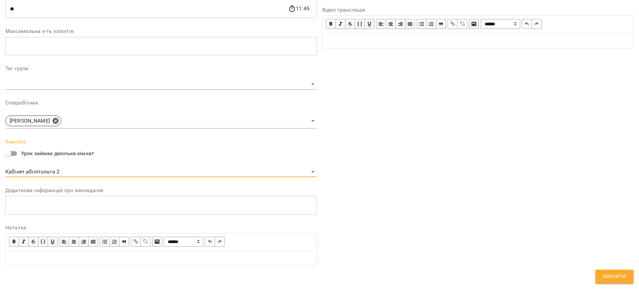
click at [620, 276] on span "Змінити" at bounding box center [615, 276] width 24 height 9
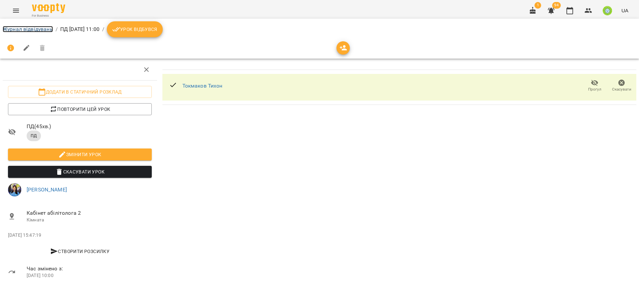
drag, startPoint x: 29, startPoint y: 29, endPoint x: 36, endPoint y: 30, distance: 6.5
click at [29, 29] on link "Журнал відвідувань" at bounding box center [28, 29] width 50 height 6
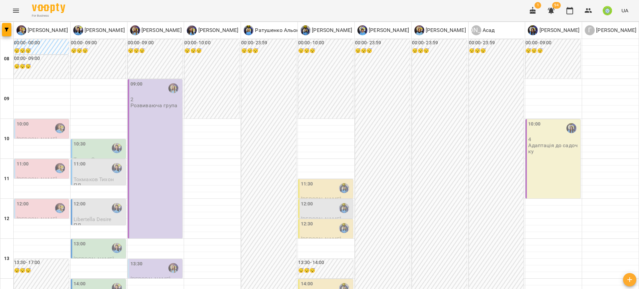
scroll to position [50, 0]
click at [81, 200] on div "12:00" at bounding box center [80, 207] width 12 height 15
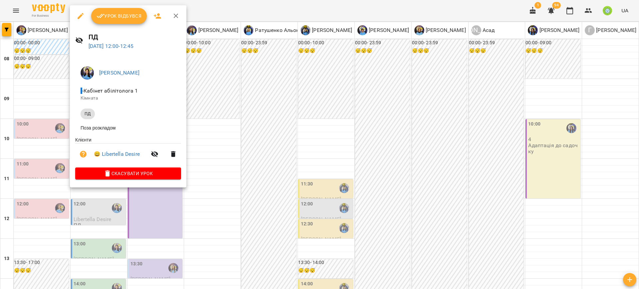
click at [79, 16] on icon "button" at bounding box center [81, 16] width 6 height 6
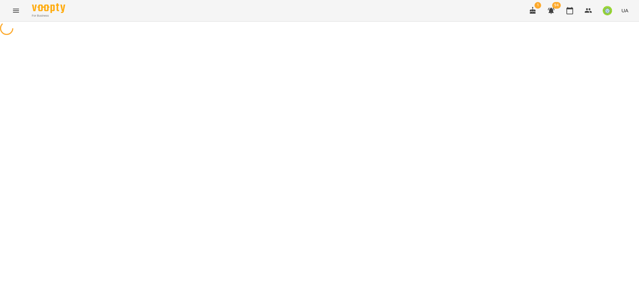
select select "**"
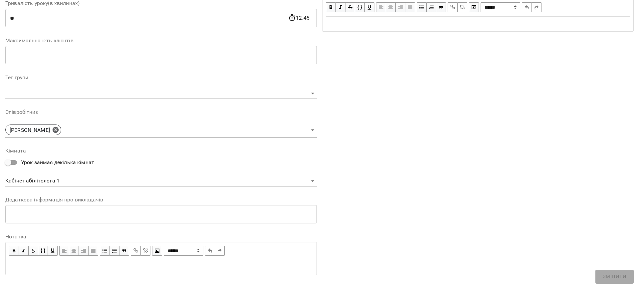
scroll to position [144, 0]
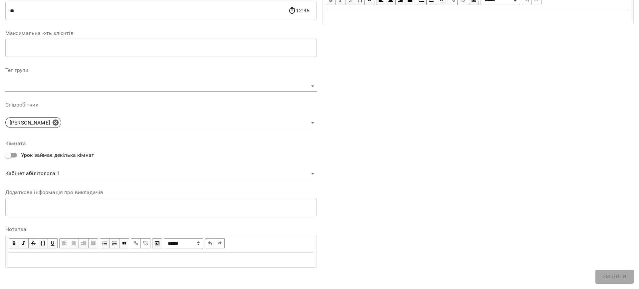
click at [50, 171] on body "**********" at bounding box center [319, 132] width 639 height 265
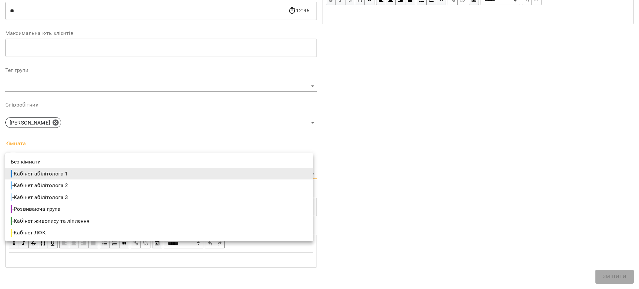
click at [68, 183] on span "- Кабінет абілітолога 2" at bounding box center [40, 185] width 59 height 8
type input "**********"
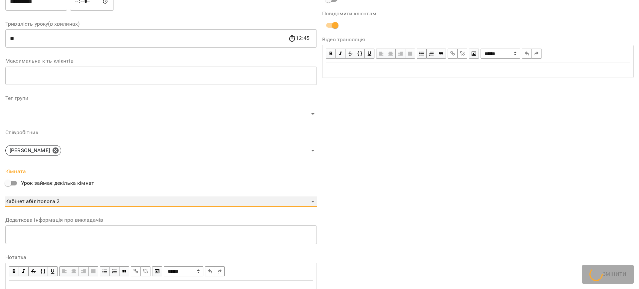
scroll to position [172, 0]
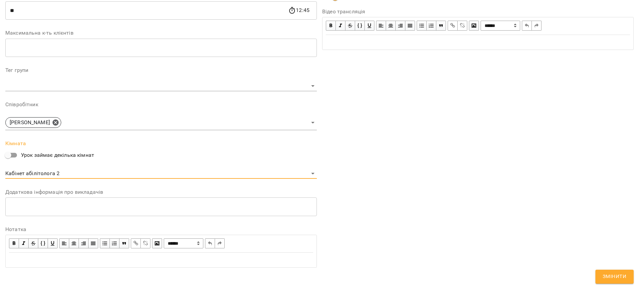
click at [611, 278] on span "Змінити" at bounding box center [615, 276] width 24 height 9
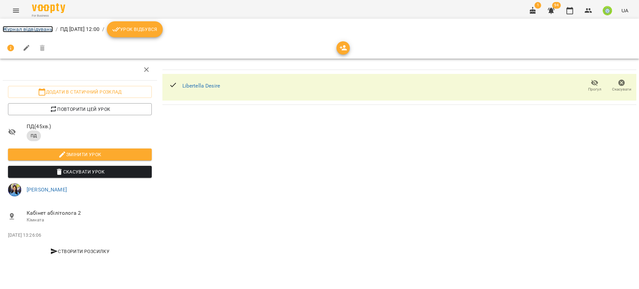
click at [41, 28] on link "Журнал відвідувань" at bounding box center [28, 29] width 50 height 6
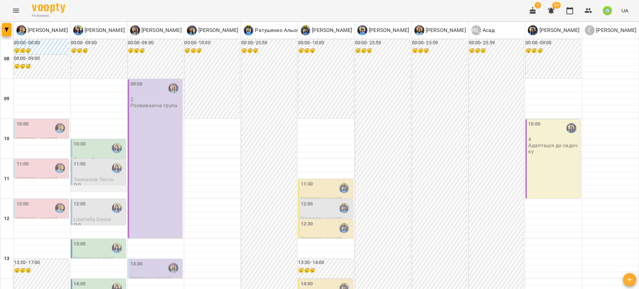
scroll to position [73, 0]
click at [93, 240] on div "13:00" at bounding box center [99, 247] width 51 height 15
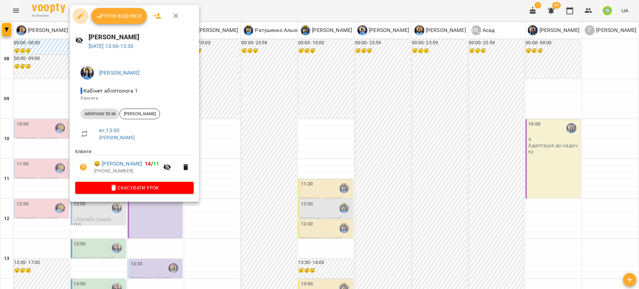
click at [79, 16] on icon "button" at bounding box center [81, 16] width 8 height 8
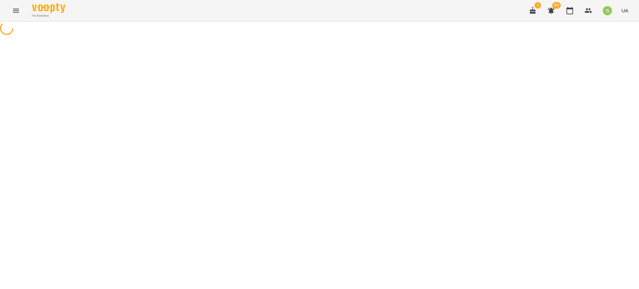
select select "**********"
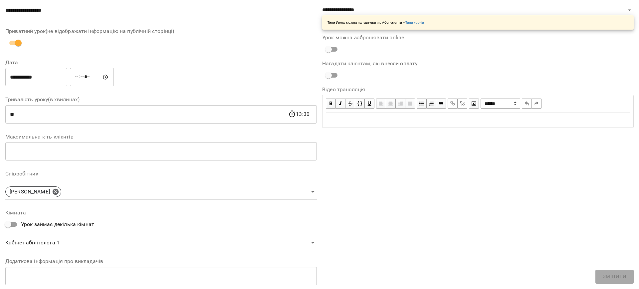
scroll to position [111, 0]
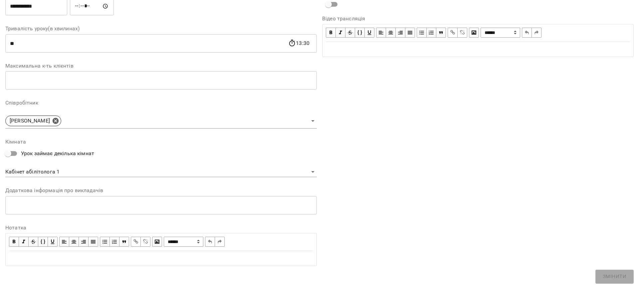
click at [57, 172] on body "**********" at bounding box center [319, 152] width 639 height 304
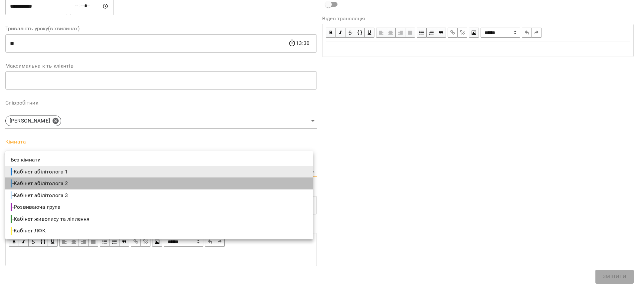
click at [67, 185] on span "- Кабінет абілітолога 2" at bounding box center [40, 183] width 59 height 8
type input "**********"
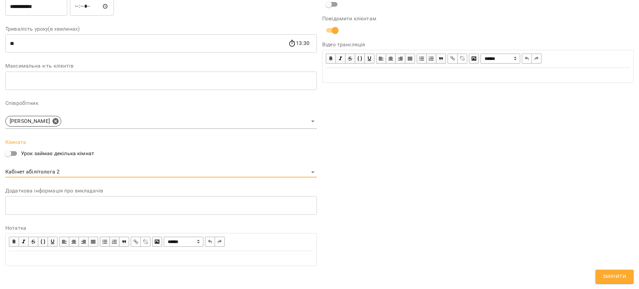
click at [613, 276] on span "Змінити" at bounding box center [615, 276] width 24 height 9
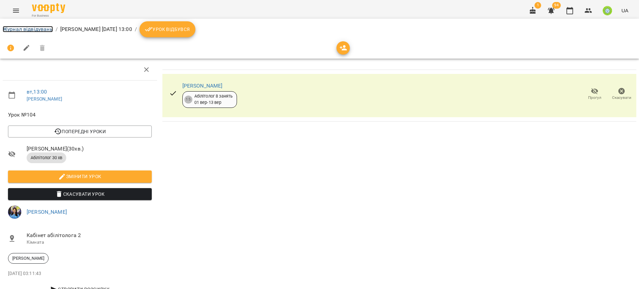
click at [33, 29] on link "Журнал відвідувань" at bounding box center [28, 29] width 50 height 6
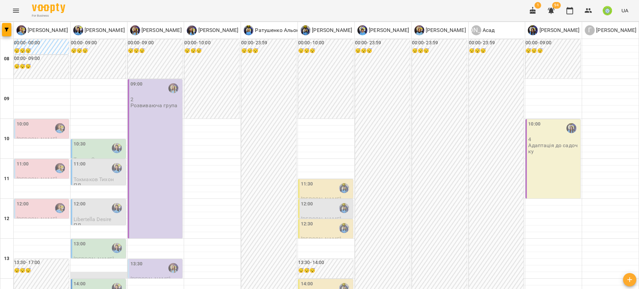
scroll to position [83, 0]
click at [86, 280] on div "14:00" at bounding box center [99, 287] width 51 height 15
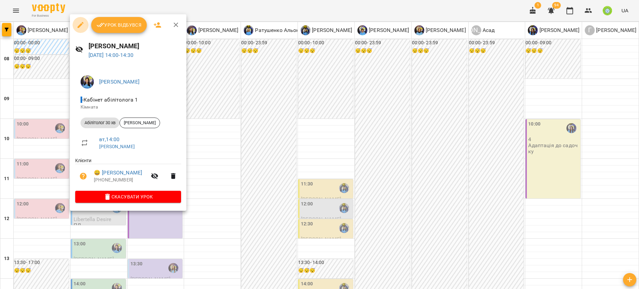
click at [81, 25] on icon "button" at bounding box center [81, 25] width 8 height 8
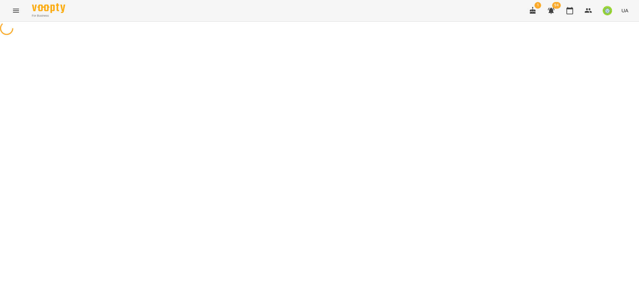
select select "**********"
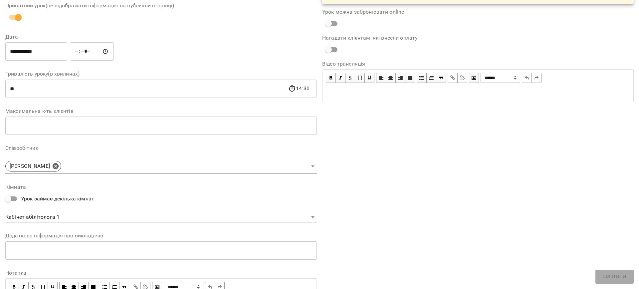
scroll to position [111, 0]
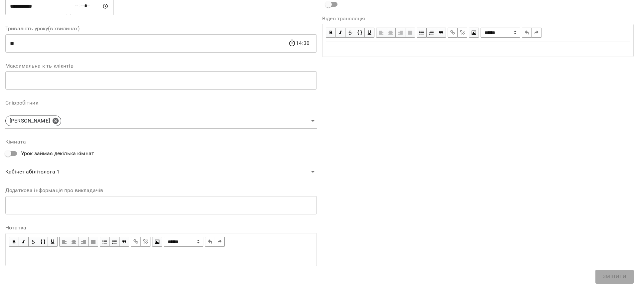
click at [51, 168] on body "**********" at bounding box center [319, 152] width 639 height 304
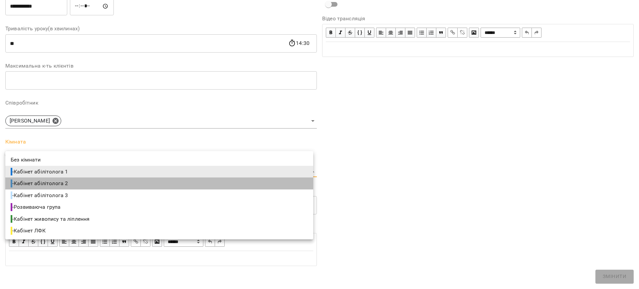
click at [66, 182] on span "- Кабінет абілітолога 2" at bounding box center [40, 183] width 59 height 8
type input "**********"
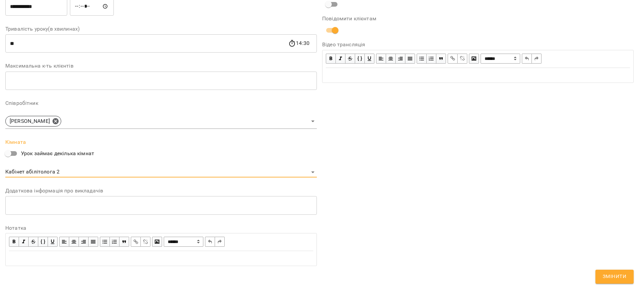
click at [612, 271] on button "Змінити" at bounding box center [614, 277] width 38 height 14
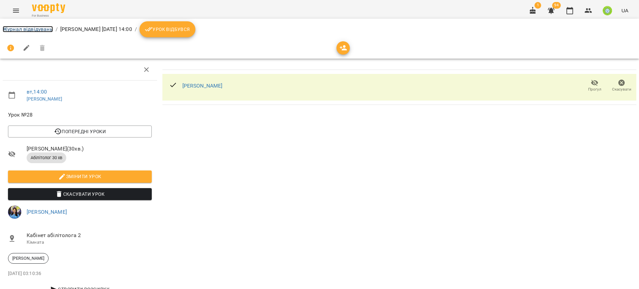
click at [32, 30] on link "Журнал відвідувань" at bounding box center [28, 29] width 50 height 6
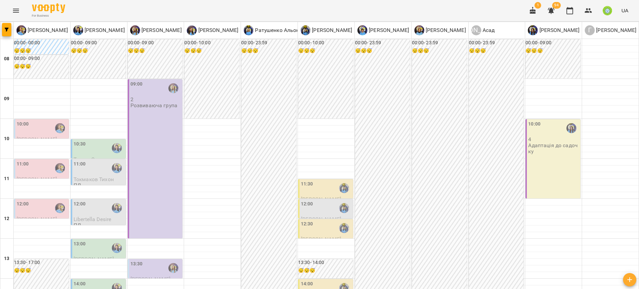
scroll to position [264, 0]
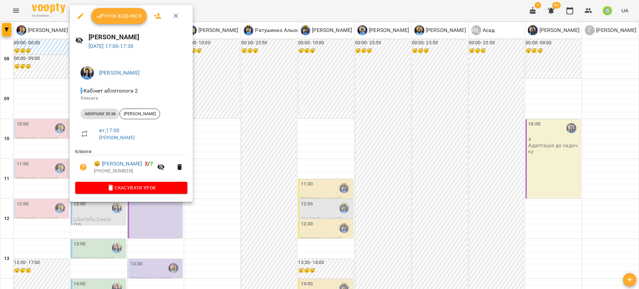
drag, startPoint x: 248, startPoint y: 168, endPoint x: 149, endPoint y: 167, distance: 98.5
click at [246, 167] on div at bounding box center [319, 144] width 639 height 289
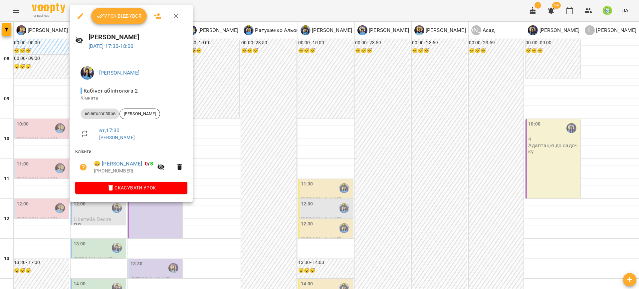
click at [205, 184] on div at bounding box center [319, 144] width 639 height 289
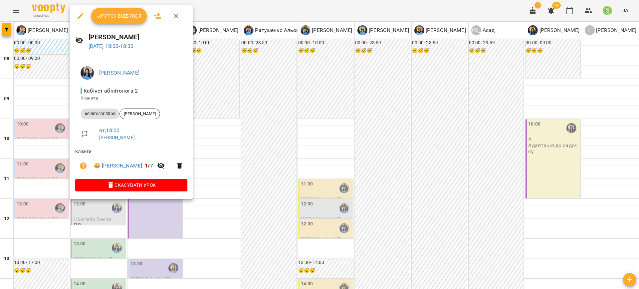
click at [260, 200] on div at bounding box center [319, 144] width 639 height 289
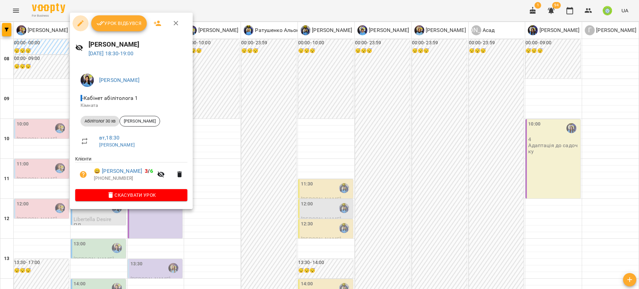
click at [80, 24] on icon "button" at bounding box center [81, 23] width 6 height 6
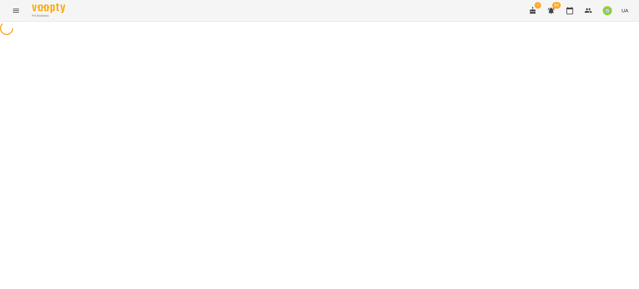
select select "**********"
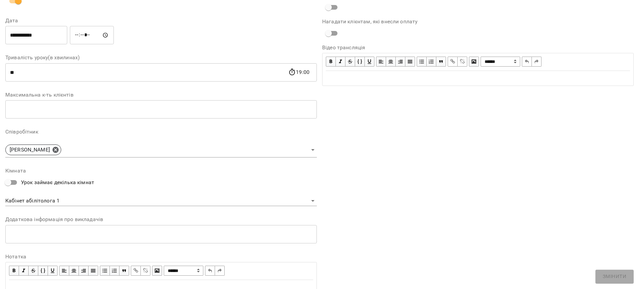
scroll to position [111, 0]
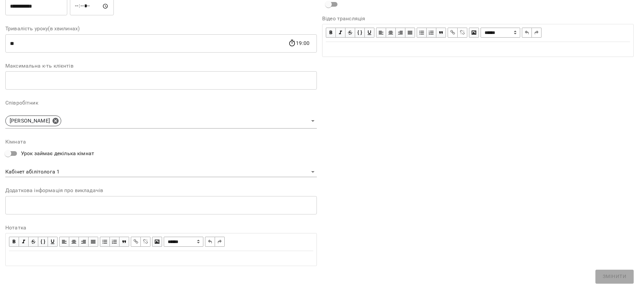
click at [43, 172] on body "**********" at bounding box center [319, 152] width 639 height 304
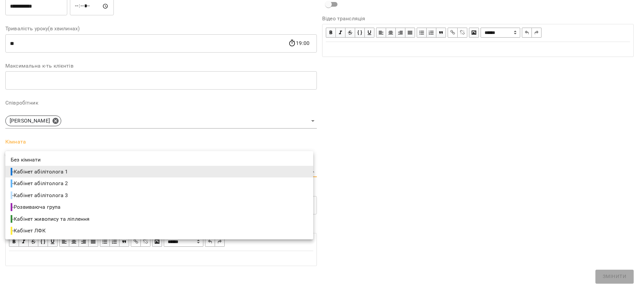
click at [74, 182] on li "- Кабінет абілітолога 2" at bounding box center [159, 183] width 308 height 12
type input "**********"
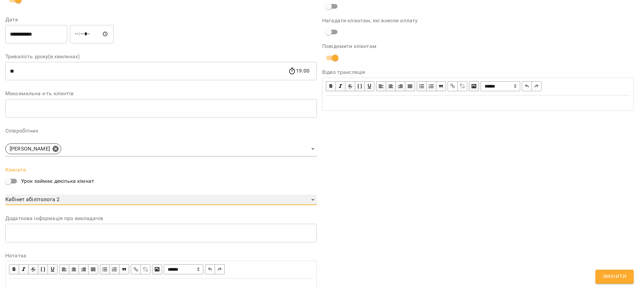
scroll to position [139, 0]
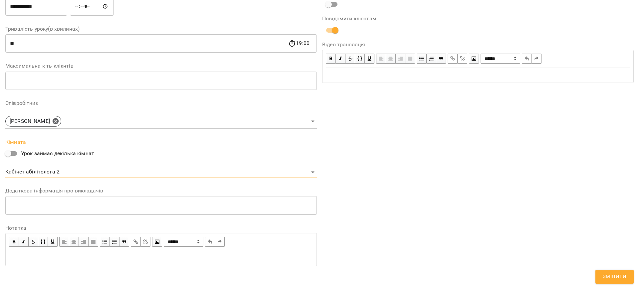
click at [626, 279] on span "Змінити" at bounding box center [615, 276] width 24 height 9
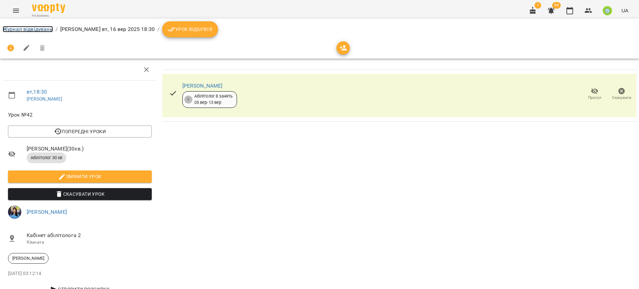
click at [8, 27] on link "Журнал відвідувань" at bounding box center [28, 29] width 50 height 6
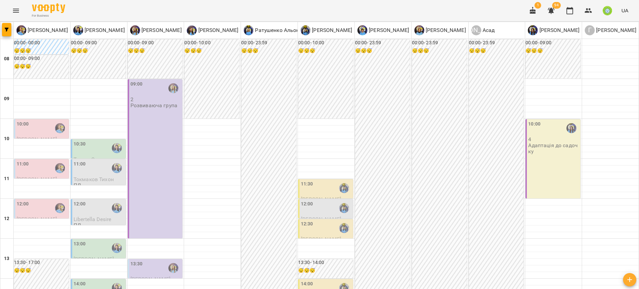
scroll to position [172, 0]
click at [140, 260] on div "13:30" at bounding box center [136, 267] width 12 height 15
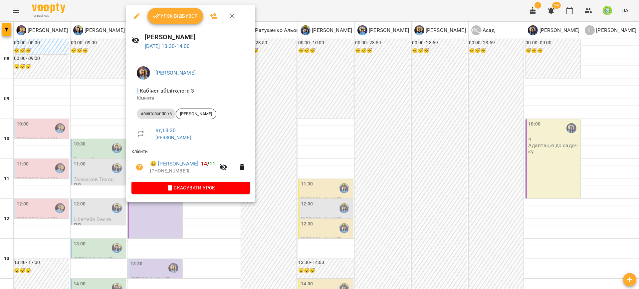
drag, startPoint x: 318, startPoint y: 161, endPoint x: 270, endPoint y: 153, distance: 48.6
click at [317, 161] on div at bounding box center [319, 144] width 639 height 289
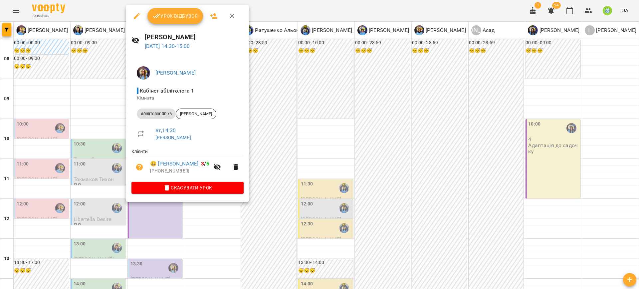
click at [136, 16] on icon "button" at bounding box center [137, 16] width 6 height 6
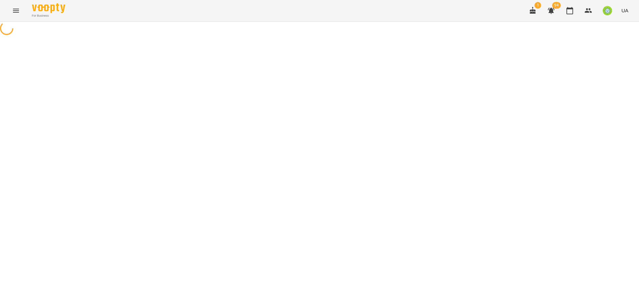
select select "**********"
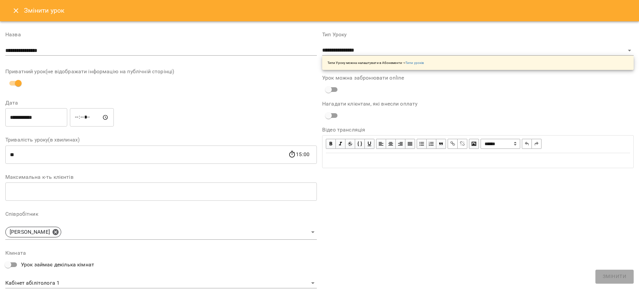
scroll to position [111, 0]
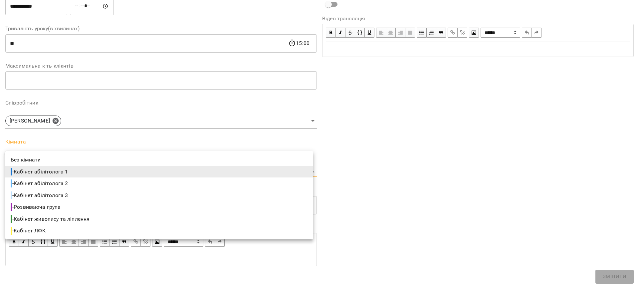
click at [78, 170] on body "**********" at bounding box center [319, 152] width 639 height 304
click at [79, 195] on li "- Кабінет абілітолога 3" at bounding box center [159, 195] width 308 height 12
type input "**********"
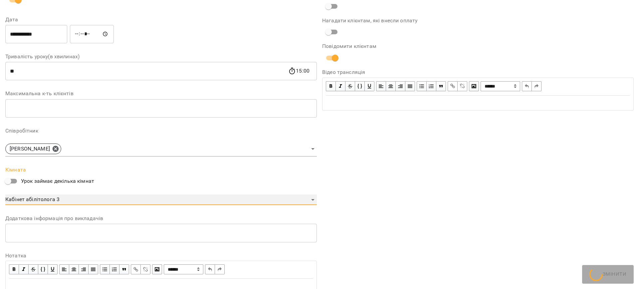
scroll to position [139, 0]
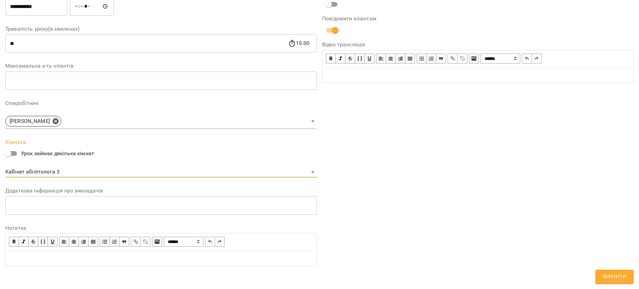
click at [612, 274] on span "Змінити" at bounding box center [615, 276] width 24 height 9
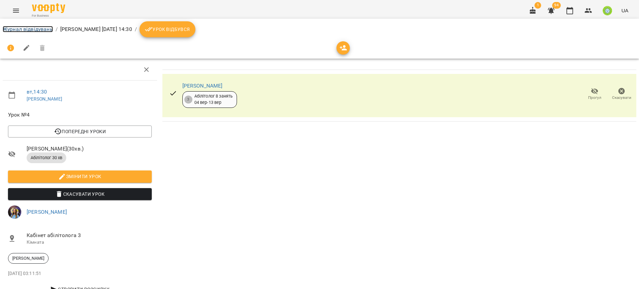
click at [33, 30] on link "Журнал відвідувань" at bounding box center [28, 29] width 50 height 6
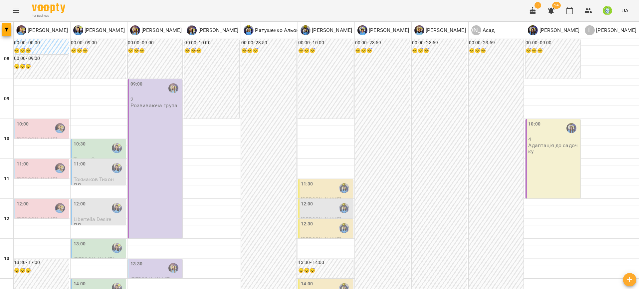
scroll to position [177, 0]
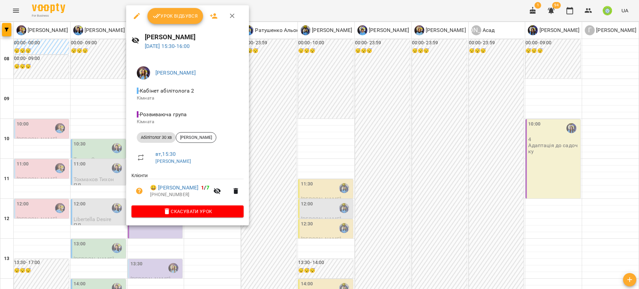
click at [136, 17] on icon "button" at bounding box center [137, 16] width 8 height 8
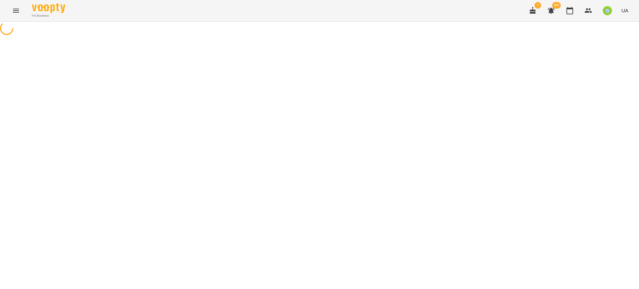
select select "**********"
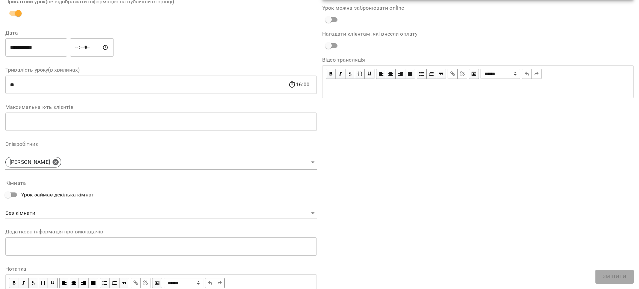
scroll to position [111, 0]
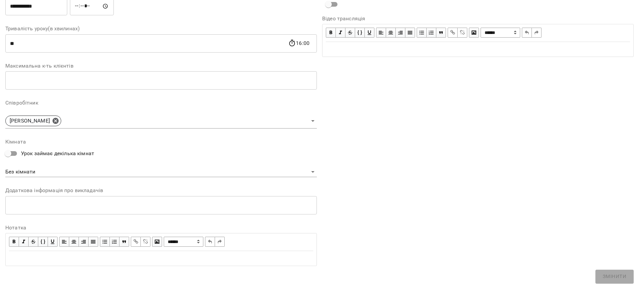
click at [41, 172] on body "**********" at bounding box center [319, 163] width 639 height 327
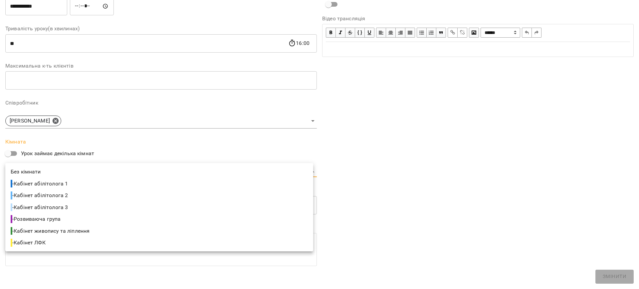
click at [68, 206] on span "- Кабінет абілітолога 3" at bounding box center [40, 207] width 59 height 8
type input "**********"
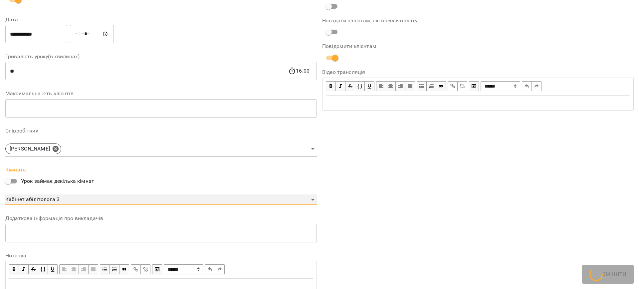
scroll to position [139, 0]
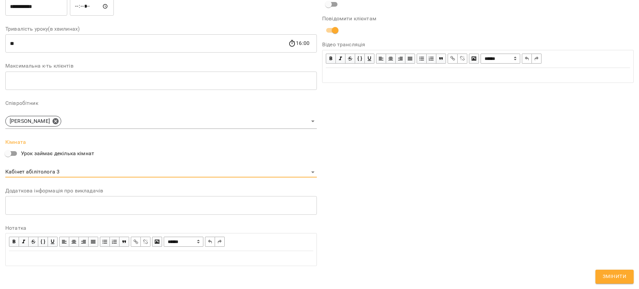
click at [612, 276] on span "Змінити" at bounding box center [615, 276] width 24 height 9
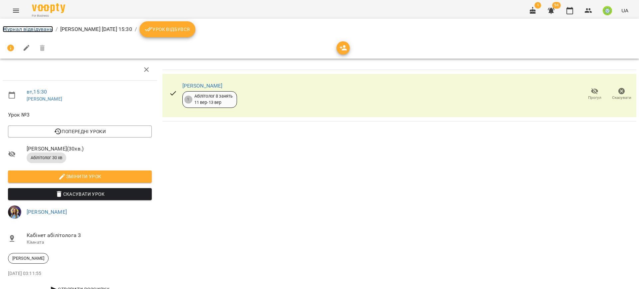
click at [29, 31] on link "Журнал відвідувань" at bounding box center [28, 29] width 50 height 6
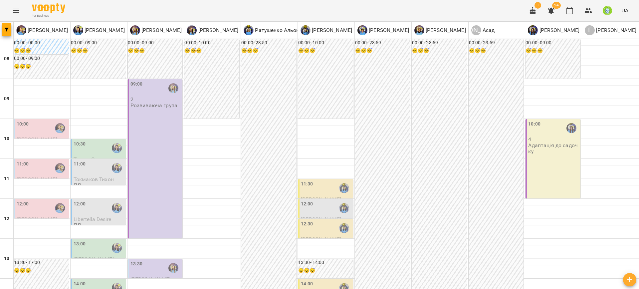
scroll to position [228, 0]
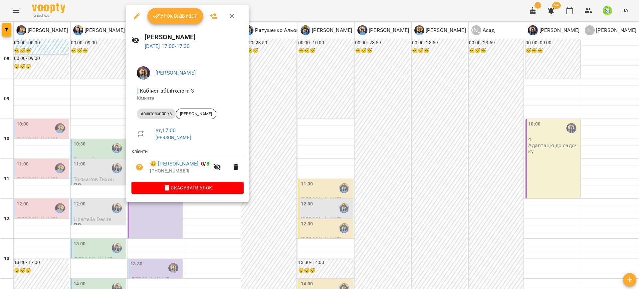
click at [188, 195] on div "Казимирів Тетяна - Кабінет абілітолога 3 Кімната Абілітолог 30 хв Леон Царик вт…" at bounding box center [187, 129] width 123 height 146
click at [188, 188] on span "Скасувати Урок" at bounding box center [188, 188] width 102 height 8
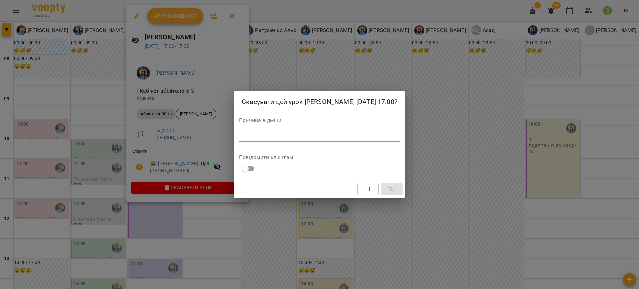
click at [271, 130] on div "Причина відміни *" at bounding box center [319, 130] width 161 height 27
click at [279, 136] on textarea at bounding box center [319, 136] width 161 height 6
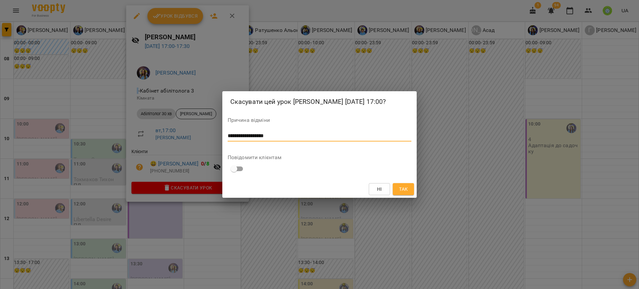
click at [247, 137] on textarea "**********" at bounding box center [320, 136] width 184 height 6
type textarea "**********"
click at [402, 189] on span "Так" at bounding box center [403, 189] width 9 height 8
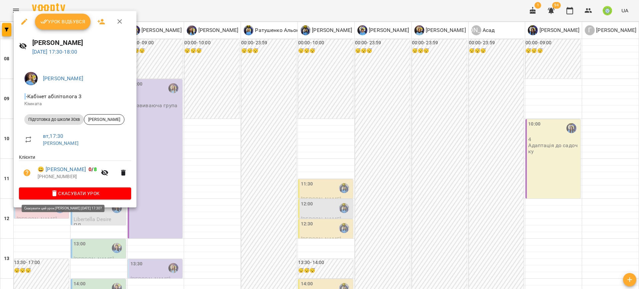
click at [83, 198] on button "Скасувати Урок" at bounding box center [75, 193] width 112 height 12
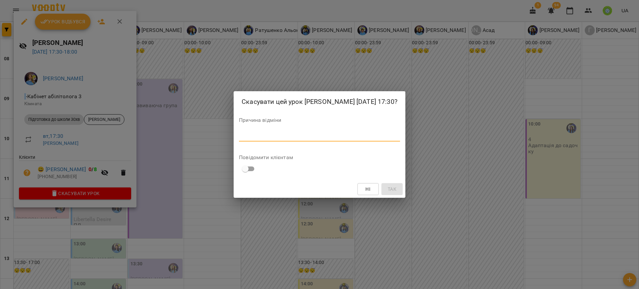
click at [265, 139] on textarea at bounding box center [319, 136] width 161 height 6
paste textarea "**********"
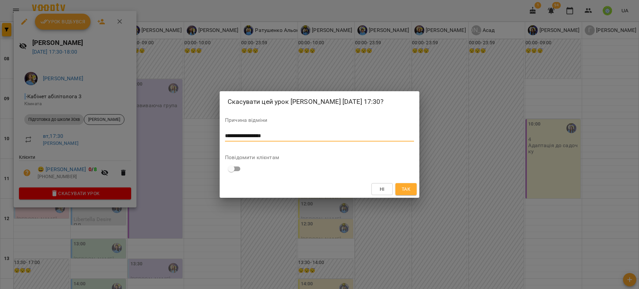
type textarea "**********"
click at [410, 193] on span "Так" at bounding box center [406, 189] width 9 height 8
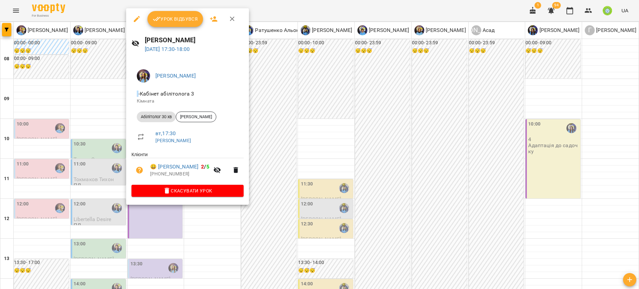
click at [246, 203] on div at bounding box center [319, 144] width 639 height 289
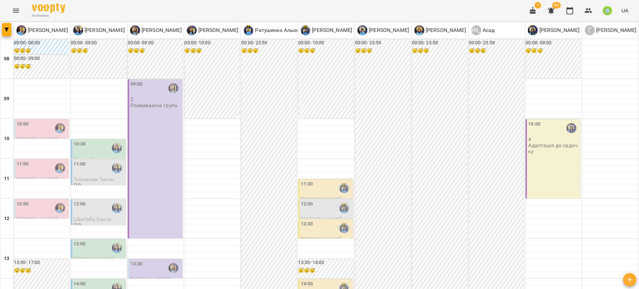
scroll to position [123, 0]
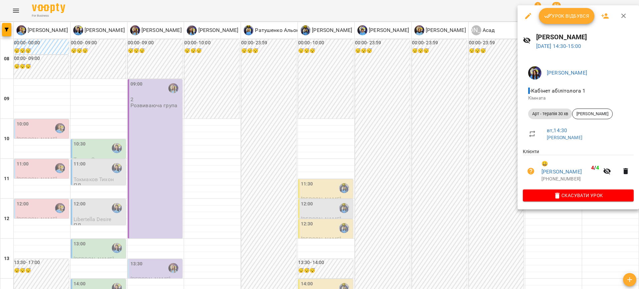
click at [484, 148] on div at bounding box center [319, 144] width 639 height 289
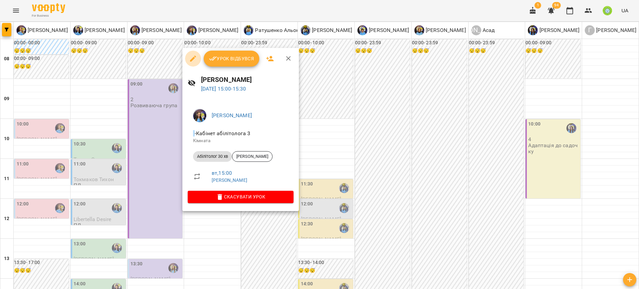
click at [194, 59] on icon "button" at bounding box center [193, 59] width 8 height 8
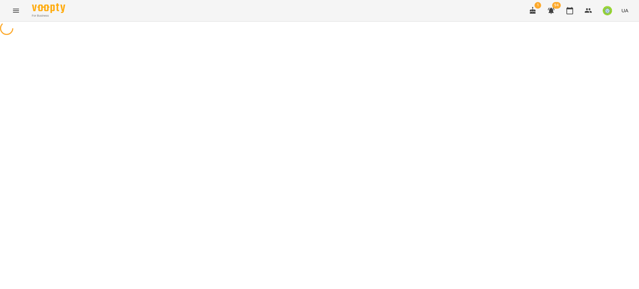
select select "**********"
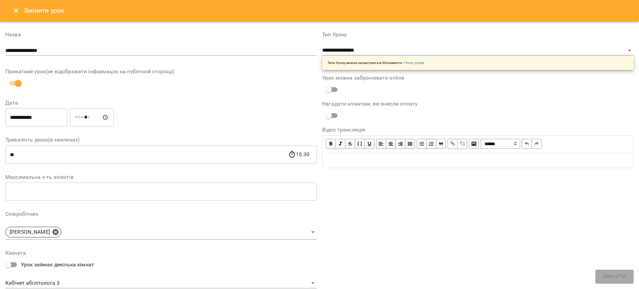
scroll to position [84, 0]
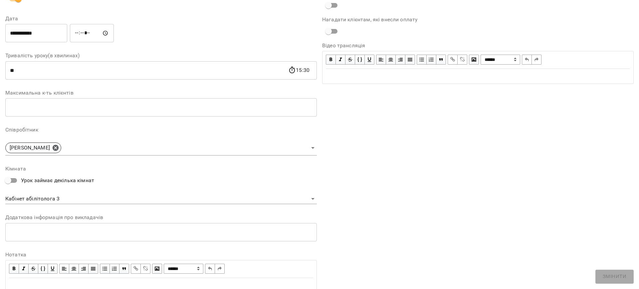
click at [71, 195] on body "For Business 1 94 UA Журнал відвідувань / Ігнатенко Оксана вт, 16 вер 2025 15:0…" at bounding box center [319, 143] width 639 height 286
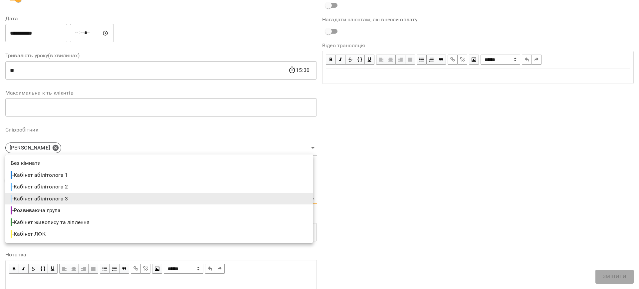
click at [69, 175] on span "- Кабінет абілітолога 1" at bounding box center [40, 175] width 59 height 8
type input "**********"
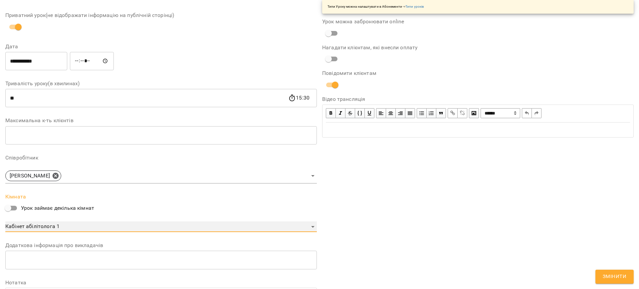
scroll to position [112, 0]
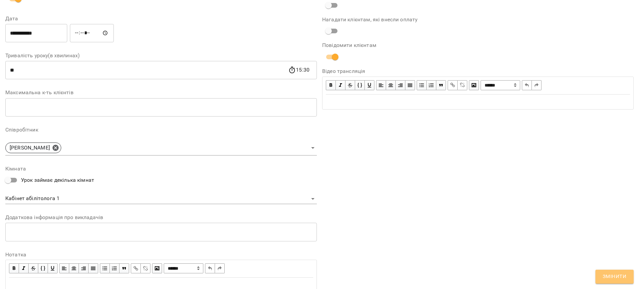
click at [611, 277] on span "Змінити" at bounding box center [615, 276] width 24 height 9
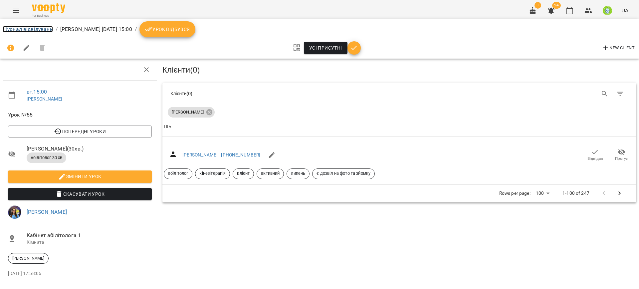
click at [29, 28] on link "Журнал відвідувань" at bounding box center [28, 29] width 50 height 6
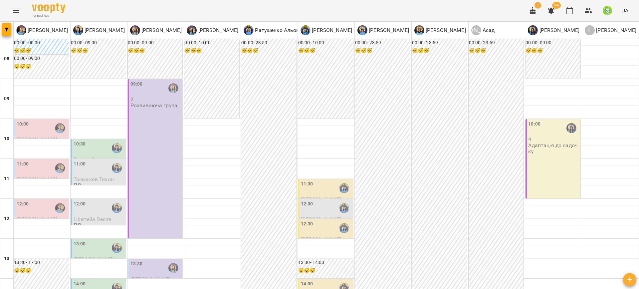
scroll to position [219, 0]
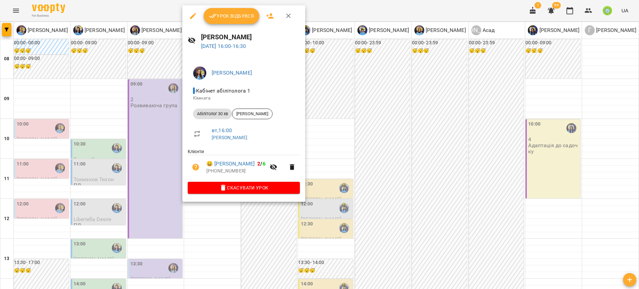
click at [352, 155] on div at bounding box center [319, 144] width 639 height 289
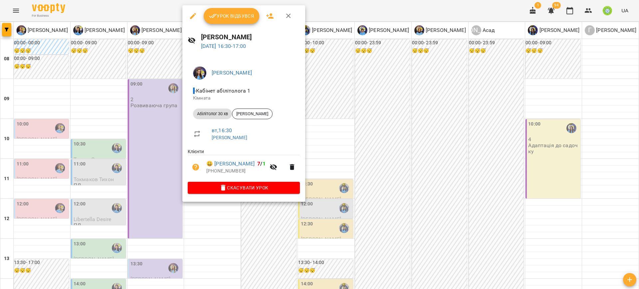
click at [360, 164] on div at bounding box center [319, 144] width 639 height 289
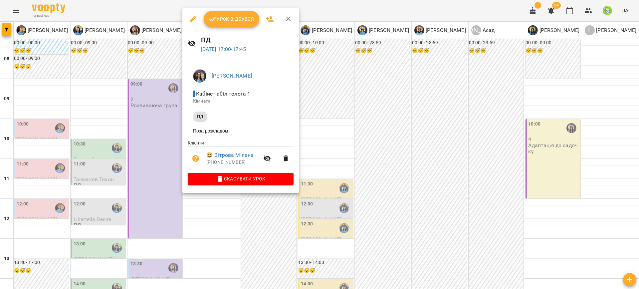
drag, startPoint x: 401, startPoint y: 174, endPoint x: 400, endPoint y: 177, distance: 3.4
click at [401, 174] on div at bounding box center [319, 144] width 639 height 289
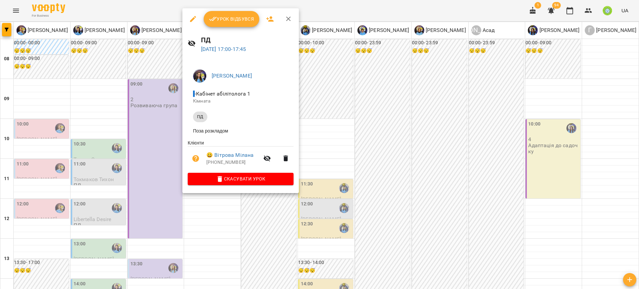
drag, startPoint x: 193, startPoint y: 15, endPoint x: 196, endPoint y: 25, distance: 10.4
click at [193, 16] on icon "button" at bounding box center [193, 19] width 8 height 8
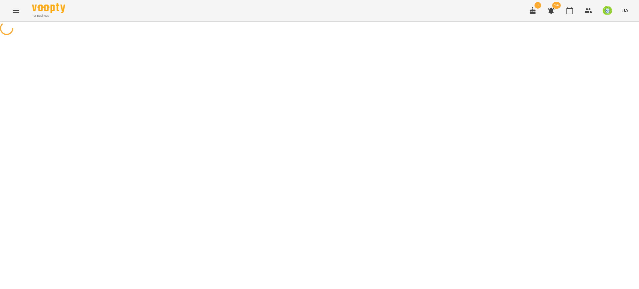
select select "**"
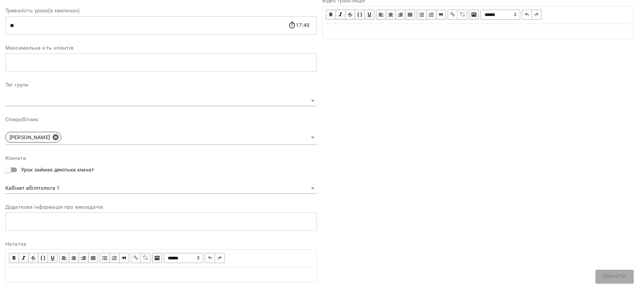
scroll to position [146, 0]
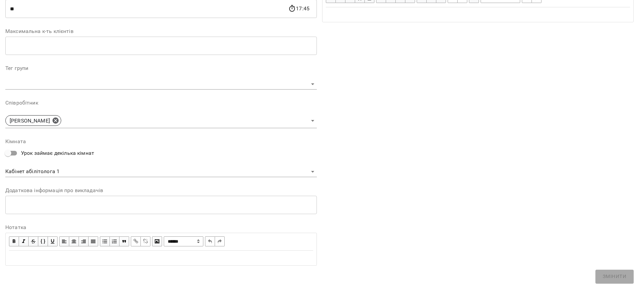
click at [67, 176] on body "**********" at bounding box center [319, 132] width 639 height 265
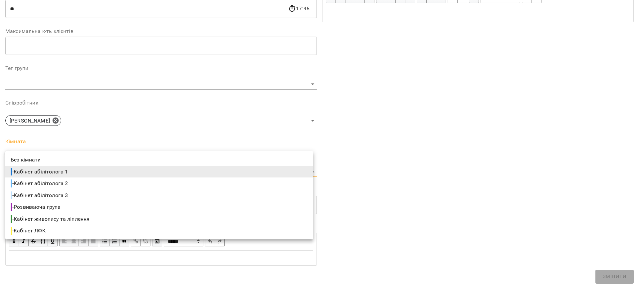
drag, startPoint x: 70, startPoint y: 183, endPoint x: 110, endPoint y: 186, distance: 40.4
click at [69, 183] on span "- Кабінет абілітолога 2" at bounding box center [40, 183] width 59 height 8
type input "**********"
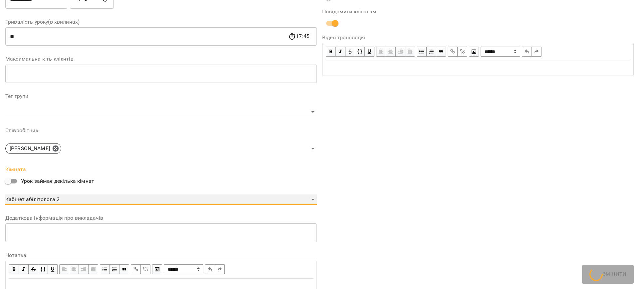
scroll to position [173, 0]
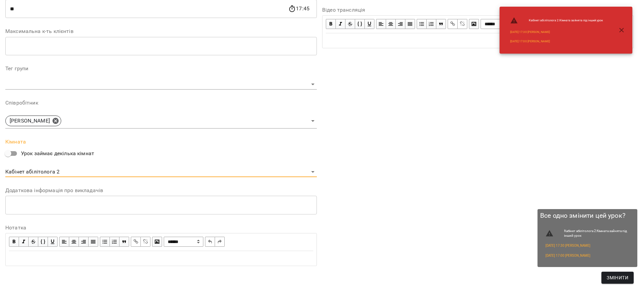
click at [625, 277] on span "Змінити" at bounding box center [618, 278] width 22 height 8
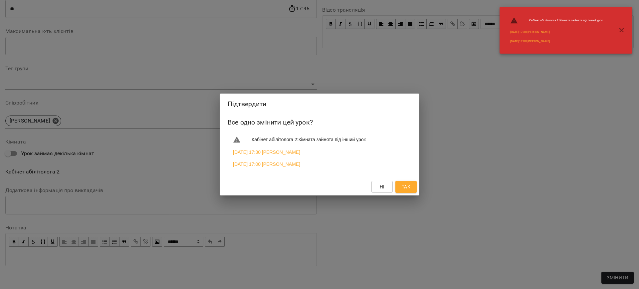
click at [401, 185] on span "Так" at bounding box center [406, 187] width 11 height 8
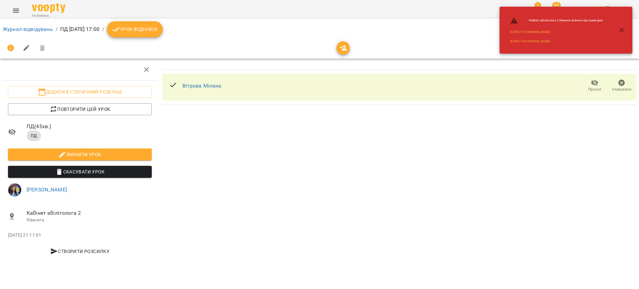
click at [19, 24] on ol "Журнал відвідувань / ПД вт, 16 вер 2025 17:00 / Урок відбувся" at bounding box center [320, 29] width 634 height 16
drag, startPoint x: 18, startPoint y: 26, endPoint x: 34, endPoint y: 29, distance: 16.9
click at [17, 26] on link "Журнал відвідувань" at bounding box center [28, 29] width 50 height 6
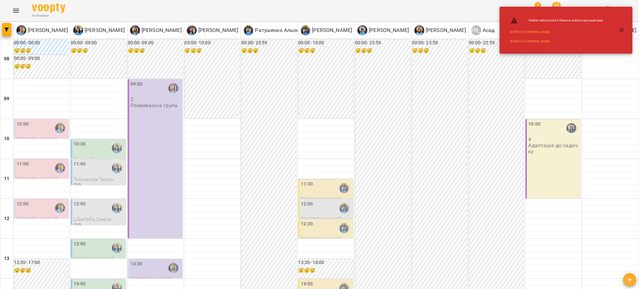
click at [622, 28] on icon "button" at bounding box center [622, 30] width 8 height 8
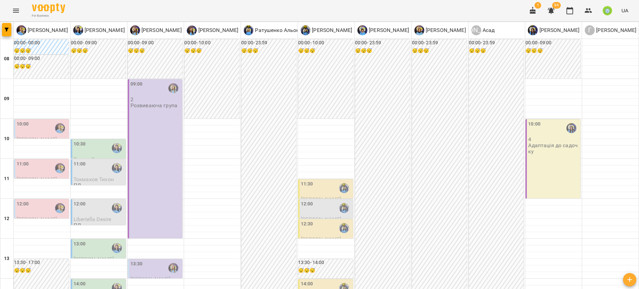
scroll to position [222, 0]
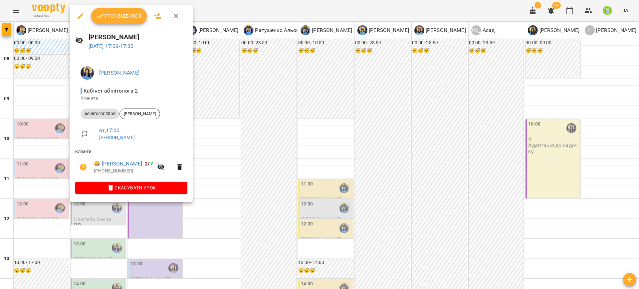
click at [79, 15] on icon "button" at bounding box center [81, 16] width 8 height 8
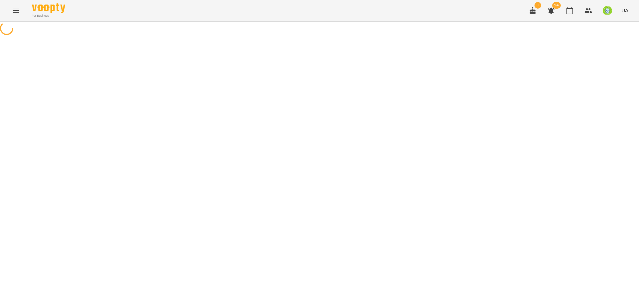
select select "**********"
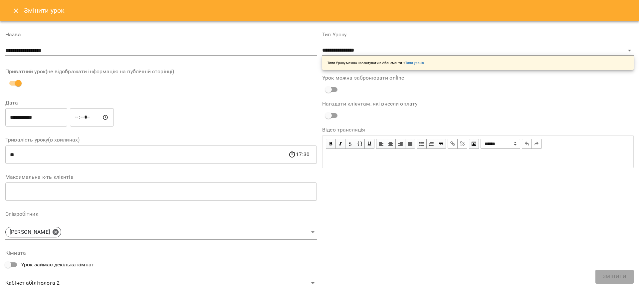
scroll to position [111, 0]
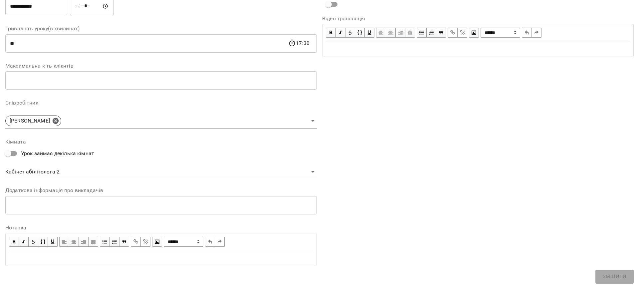
click at [57, 171] on body "**********" at bounding box center [319, 152] width 639 height 304
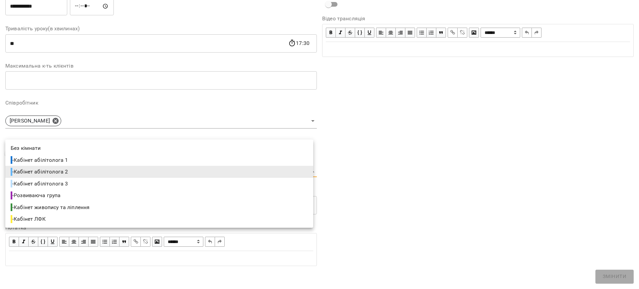
click at [72, 158] on li "- Кабінет абілітолога 1" at bounding box center [159, 160] width 308 height 12
type input "**********"
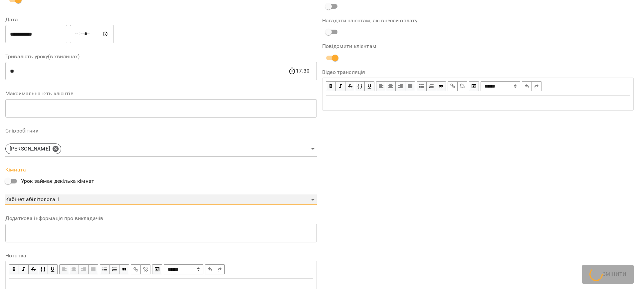
scroll to position [139, 0]
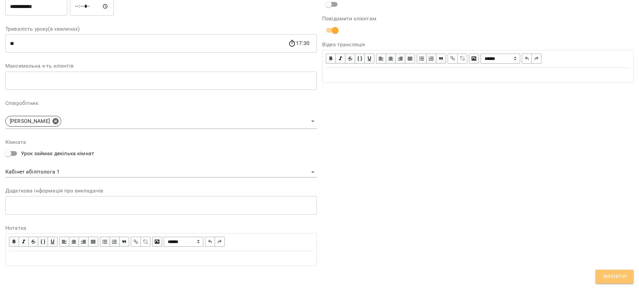
click at [612, 279] on span "Змінити" at bounding box center [615, 276] width 24 height 9
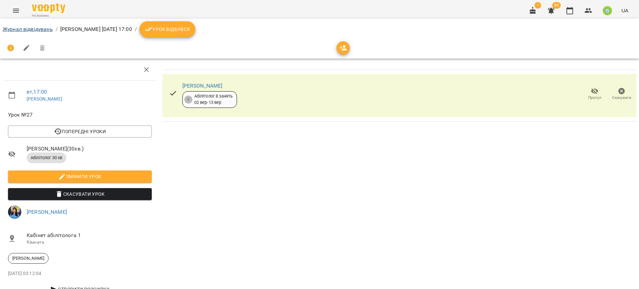
click at [28, 33] on ol "Журнал відвідувань / Базілєва Катерина вт, 16 вер 2025 17:00 / Урок відбувся" at bounding box center [320, 29] width 634 height 16
click at [27, 30] on link "Журнал відвідувань" at bounding box center [28, 29] width 50 height 6
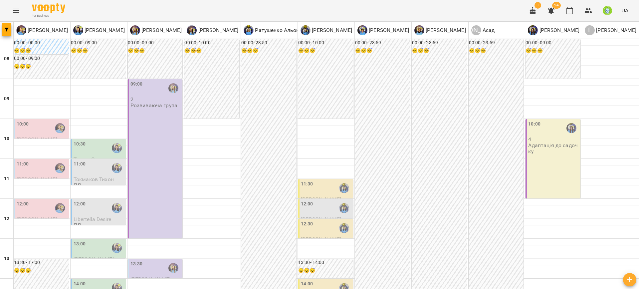
scroll to position [282, 0]
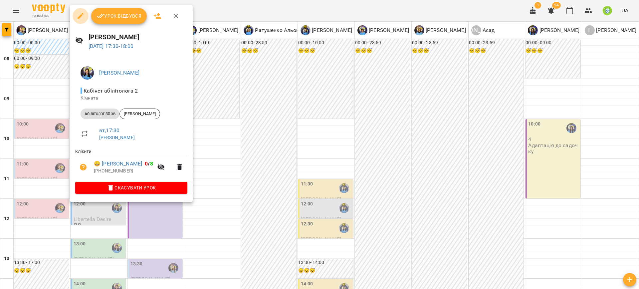
click at [80, 15] on icon "button" at bounding box center [81, 16] width 8 height 8
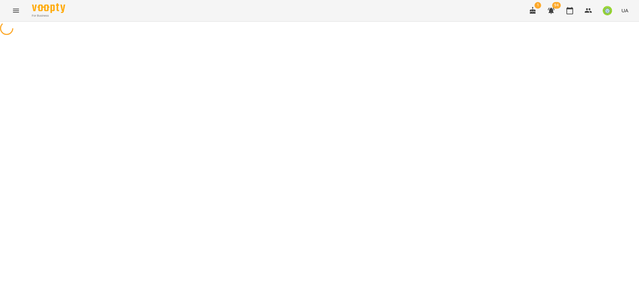
select select "**********"
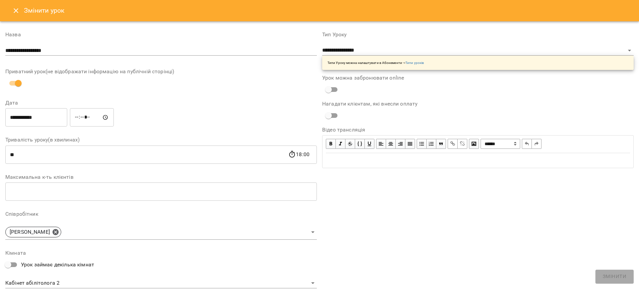
scroll to position [111, 0]
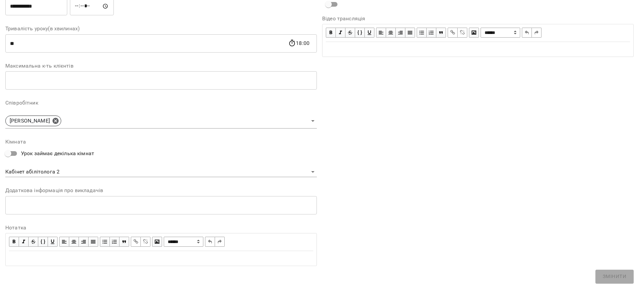
click at [55, 171] on body "**********" at bounding box center [319, 152] width 639 height 304
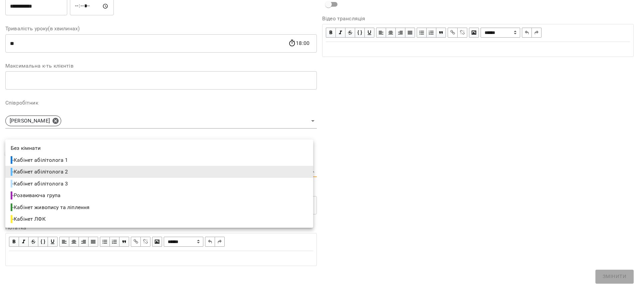
click at [77, 160] on li "- Кабінет абілітолога 1" at bounding box center [159, 160] width 308 height 12
type input "**********"
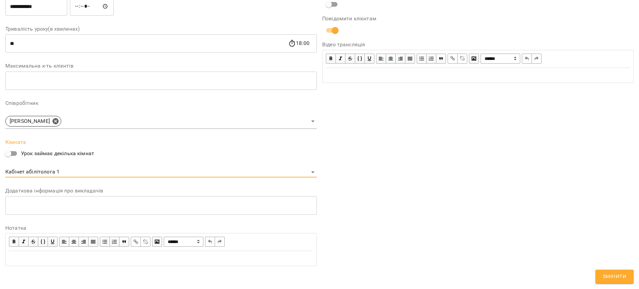
click at [611, 276] on span "Змінити" at bounding box center [615, 276] width 24 height 9
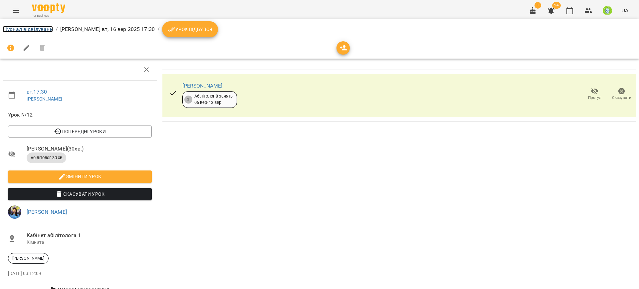
click at [26, 28] on link "Журнал відвідувань" at bounding box center [28, 29] width 50 height 6
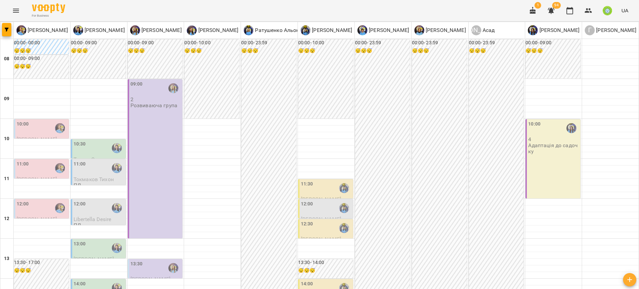
scroll to position [313, 0]
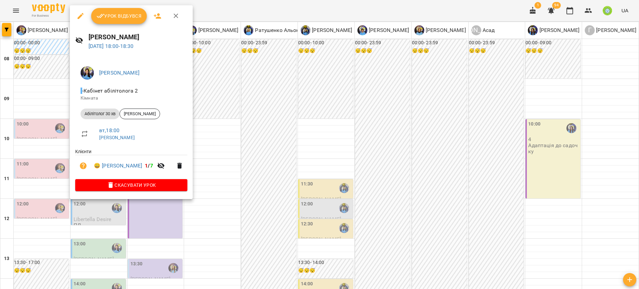
drag, startPoint x: 251, startPoint y: 203, endPoint x: 256, endPoint y: 206, distance: 5.5
click at [251, 203] on div at bounding box center [319, 144] width 639 height 289
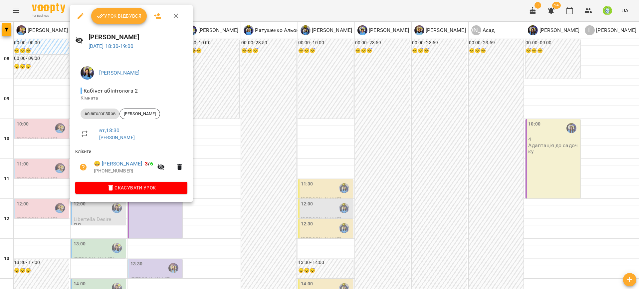
click at [251, 222] on div at bounding box center [319, 144] width 639 height 289
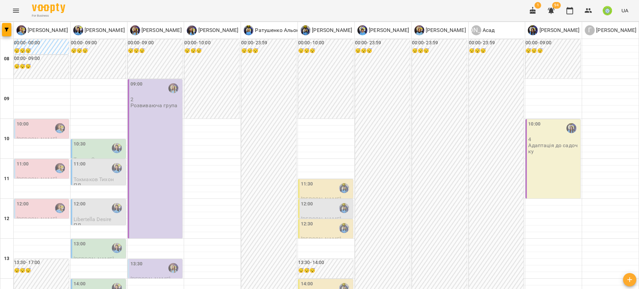
scroll to position [258, 0]
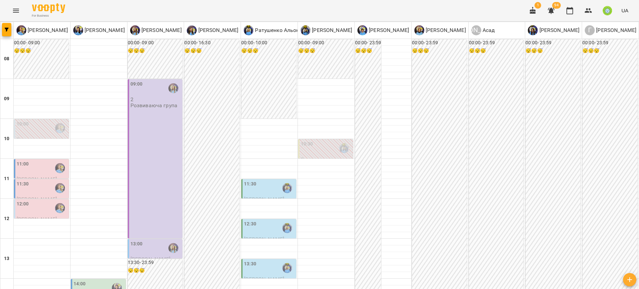
scroll to position [313, 0]
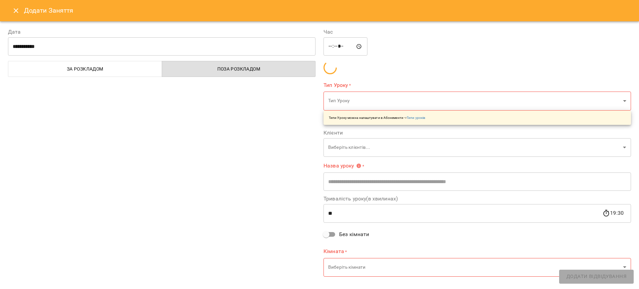
type input "**********"
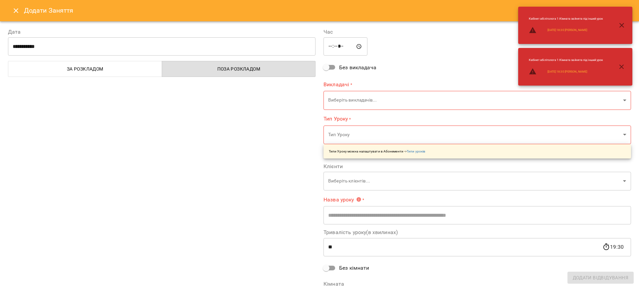
click at [336, 47] on input "*****" at bounding box center [345, 46] width 44 height 19
type input "*****"
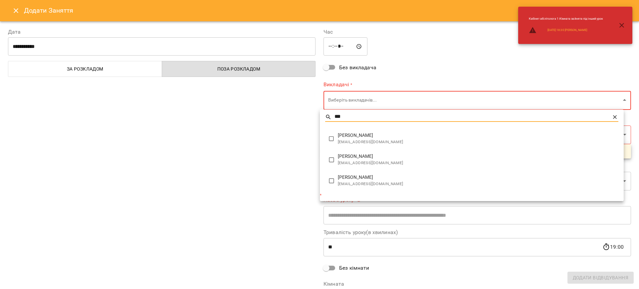
type input "***"
type input "**********"
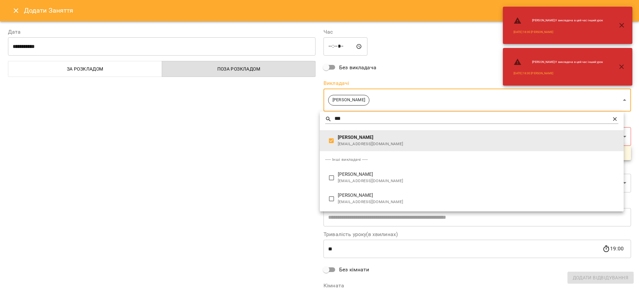
drag, startPoint x: 222, startPoint y: 167, endPoint x: 311, endPoint y: 164, distance: 88.3
click at [223, 167] on div at bounding box center [319, 144] width 639 height 289
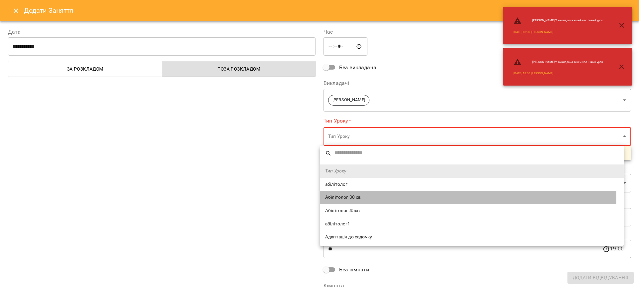
click at [352, 197] on span "Абілітолог 30 хв" at bounding box center [471, 197] width 293 height 7
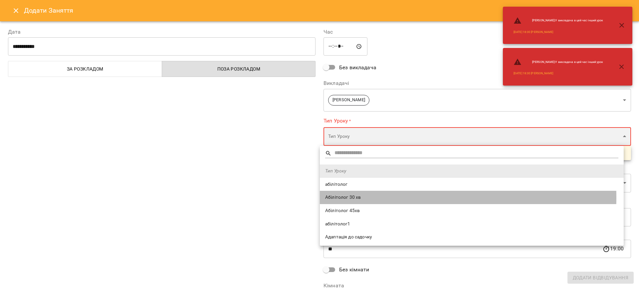
type input "**********"
type input "**"
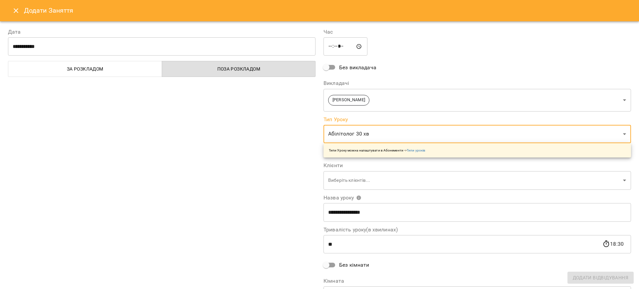
click at [233, 204] on div "Тип Уроку абілітолог Абілітолог 30 хв Абілітолог 45хв абілітолог1 Адаптація до …" at bounding box center [319, 144] width 639 height 289
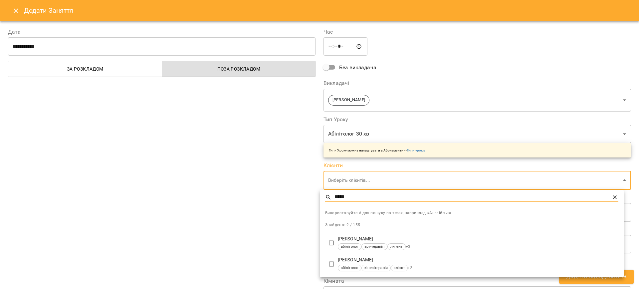
type input "*****"
type input "**********"
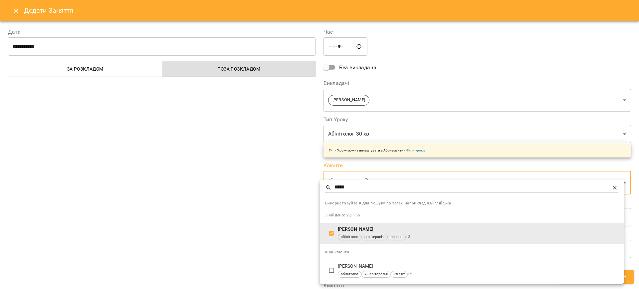
drag, startPoint x: 215, startPoint y: 229, endPoint x: 204, endPoint y: 212, distance: 20.3
click at [215, 229] on div at bounding box center [319, 144] width 639 height 289
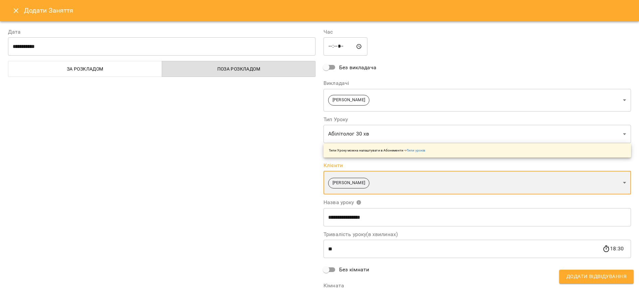
scroll to position [48, 0]
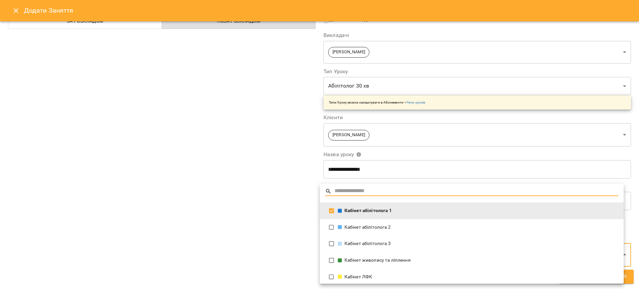
drag, startPoint x: 354, startPoint y: 206, endPoint x: 365, endPoint y: 214, distance: 14.0
click at [354, 206] on li "Кабінет абілітолога 1" at bounding box center [472, 210] width 304 height 17
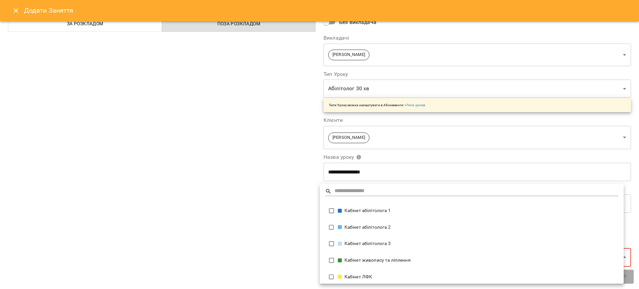
drag, startPoint x: 380, startPoint y: 240, endPoint x: 450, endPoint y: 254, distance: 72.0
click at [380, 240] on li "Кабінет абілітолога 3" at bounding box center [472, 243] width 304 height 17
type input "**********"
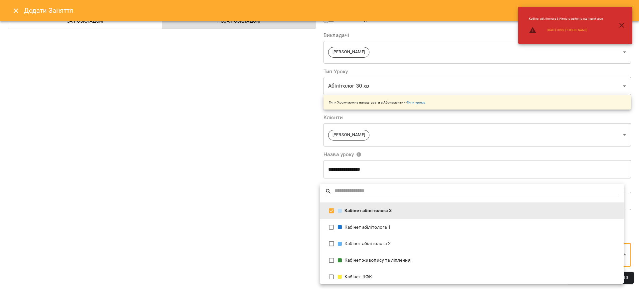
click at [632, 280] on div at bounding box center [319, 144] width 639 height 289
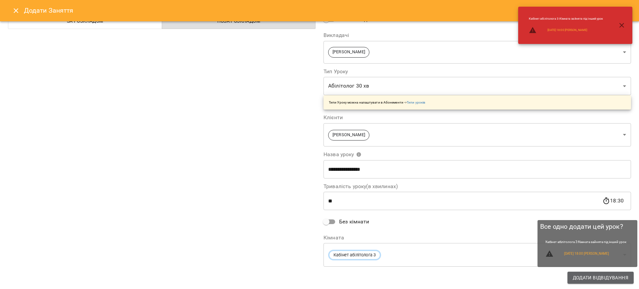
click at [615, 278] on span "Додати Відвідування" at bounding box center [601, 278] width 56 height 8
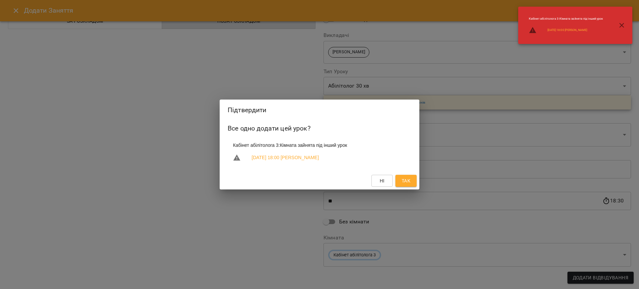
click at [404, 182] on span "Так" at bounding box center [406, 181] width 9 height 8
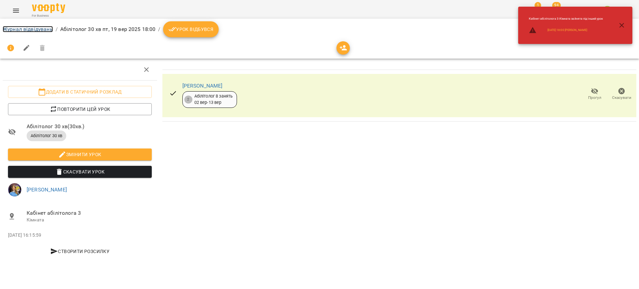
click at [33, 30] on link "Журнал відвідувань" at bounding box center [28, 29] width 50 height 6
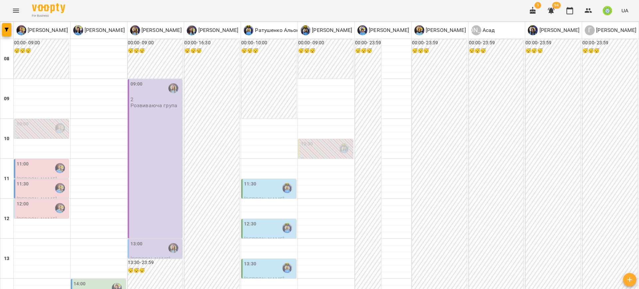
scroll to position [313, 0]
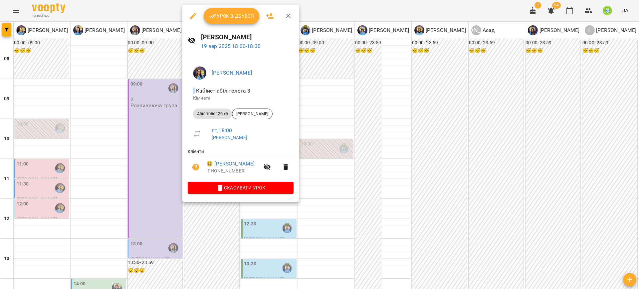
click at [336, 181] on div at bounding box center [319, 144] width 639 height 289
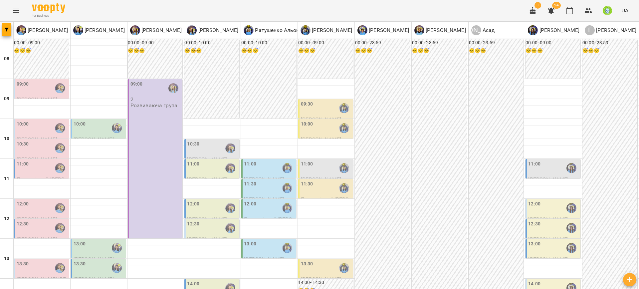
scroll to position [175, 0]
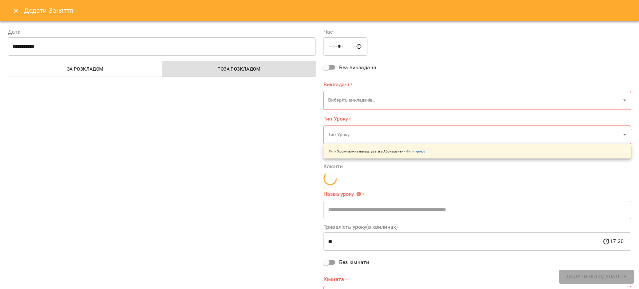
type input "**********"
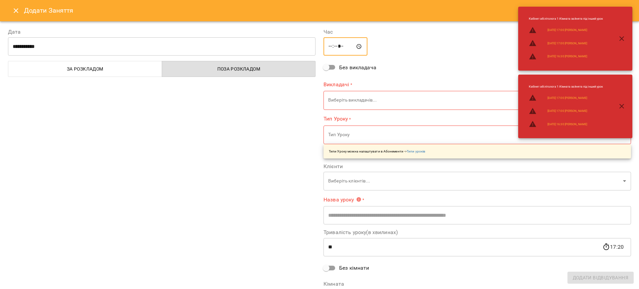
click at [336, 47] on input "*****" at bounding box center [345, 46] width 44 height 19
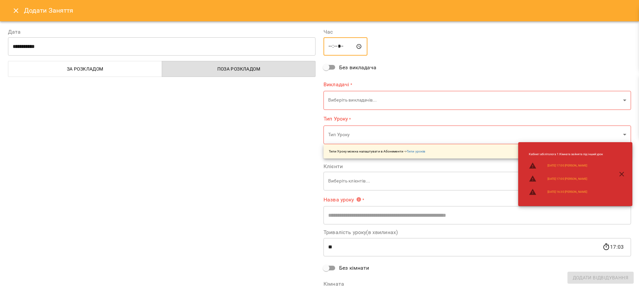
type input "*****"
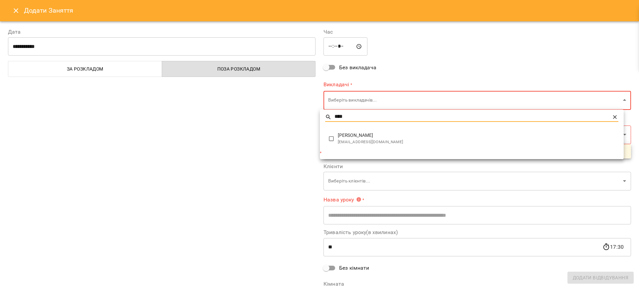
type input "****"
type input "**********"
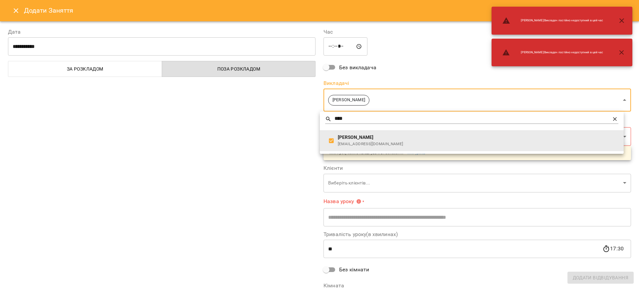
click at [272, 158] on div at bounding box center [319, 144] width 639 height 289
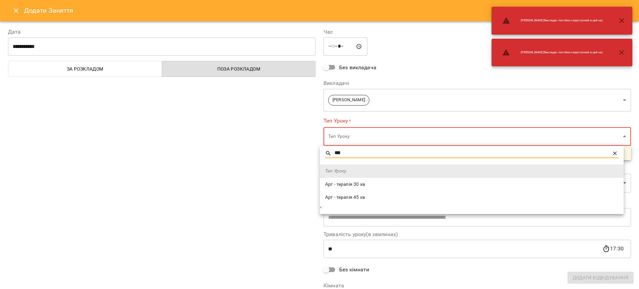
type input "***"
click at [346, 187] on span "Арт - терапія 30 хв" at bounding box center [471, 184] width 293 height 7
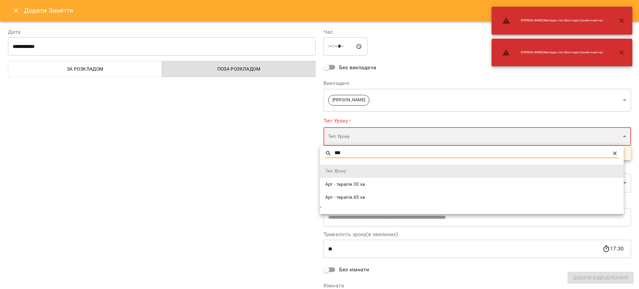
type input "**********"
type input "**"
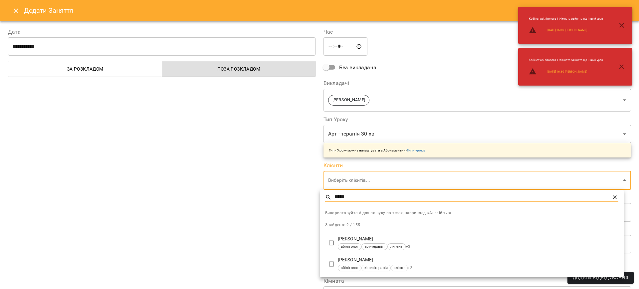
type input "*****"
type input "**********"
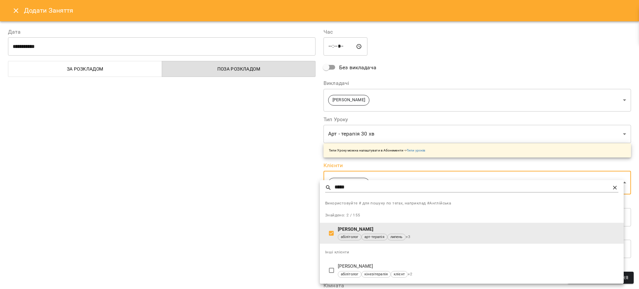
drag, startPoint x: 195, startPoint y: 230, endPoint x: 274, endPoint y: 237, distance: 79.5
click at [195, 230] on div at bounding box center [319, 144] width 639 height 289
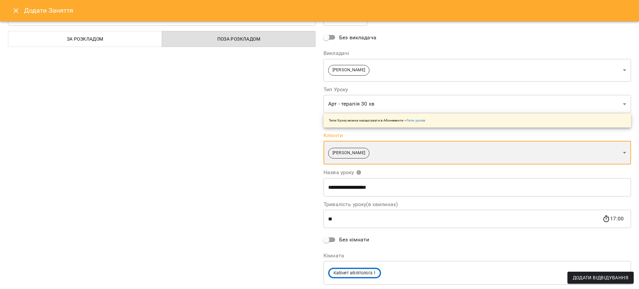
scroll to position [48, 0]
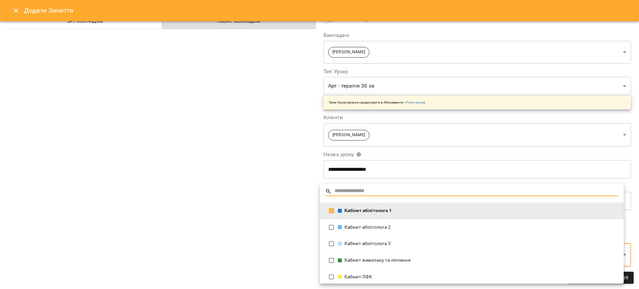
click at [366, 209] on div "Кабінет абілітолога 1" at bounding box center [478, 210] width 281 height 7
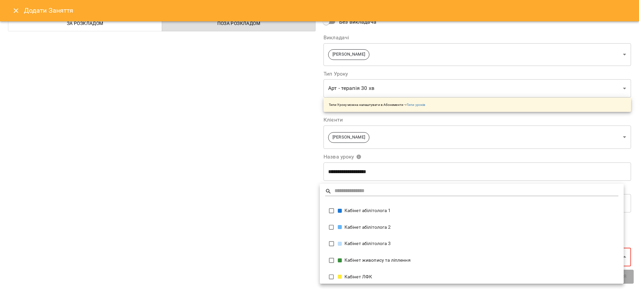
scroll to position [45, 0]
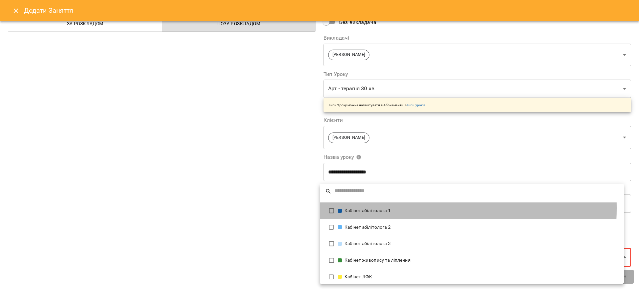
drag, startPoint x: 380, startPoint y: 208, endPoint x: 558, endPoint y: 248, distance: 182.5
click at [380, 208] on div "Кабінет абілітолога 1" at bounding box center [478, 210] width 281 height 7
type input "**********"
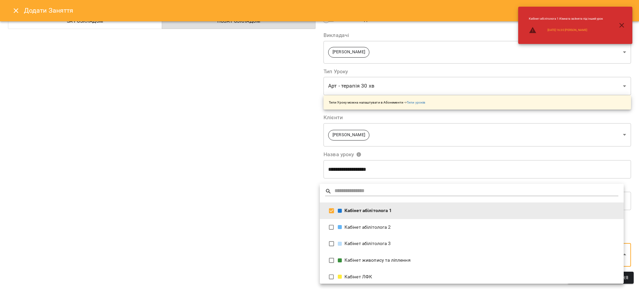
click at [633, 281] on div at bounding box center [319, 144] width 639 height 289
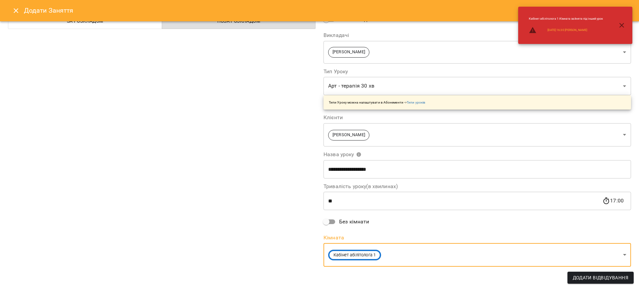
click at [623, 278] on span "Додати Відвідування" at bounding box center [601, 278] width 56 height 8
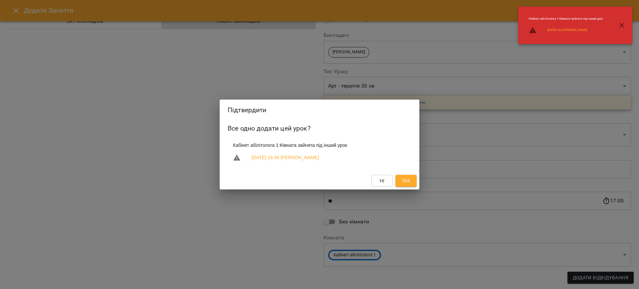
click at [409, 181] on span "Так" at bounding box center [406, 181] width 9 height 8
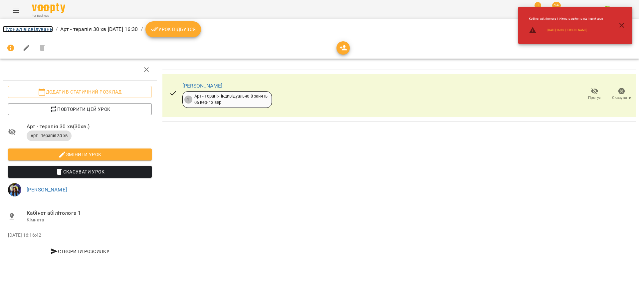
click at [25, 31] on link "Журнал відвідувань" at bounding box center [28, 29] width 50 height 6
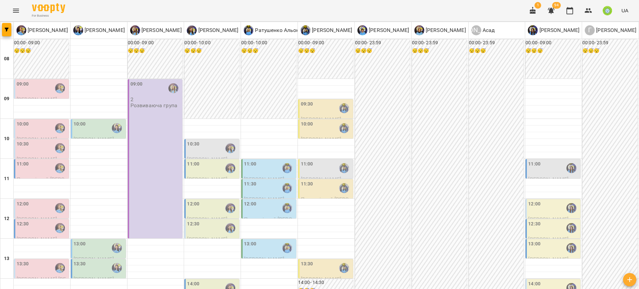
scroll to position [275, 0]
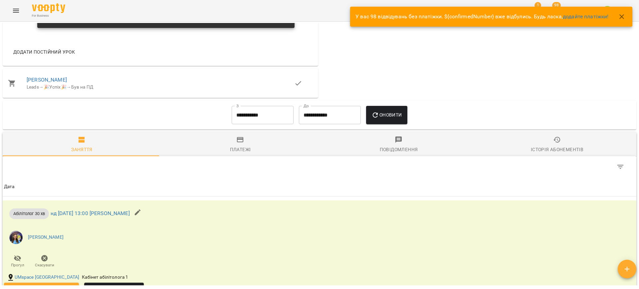
scroll to position [557, 0]
click at [244, 119] on input "**********" at bounding box center [263, 114] width 62 height 19
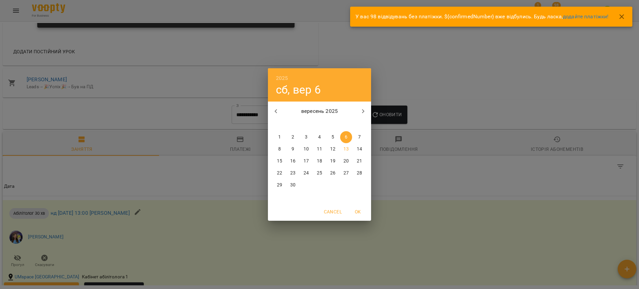
click at [273, 112] on icon "button" at bounding box center [276, 111] width 8 height 8
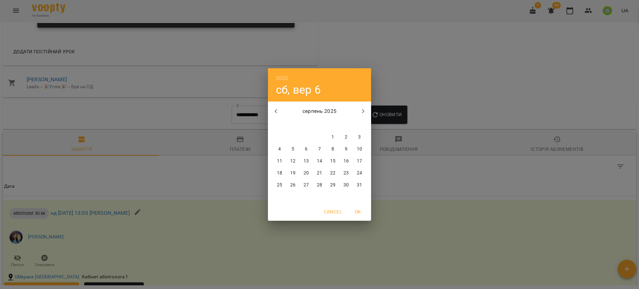
click at [334, 136] on span "1" at bounding box center [333, 137] width 12 height 7
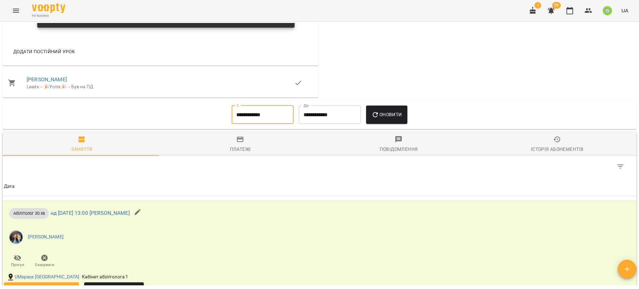
click at [396, 114] on span "Оновити" at bounding box center [386, 114] width 30 height 8
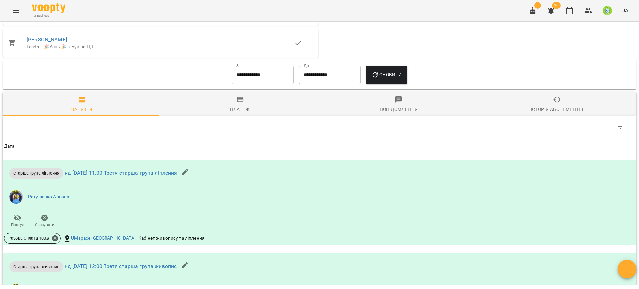
scroll to position [597, 0]
click at [247, 77] on input "**********" at bounding box center [263, 75] width 62 height 19
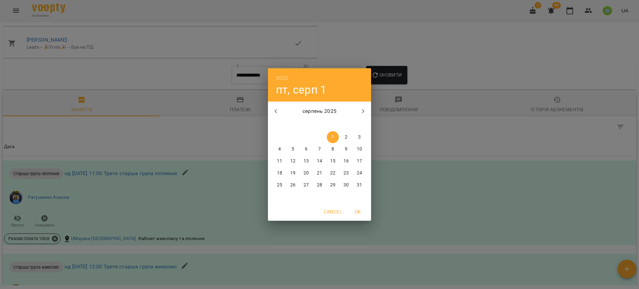
click at [274, 111] on icon "button" at bounding box center [276, 111] width 8 height 8
click at [320, 139] on p "1" at bounding box center [319, 137] width 3 height 7
type input "**********"
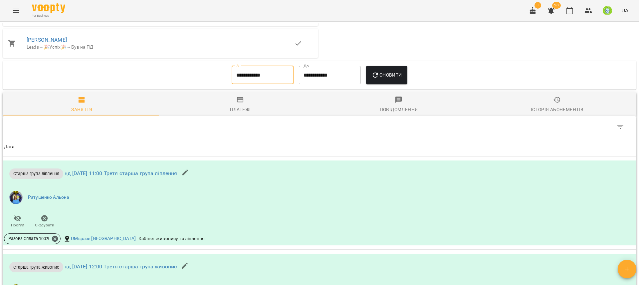
click at [402, 76] on button "Оновити" at bounding box center [386, 75] width 41 height 19
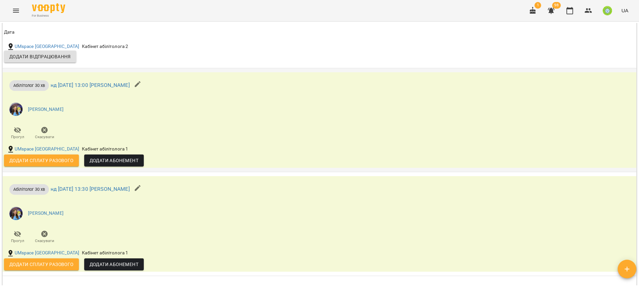
scroll to position [5253, 0]
click at [116, 156] on span "Додати Абонемент" at bounding box center [114, 160] width 49 height 8
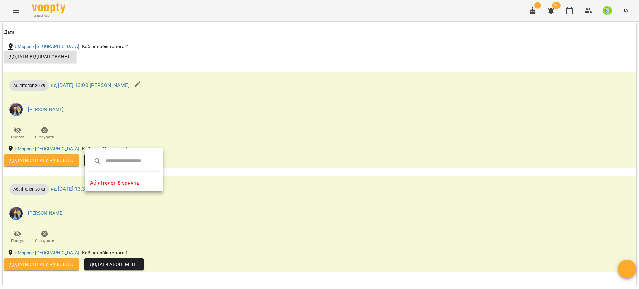
click at [140, 186] on li "Абілітолог 8 занять" at bounding box center [124, 183] width 79 height 12
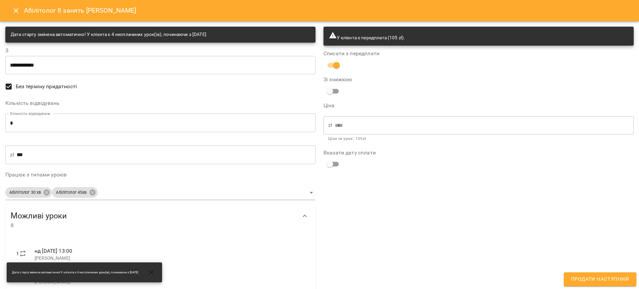
click at [41, 122] on input "*" at bounding box center [160, 122] width 310 height 19
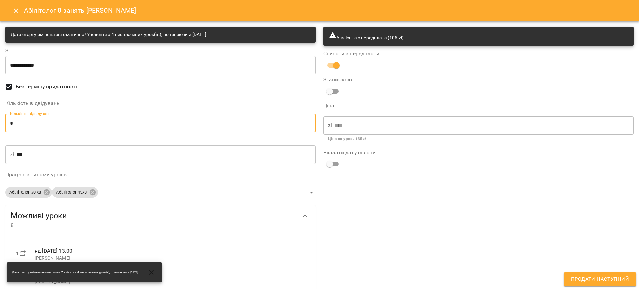
click at [41, 122] on input "*" at bounding box center [160, 122] width 310 height 19
type input "*"
type input "***"
type input "*"
click at [396, 238] on div "У клієнта є передплата (105 zł). Списати з передплати Зі знижкою Ціна zł *** ​ …" at bounding box center [478, 235] width 318 height 424
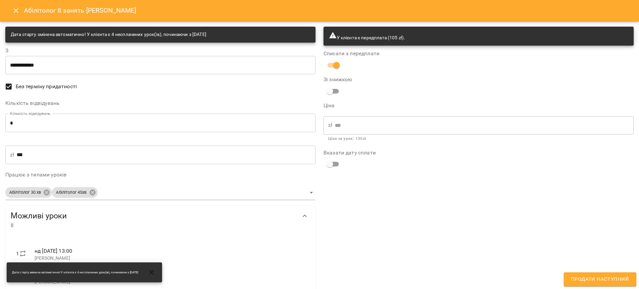
click at [598, 278] on span "Продати наступний" at bounding box center [600, 279] width 58 height 9
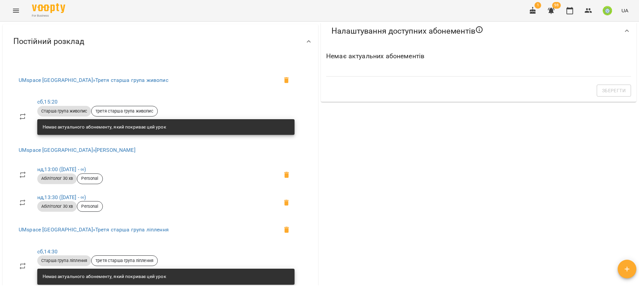
scroll to position [0, 0]
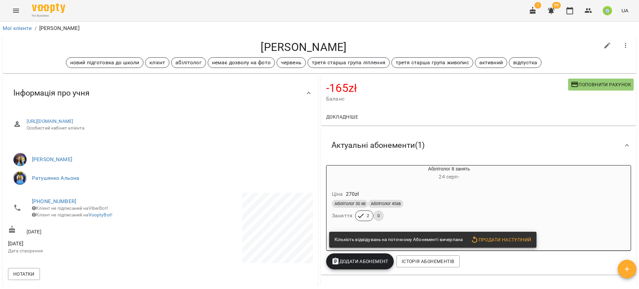
drag, startPoint x: 466, startPoint y: 208, endPoint x: 485, endPoint y: 200, distance: 21.0
click at [466, 208] on div "Абілітолог 30 хв Абілітолог 45хв" at bounding box center [432, 203] width 205 height 11
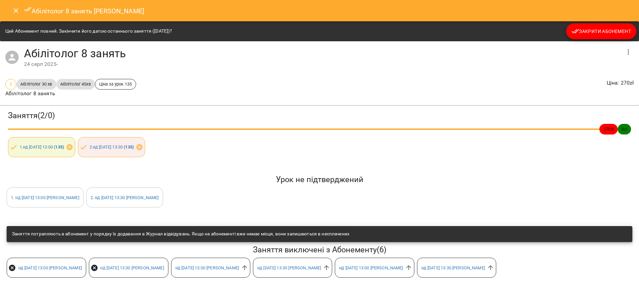
click at [603, 31] on span "Закрити Абонемент" at bounding box center [601, 31] width 60 height 8
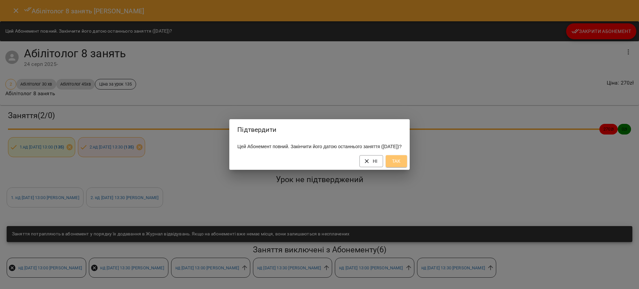
click at [407, 167] on button "Так" at bounding box center [396, 161] width 21 height 12
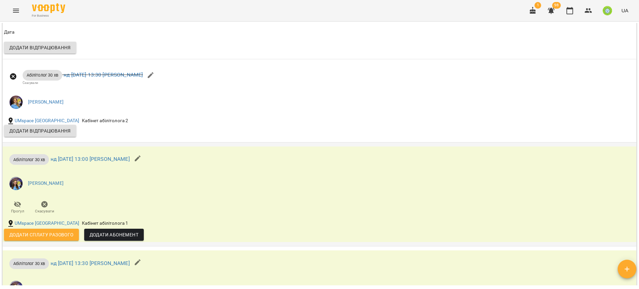
scroll to position [5737, 0]
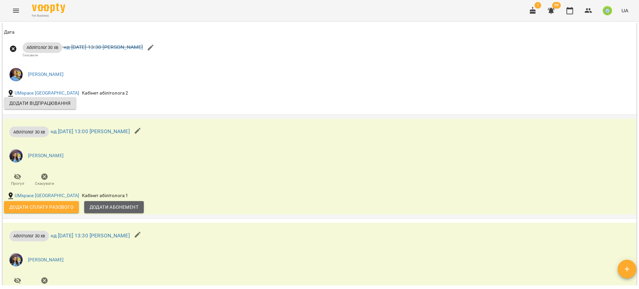
click at [117, 203] on span "Додати Абонемент" at bounding box center [114, 207] width 49 height 8
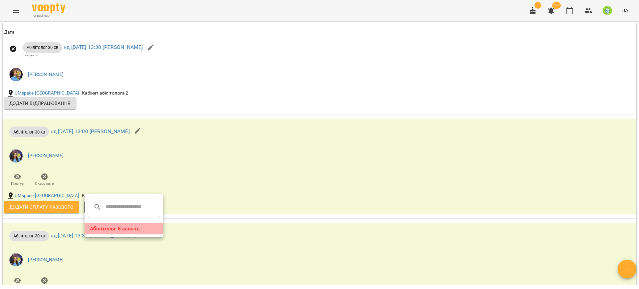
click at [128, 226] on li "Абілітолог 8 занять" at bounding box center [124, 229] width 79 height 12
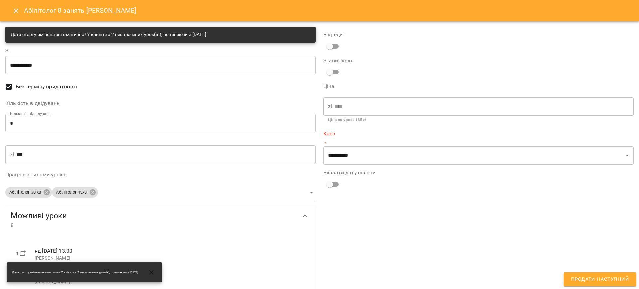
click at [331, 39] on div "В кредит" at bounding box center [478, 42] width 310 height 21
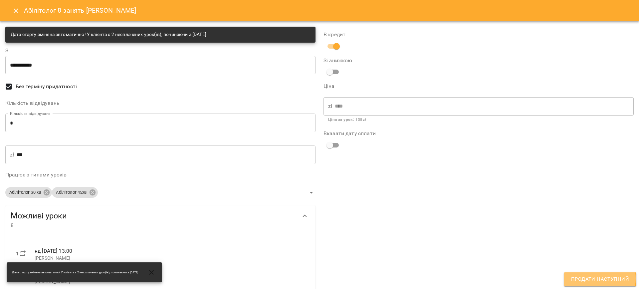
drag, startPoint x: 589, startPoint y: 279, endPoint x: 605, endPoint y: 281, distance: 16.1
click at [589, 278] on span "Продати наступний" at bounding box center [600, 279] width 58 height 9
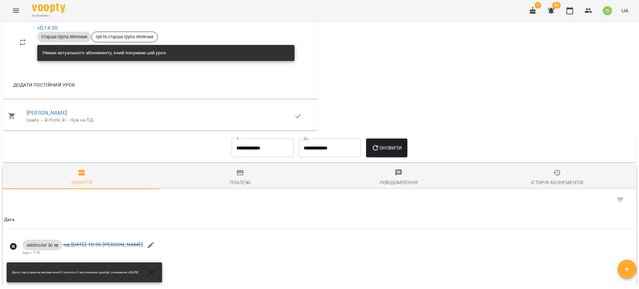
scroll to position [506, 0]
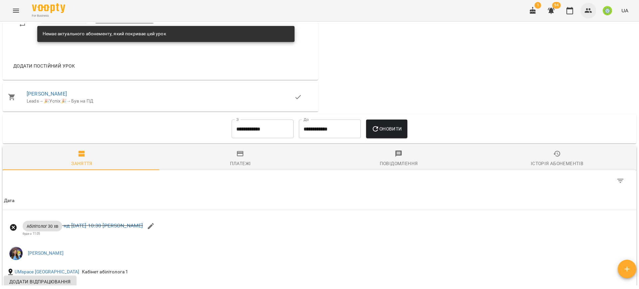
click at [589, 9] on icon "button" at bounding box center [588, 10] width 7 height 5
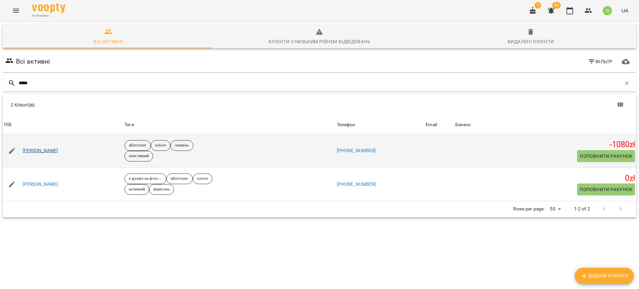
type input "*****"
click at [40, 151] on link "[PERSON_NAME]" at bounding box center [41, 150] width 36 height 7
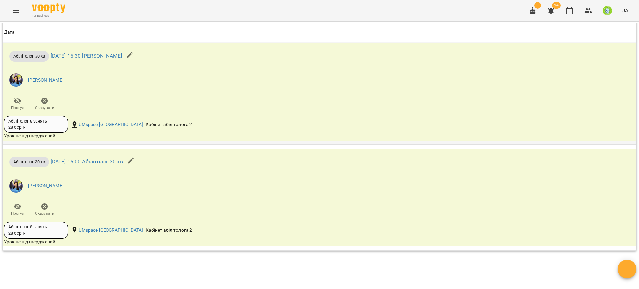
scroll to position [430, 0]
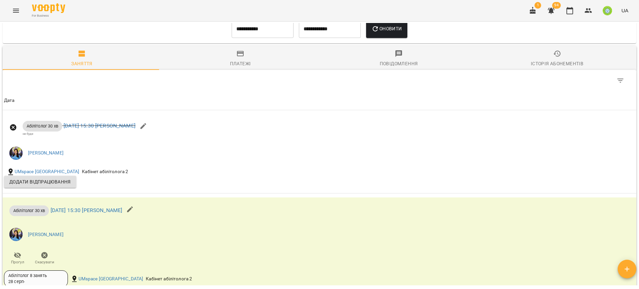
click at [248, 35] on input "**********" at bounding box center [263, 29] width 62 height 19
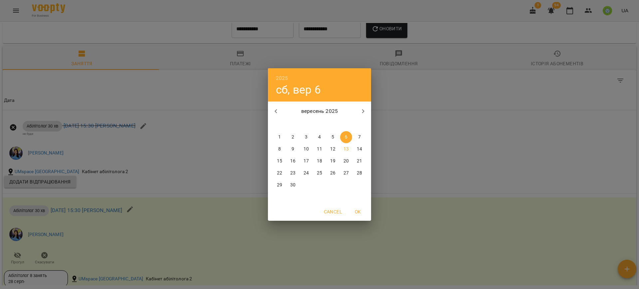
click at [272, 106] on button "button" at bounding box center [276, 111] width 16 height 16
drag, startPoint x: 331, startPoint y: 134, endPoint x: 357, endPoint y: 110, distance: 35.1
click at [331, 134] on p "1" at bounding box center [332, 137] width 3 height 7
type input "**********"
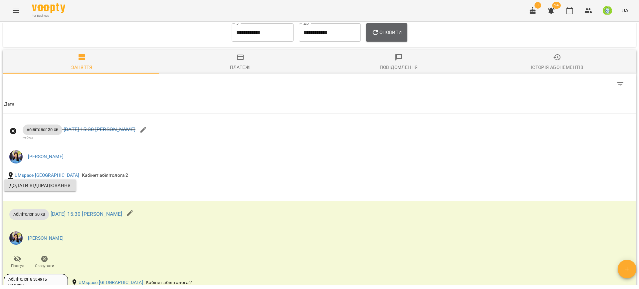
click at [381, 32] on span "Оновити" at bounding box center [386, 32] width 30 height 8
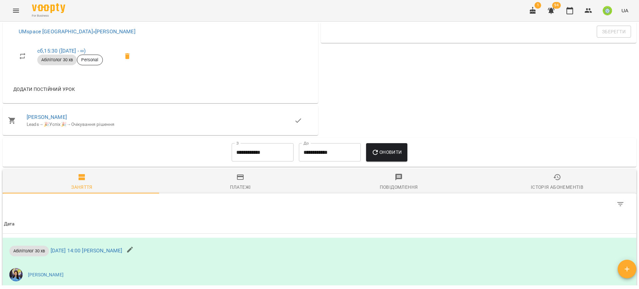
scroll to position [108, 0]
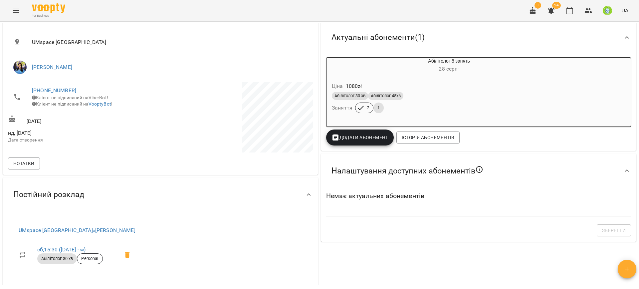
drag, startPoint x: 495, startPoint y: 90, endPoint x: 517, endPoint y: 61, distance: 36.1
click at [495, 88] on div "Ціна 1080 zł" at bounding box center [432, 86] width 205 height 12
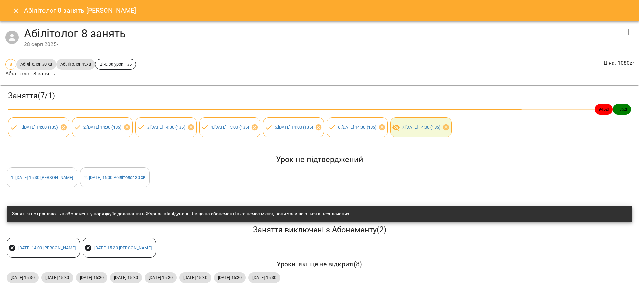
click at [624, 30] on icon "button" at bounding box center [628, 32] width 8 height 8
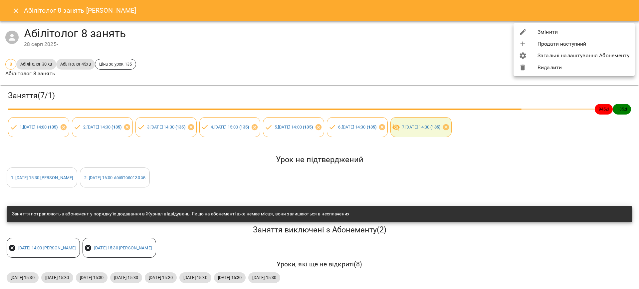
click at [543, 69] on li "Видалити" at bounding box center [574, 68] width 121 height 12
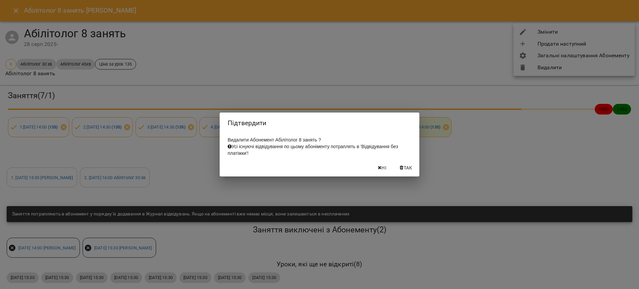
click at [400, 166] on span "Так" at bounding box center [406, 168] width 16 height 8
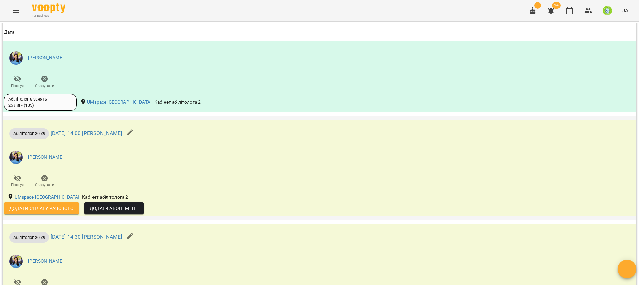
scroll to position [1459, 0]
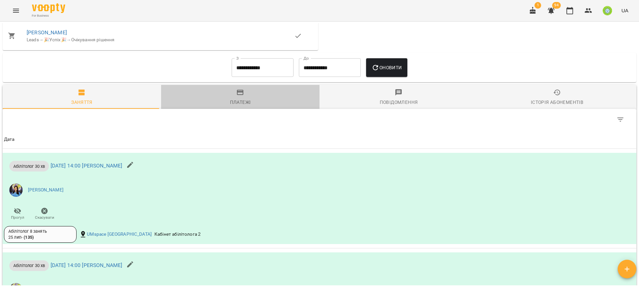
click at [238, 90] on icon "button" at bounding box center [240, 92] width 7 height 5
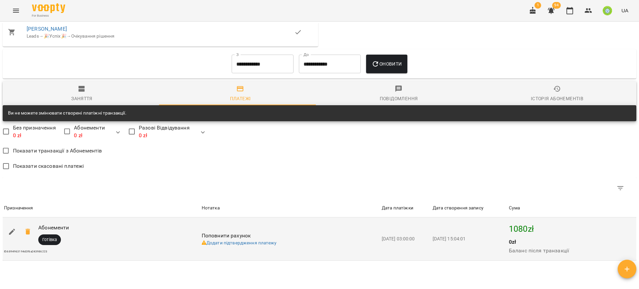
scroll to position [469, 0]
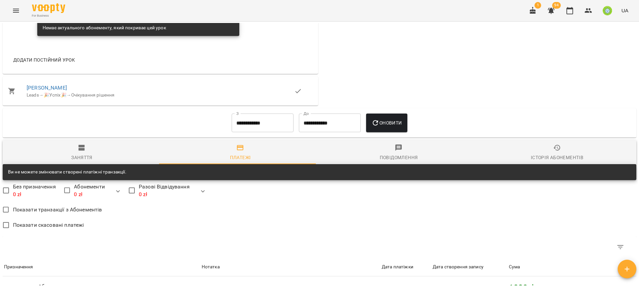
click at [82, 156] on div "Заняття" at bounding box center [81, 157] width 21 height 8
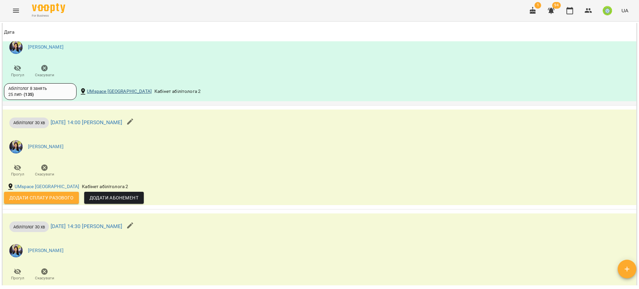
scroll to position [1460, 0]
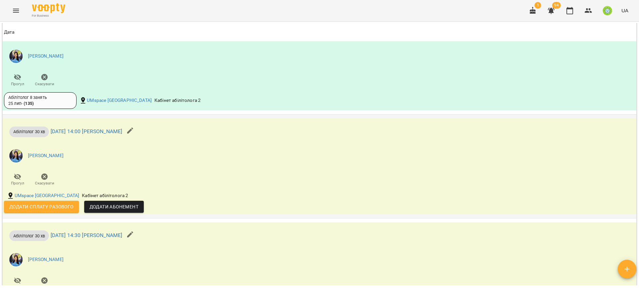
click at [111, 203] on span "Додати Абонемент" at bounding box center [114, 207] width 49 height 8
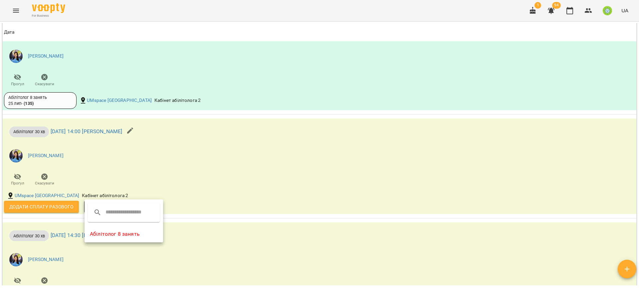
click at [113, 238] on li "Абілітолог 8 занять" at bounding box center [124, 234] width 79 height 12
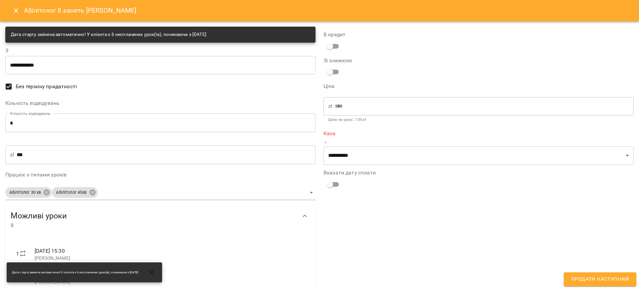
click at [59, 126] on input "*" at bounding box center [160, 122] width 310 height 19
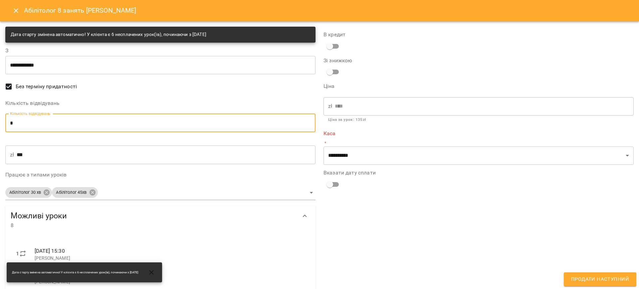
click at [59, 127] on input "*" at bounding box center [160, 122] width 310 height 19
type input "*"
type input "***"
type input "*"
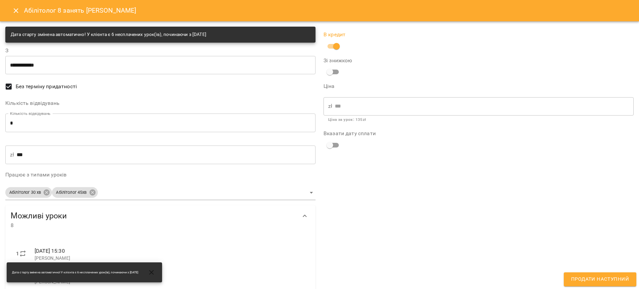
click at [612, 288] on div "В кредит Зі знижкою Ціна zł *** ​ Ціна за урок : 135 zł Вказати дату сплати" at bounding box center [478, 235] width 318 height 424
click at [604, 277] on span "Продати наступний" at bounding box center [600, 279] width 58 height 9
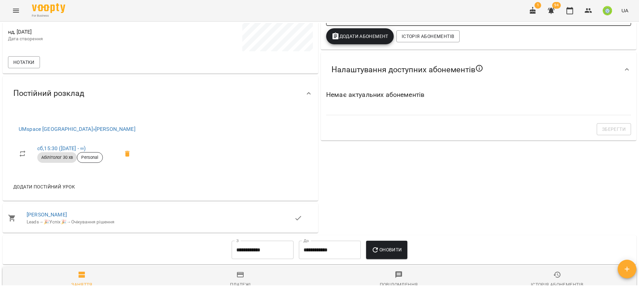
scroll to position [102, 0]
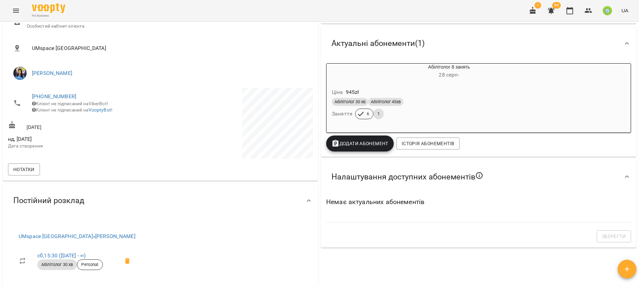
click at [407, 113] on div "Абілітолог 30 хв Абілітолог 45хв Заняття 6 1" at bounding box center [432, 109] width 205 height 24
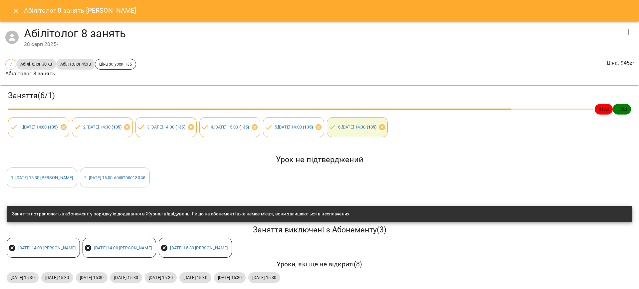
click at [624, 33] on icon "button" at bounding box center [628, 32] width 8 height 8
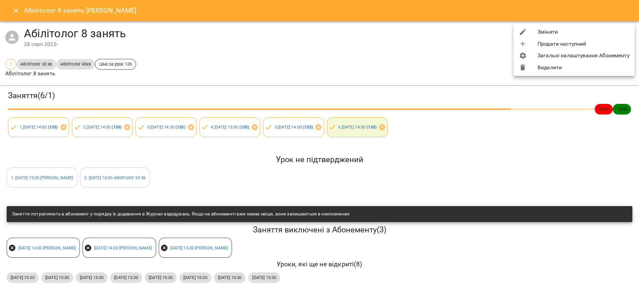
click at [548, 64] on li "Видалити" at bounding box center [574, 68] width 121 height 12
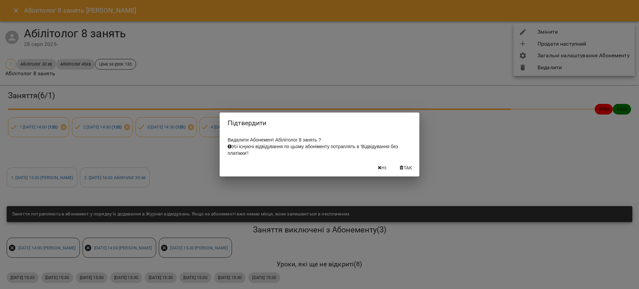
click at [404, 171] on span "Так" at bounding box center [408, 168] width 9 height 8
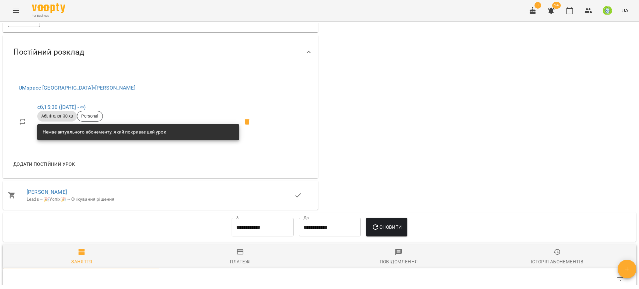
scroll to position [388, 0]
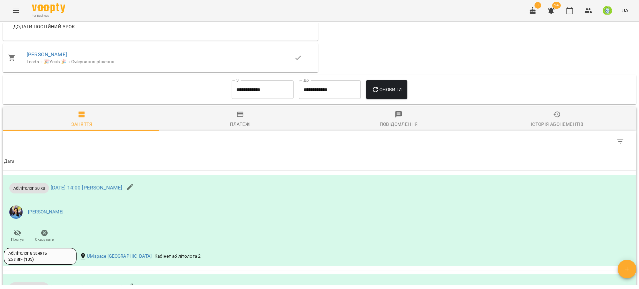
click at [232, 89] on input "**********" at bounding box center [263, 89] width 62 height 19
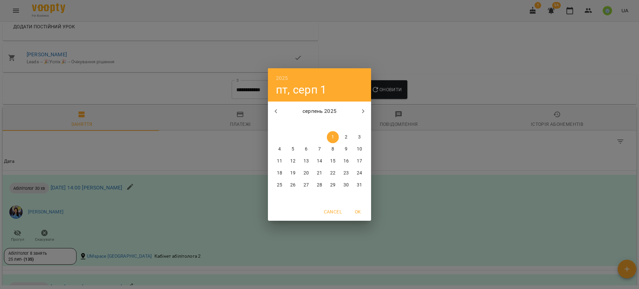
click at [272, 110] on icon "button" at bounding box center [276, 111] width 8 height 8
click at [293, 136] on p "1" at bounding box center [293, 137] width 3 height 7
type input "**********"
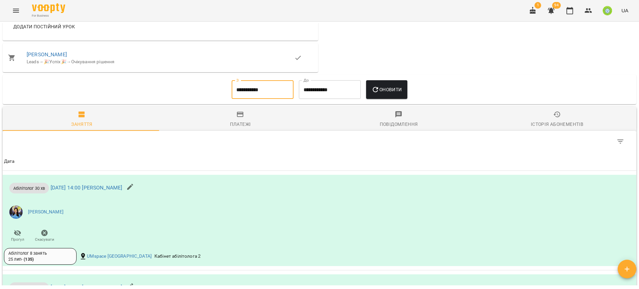
click at [390, 89] on span "Оновити" at bounding box center [386, 90] width 30 height 8
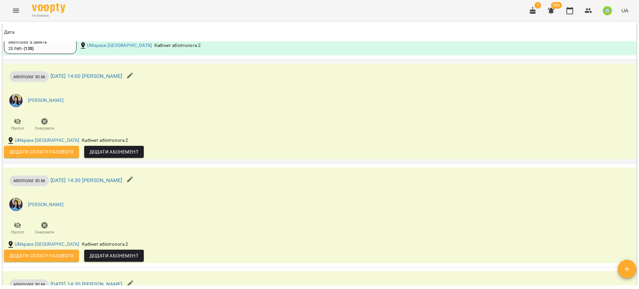
scroll to position [2455, 0]
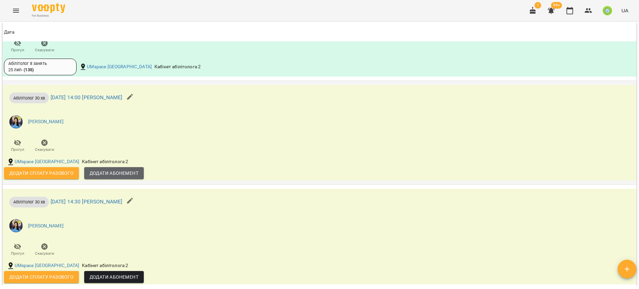
click at [119, 169] on span "Додати Абонемент" at bounding box center [114, 173] width 49 height 8
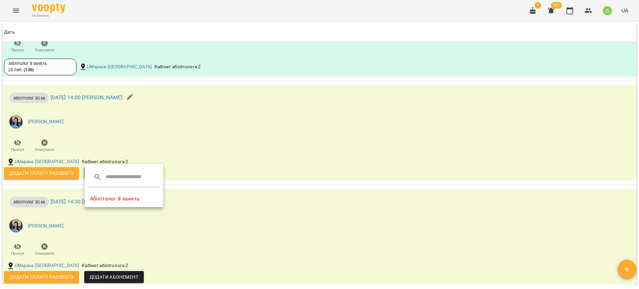
click at [129, 201] on li "Абілітолог 8 занять" at bounding box center [124, 199] width 79 height 12
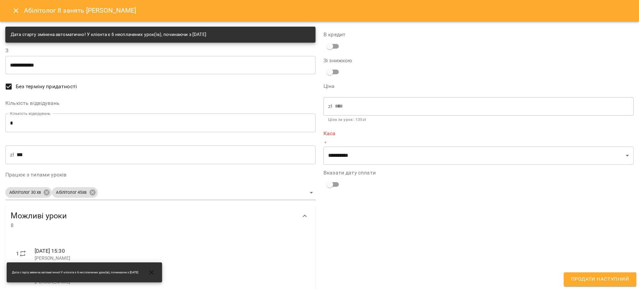
click at [75, 126] on input "*" at bounding box center [160, 122] width 310 height 19
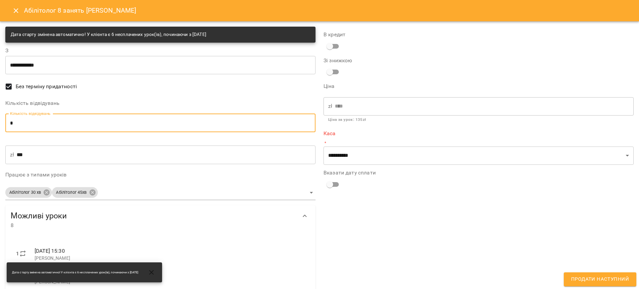
click at [75, 126] on input "*" at bounding box center [160, 122] width 310 height 19
type input "*"
type input "***"
type input "*"
click at [332, 42] on span at bounding box center [332, 46] width 19 height 13
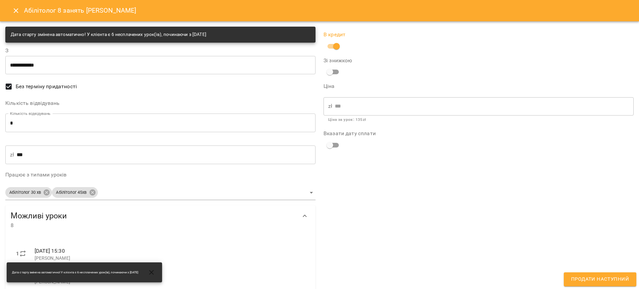
click at [583, 275] on button "Продати наступний" at bounding box center [600, 279] width 73 height 14
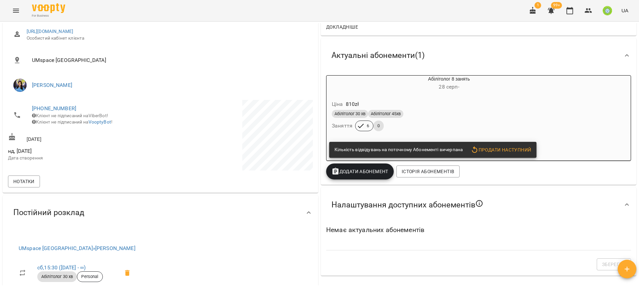
scroll to position [0, 0]
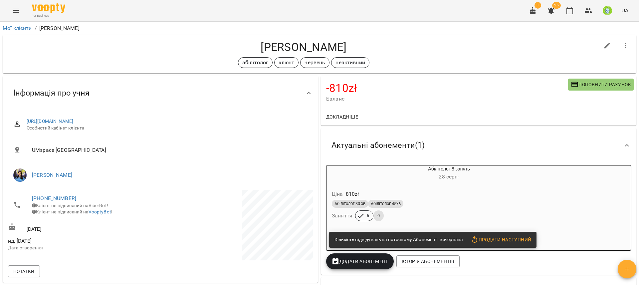
click at [16, 14] on icon "Menu" at bounding box center [16, 11] width 8 height 8
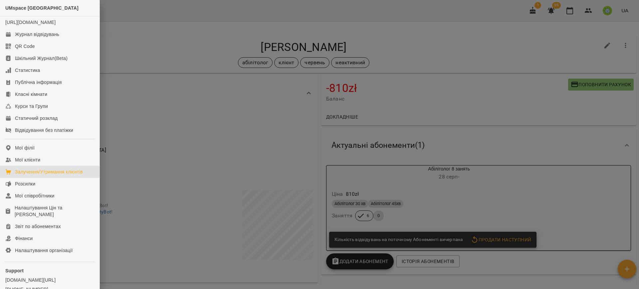
click at [48, 175] on div "Залучення/Утримання клієнтів" at bounding box center [49, 171] width 68 height 7
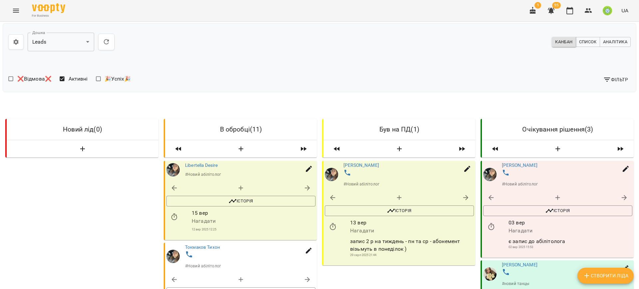
scroll to position [605, 0]
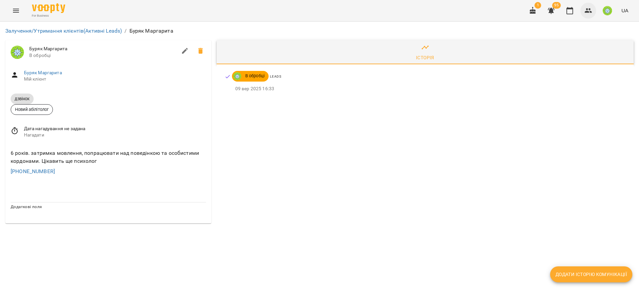
click at [589, 10] on icon "button" at bounding box center [588, 10] width 7 height 5
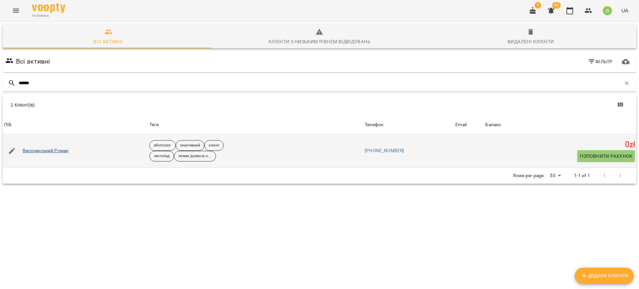
type input "******"
click at [59, 149] on link "Височанський Роман" at bounding box center [46, 150] width 46 height 7
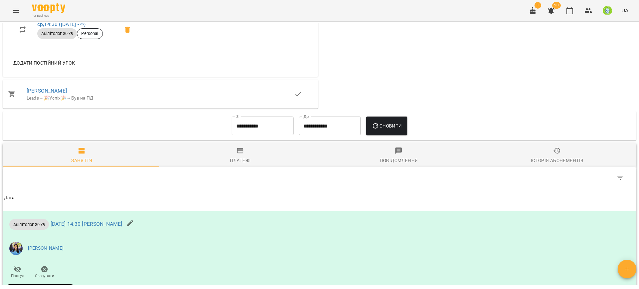
scroll to position [282, 0]
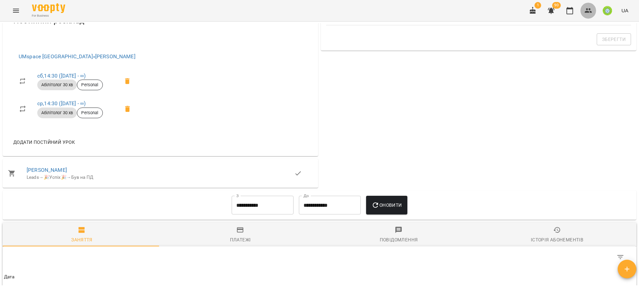
click at [586, 11] on icon "button" at bounding box center [588, 10] width 7 height 5
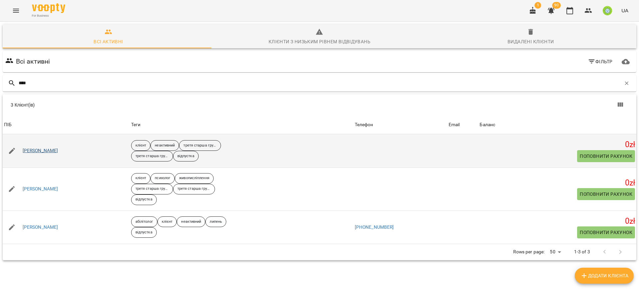
type input "****"
click at [44, 148] on link "[PERSON_NAME]" at bounding box center [41, 150] width 36 height 7
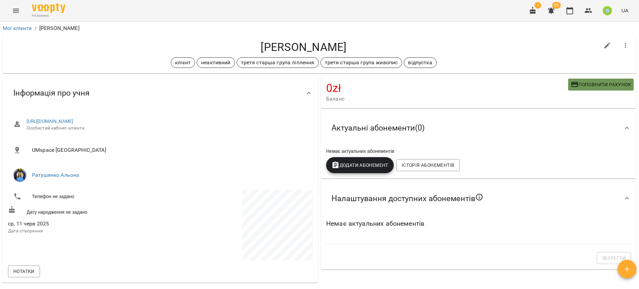
click at [580, 82] on span "Поповнити рахунок" at bounding box center [601, 85] width 60 height 8
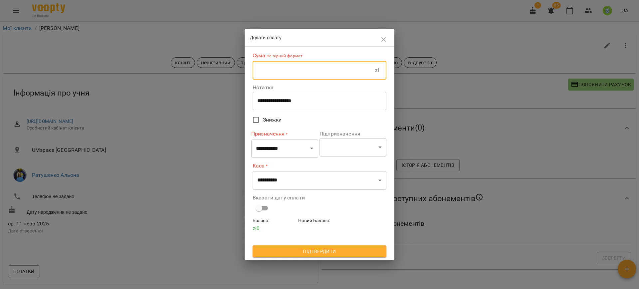
click at [282, 74] on input "text" at bounding box center [314, 70] width 122 height 19
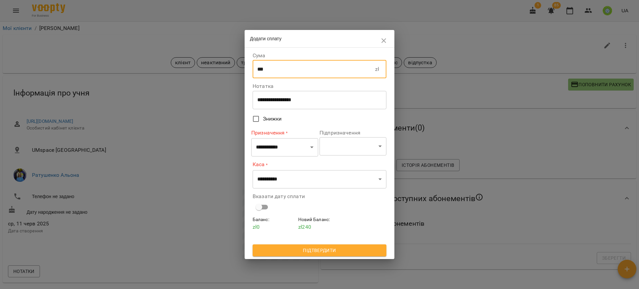
type input "***"
click at [289, 142] on select "**********" at bounding box center [284, 147] width 67 height 19
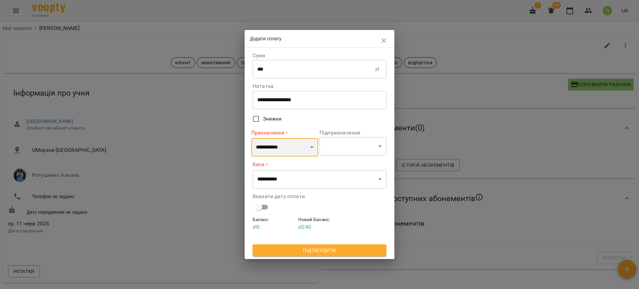
select select "**********"
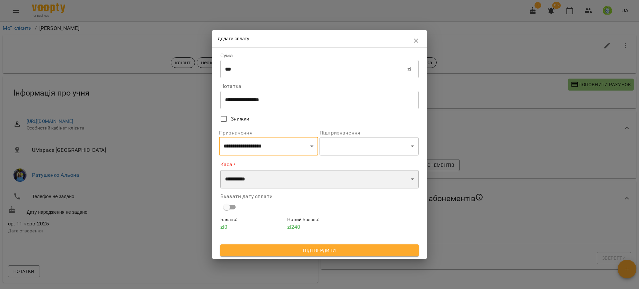
click at [257, 177] on select "**********" at bounding box center [319, 179] width 198 height 19
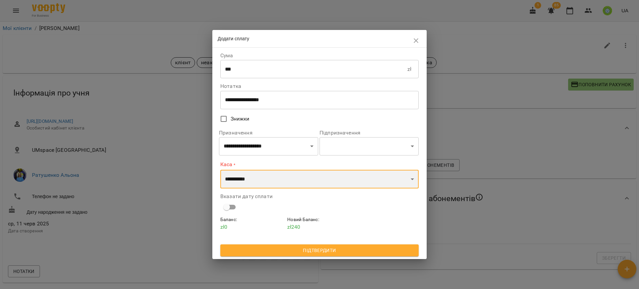
select select "****"
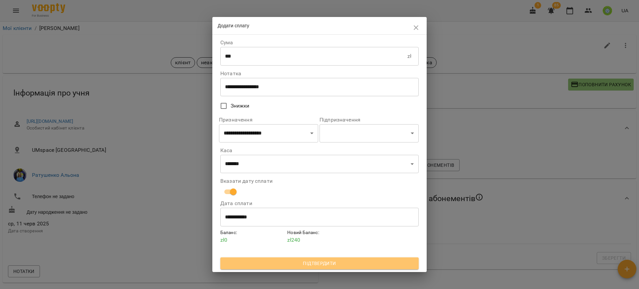
click at [316, 261] on span "Підтвердити" at bounding box center [320, 263] width 188 height 8
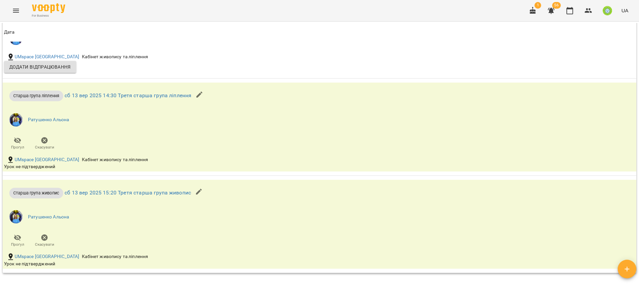
scroll to position [880, 0]
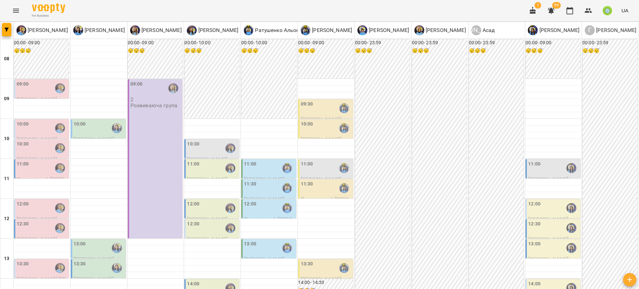
scroll to position [275, 0]
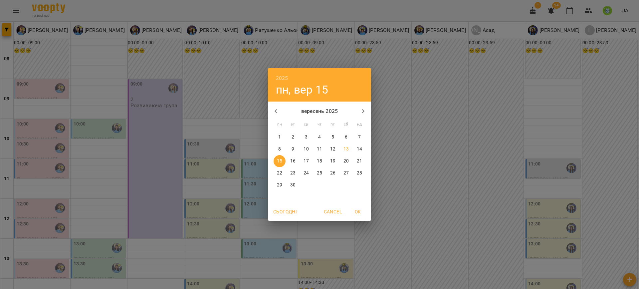
click at [345, 149] on p "13" at bounding box center [345, 149] width 5 height 7
type input "**********"
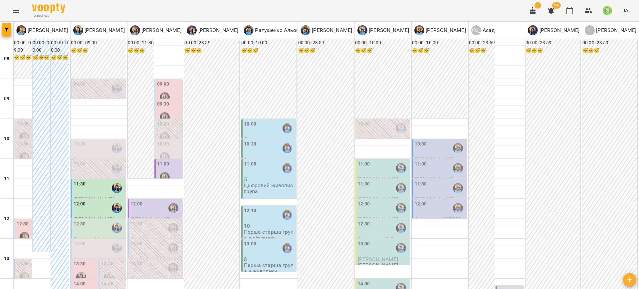
scroll to position [166, 0]
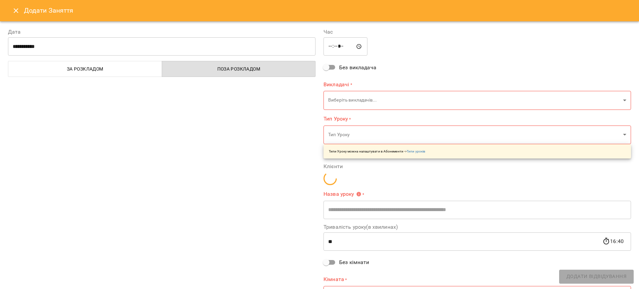
type input "**********"
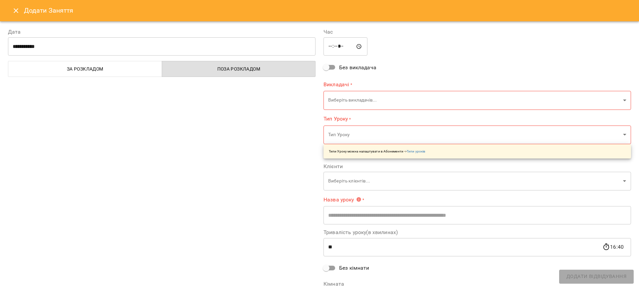
click at [334, 46] on input "*****" at bounding box center [345, 46] width 44 height 19
type input "*****"
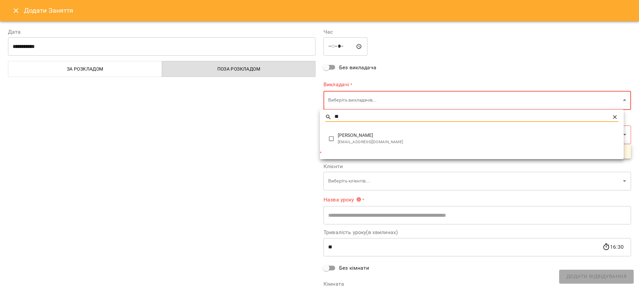
type input "**"
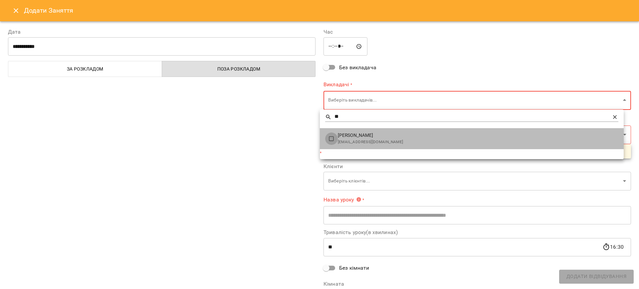
type input "**********"
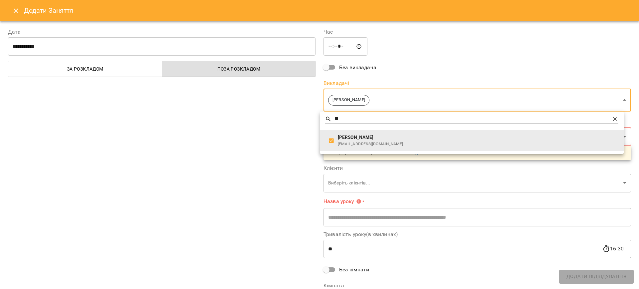
click at [259, 158] on div at bounding box center [319, 144] width 639 height 289
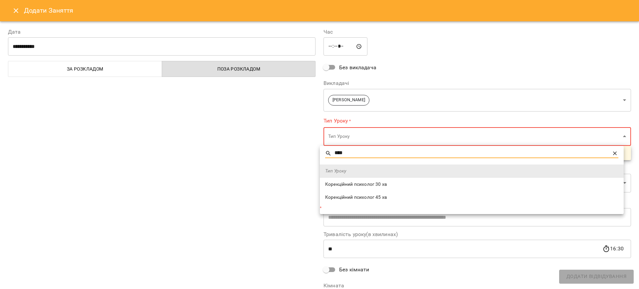
type input "****"
click at [366, 186] on span "Корекційний психолог 30 хв" at bounding box center [471, 184] width 293 height 7
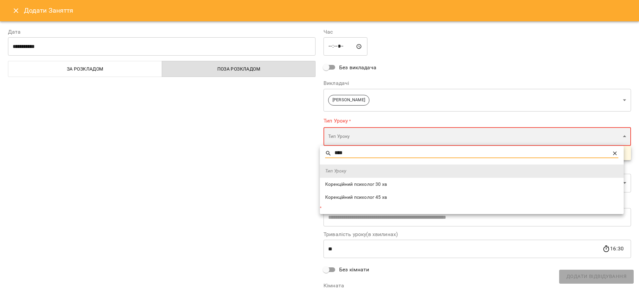
type input "**********"
type input "**"
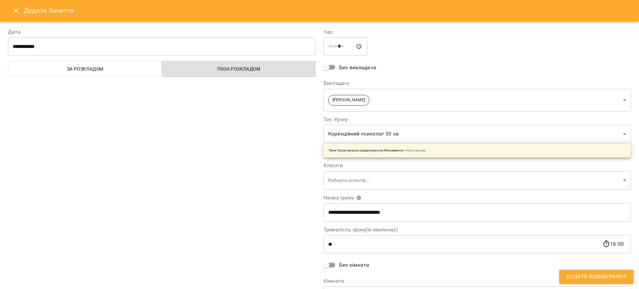
drag, startPoint x: 220, startPoint y: 213, endPoint x: 262, endPoint y: 202, distance: 43.4
click at [220, 212] on div "**********" at bounding box center [161, 169] width 315 height 299
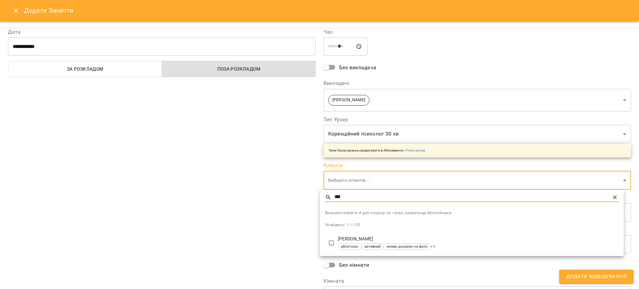
type input "***"
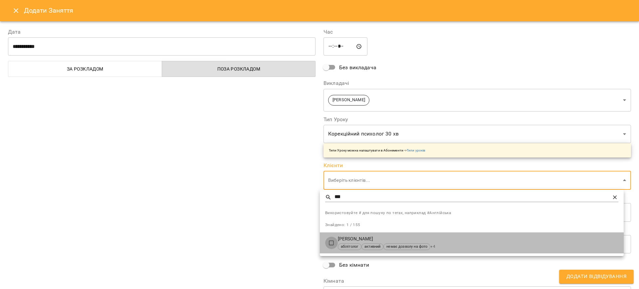
type input "**********"
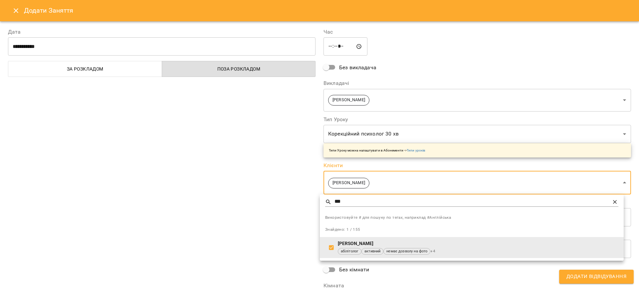
click at [252, 219] on div at bounding box center [319, 144] width 639 height 289
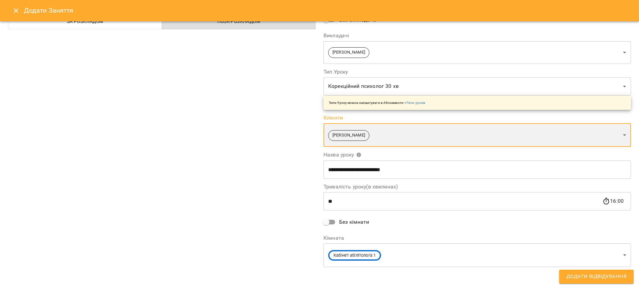
scroll to position [48, 0]
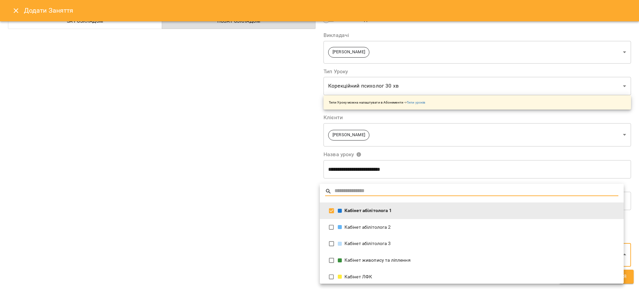
drag, startPoint x: 372, startPoint y: 255, endPoint x: 368, endPoint y: 256, distance: 3.7
click at [354, 210] on div "Кабінет абілітолога 1" at bounding box center [478, 210] width 281 height 7
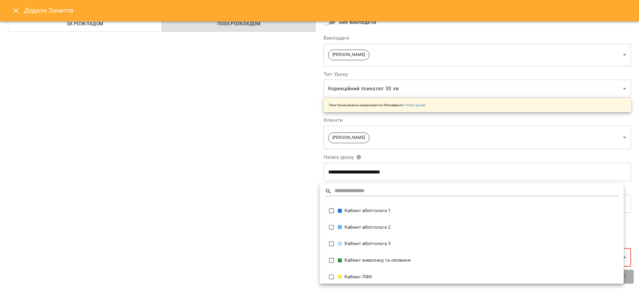
click at [375, 244] on div "Кабінет абілітолога 3" at bounding box center [478, 243] width 281 height 7
type input "**********"
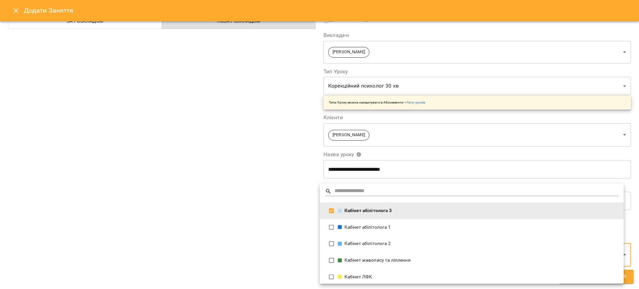
click at [633, 277] on div at bounding box center [319, 144] width 639 height 289
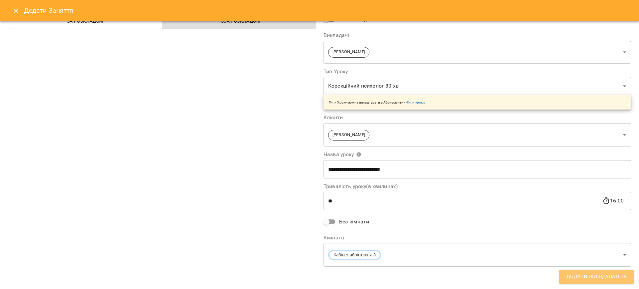
click at [615, 279] on span "Додати Відвідування" at bounding box center [596, 276] width 60 height 9
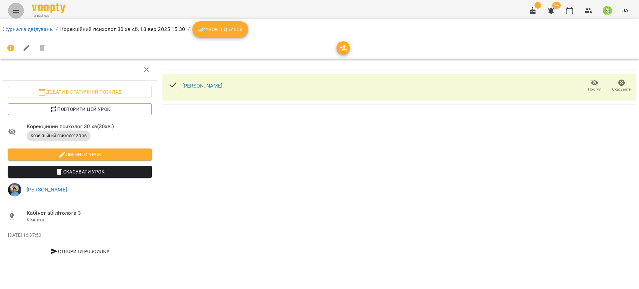
click at [15, 10] on icon "Menu" at bounding box center [16, 11] width 8 height 8
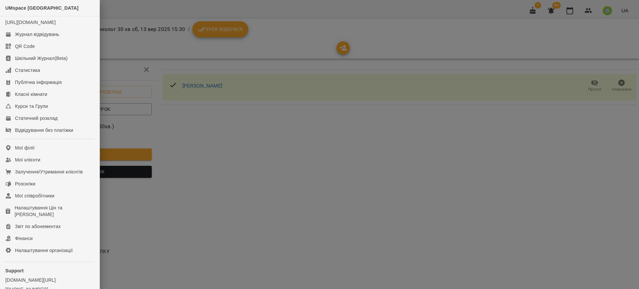
drag, startPoint x: 254, startPoint y: 125, endPoint x: 126, endPoint y: 88, distance: 132.6
click at [252, 124] on div at bounding box center [319, 144] width 639 height 289
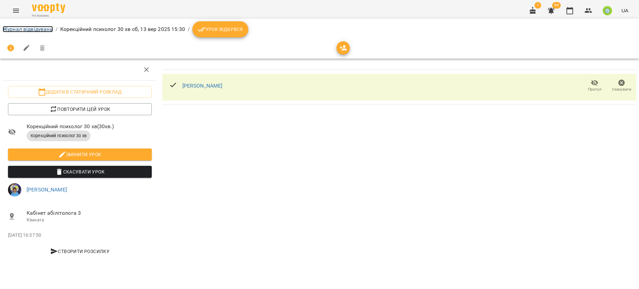
click at [25, 31] on link "Журнал відвідувань" at bounding box center [28, 29] width 50 height 6
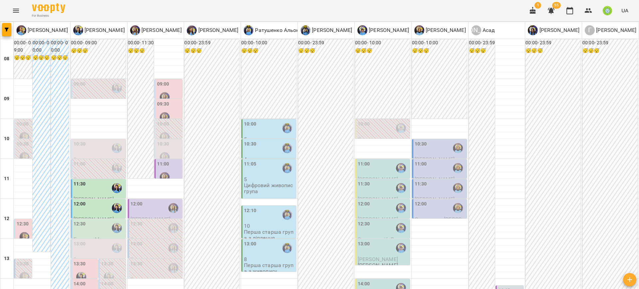
scroll to position [216, 0]
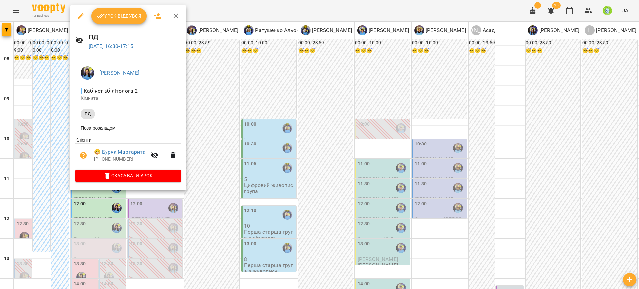
drag, startPoint x: 262, startPoint y: 190, endPoint x: 242, endPoint y: 33, distance: 158.6
click at [262, 190] on div at bounding box center [319, 144] width 639 height 289
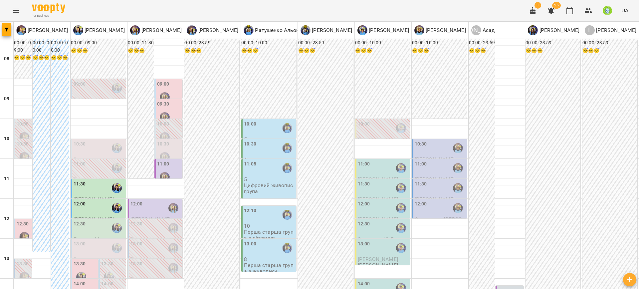
type input "**********"
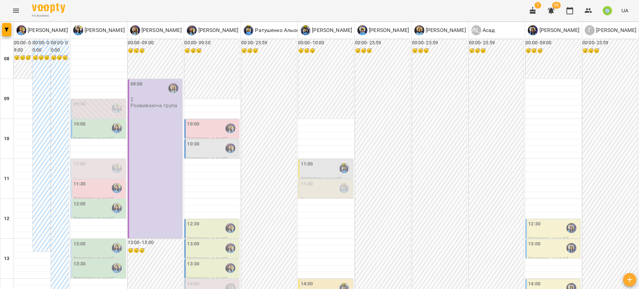
drag, startPoint x: 538, startPoint y: 257, endPoint x: 549, endPoint y: 258, distance: 10.7
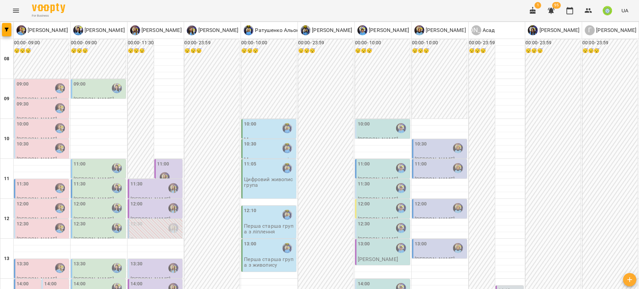
scroll to position [90, 0]
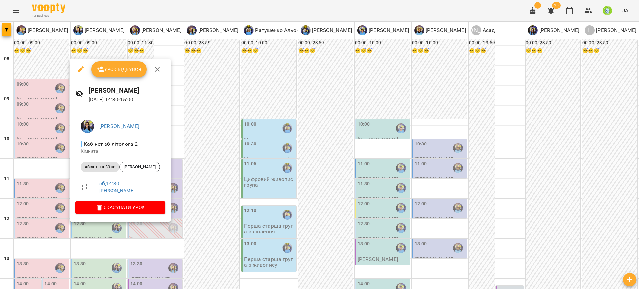
click at [221, 211] on div at bounding box center [319, 144] width 639 height 289
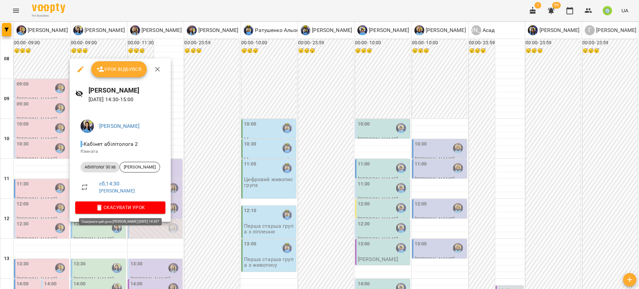
click at [129, 206] on span "Скасувати Урок" at bounding box center [121, 207] width 80 height 8
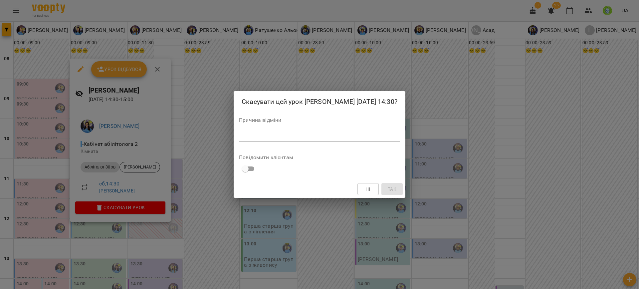
click at [286, 134] on textarea at bounding box center [319, 136] width 161 height 6
drag, startPoint x: 376, startPoint y: 187, endPoint x: 368, endPoint y: 217, distance: 30.5
click at [373, 187] on span "Ні" at bounding box center [368, 189] width 11 height 8
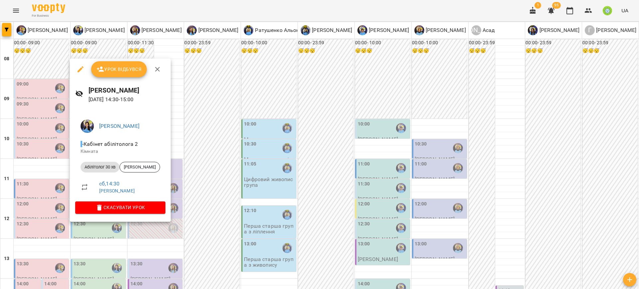
click at [219, 205] on div at bounding box center [319, 144] width 639 height 289
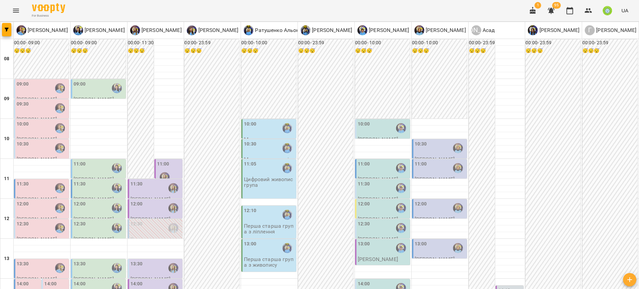
scroll to position [176, 0]
click at [50, 280] on label "14:00" at bounding box center [50, 283] width 12 height 7
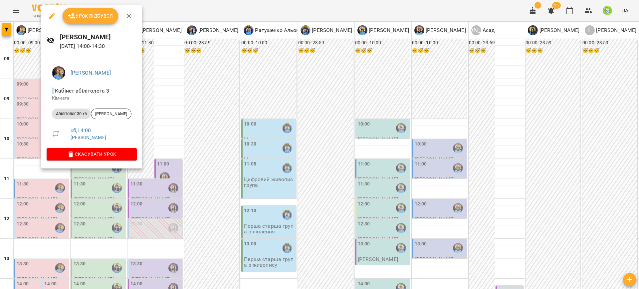
drag, startPoint x: 89, startPoint y: 204, endPoint x: 69, endPoint y: 180, distance: 31.5
click at [89, 202] on div at bounding box center [319, 144] width 639 height 289
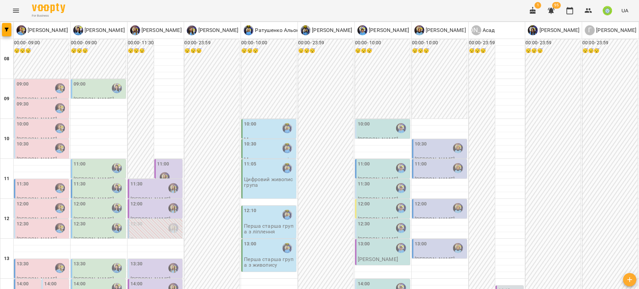
click at [19, 280] on label "14:00" at bounding box center [23, 283] width 12 height 7
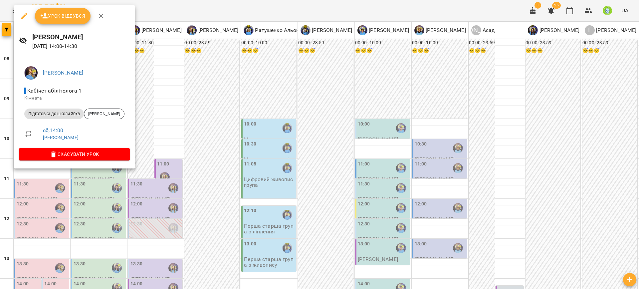
drag, startPoint x: 51, startPoint y: 231, endPoint x: 116, endPoint y: 107, distance: 139.6
click at [51, 226] on div at bounding box center [319, 144] width 639 height 289
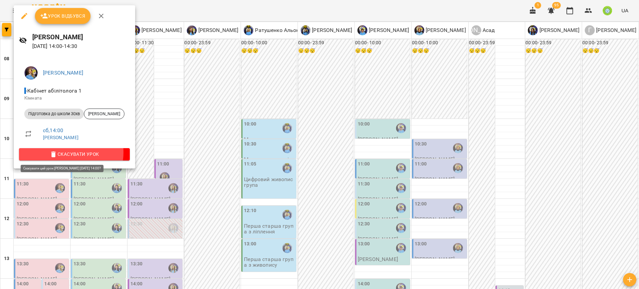
click at [64, 152] on span "Скасувати Урок" at bounding box center [74, 154] width 100 height 8
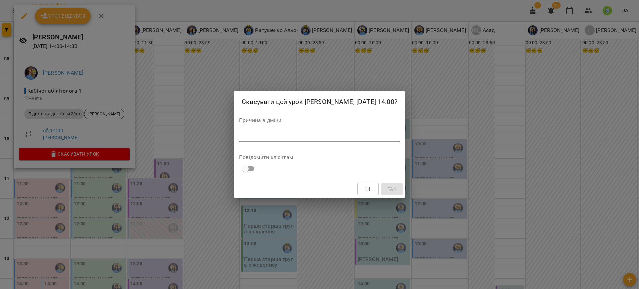
click at [269, 139] on textarea at bounding box center [319, 136] width 161 height 6
paste textarea "**********"
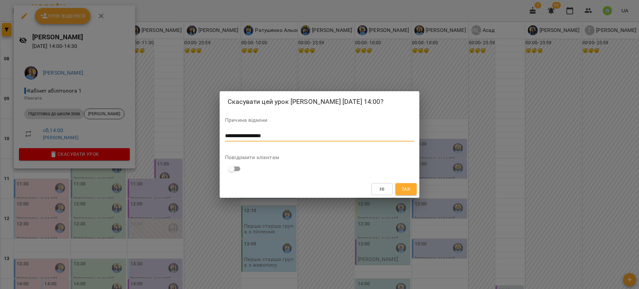
type textarea "**********"
click at [406, 191] on span "Так" at bounding box center [406, 189] width 9 height 8
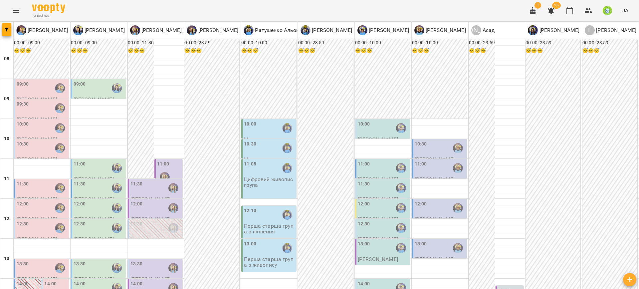
click at [142, 260] on div "13:30" at bounding box center [155, 267] width 51 height 15
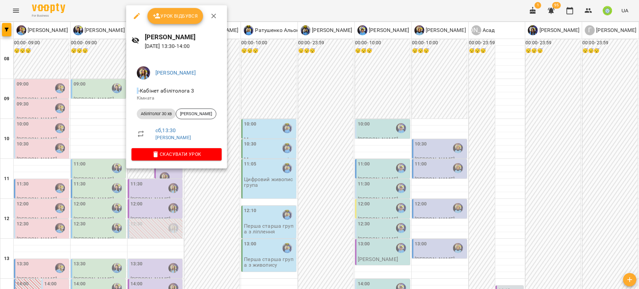
click at [192, 151] on span "Скасувати Урок" at bounding box center [177, 154] width 80 height 8
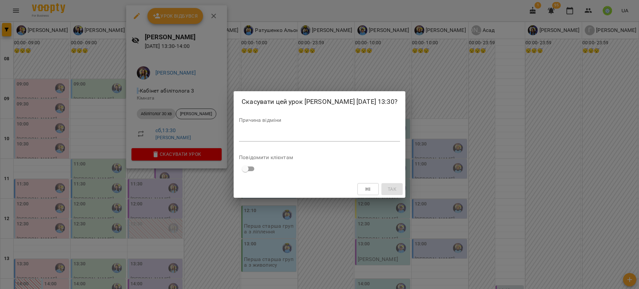
click at [288, 140] on div "*" at bounding box center [319, 136] width 161 height 11
paste textarea "**********"
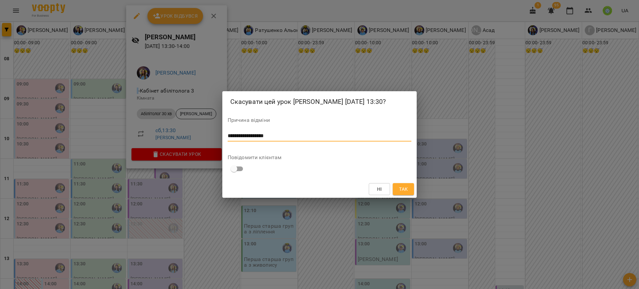
type textarea "**********"
click at [401, 189] on span "Так" at bounding box center [403, 189] width 9 height 8
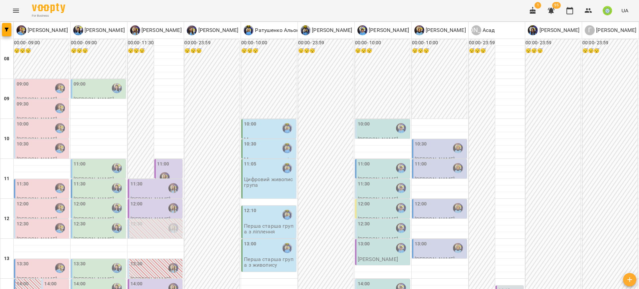
type input "**********"
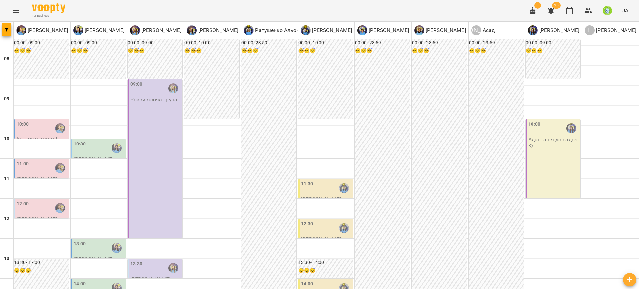
scroll to position [219, 0]
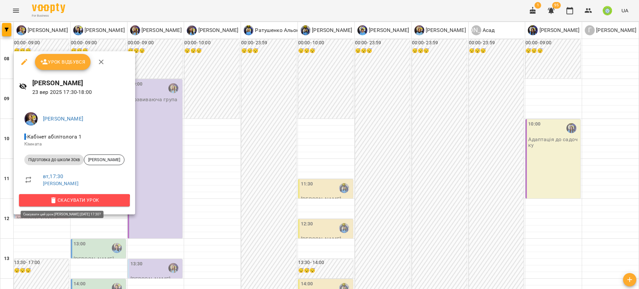
click at [74, 201] on span "Скасувати Урок" at bounding box center [74, 200] width 100 height 8
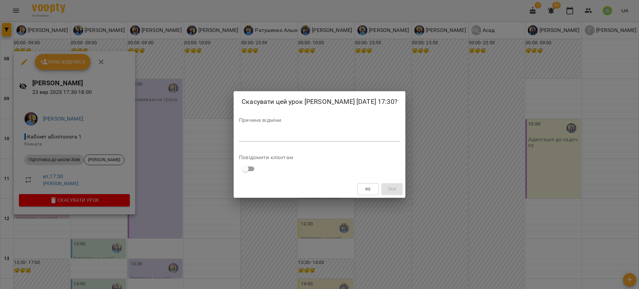
drag, startPoint x: 303, startPoint y: 134, endPoint x: 304, endPoint y: 141, distance: 6.8
click at [303, 136] on div "Причина відміни *" at bounding box center [319, 130] width 161 height 27
click at [304, 139] on textarea at bounding box center [319, 136] width 161 height 6
paste textarea "**********"
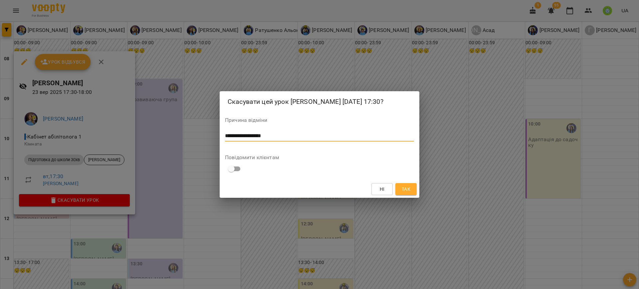
type textarea "**********"
click at [408, 193] on span "Так" at bounding box center [406, 189] width 9 height 8
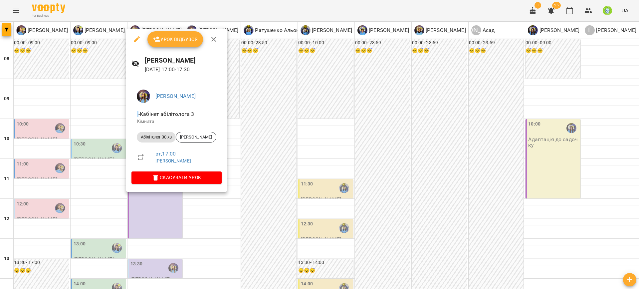
click at [183, 181] on button "Скасувати Урок" at bounding box center [176, 177] width 90 height 12
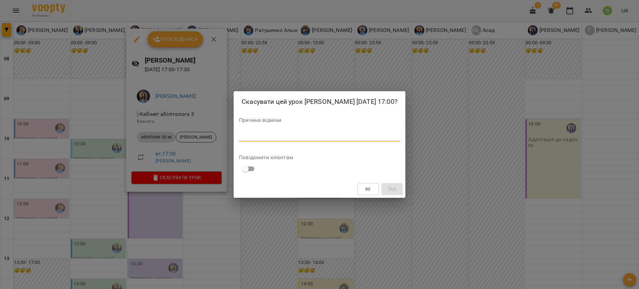
click at [284, 135] on textarea at bounding box center [319, 136] width 161 height 6
paste textarea "**********"
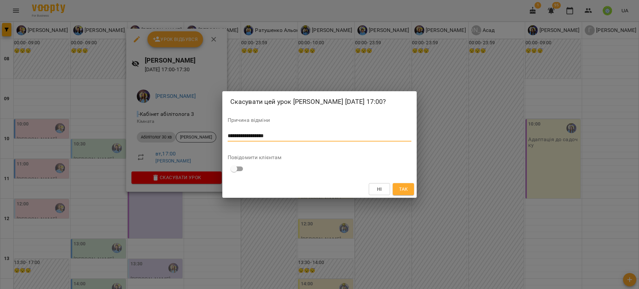
type textarea "**********"
click at [396, 190] on button "Так" at bounding box center [403, 189] width 21 height 12
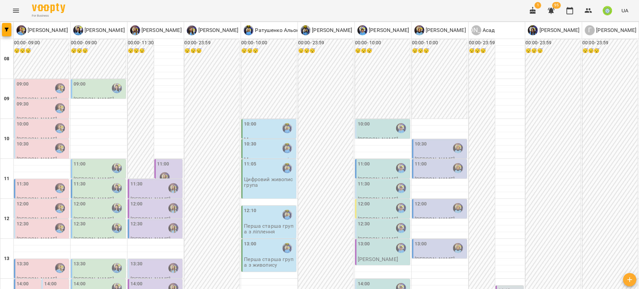
scroll to position [216, 0]
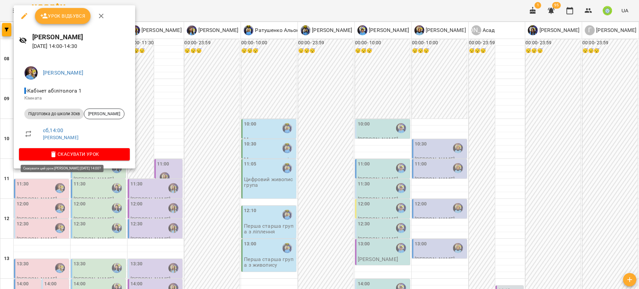
click at [85, 152] on span "Скасувати Урок" at bounding box center [74, 154] width 100 height 8
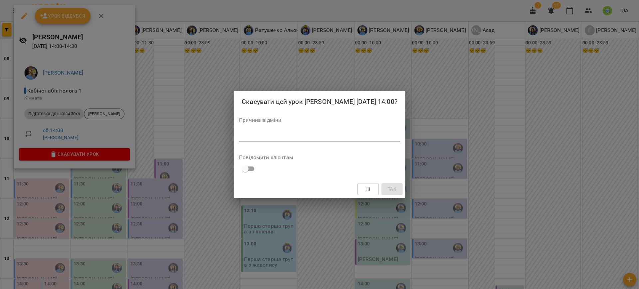
click at [258, 141] on div "*" at bounding box center [319, 136] width 161 height 11
paste textarea "**********"
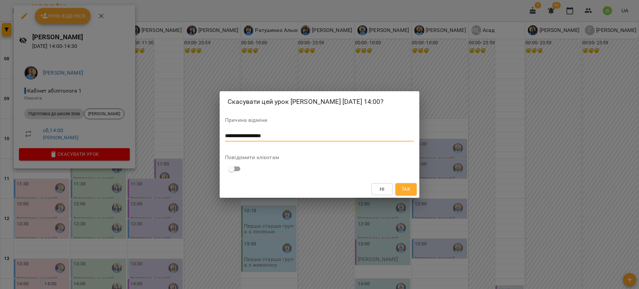
type textarea "**********"
click at [408, 193] on span "Так" at bounding box center [406, 189] width 9 height 8
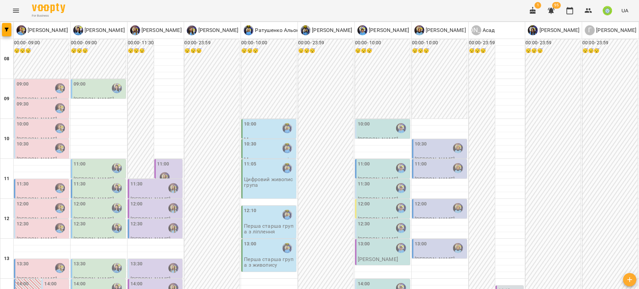
click at [145, 260] on div "13:30" at bounding box center [155, 267] width 51 height 15
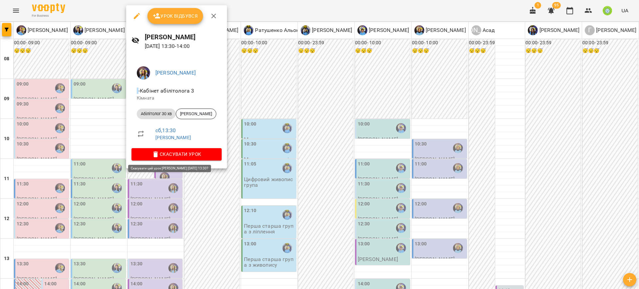
click at [168, 155] on span "Скасувати Урок" at bounding box center [177, 154] width 80 height 8
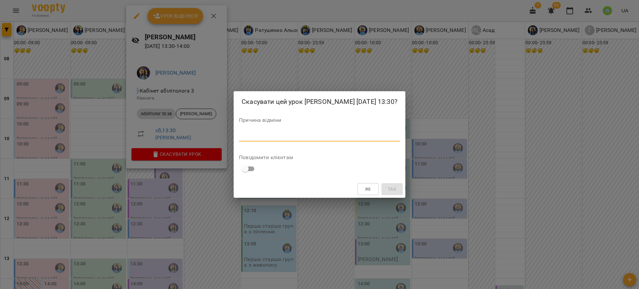
click at [262, 134] on textarea at bounding box center [319, 136] width 161 height 6
paste textarea "**********"
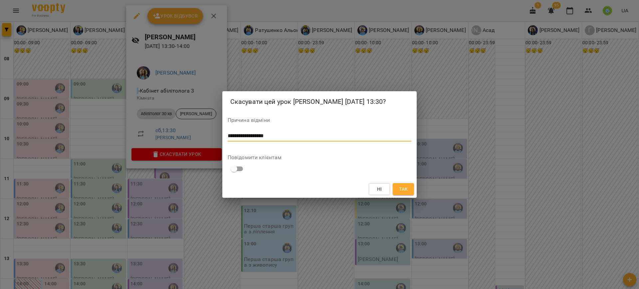
type textarea "**********"
click at [405, 192] on span "Так" at bounding box center [403, 189] width 9 height 8
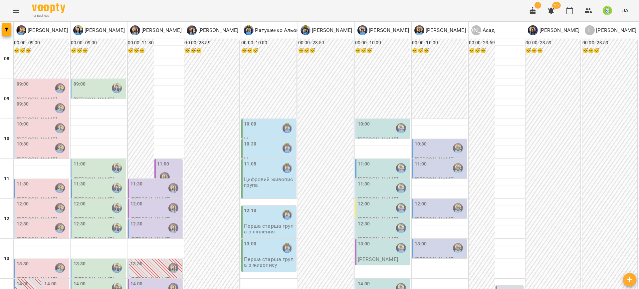
type input "**********"
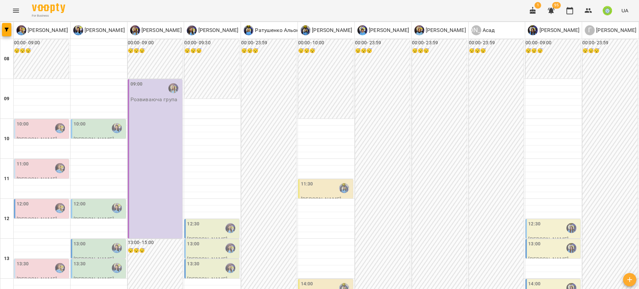
scroll to position [143, 0]
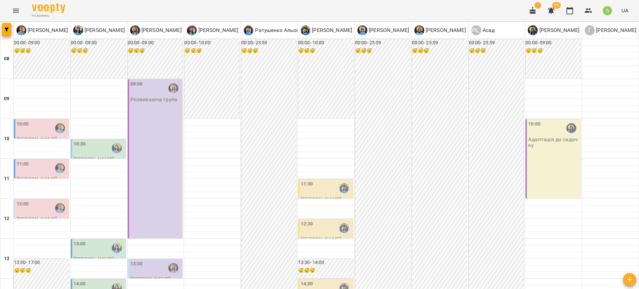
scroll to position [291, 0]
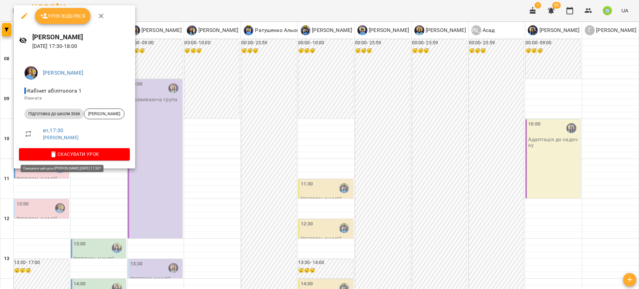
click at [116, 154] on span "Скасувати Урок" at bounding box center [74, 154] width 100 height 8
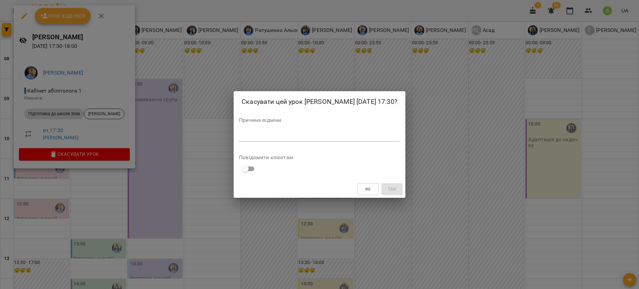
click at [284, 139] on textarea at bounding box center [319, 136] width 161 height 6
paste textarea "**********"
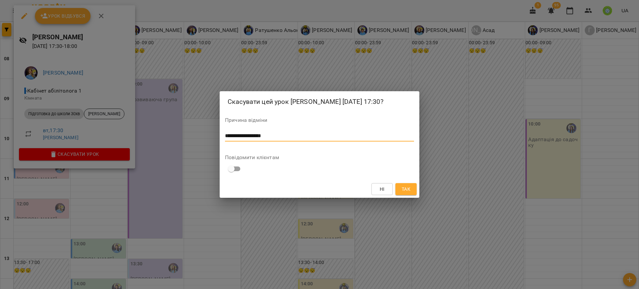
type textarea "**********"
click at [408, 193] on span "Так" at bounding box center [406, 189] width 9 height 8
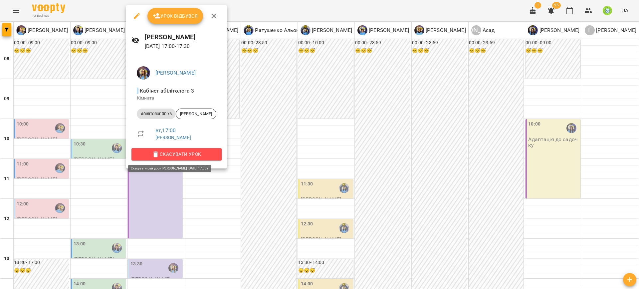
click at [198, 151] on span "Скасувати Урок" at bounding box center [177, 154] width 80 height 8
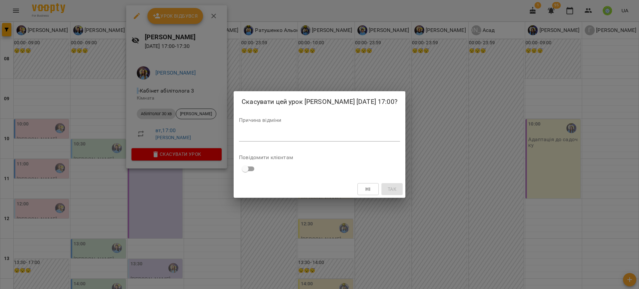
click at [268, 139] on textarea at bounding box center [319, 136] width 161 height 6
paste textarea "**********"
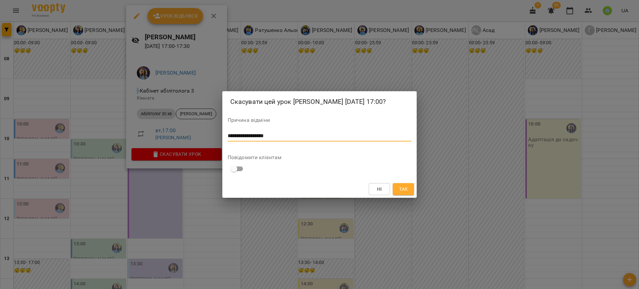
type textarea "**********"
click at [402, 188] on span "Так" at bounding box center [403, 189] width 9 height 8
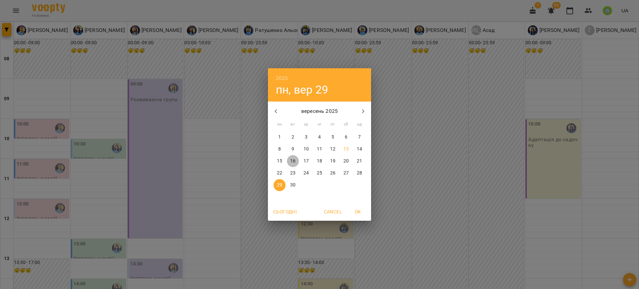
click at [294, 160] on p "16" at bounding box center [292, 161] width 5 height 7
type input "**********"
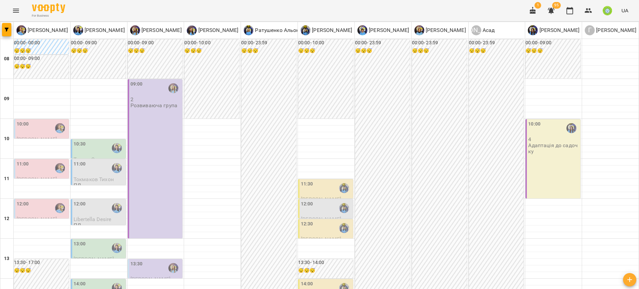
scroll to position [246, 0]
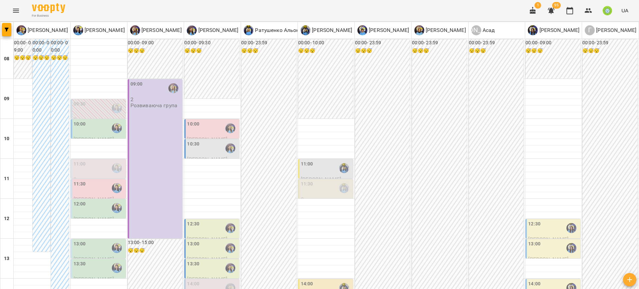
scroll to position [270, 0]
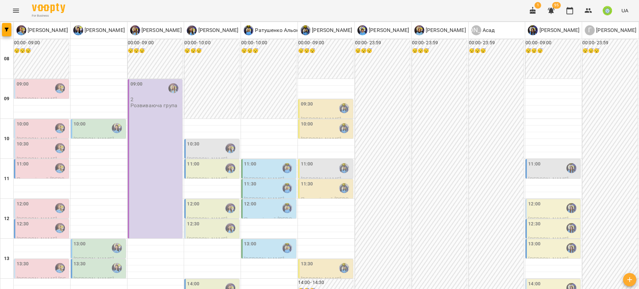
scroll to position [0, 0]
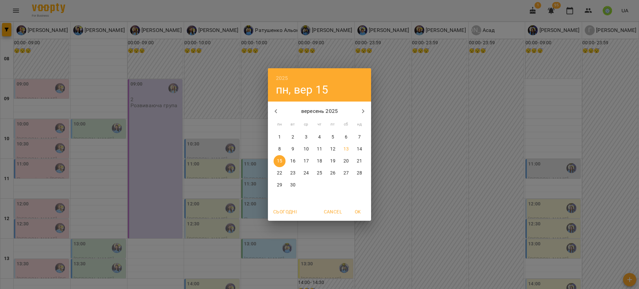
drag, startPoint x: 358, startPoint y: 149, endPoint x: 365, endPoint y: 146, distance: 7.2
click at [358, 149] on p "14" at bounding box center [359, 149] width 5 height 7
type input "**********"
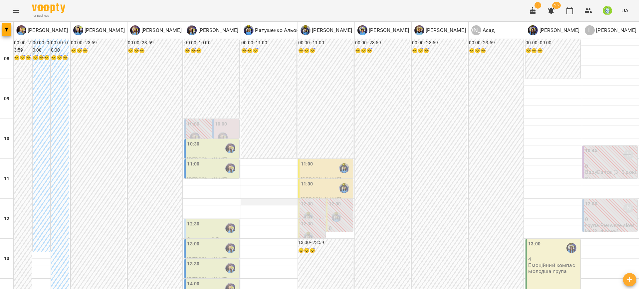
scroll to position [64, 0]
click at [305, 209] on div at bounding box center [308, 216] width 15 height 15
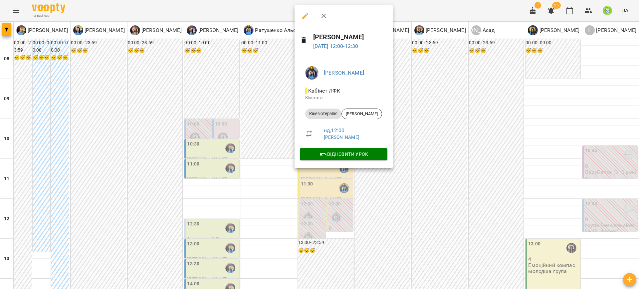
click at [437, 147] on div at bounding box center [319, 144] width 639 height 289
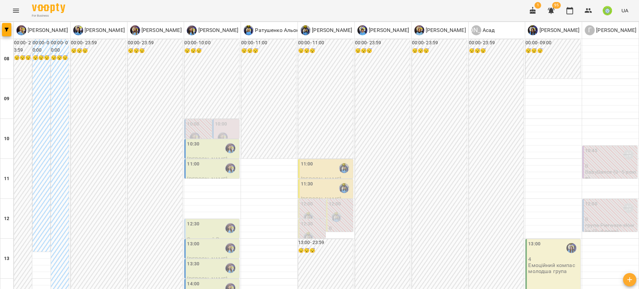
click at [308, 220] on div "12:30" at bounding box center [307, 224] width 12 height 9
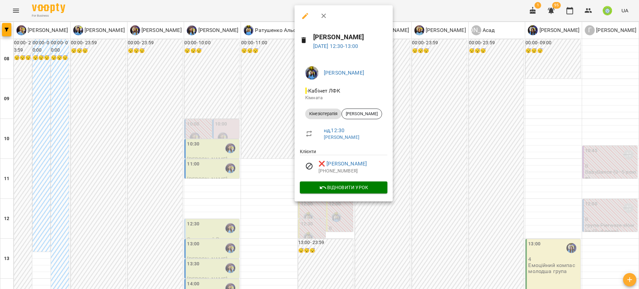
click at [443, 197] on div at bounding box center [319, 144] width 639 height 289
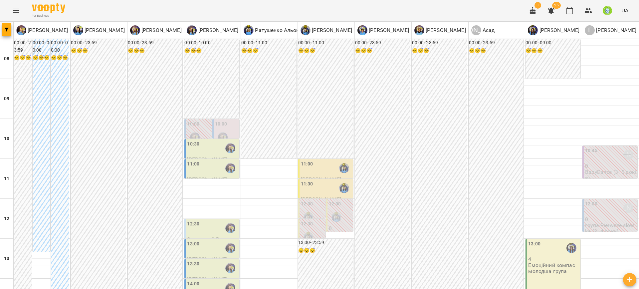
scroll to position [156, 0]
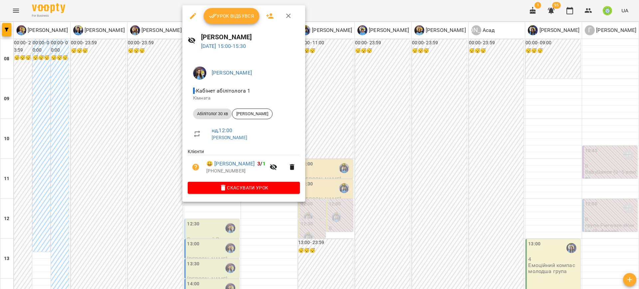
drag, startPoint x: 384, startPoint y: 192, endPoint x: 347, endPoint y: 191, distance: 37.6
click at [383, 192] on div at bounding box center [319, 144] width 639 height 289
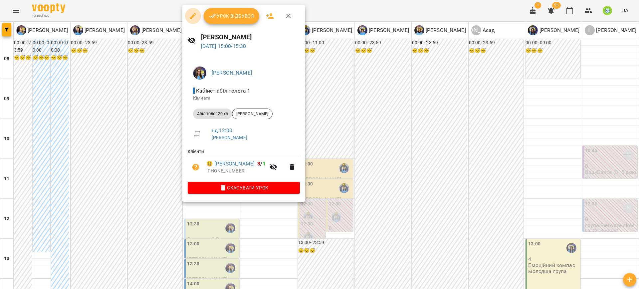
click at [191, 16] on icon "button" at bounding box center [193, 16] width 8 height 8
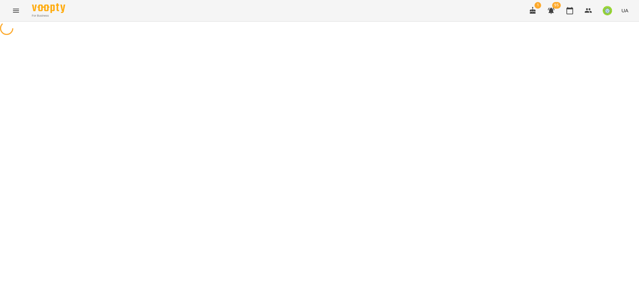
select select "**********"
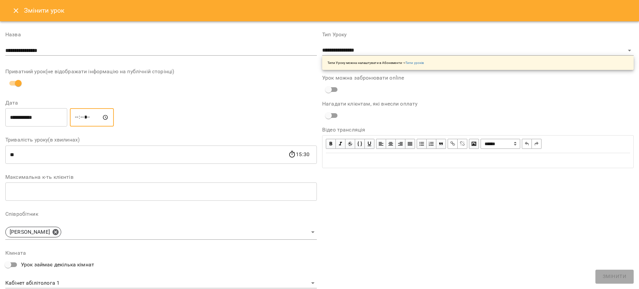
click at [81, 118] on input "*****" at bounding box center [92, 117] width 44 height 19
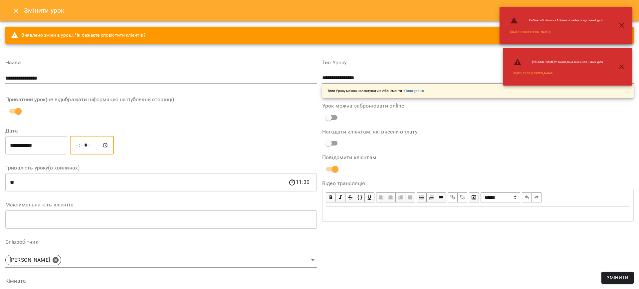
click at [79, 147] on input "*****" at bounding box center [92, 145] width 44 height 19
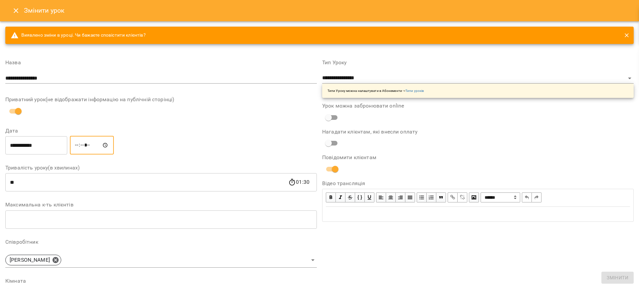
type input "*****"
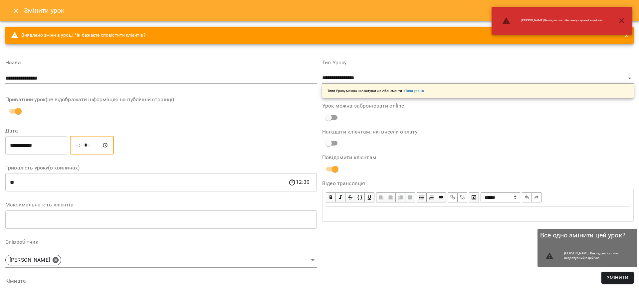
click at [618, 276] on span "Змінити" at bounding box center [618, 278] width 22 height 8
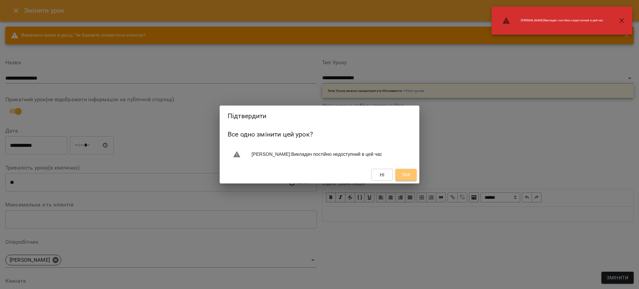
click at [412, 175] on button "Так" at bounding box center [405, 175] width 21 height 12
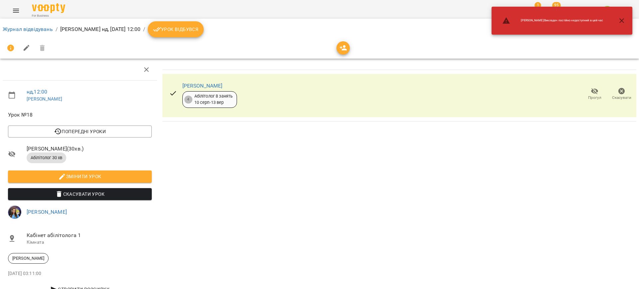
click at [18, 25] on li "Журнал відвідувань" at bounding box center [28, 29] width 50 height 8
click at [19, 28] on link "Журнал відвідувань" at bounding box center [28, 29] width 50 height 6
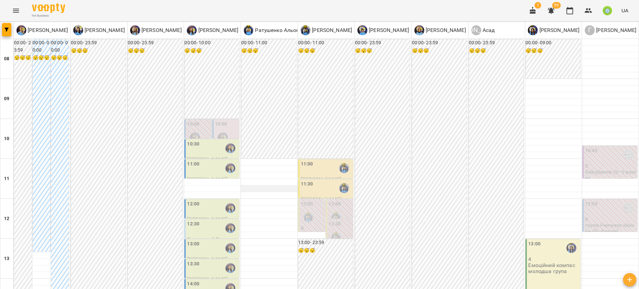
scroll to position [76, 0]
click at [330, 220] on label "12:30" at bounding box center [334, 223] width 12 height 7
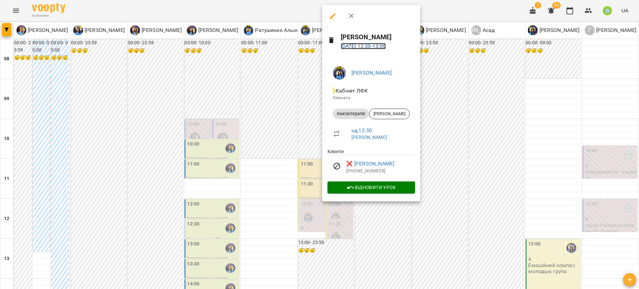
click at [357, 47] on link "14 вер 2025 12:30 - 13:00" at bounding box center [363, 46] width 45 height 6
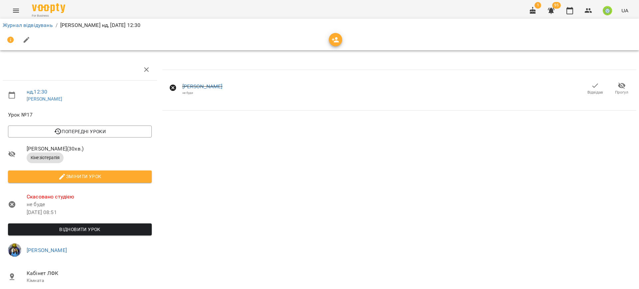
scroll to position [62, 0]
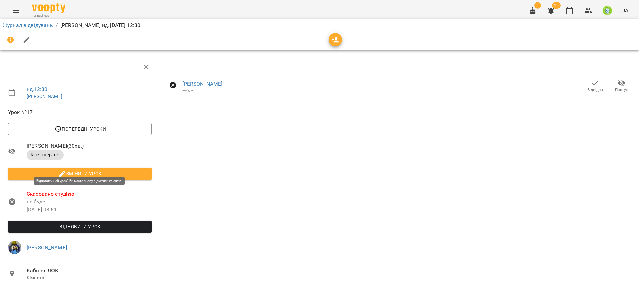
click at [78, 223] on span "Відновити урок" at bounding box center [79, 227] width 133 height 8
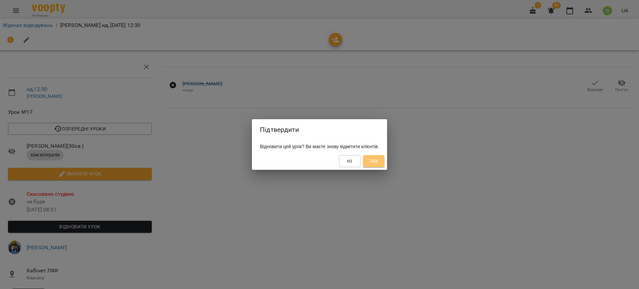
click at [384, 162] on button "Так" at bounding box center [373, 161] width 21 height 12
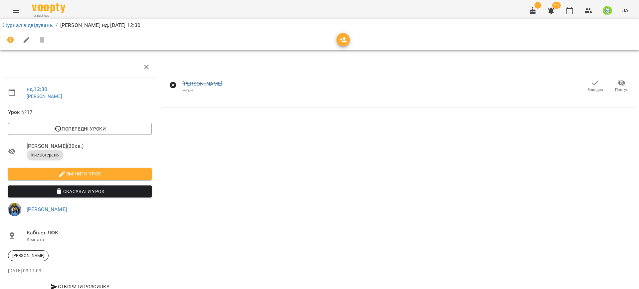
scroll to position [24, 0]
click at [28, 23] on link "Журнал відвідувань" at bounding box center [28, 25] width 50 height 6
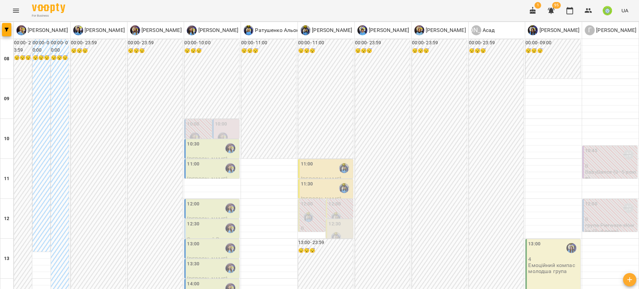
scroll to position [82, 0]
click at [322, 180] on div "11:30" at bounding box center [326, 187] width 51 height 15
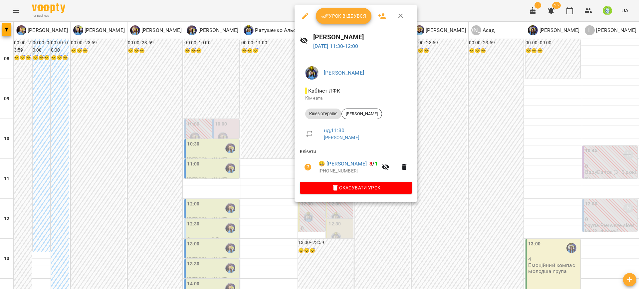
click at [439, 168] on div at bounding box center [319, 144] width 639 height 289
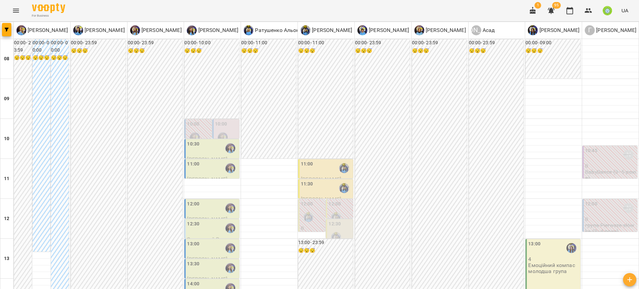
click at [301, 160] on label "11:00" at bounding box center [307, 163] width 12 height 7
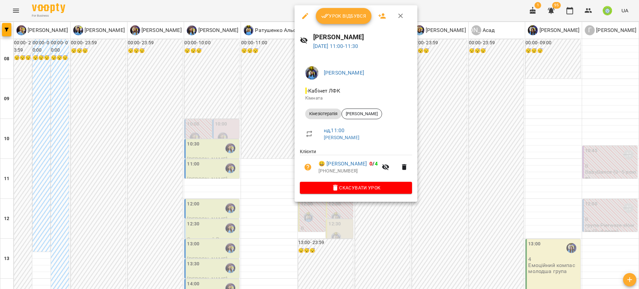
click at [471, 221] on div at bounding box center [319, 144] width 639 height 289
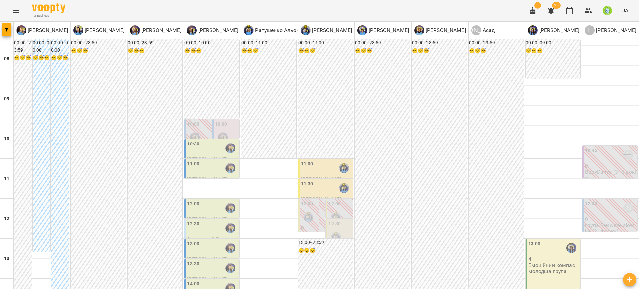
click at [202, 160] on div "11:00" at bounding box center [212, 167] width 51 height 15
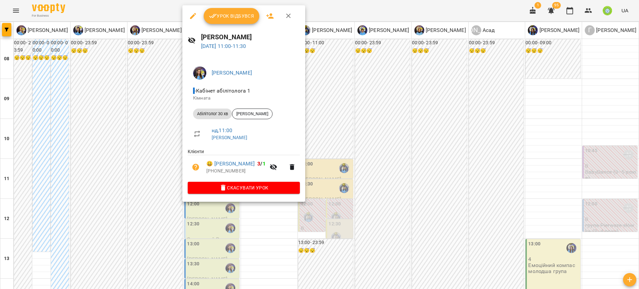
click at [462, 195] on div at bounding box center [319, 144] width 639 height 289
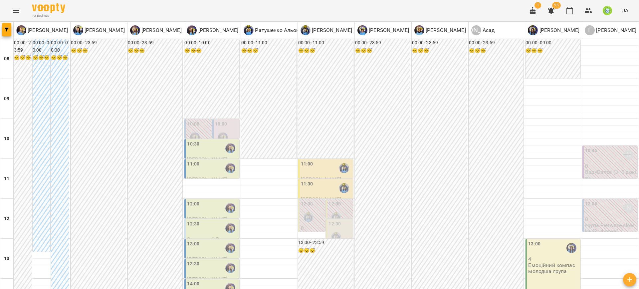
type input "**********"
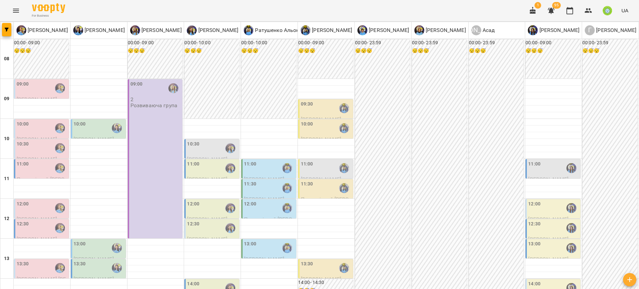
scroll to position [197, 0]
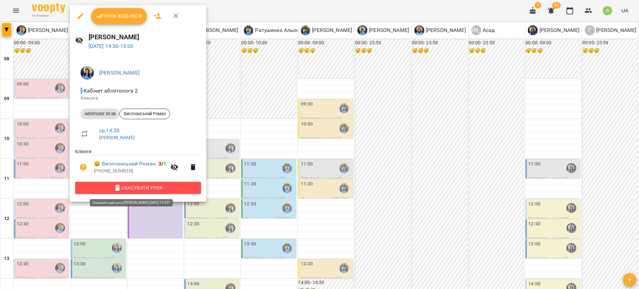
click at [149, 188] on span "Скасувати Урок" at bounding box center [138, 188] width 115 height 8
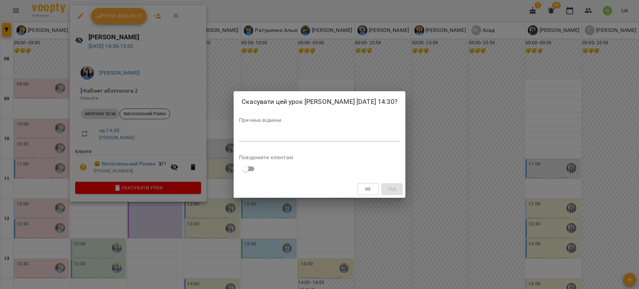
click at [269, 137] on textarea at bounding box center [319, 136] width 161 height 6
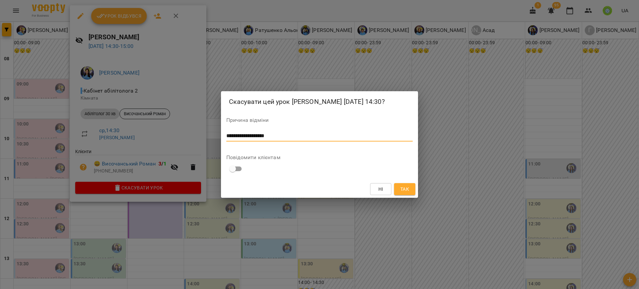
click at [247, 135] on textarea "**********" at bounding box center [319, 136] width 186 height 6
type textarea "**********"
click at [404, 186] on span "Так" at bounding box center [404, 189] width 9 height 8
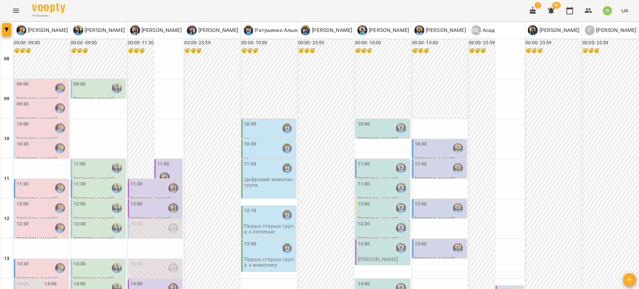
scroll to position [126, 0]
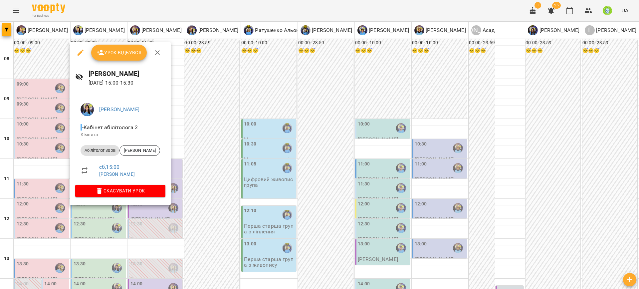
drag, startPoint x: 235, startPoint y: 192, endPoint x: 136, endPoint y: 190, distance: 99.5
click at [234, 192] on div at bounding box center [319, 144] width 639 height 289
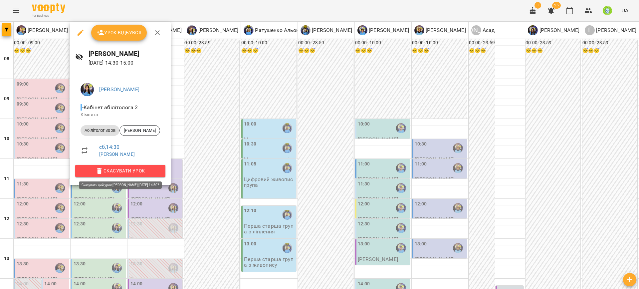
click at [131, 169] on span "Скасувати Урок" at bounding box center [121, 171] width 80 height 8
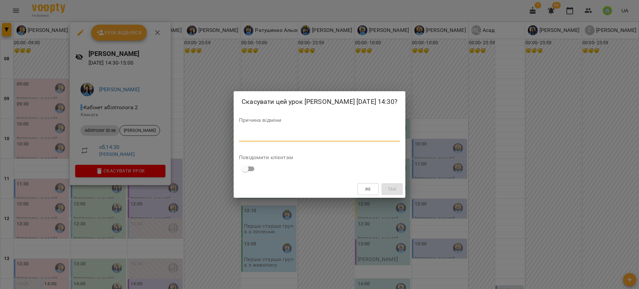
click at [247, 133] on textarea at bounding box center [319, 136] width 161 height 6
paste textarea "**********"
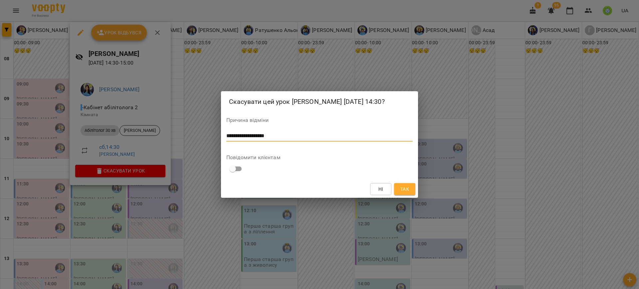
type textarea "**********"
click at [403, 189] on span "Так" at bounding box center [404, 189] width 9 height 8
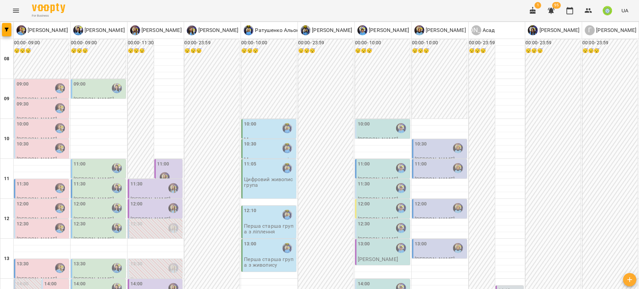
type input "**********"
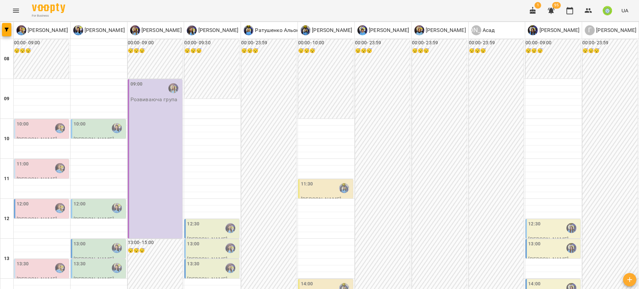
scroll to position [238, 0]
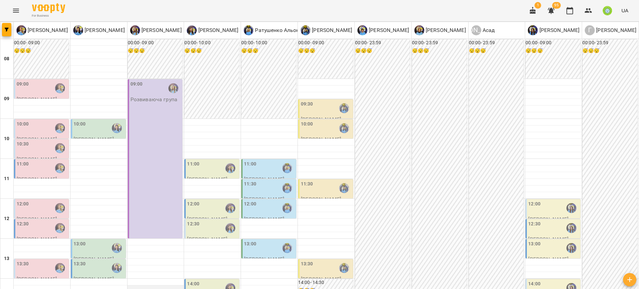
scroll to position [146, 0]
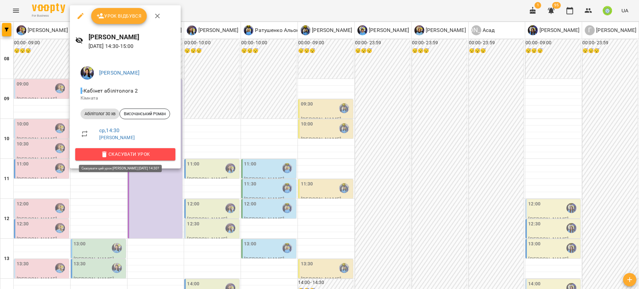
click at [150, 152] on span "Скасувати Урок" at bounding box center [126, 154] width 90 height 8
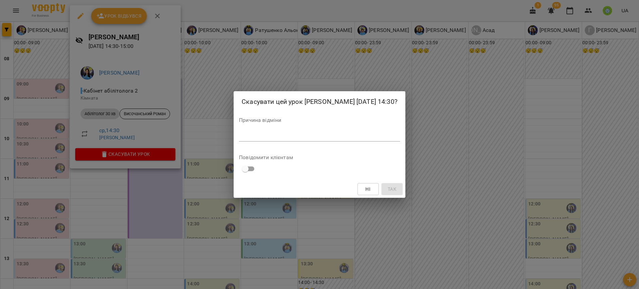
click at [267, 138] on textarea at bounding box center [319, 136] width 161 height 6
paste textarea "**********"
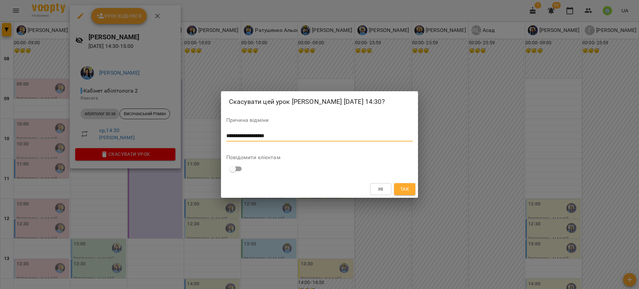
type textarea "**********"
click at [404, 194] on button "Так" at bounding box center [404, 189] width 21 height 12
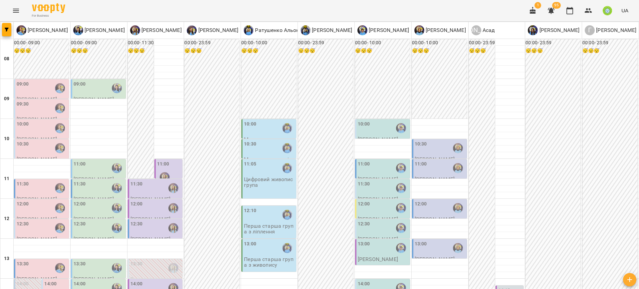
scroll to position [184, 0]
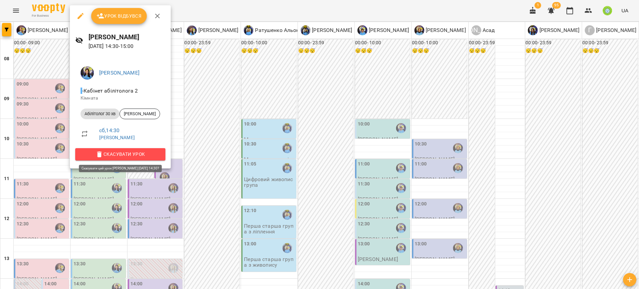
click at [149, 157] on span "Скасувати Урок" at bounding box center [121, 154] width 80 height 8
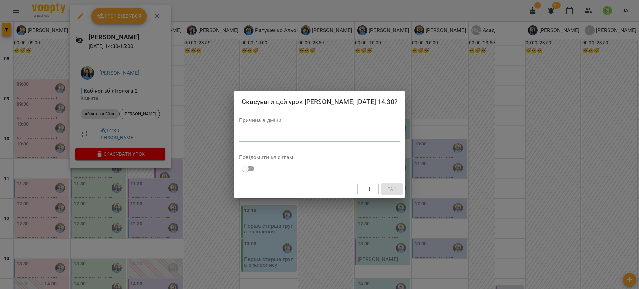
click at [271, 137] on textarea at bounding box center [319, 136] width 161 height 6
paste textarea "**********"
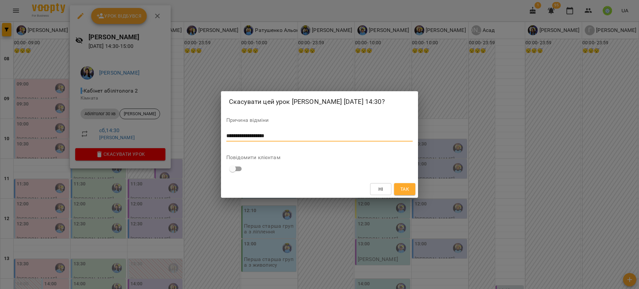
type textarea "**********"
click at [405, 187] on span "Так" at bounding box center [404, 189] width 9 height 8
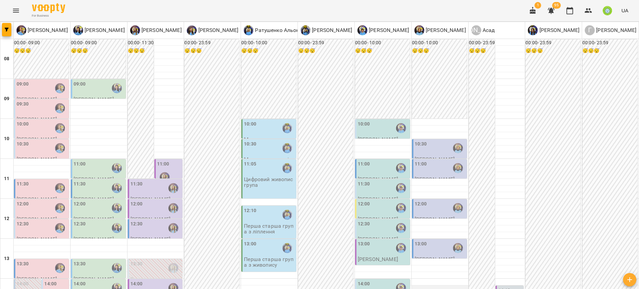
click at [441, 285] on div at bounding box center [440, 288] width 57 height 7
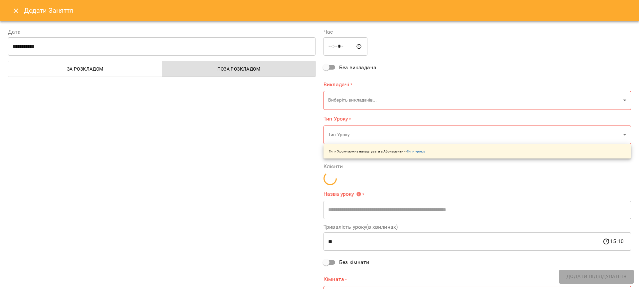
type input "**********"
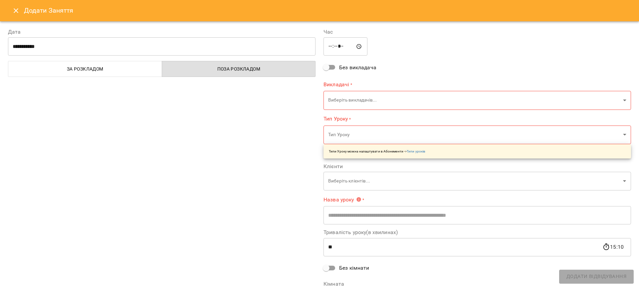
click at [16, 12] on icon "Close" at bounding box center [16, 11] width 8 height 8
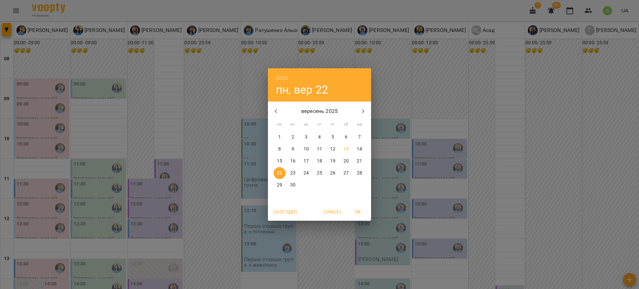
click at [347, 148] on p "13" at bounding box center [345, 149] width 5 height 7
type input "**********"
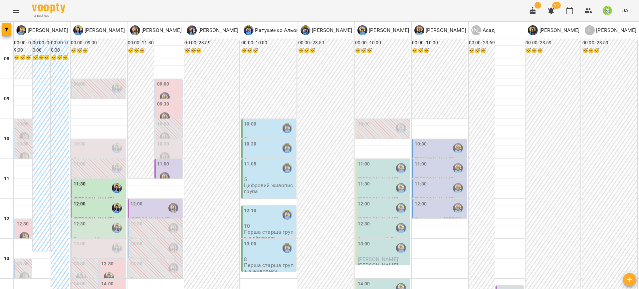
scroll to position [157, 0]
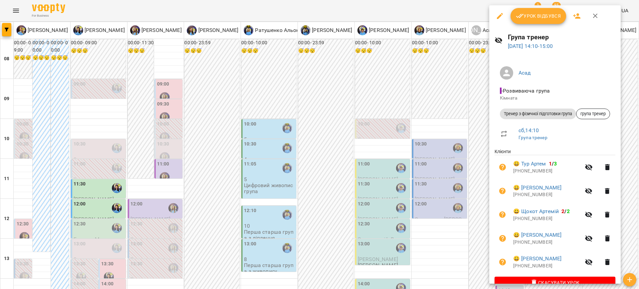
click at [561, 280] on span "Скасувати Урок" at bounding box center [555, 283] width 110 height 8
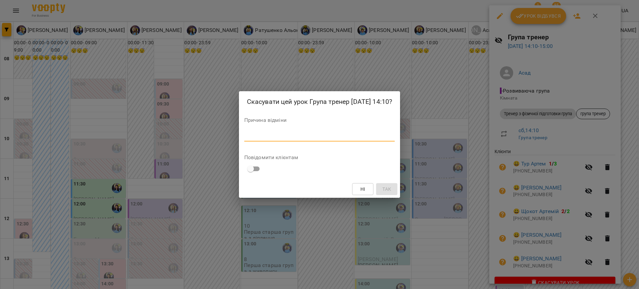
click at [333, 137] on textarea at bounding box center [319, 136] width 151 height 6
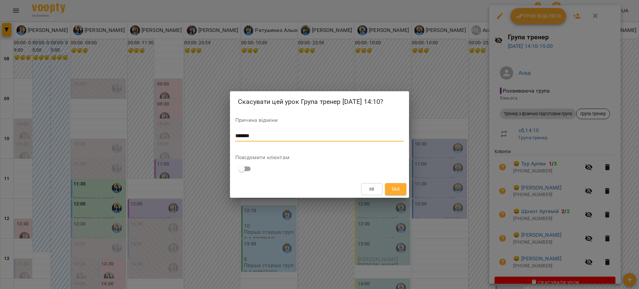
type textarea "*******"
click at [396, 192] on span "Так" at bounding box center [395, 189] width 9 height 8
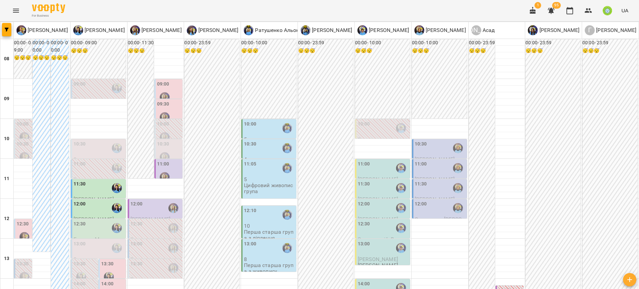
scroll to position [218, 0]
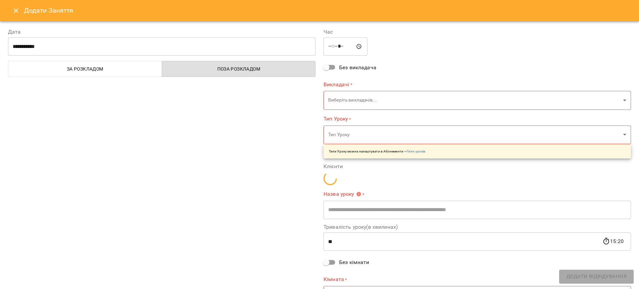
type input "**********"
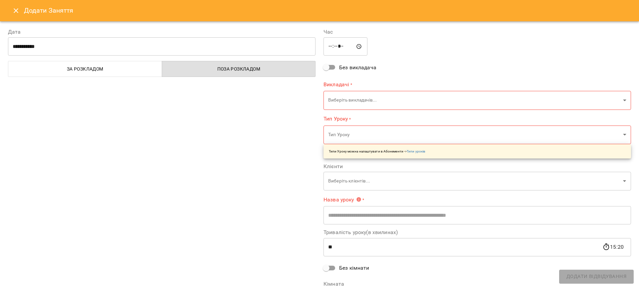
click at [16, 10] on icon "Close" at bounding box center [16, 10] width 5 height 5
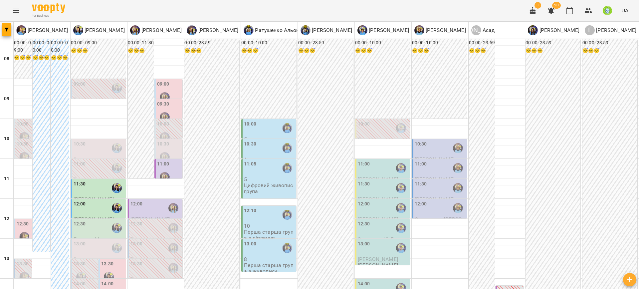
type input "**********"
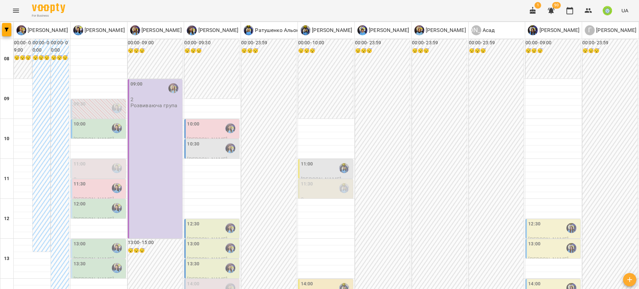
scroll to position [120, 0]
click at [528, 220] on div "12:30" at bounding box center [534, 227] width 12 height 15
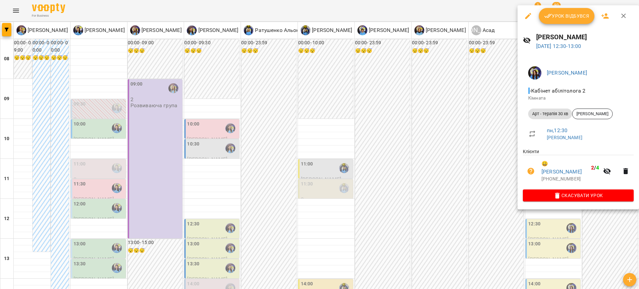
click at [445, 186] on div at bounding box center [319, 144] width 639 height 289
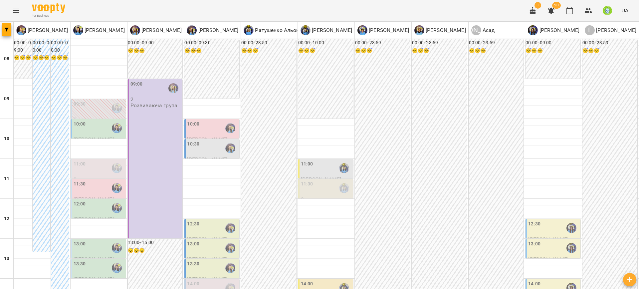
click at [533, 240] on div "13:00" at bounding box center [534, 247] width 12 height 15
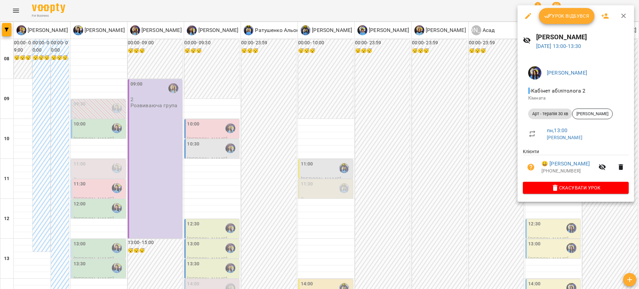
click at [436, 151] on div at bounding box center [319, 144] width 639 height 289
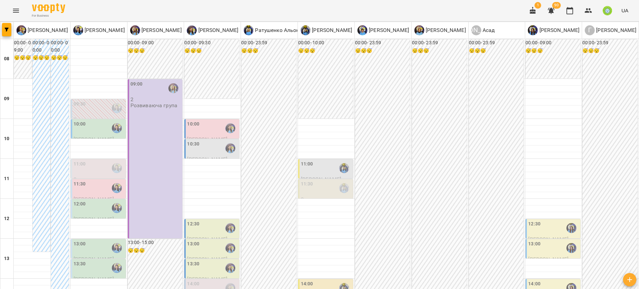
click at [530, 280] on div "14:00" at bounding box center [534, 287] width 12 height 15
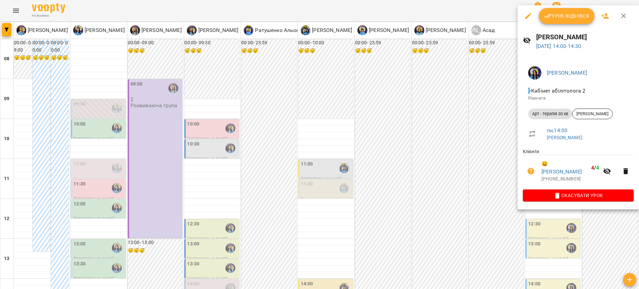
click at [424, 153] on div at bounding box center [319, 144] width 639 height 289
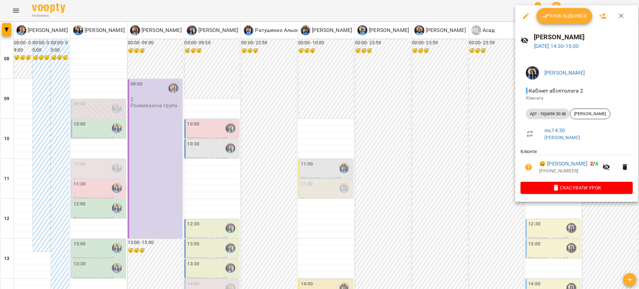
click at [430, 146] on div at bounding box center [319, 144] width 639 height 289
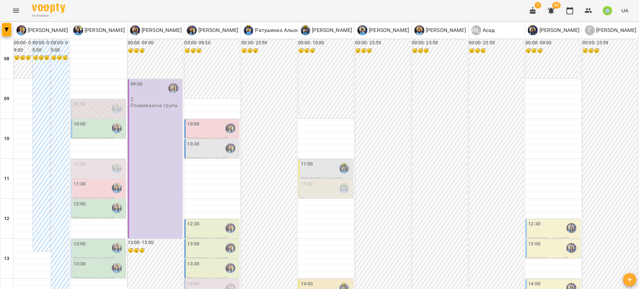
click at [80, 240] on label "13:00" at bounding box center [80, 243] width 12 height 7
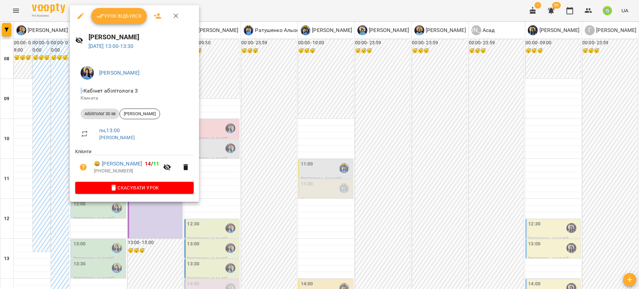
click at [225, 212] on div at bounding box center [319, 144] width 639 height 289
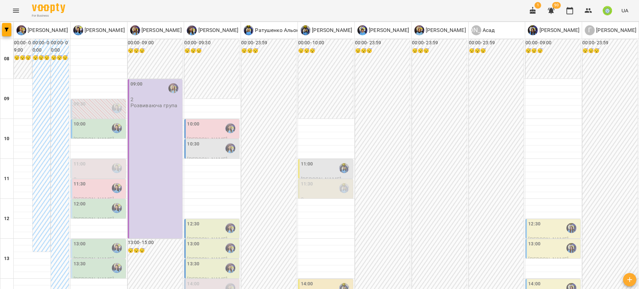
click at [95, 260] on div "13:30" at bounding box center [99, 267] width 51 height 15
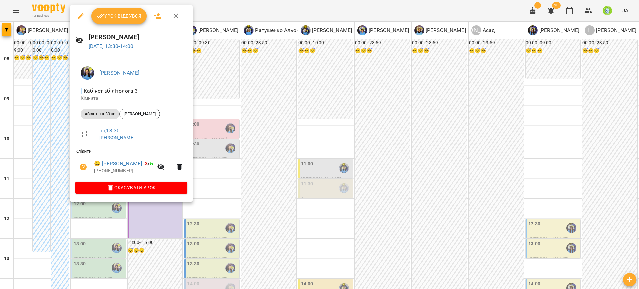
click at [213, 221] on div at bounding box center [319, 144] width 639 height 289
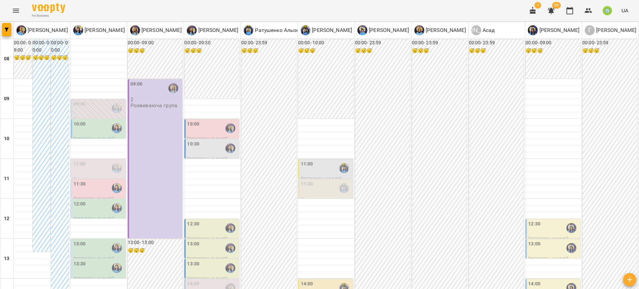
click at [321, 280] on div "14:00" at bounding box center [326, 287] width 51 height 15
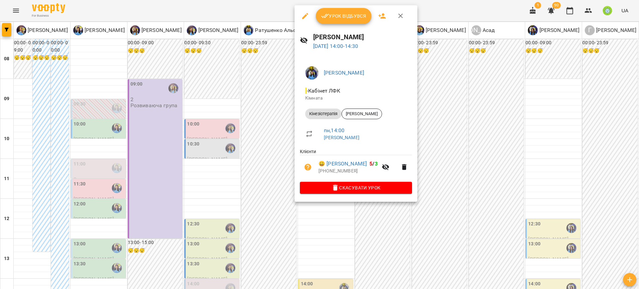
click at [450, 177] on div at bounding box center [319, 144] width 639 height 289
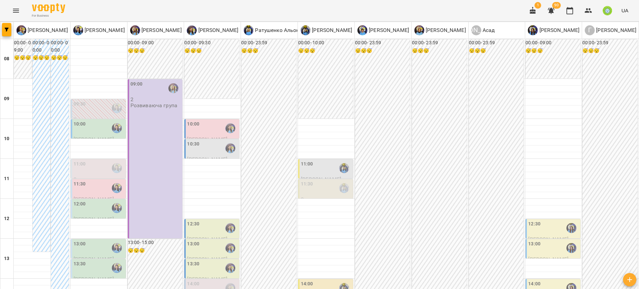
click at [202, 260] on div "13:30" at bounding box center [212, 267] width 51 height 15
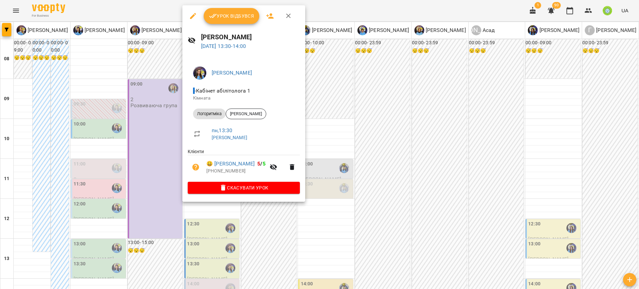
click at [211, 237] on div at bounding box center [319, 144] width 639 height 289
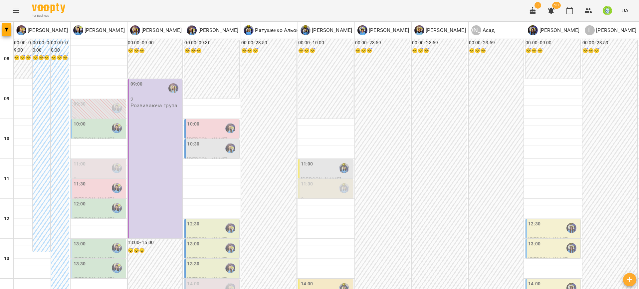
scroll to position [112, 0]
click at [87, 260] on div "13:30" at bounding box center [99, 267] width 51 height 15
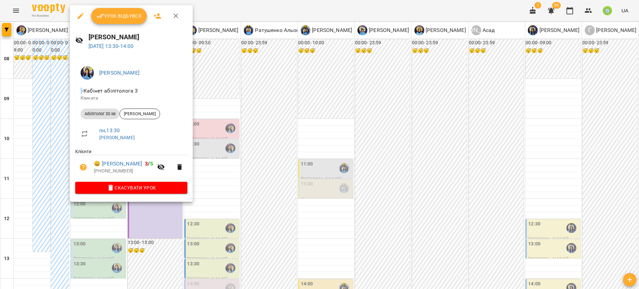
click at [218, 233] on div at bounding box center [319, 144] width 639 height 289
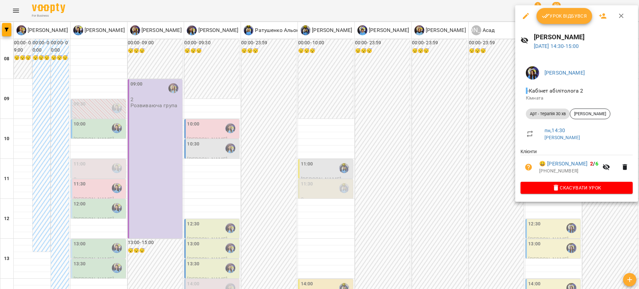
click at [527, 14] on icon "button" at bounding box center [526, 16] width 6 height 6
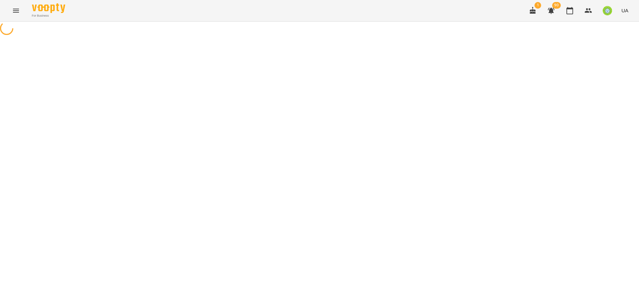
select select "**********"
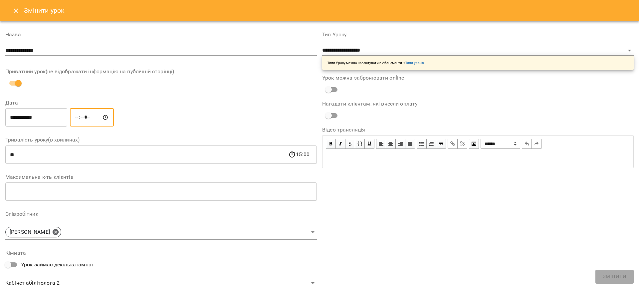
drag, startPoint x: 77, startPoint y: 117, endPoint x: 81, endPoint y: 119, distance: 3.9
click at [77, 116] on input "*****" at bounding box center [92, 117] width 44 height 19
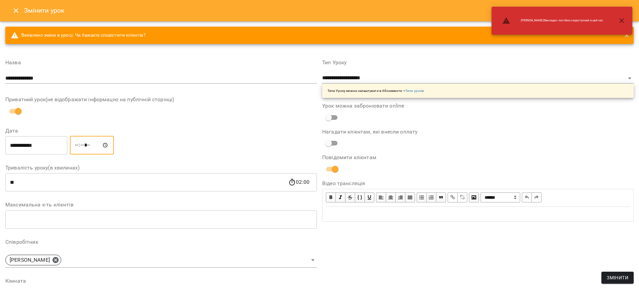
type input "*****"
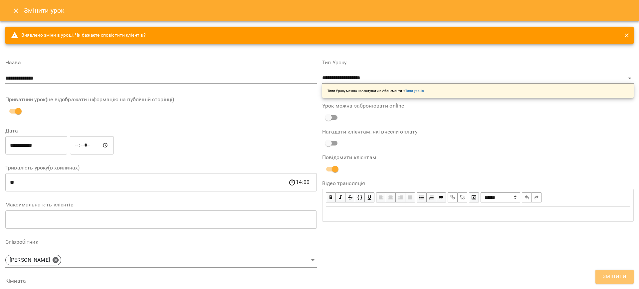
click at [617, 279] on span "Змінити" at bounding box center [615, 276] width 24 height 9
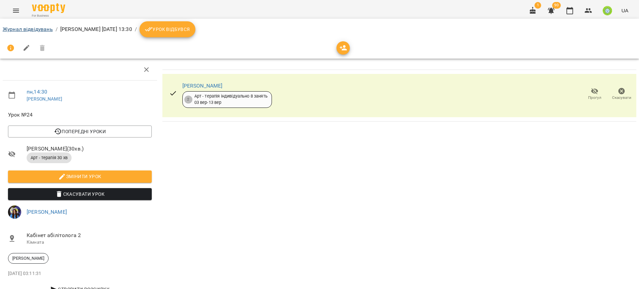
click at [32, 32] on li "Журнал відвідувань" at bounding box center [28, 29] width 50 height 8
drag, startPoint x: 7, startPoint y: 29, endPoint x: 50, endPoint y: 36, distance: 43.8
click at [7, 29] on link "Журнал відвідувань" at bounding box center [28, 29] width 50 height 6
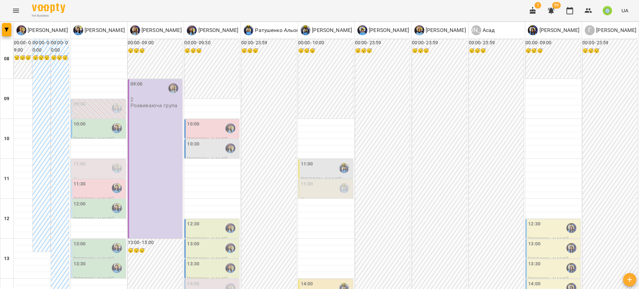
scroll to position [133, 0]
click at [75, 260] on div "13:30" at bounding box center [80, 267] width 12 height 15
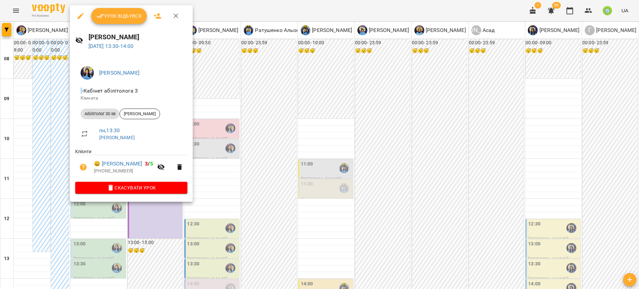
click at [82, 16] on icon "button" at bounding box center [81, 16] width 8 height 8
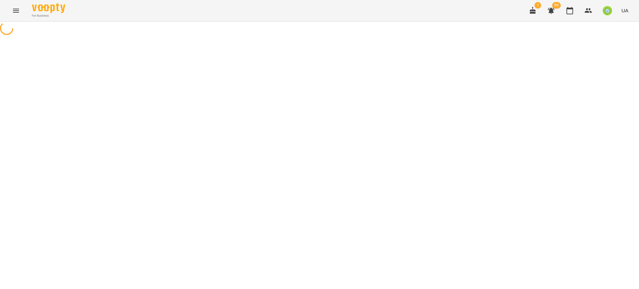
select select "**********"
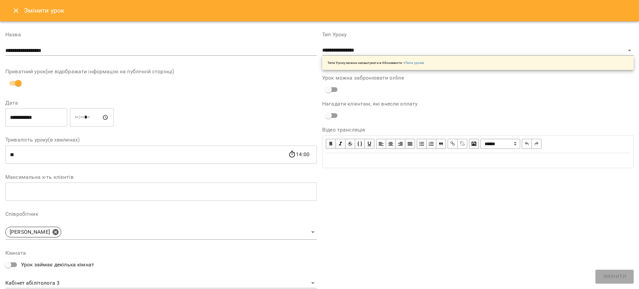
click at [79, 117] on input "*****" at bounding box center [92, 117] width 44 height 19
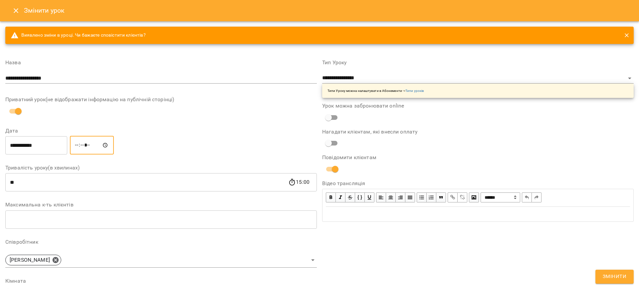
type input "*****"
click at [606, 276] on span "Змінити" at bounding box center [615, 276] width 24 height 9
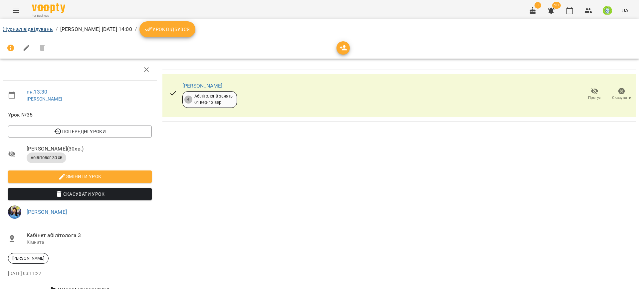
click at [26, 25] on li "Журнал відвідувань" at bounding box center [28, 29] width 50 height 8
drag, startPoint x: 27, startPoint y: 30, endPoint x: 35, endPoint y: 35, distance: 9.6
click at [27, 30] on link "Журнал відвідувань" at bounding box center [28, 29] width 50 height 6
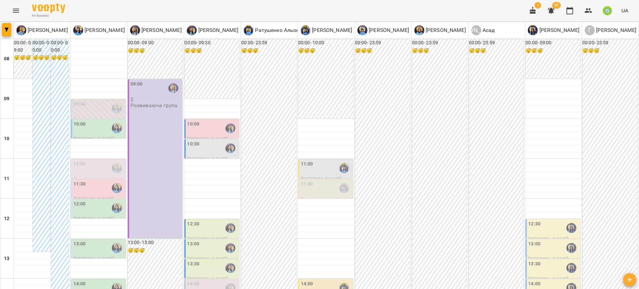
scroll to position [172, 0]
click at [309, 280] on label "14:00" at bounding box center [307, 283] width 12 height 7
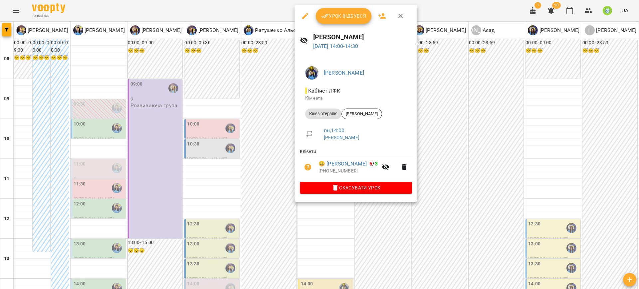
drag, startPoint x: 303, startPoint y: 16, endPoint x: 305, endPoint y: 20, distance: 4.3
click at [303, 16] on icon "button" at bounding box center [305, 16] width 8 height 8
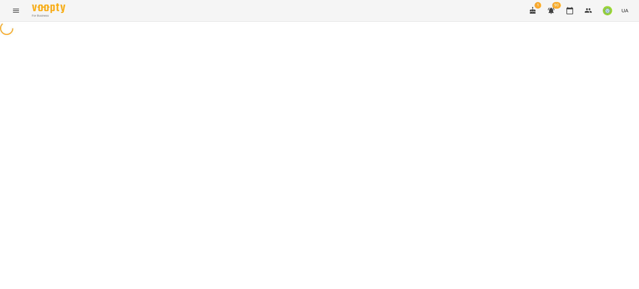
select select "**********"
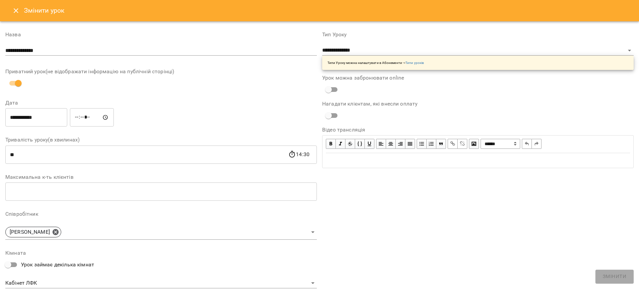
click at [87, 116] on input "*****" at bounding box center [92, 117] width 44 height 19
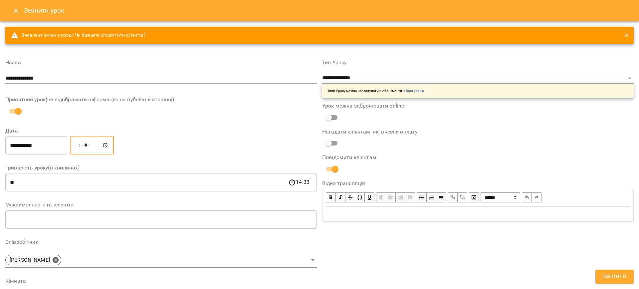
type input "*****"
click at [626, 276] on span "Змінити" at bounding box center [615, 276] width 24 height 9
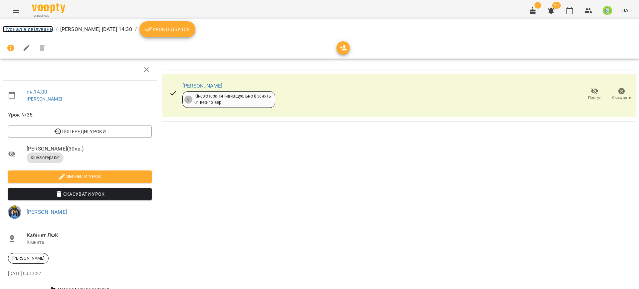
click at [29, 31] on link "Журнал відвідувань" at bounding box center [28, 29] width 50 height 6
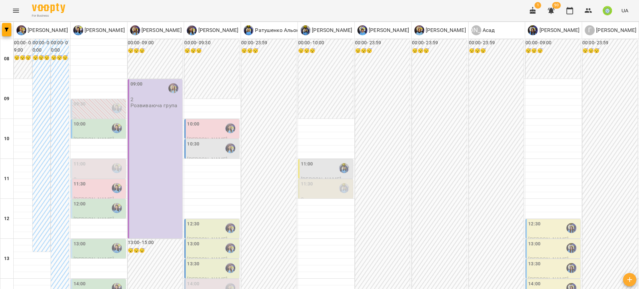
scroll to position [144, 0]
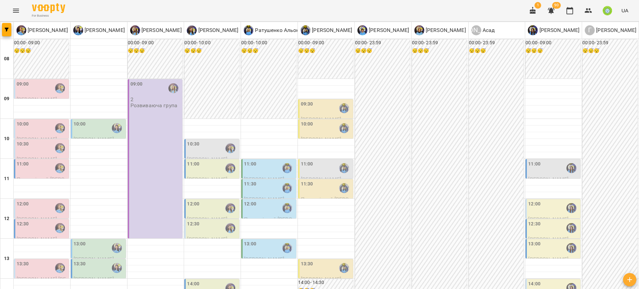
scroll to position [202, 0]
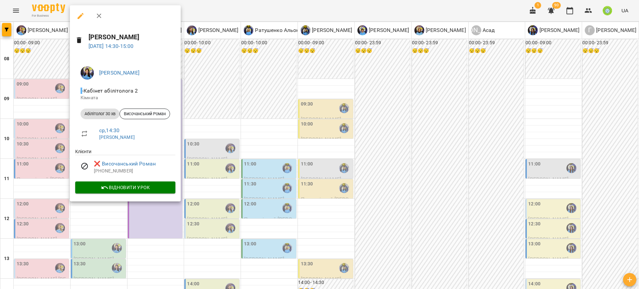
click at [414, 178] on div at bounding box center [319, 144] width 639 height 289
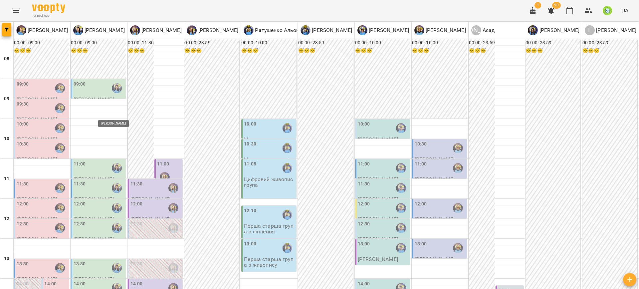
scroll to position [177, 0]
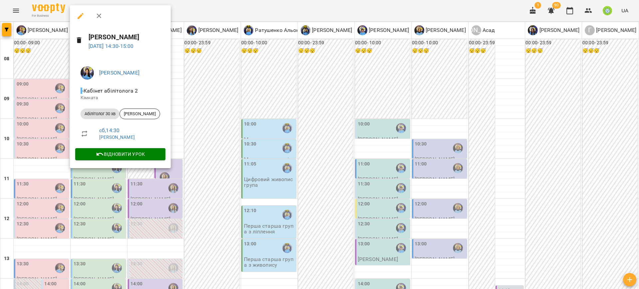
click at [299, 223] on div at bounding box center [319, 144] width 639 height 289
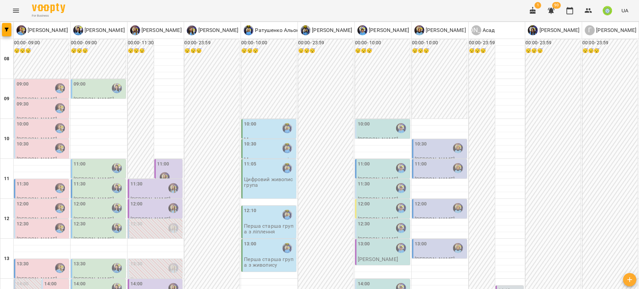
type input "**********"
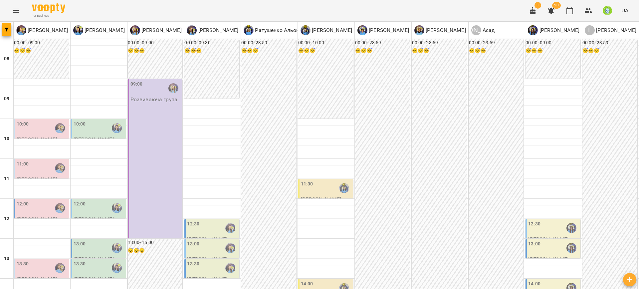
scroll to position [313, 0]
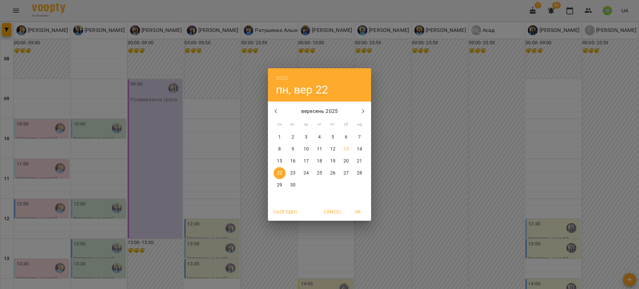
drag, startPoint x: 377, startPoint y: 49, endPoint x: 298, endPoint y: 3, distance: 91.3
click at [374, 47] on div "2025 пн, вер 22 вересень 2025 пн вт ср чт пт сб нд 1 2 3 4 5 6 7 8 9 10 11 12 1…" at bounding box center [319, 144] width 639 height 289
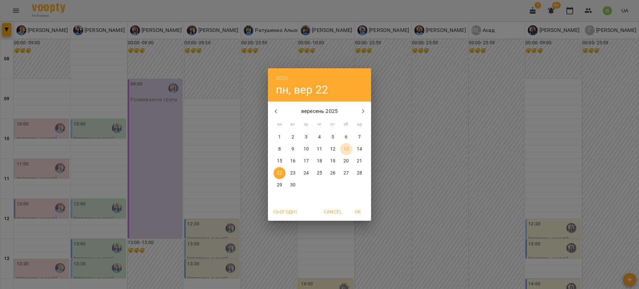
click at [343, 151] on span "13" at bounding box center [346, 149] width 12 height 7
type input "**********"
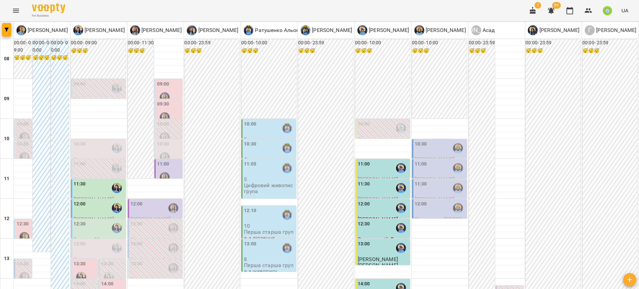
click at [261, 133] on div "10:00" at bounding box center [269, 127] width 51 height 15
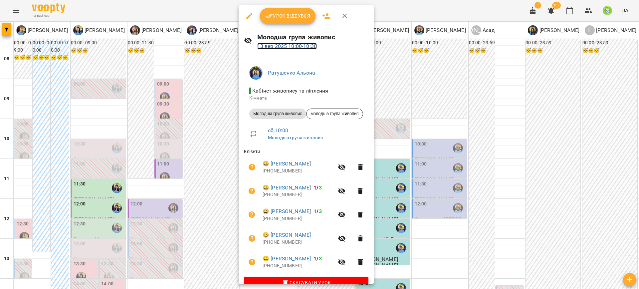
click at [287, 46] on link "13 вер 2025 10:00 - 10:30" at bounding box center [287, 46] width 60 height 6
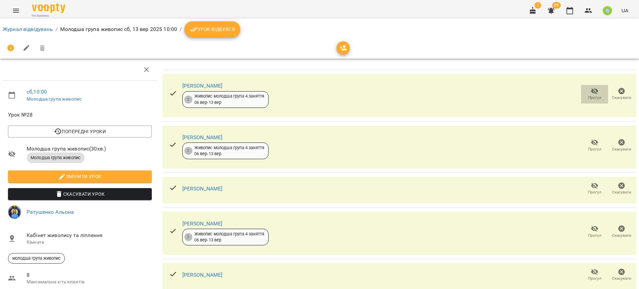
click at [591, 93] on icon "button" at bounding box center [595, 91] width 8 height 8
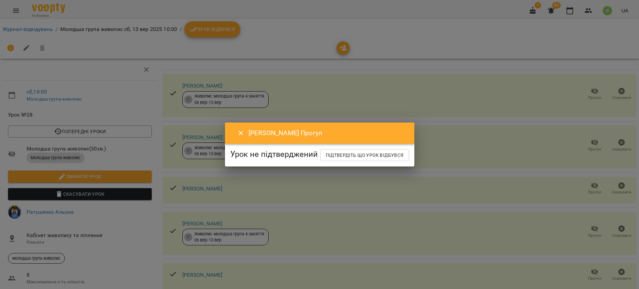
drag, startPoint x: 363, startPoint y: 101, endPoint x: 225, endPoint y: 41, distance: 150.4
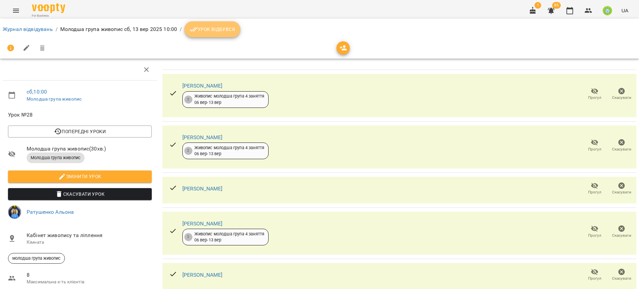
click at [208, 30] on span "Урок відбувся" at bounding box center [212, 29] width 45 height 8
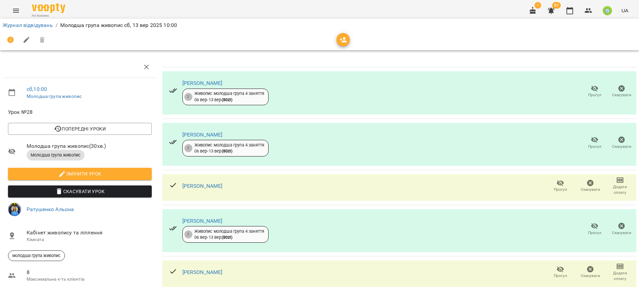
scroll to position [48, 0]
click at [557, 266] on icon "button" at bounding box center [560, 269] width 7 height 6
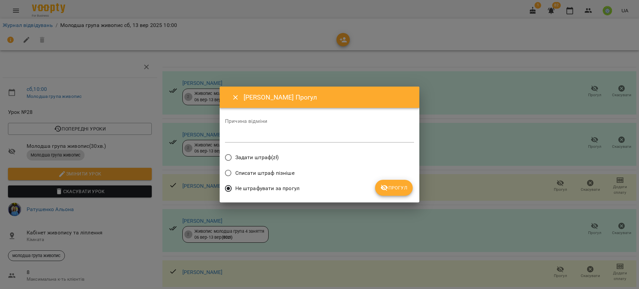
click at [396, 185] on span "Прогул" at bounding box center [393, 188] width 27 height 8
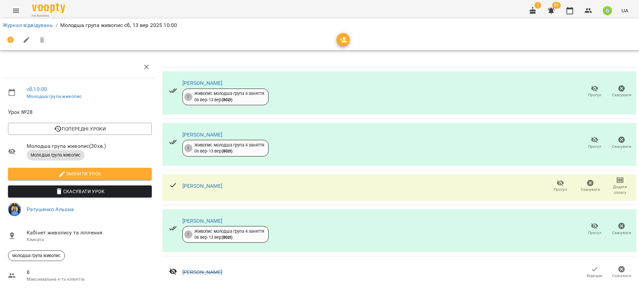
click at [21, 30] on div "Журнал відвідувань / Молодша група живопис сб, 13 вер 2025 10:00" at bounding box center [319, 25] width 636 height 11
click at [22, 22] on li "Журнал відвідувань" at bounding box center [28, 25] width 50 height 8
click at [23, 26] on link "Журнал відвідувань" at bounding box center [28, 25] width 50 height 6
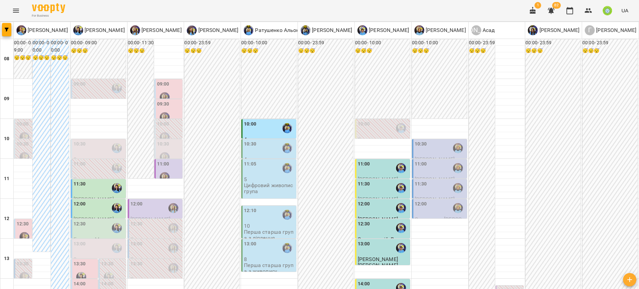
click at [261, 154] on div "10:30" at bounding box center [269, 147] width 51 height 15
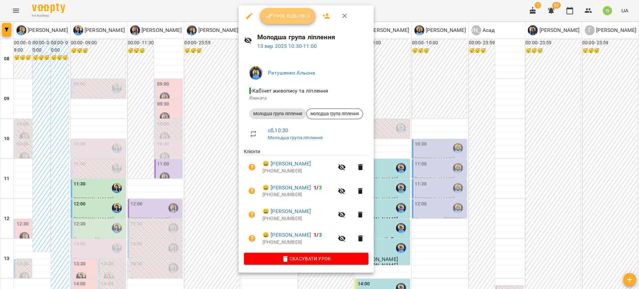
click at [288, 13] on span "Урок відбувся" at bounding box center [287, 16] width 45 height 8
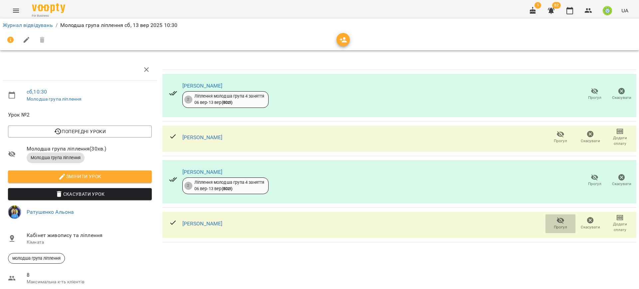
click at [556, 222] on icon "button" at bounding box center [560, 220] width 8 height 8
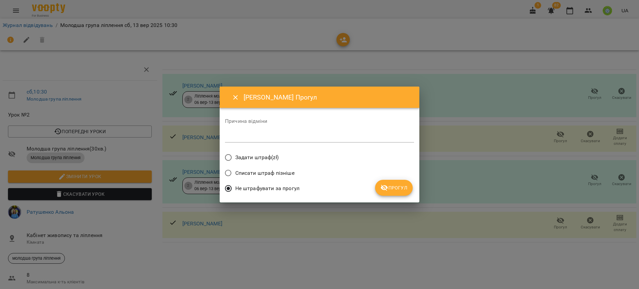
click at [381, 185] on icon "submit" at bounding box center [384, 188] width 8 height 8
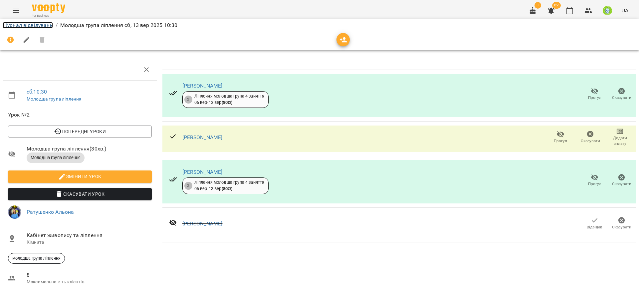
click at [20, 23] on link "Журнал відвідувань" at bounding box center [28, 25] width 50 height 6
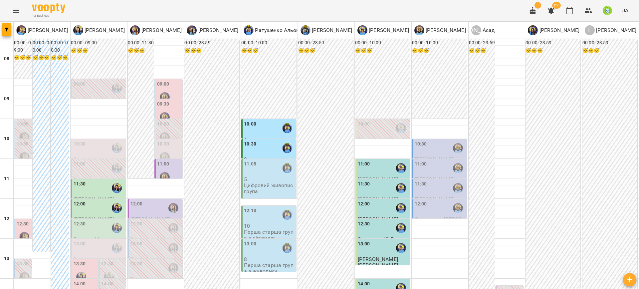
scroll to position [73, 0]
click at [257, 160] on div "11:05" at bounding box center [269, 167] width 51 height 15
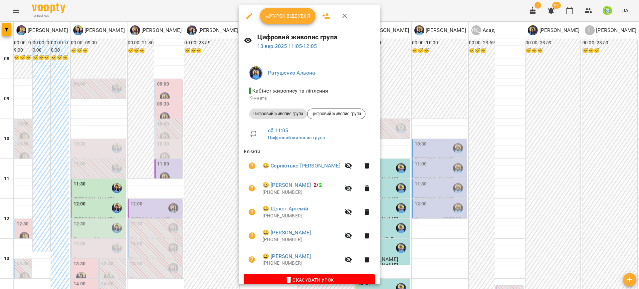
click at [294, 17] on span "Урок відбувся" at bounding box center [287, 16] width 45 height 8
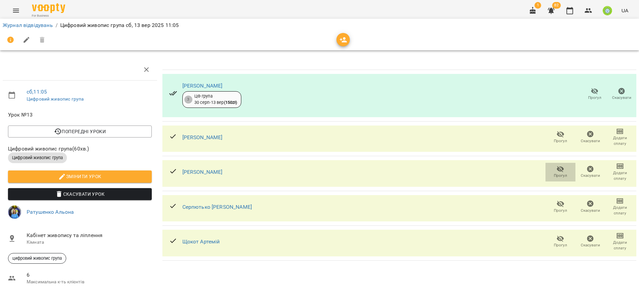
click at [557, 170] on icon "button" at bounding box center [560, 169] width 7 height 6
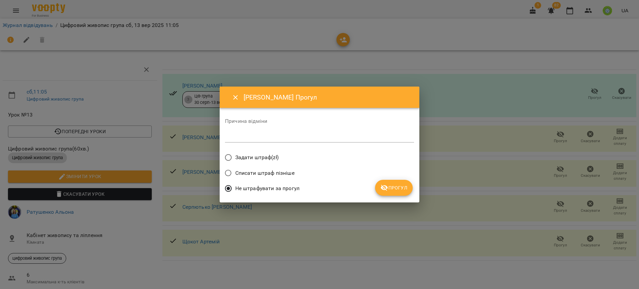
click at [389, 191] on span "Прогул" at bounding box center [393, 188] width 27 height 8
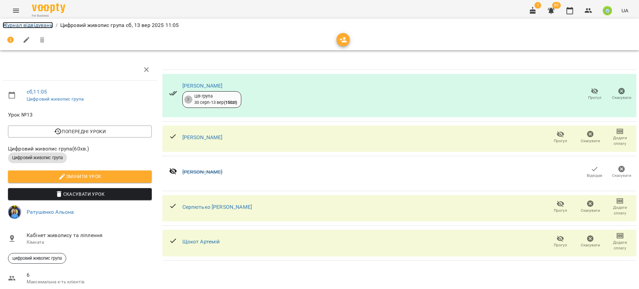
click at [40, 25] on link "Журнал відвідувань" at bounding box center [28, 25] width 50 height 6
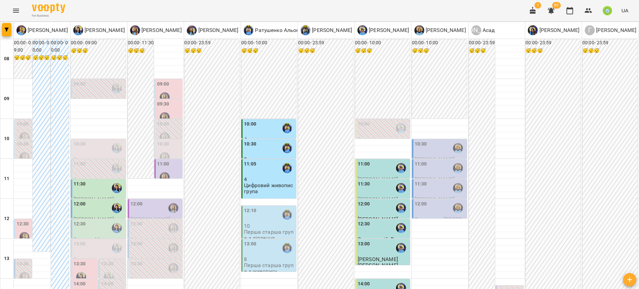
scroll to position [32, 0]
click at [259, 223] on p "10" at bounding box center [269, 226] width 51 height 6
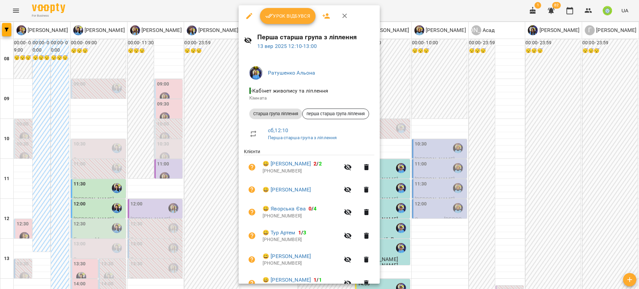
click at [299, 20] on button "Урок відбувся" at bounding box center [288, 16] width 56 height 16
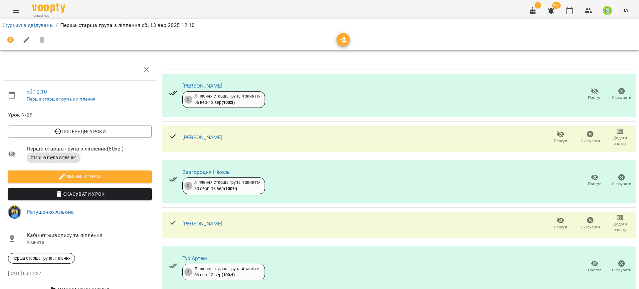
click at [554, 138] on span "Прогул" at bounding box center [560, 141] width 13 height 6
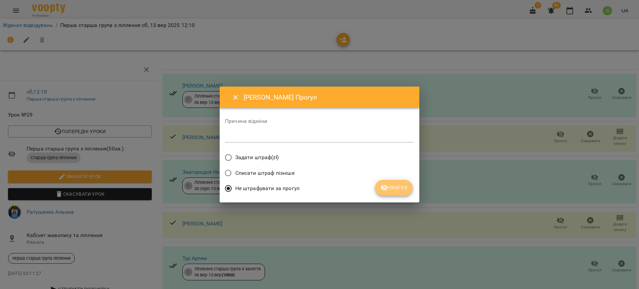
click at [400, 184] on span "Прогул" at bounding box center [393, 188] width 27 height 8
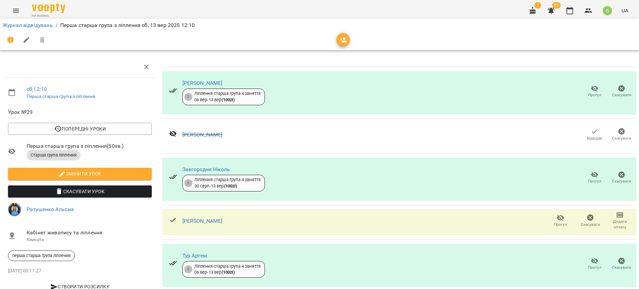
scroll to position [20, 0]
click at [562, 214] on span "Прогул" at bounding box center [560, 220] width 22 height 13
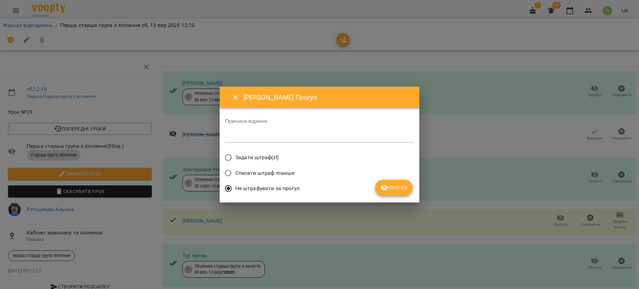
click at [399, 193] on button "Прогул" at bounding box center [394, 188] width 38 height 16
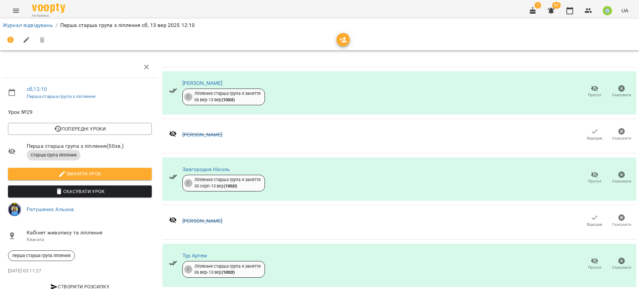
scroll to position [42, 0]
click at [588, 265] on span "Прогул" at bounding box center [594, 268] width 13 height 6
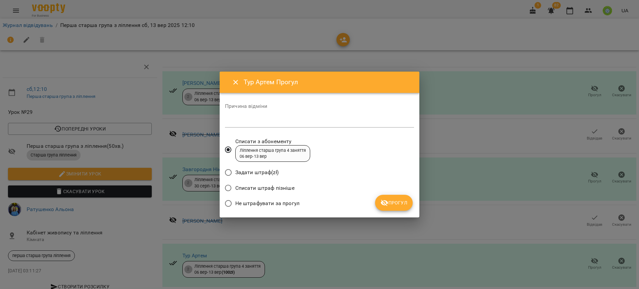
click at [267, 202] on span "Не штрафувати за прогул" at bounding box center [267, 203] width 64 height 8
click at [387, 205] on icon "submit" at bounding box center [384, 203] width 8 height 8
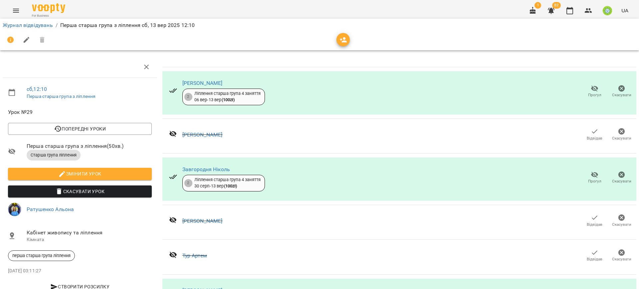
scroll to position [192, 0]
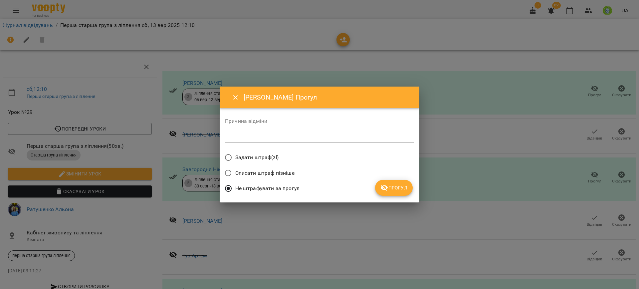
drag, startPoint x: 399, startPoint y: 197, endPoint x: 396, endPoint y: 191, distance: 6.4
click at [399, 197] on div "Не штрафувати за прогул" at bounding box center [319, 189] width 189 height 16
click at [396, 187] on span "Прогул" at bounding box center [393, 188] width 27 height 8
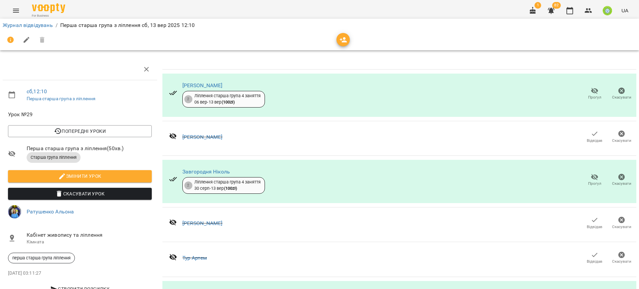
scroll to position [0, 0]
click at [343, 37] on icon "button" at bounding box center [343, 39] width 7 height 5
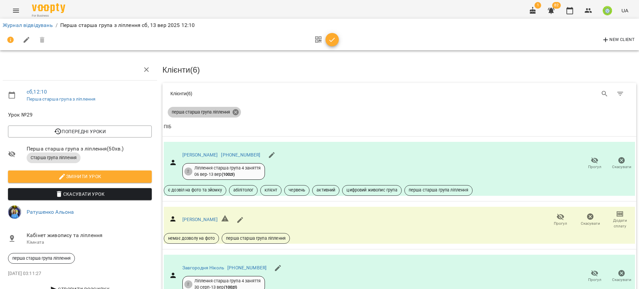
click at [233, 111] on icon at bounding box center [236, 112] width 6 height 6
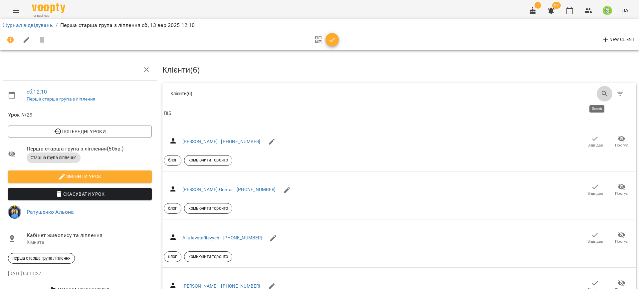
drag, startPoint x: 593, startPoint y: 91, endPoint x: 587, endPoint y: 93, distance: 5.5
click at [597, 91] on button "Search" at bounding box center [605, 94] width 16 height 16
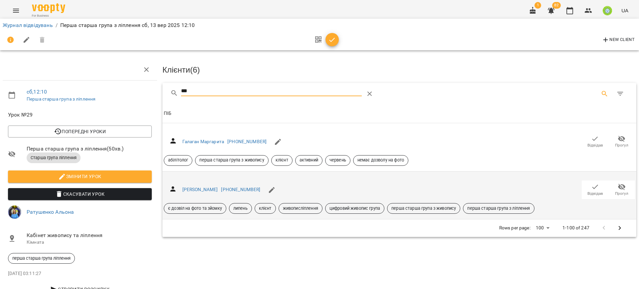
type input "***"
click at [591, 186] on icon "button" at bounding box center [595, 187] width 8 height 8
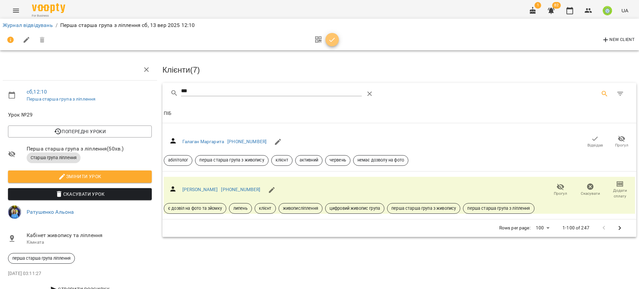
click at [330, 40] on icon "button" at bounding box center [332, 40] width 8 height 8
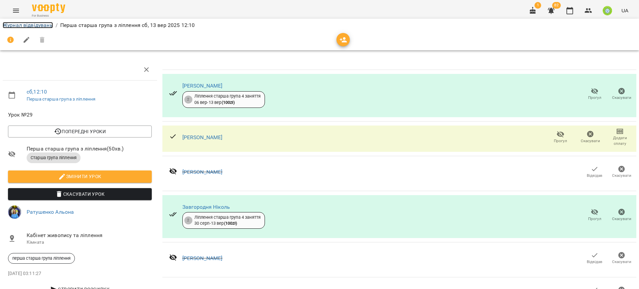
click at [15, 26] on link "Журнал відвідувань" at bounding box center [28, 25] width 50 height 6
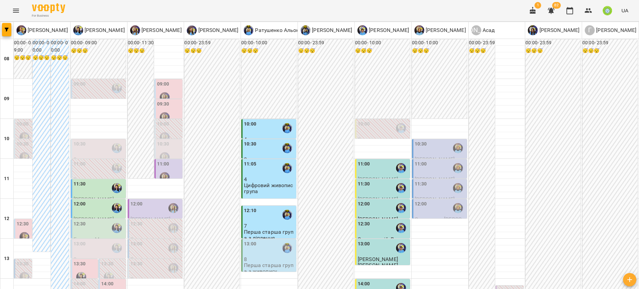
scroll to position [79, 0]
click at [265, 256] on p "8" at bounding box center [269, 259] width 51 height 6
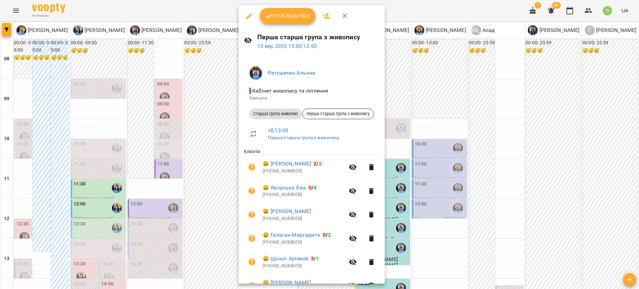
click at [289, 12] on span "Урок відбувся" at bounding box center [287, 16] width 45 height 8
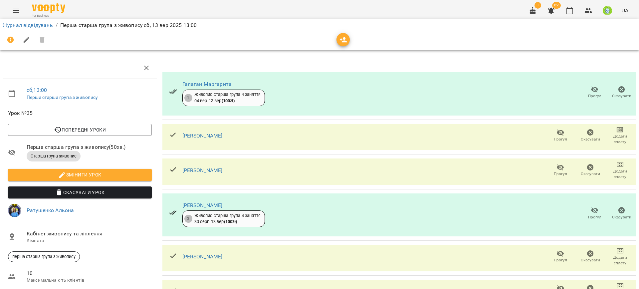
scroll to position [2, 0]
click at [585, 91] on span "Прогул" at bounding box center [594, 91] width 19 height 13
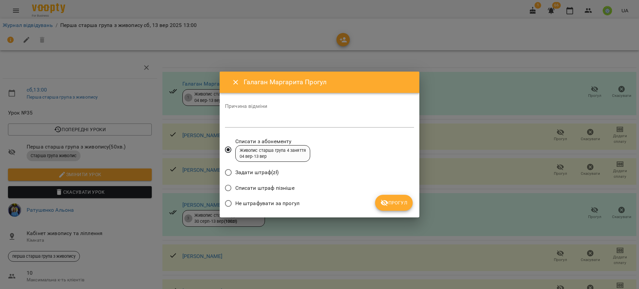
drag, startPoint x: 292, startPoint y: 203, endPoint x: 389, endPoint y: 209, distance: 97.7
click at [293, 203] on span "Не штрафувати за прогул" at bounding box center [267, 203] width 64 height 8
click at [404, 204] on span "Прогул" at bounding box center [393, 203] width 27 height 8
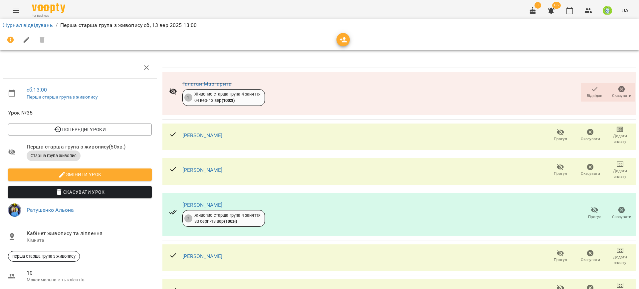
click at [618, 90] on icon "button" at bounding box center [622, 89] width 8 height 8
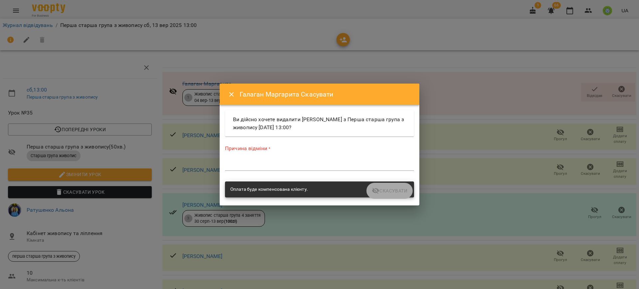
drag, startPoint x: 464, startPoint y: 146, endPoint x: 366, endPoint y: 121, distance: 100.8
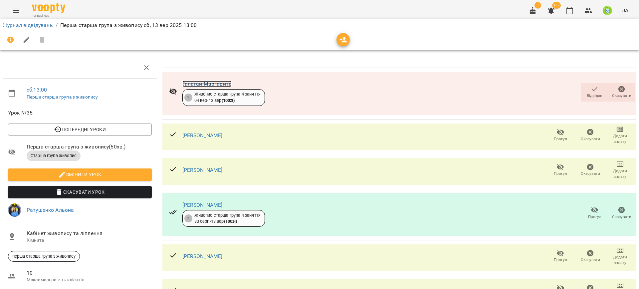
click at [213, 83] on link "Галаган Маргарита" at bounding box center [207, 84] width 50 height 6
click at [587, 94] on span "Відвідав" at bounding box center [595, 96] width 16 height 6
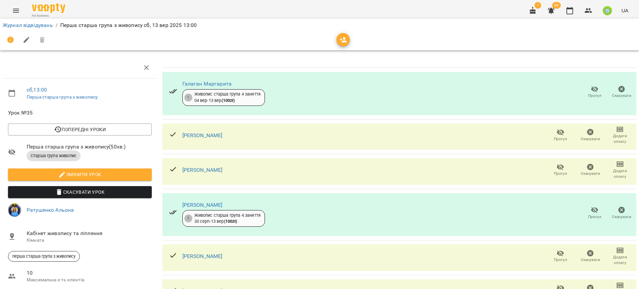
click at [591, 90] on icon "button" at bounding box center [595, 89] width 8 height 8
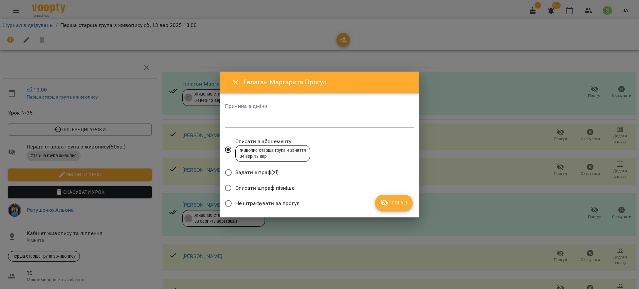
click at [265, 205] on span "Не штрафувати за прогул" at bounding box center [267, 203] width 64 height 8
click at [396, 201] on span "Прогул" at bounding box center [393, 203] width 27 height 8
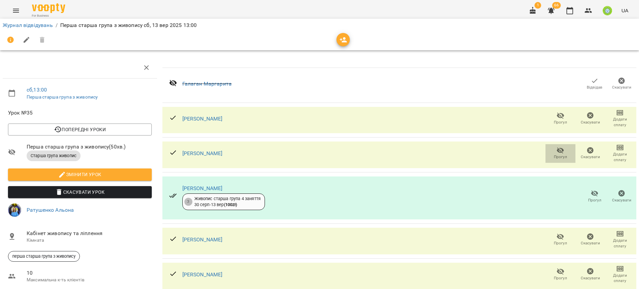
click at [556, 150] on icon "button" at bounding box center [560, 150] width 8 height 8
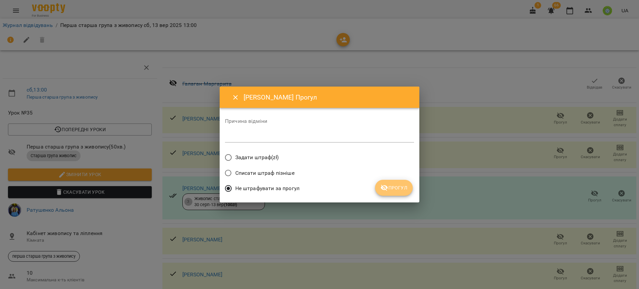
click at [387, 181] on button "Прогул" at bounding box center [394, 188] width 38 height 16
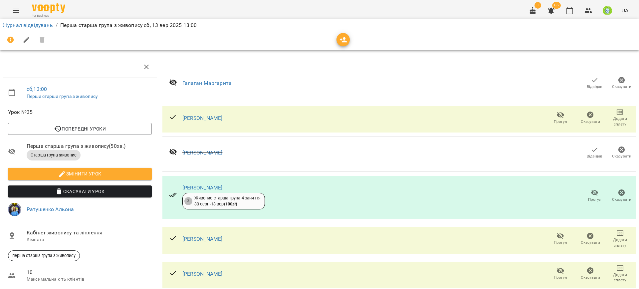
scroll to position [104, 0]
click at [556, 267] on icon "button" at bounding box center [560, 271] width 8 height 8
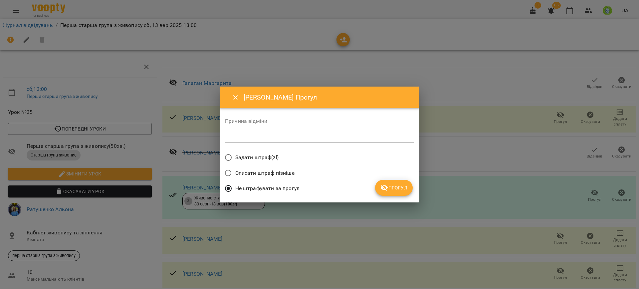
click at [404, 184] on span "Прогул" at bounding box center [393, 188] width 27 height 8
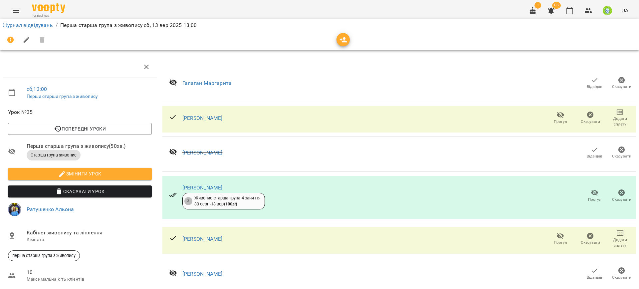
scroll to position [0, 0]
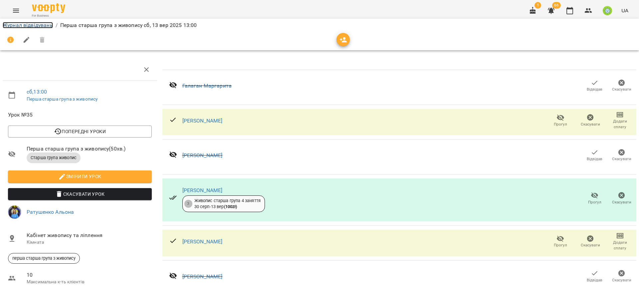
click at [17, 25] on link "Журнал відвідувань" at bounding box center [28, 25] width 50 height 6
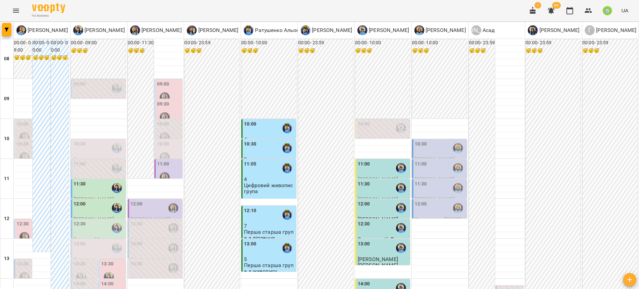
scroll to position [222, 0]
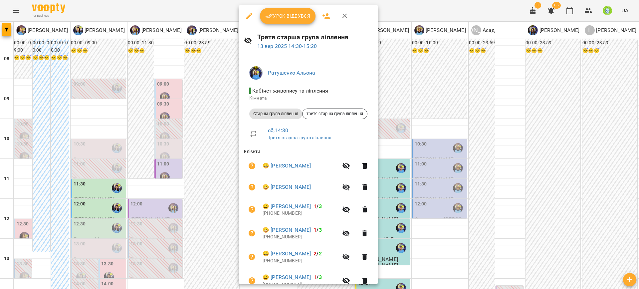
click at [299, 24] on div "Урок відбувся" at bounding box center [308, 15] width 139 height 21
click at [293, 16] on span "Урок відбувся" at bounding box center [287, 16] width 45 height 8
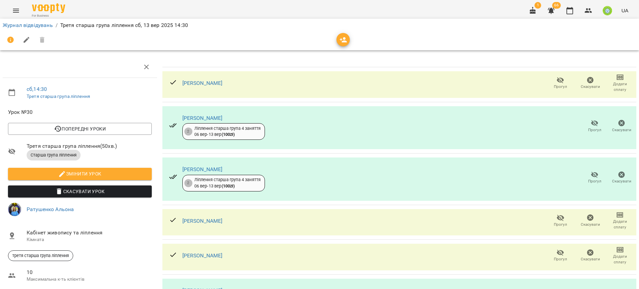
scroll to position [103, 0]
click at [26, 24] on link "Журнал відвідувань" at bounding box center [28, 25] width 50 height 6
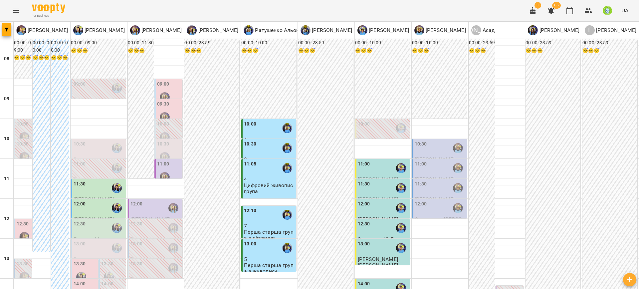
scroll to position [158, 0]
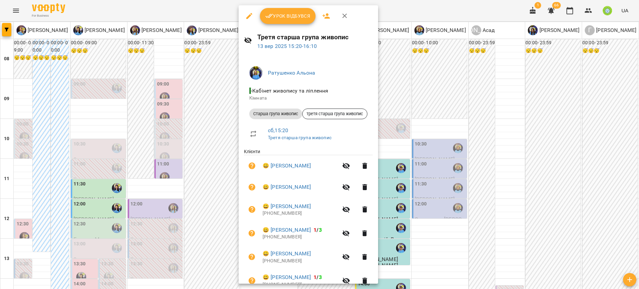
click at [280, 16] on span "Урок відбувся" at bounding box center [287, 16] width 45 height 8
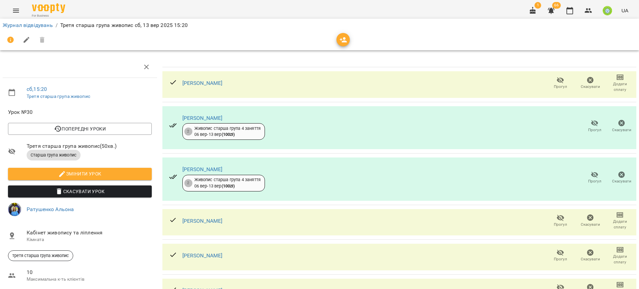
scroll to position [70, 0]
click at [556, 283] on icon "button" at bounding box center [560, 287] width 8 height 8
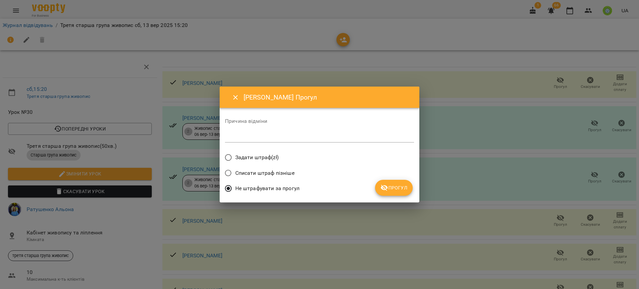
click at [392, 190] on span "Прогул" at bounding box center [393, 188] width 27 height 8
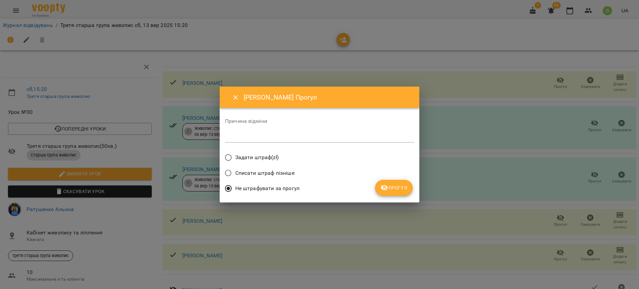
click at [397, 183] on button "Прогул" at bounding box center [394, 188] width 38 height 16
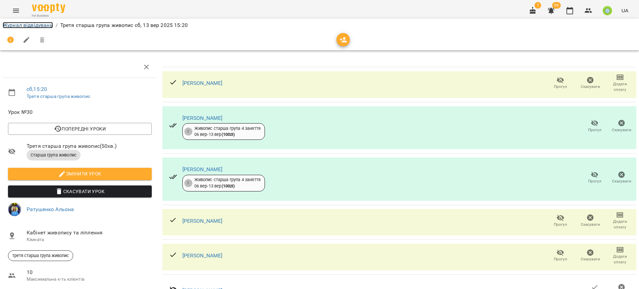
click at [15, 24] on link "Журнал відвідувань" at bounding box center [28, 25] width 50 height 6
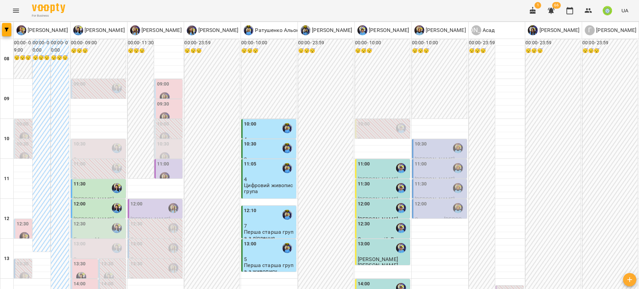
scroll to position [165, 0]
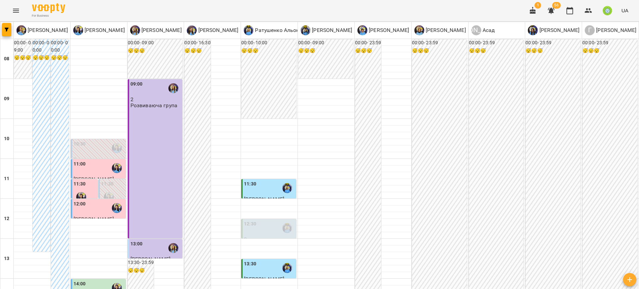
scroll to position [32, 0]
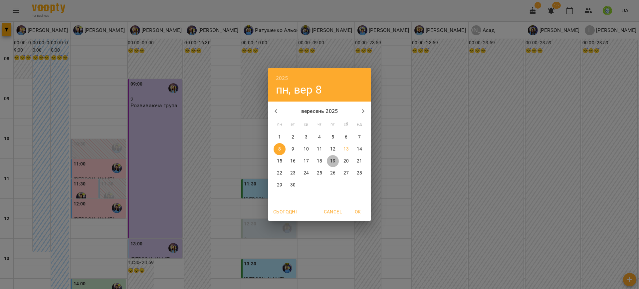
click at [334, 159] on p "19" at bounding box center [332, 161] width 5 height 7
type input "**********"
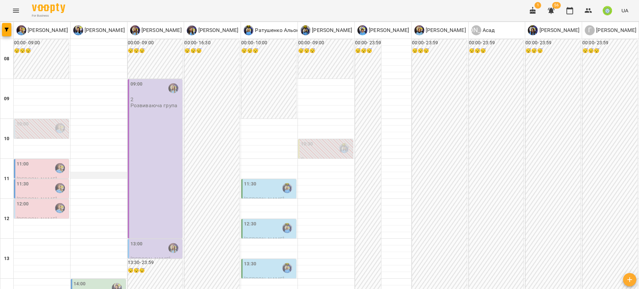
scroll to position [0, 0]
drag, startPoint x: 469, startPoint y: 240, endPoint x: 499, endPoint y: 240, distance: 29.6
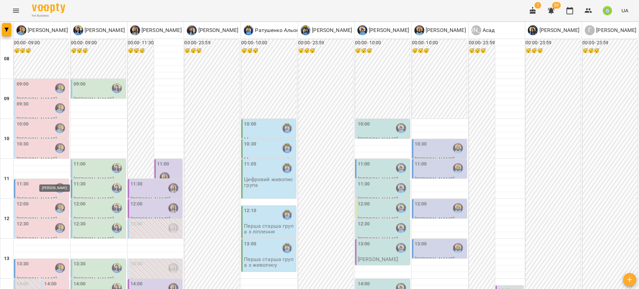
scroll to position [153, 0]
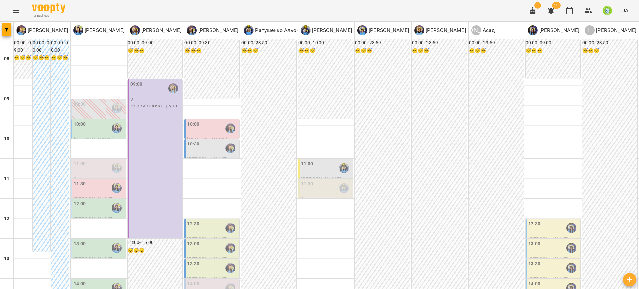
scroll to position [313, 0]
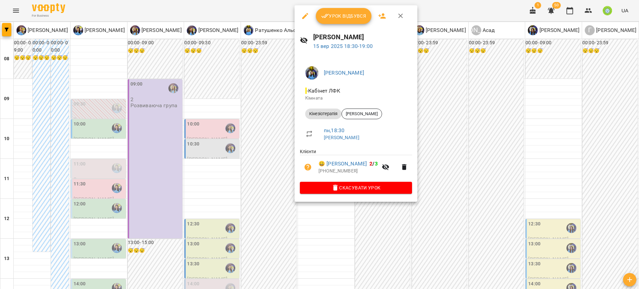
click at [443, 182] on div at bounding box center [319, 144] width 639 height 289
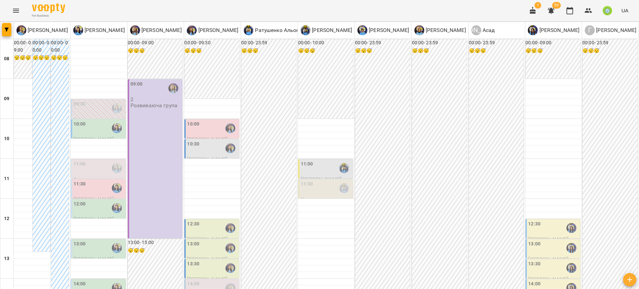
scroll to position [293, 0]
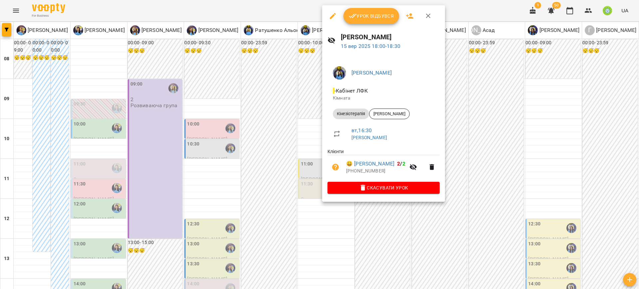
click at [488, 193] on div at bounding box center [319, 144] width 639 height 289
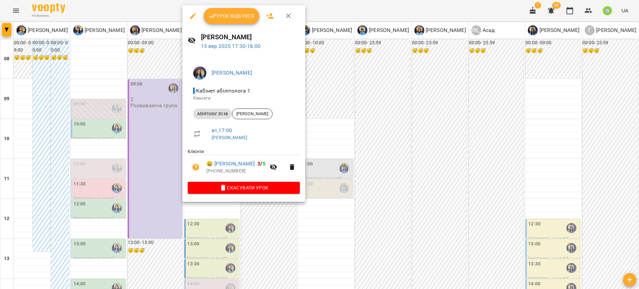
click at [358, 186] on div at bounding box center [319, 144] width 639 height 289
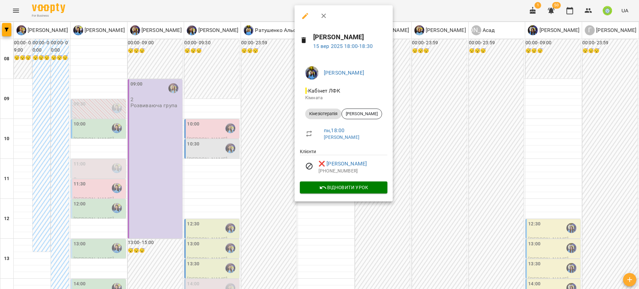
drag, startPoint x: 437, startPoint y: 175, endPoint x: 386, endPoint y: 176, distance: 50.3
click at [436, 176] on div at bounding box center [319, 144] width 639 height 289
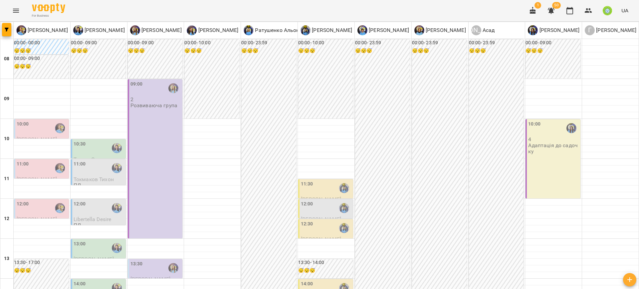
scroll to position [106, 0]
click at [14, 10] on icon "Menu" at bounding box center [16, 11] width 6 height 4
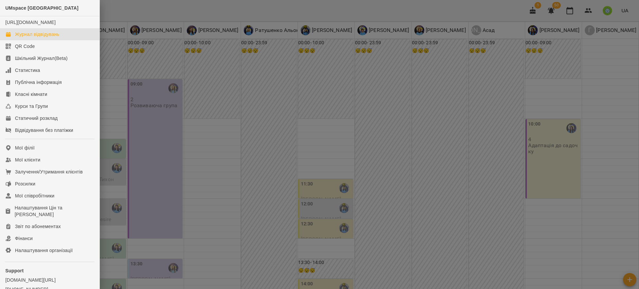
drag, startPoint x: 414, startPoint y: 133, endPoint x: 427, endPoint y: 144, distance: 17.0
click at [414, 133] on div at bounding box center [319, 144] width 639 height 289
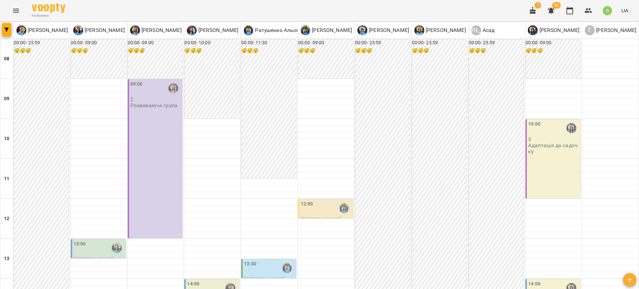
scroll to position [0, 0]
drag, startPoint x: 584, startPoint y: 1, endPoint x: 586, endPoint y: 5, distance: 4.6
click at [584, 2] on div "For Business 1 50 UA" at bounding box center [319, 10] width 639 height 21
click at [590, 14] on icon "button" at bounding box center [588, 11] width 8 height 8
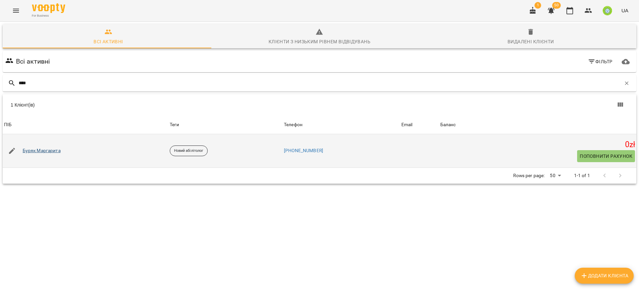
type input "****"
click at [39, 150] on link "Буряк Маргарита" at bounding box center [42, 150] width 38 height 7
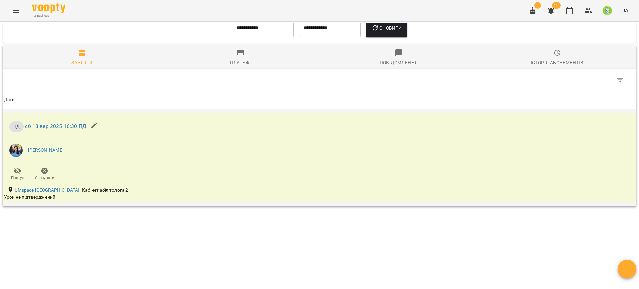
scroll to position [339, 0]
click at [69, 126] on link "сб 13 вер 2025 16:30 ПД" at bounding box center [55, 126] width 61 height 6
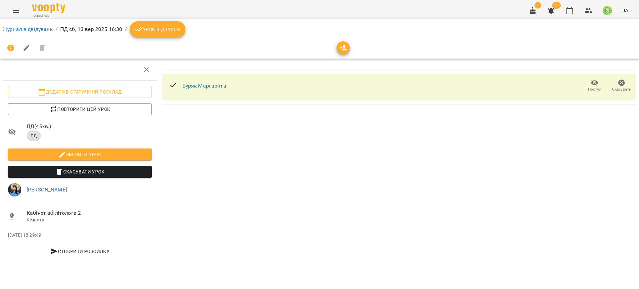
click at [165, 33] on span "Урок відбувся" at bounding box center [157, 29] width 45 height 8
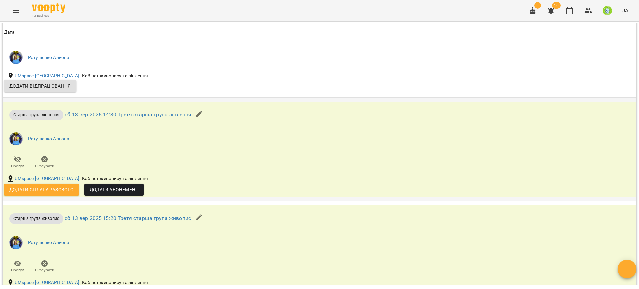
scroll to position [961, 0]
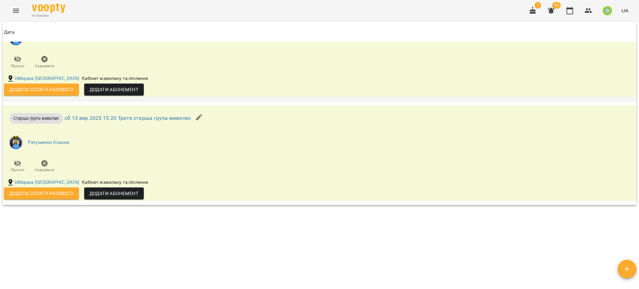
click at [50, 89] on span "Додати сплату разового" at bounding box center [41, 90] width 64 height 8
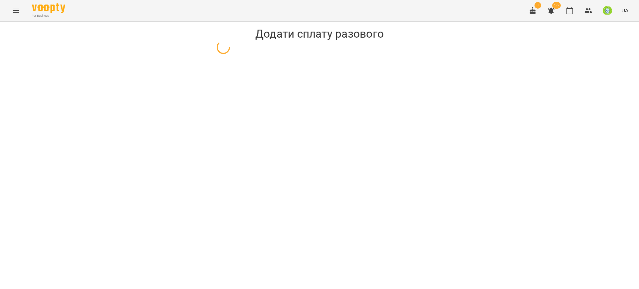
select select "**********"
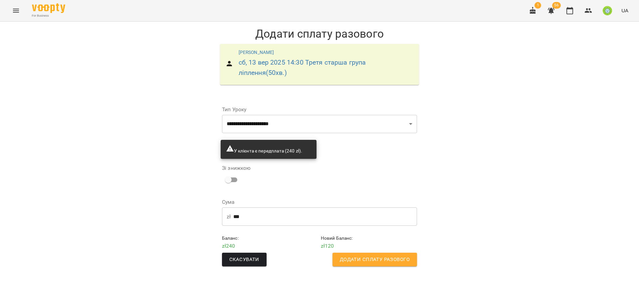
drag, startPoint x: 369, startPoint y: 260, endPoint x: 363, endPoint y: 259, distance: 5.8
click at [368, 260] on span "Додати сплату разового" at bounding box center [375, 259] width 70 height 9
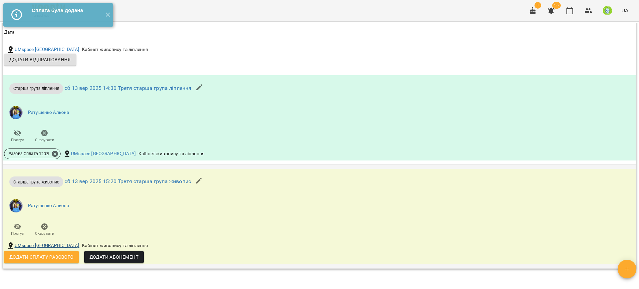
scroll to position [887, 0]
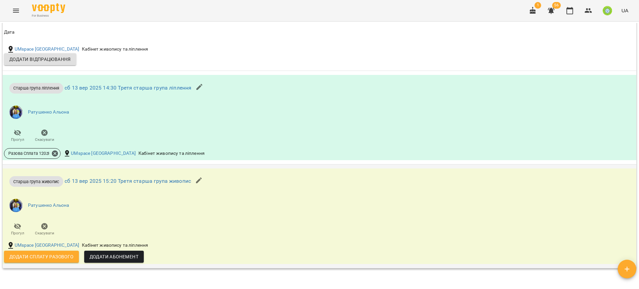
click at [49, 255] on span "Додати сплату разового" at bounding box center [41, 257] width 64 height 8
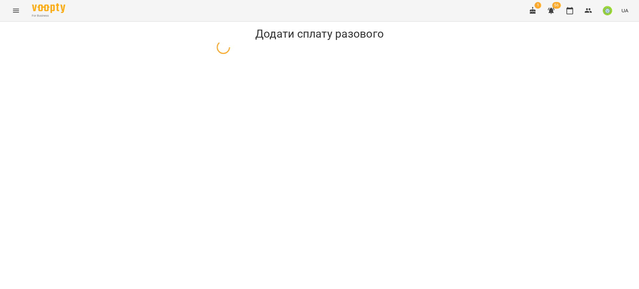
select select "**********"
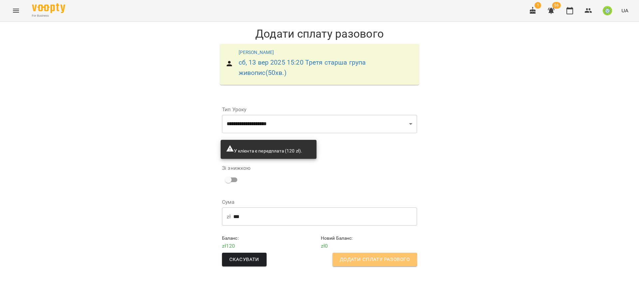
click at [366, 259] on span "Додати сплату разового" at bounding box center [375, 259] width 70 height 9
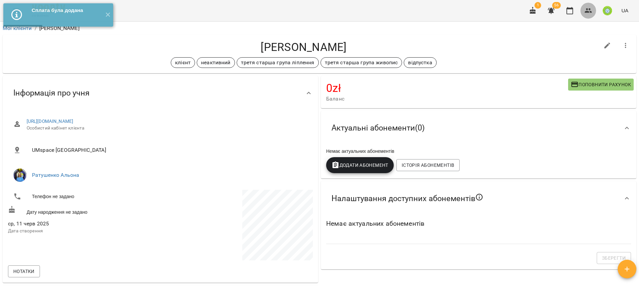
click at [590, 11] on icon "button" at bounding box center [588, 10] width 7 height 5
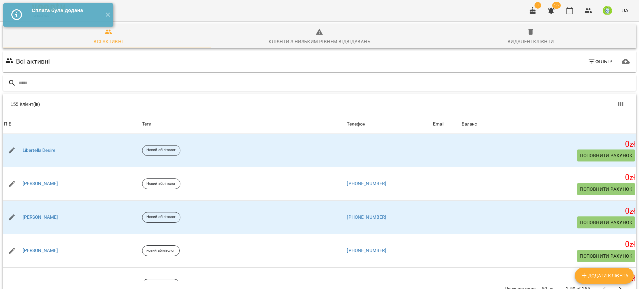
drag, startPoint x: 110, startPoint y: 13, endPoint x: 111, endPoint y: 47, distance: 34.3
click at [109, 13] on button "✕" at bounding box center [107, 14] width 11 height 23
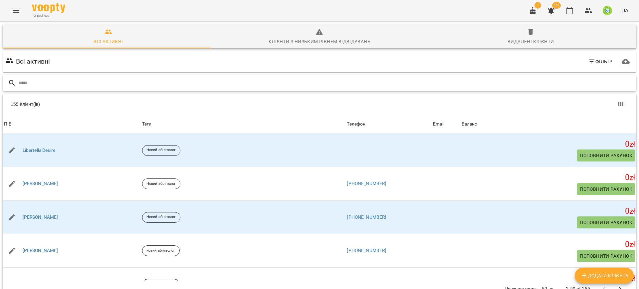
click at [115, 83] on input "text" at bounding box center [326, 83] width 615 height 11
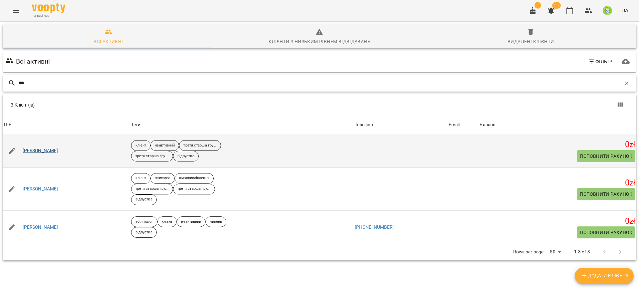
type input "***"
click at [40, 150] on link "[PERSON_NAME]" at bounding box center [41, 150] width 36 height 7
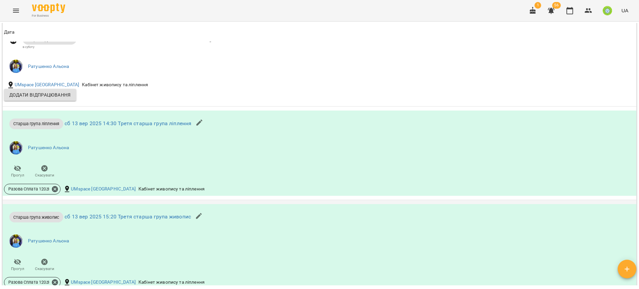
scroll to position [940, 0]
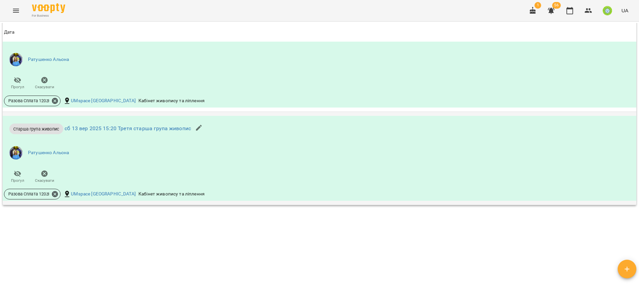
drag, startPoint x: 159, startPoint y: 141, endPoint x: 161, endPoint y: 144, distance: 3.6
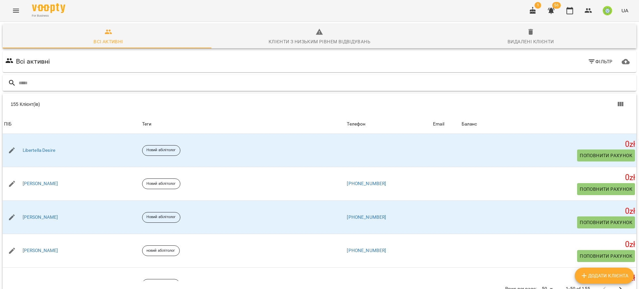
click at [110, 81] on input "text" at bounding box center [326, 83] width 615 height 11
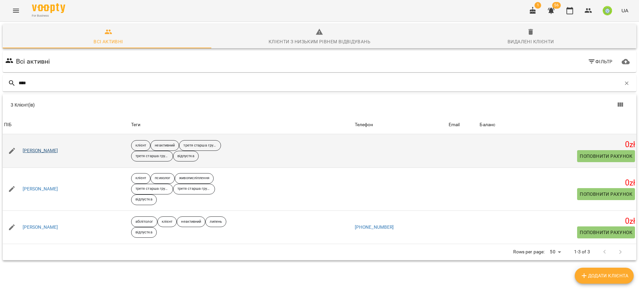
type input "****"
click at [39, 151] on link "[PERSON_NAME]" at bounding box center [41, 150] width 36 height 7
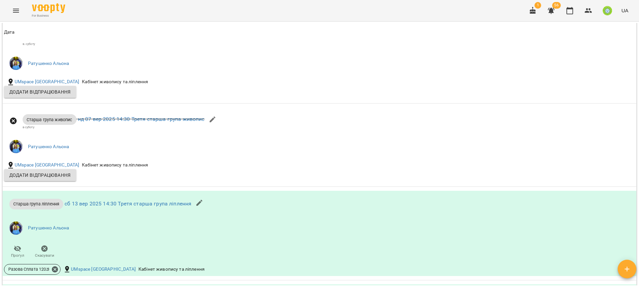
scroll to position [566, 0]
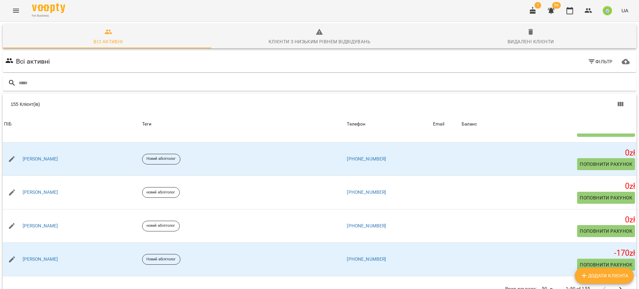
scroll to position [59, 0]
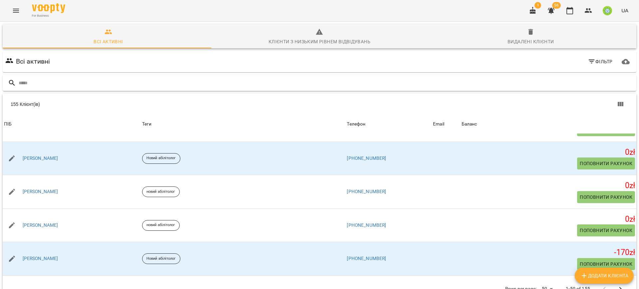
drag, startPoint x: 143, startPoint y: 76, endPoint x: 171, endPoint y: 81, distance: 28.6
click at [142, 76] on div at bounding box center [320, 83] width 634 height 16
click at [15, 9] on icon "Menu" at bounding box center [16, 11] width 6 height 4
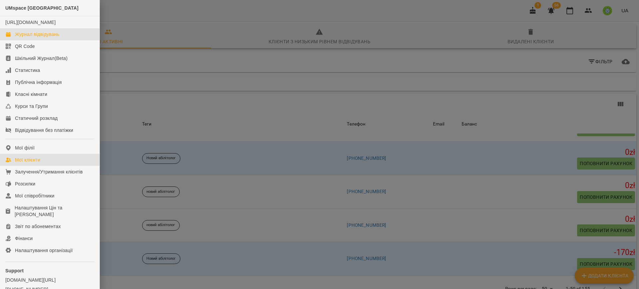
click at [47, 38] on div "Журнал відвідувань" at bounding box center [37, 34] width 44 height 7
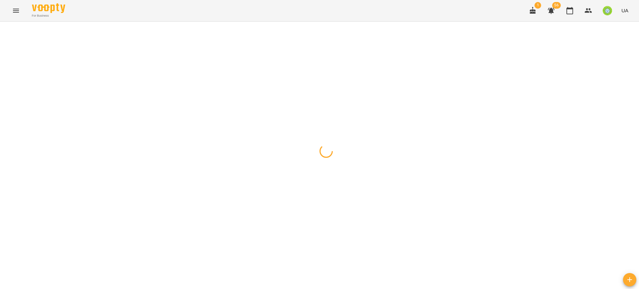
click at [550, 9] on icon "button" at bounding box center [551, 11] width 7 height 6
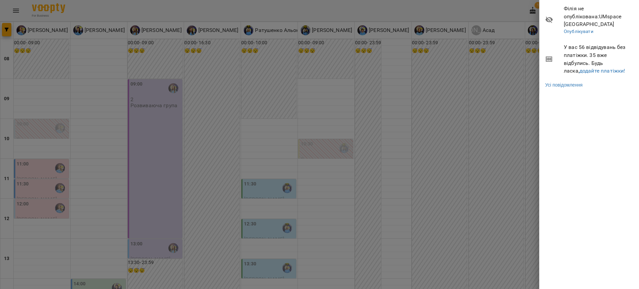
click at [583, 67] on span "У вас 56 відвідувань без платіжки. 35 вже відбулись. Будь ласка, додайте платіж…" at bounding box center [599, 58] width 70 height 31
click at [584, 68] on link "додайте платіжки!" at bounding box center [602, 71] width 46 height 6
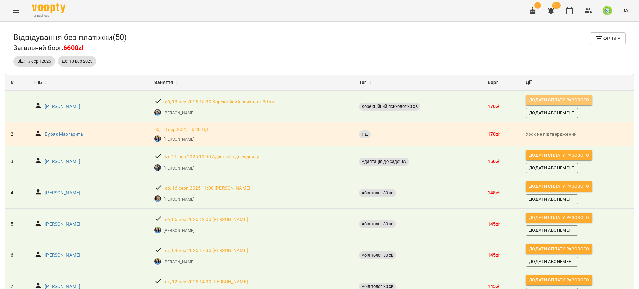
drag, startPoint x: 525, startPoint y: 99, endPoint x: 590, endPoint y: 110, distance: 65.8
click at [529, 99] on span "Додати сплату разового" at bounding box center [559, 99] width 60 height 7
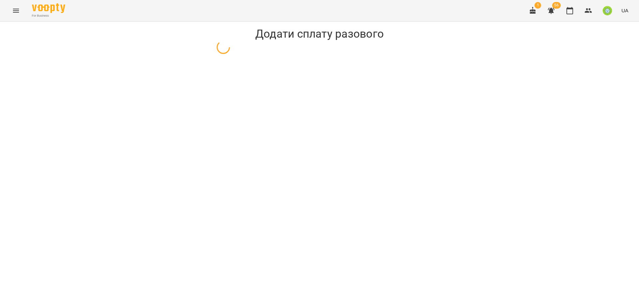
select select "**********"
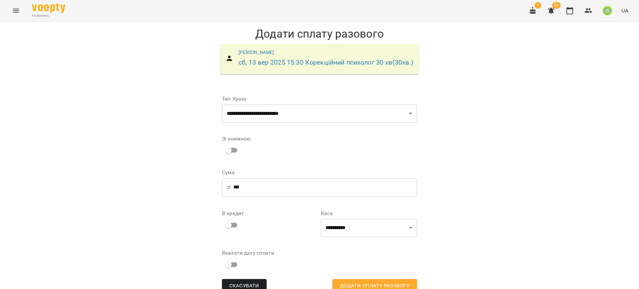
scroll to position [25, 0]
click at [357, 219] on select "**********" at bounding box center [369, 228] width 96 height 19
select select "****"
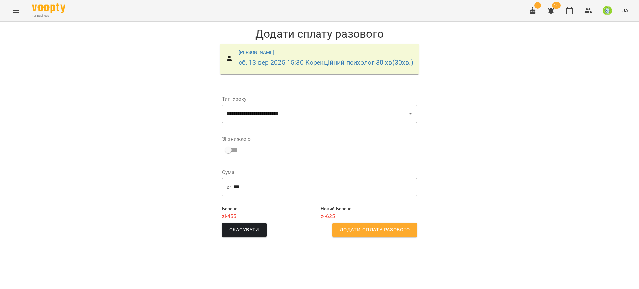
scroll to position [0, 0]
click at [368, 234] on span "Додати сплату разового" at bounding box center [375, 230] width 70 height 9
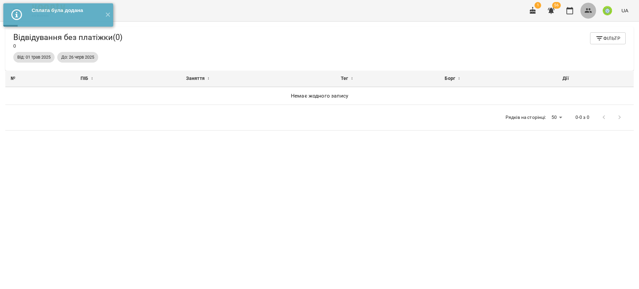
click at [591, 14] on icon "button" at bounding box center [588, 11] width 8 height 8
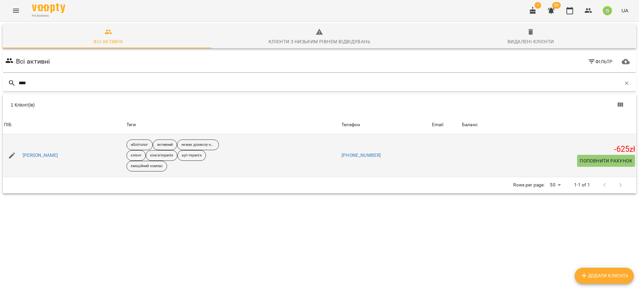
type input "****"
click at [604, 158] on span "Поповнити рахунок" at bounding box center [606, 161] width 53 height 8
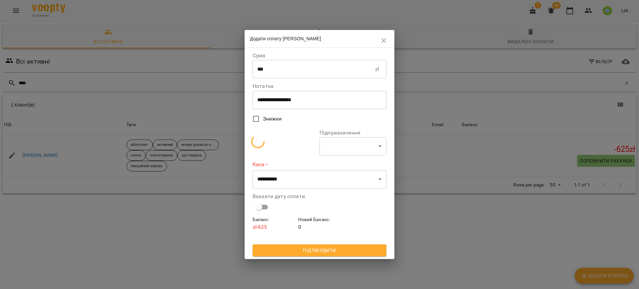
select select "**********"
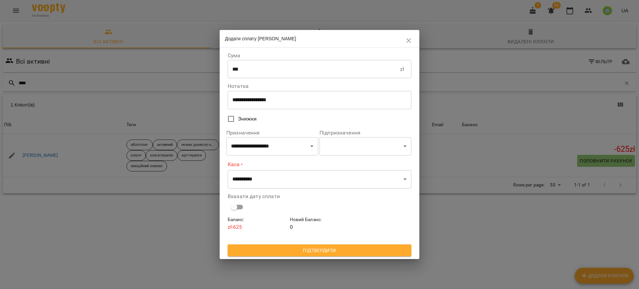
click at [283, 72] on input "***" at bounding box center [314, 69] width 172 height 19
type input "***"
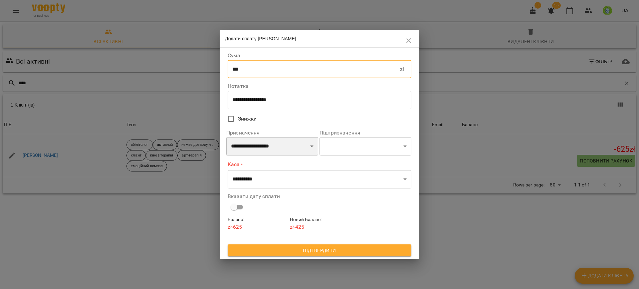
click at [256, 148] on select "**********" at bounding box center [272, 146] width 92 height 19
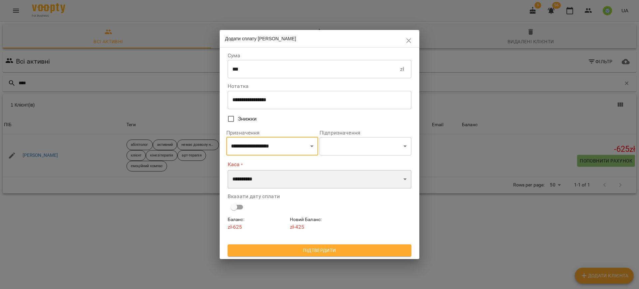
click at [251, 178] on select "**********" at bounding box center [320, 179] width 184 height 19
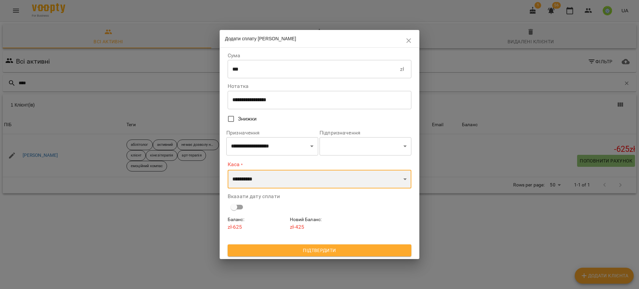
select select "****"
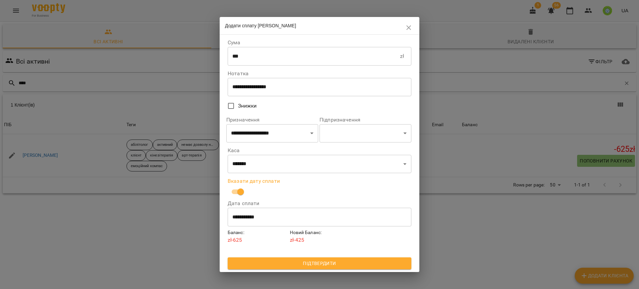
click at [310, 262] on span "Підтвердити" at bounding box center [319, 263] width 173 height 8
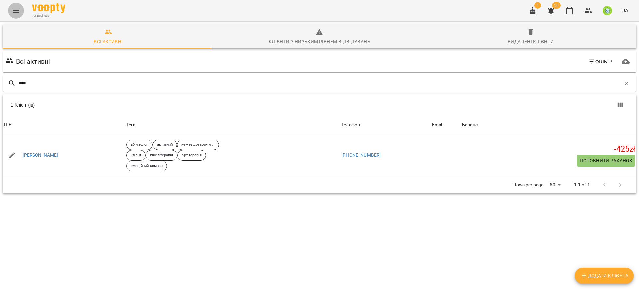
click at [18, 15] on button "Menu" at bounding box center [16, 11] width 16 height 16
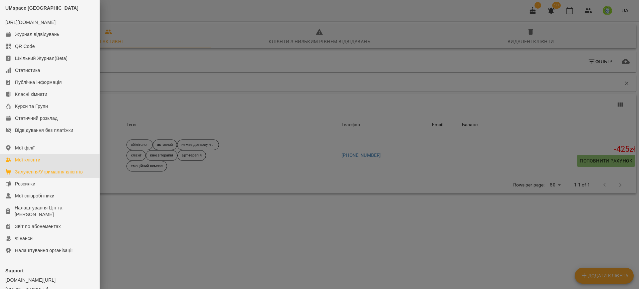
click at [26, 175] on div "Залучення/Утримання клієнтів" at bounding box center [49, 171] width 68 height 7
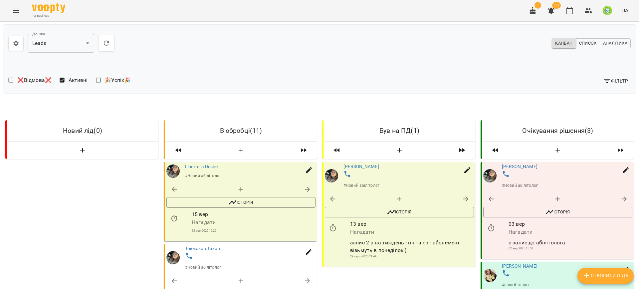
click at [11, 11] on button "Menu" at bounding box center [16, 11] width 16 height 16
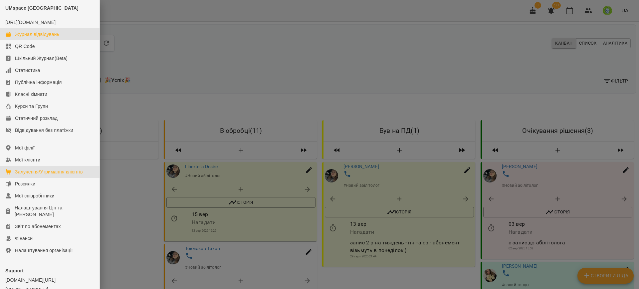
click at [37, 37] on link "Журнал відвідувань" at bounding box center [50, 34] width 100 height 12
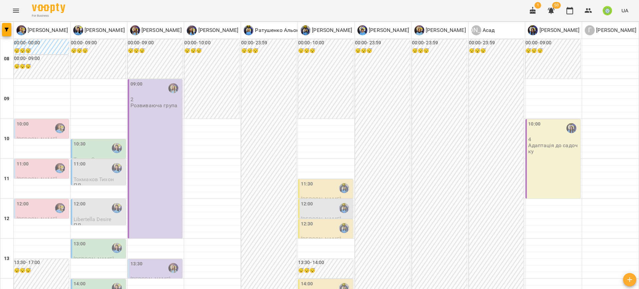
click at [553, 15] on button "button" at bounding box center [551, 11] width 16 height 16
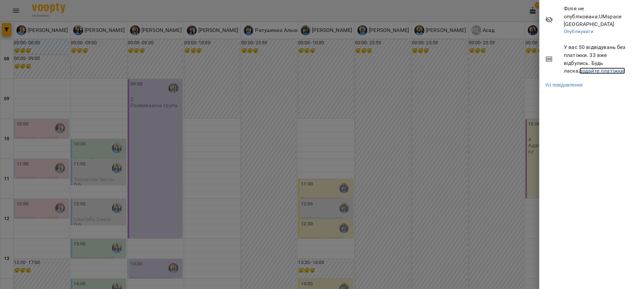
click at [579, 68] on link "додайте платіжки!" at bounding box center [602, 71] width 46 height 6
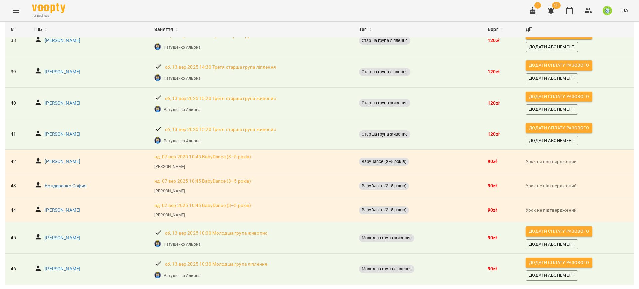
scroll to position [1141, 0]
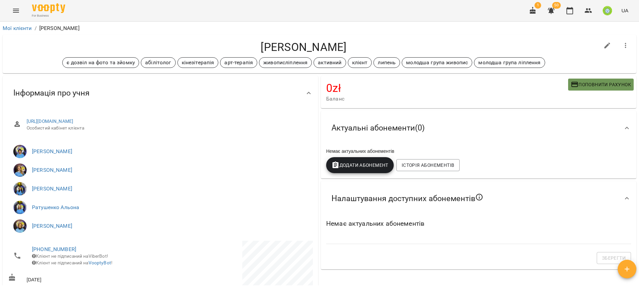
click at [571, 83] on icon "button" at bounding box center [574, 84] width 7 height 5
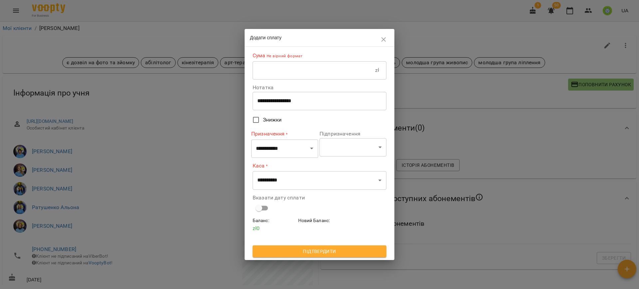
click at [320, 68] on input "text" at bounding box center [314, 70] width 122 height 19
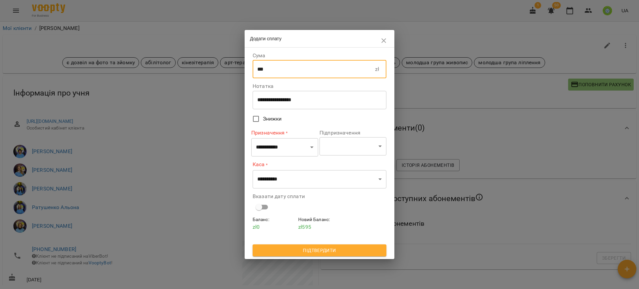
type input "***"
click at [284, 150] on select "**********" at bounding box center [284, 147] width 67 height 19
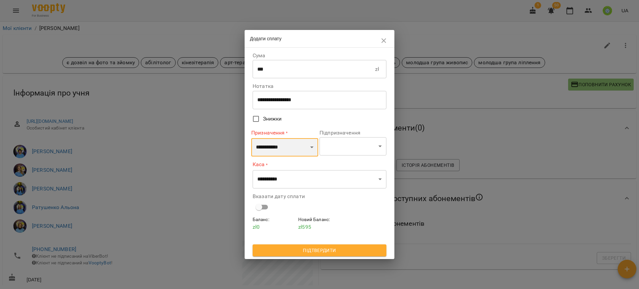
select select "**********"
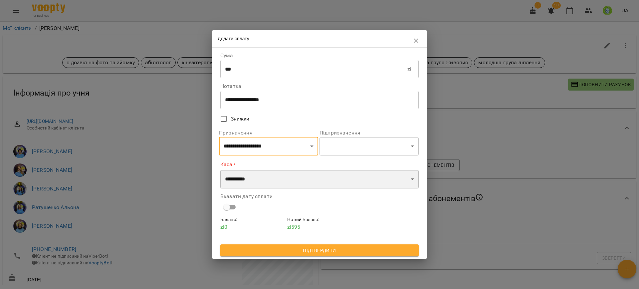
click at [279, 178] on select "**********" at bounding box center [319, 179] width 198 height 19
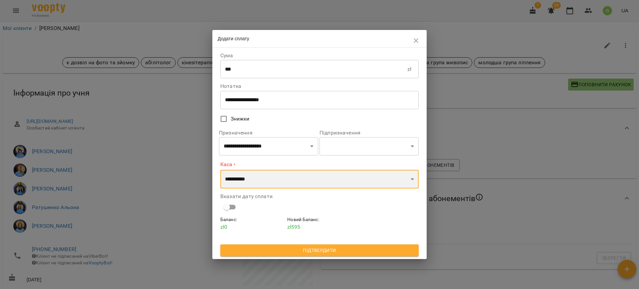
select select "****"
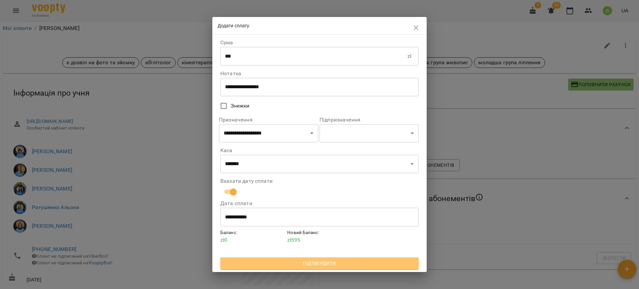
click at [300, 262] on span "Підтвердити" at bounding box center [320, 263] width 188 height 8
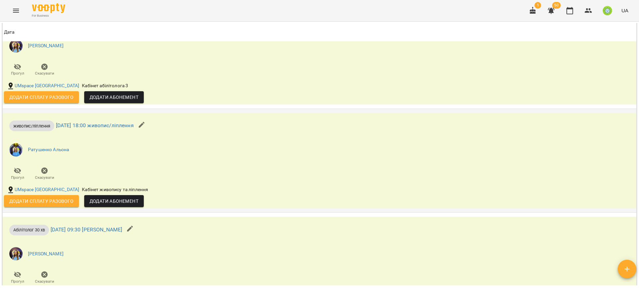
scroll to position [2024, 0]
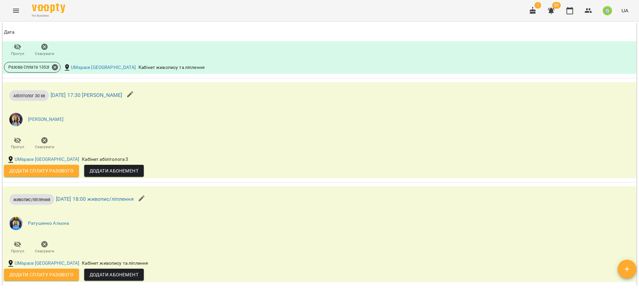
drag, startPoint x: 60, startPoint y: 169, endPoint x: 225, endPoint y: 194, distance: 167.3
click at [60, 169] on span "Додати сплату разового" at bounding box center [41, 171] width 64 height 8
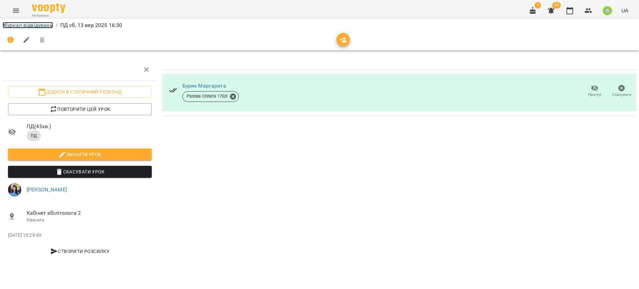
click at [29, 25] on link "Журнал відвідувань" at bounding box center [28, 25] width 50 height 6
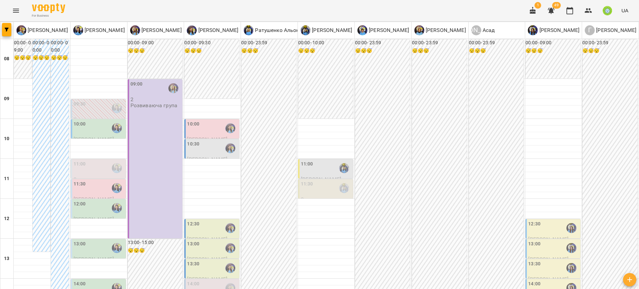
type input "**********"
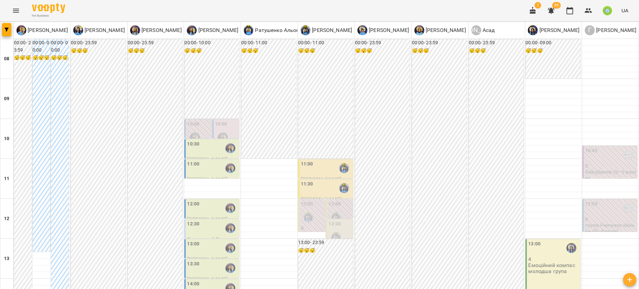
scroll to position [12, 0]
drag, startPoint x: 6, startPoint y: 259, endPoint x: 10, endPoint y: 259, distance: 4.0
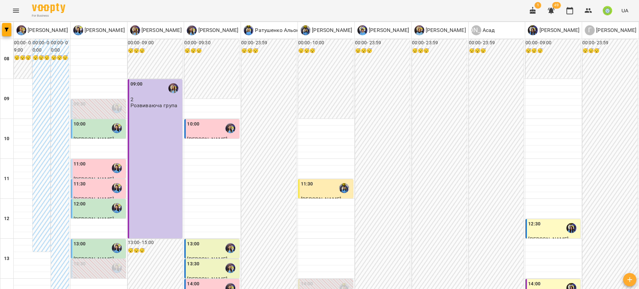
scroll to position [313, 0]
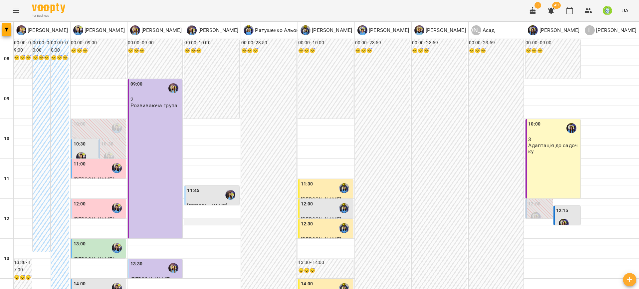
scroll to position [54, 0]
click at [204, 187] on div "11:45" at bounding box center [212, 194] width 51 height 15
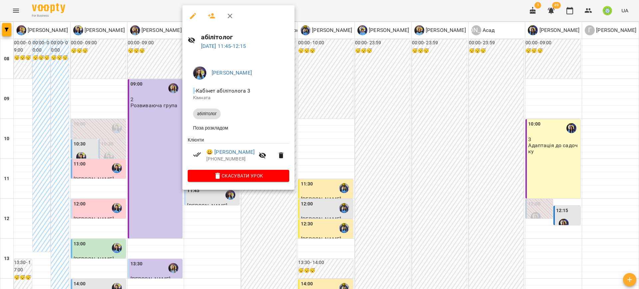
click at [374, 90] on div at bounding box center [319, 144] width 639 height 289
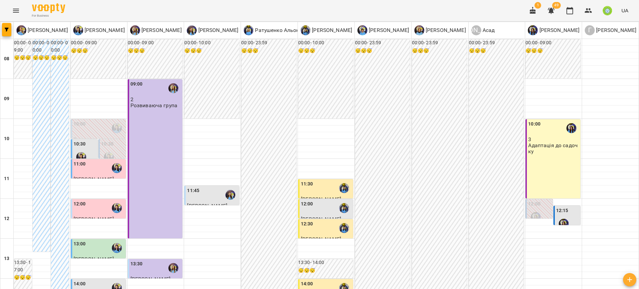
scroll to position [41, 0]
click at [84, 140] on label "10:30" at bounding box center [80, 143] width 12 height 7
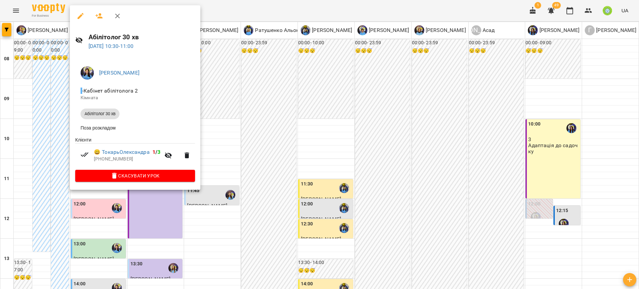
drag, startPoint x: 197, startPoint y: 163, endPoint x: 209, endPoint y: 170, distance: 13.6
click at [200, 164] on div "Абілітолог 30 хв [DATE] 10:30 - 11:00 [PERSON_NAME] - Кабінет абілітолога 2 Кім…" at bounding box center [319, 144] width 639 height 289
click at [207, 220] on div at bounding box center [319, 144] width 639 height 289
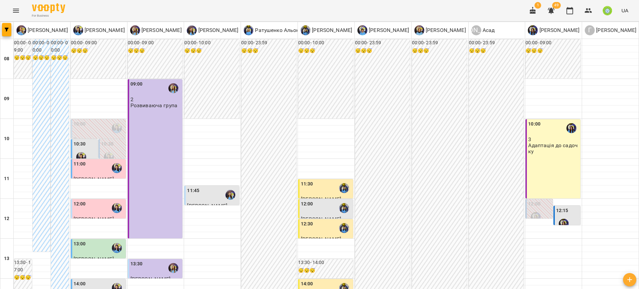
click at [94, 140] on div "10:30" at bounding box center [85, 152] width 23 height 24
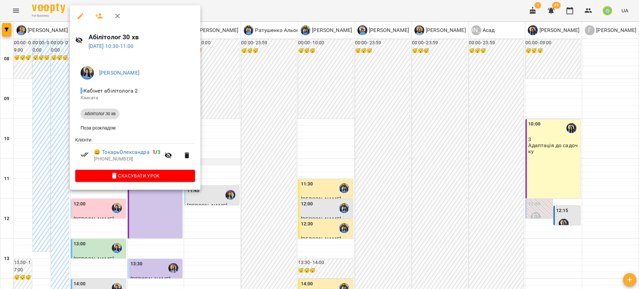
click at [224, 110] on div at bounding box center [319, 144] width 639 height 289
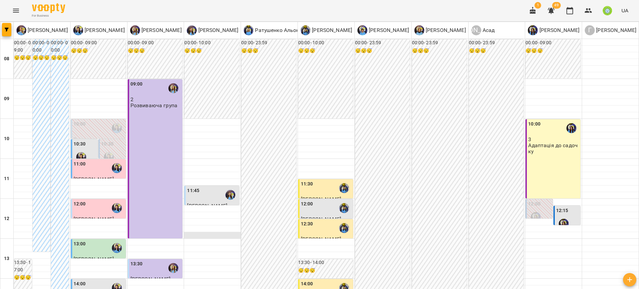
scroll to position [116, 0]
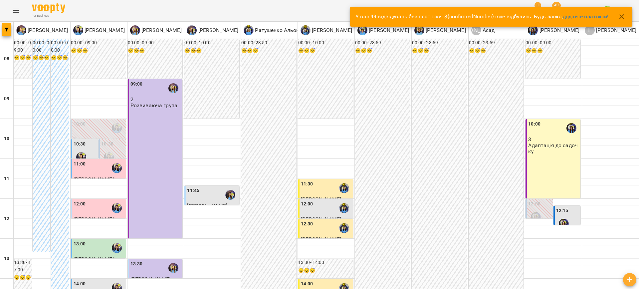
click at [85, 280] on div "14:00" at bounding box center [99, 287] width 51 height 15
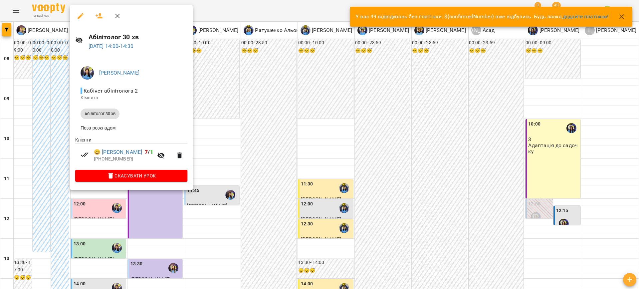
click at [226, 175] on div at bounding box center [319, 144] width 639 height 289
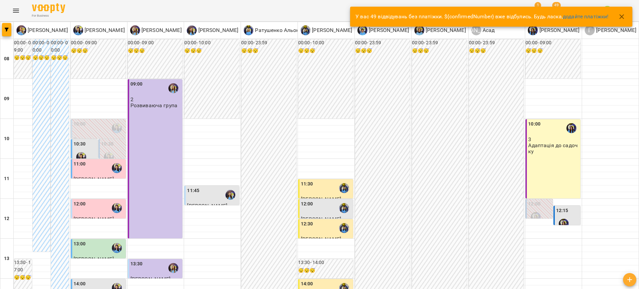
scroll to position [313, 0]
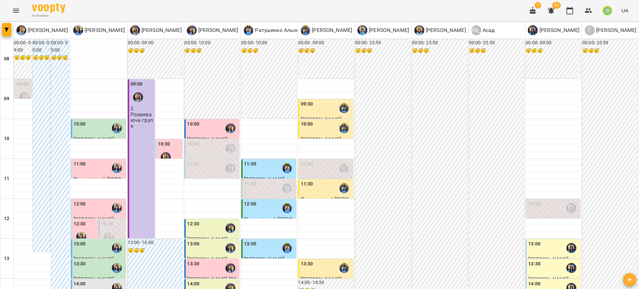
drag, startPoint x: 346, startPoint y: 255, endPoint x: 351, endPoint y: 255, distance: 4.7
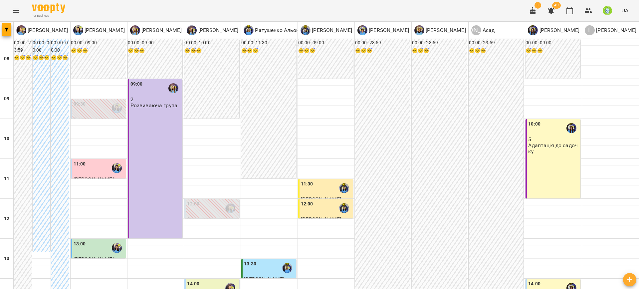
scroll to position [238, 0]
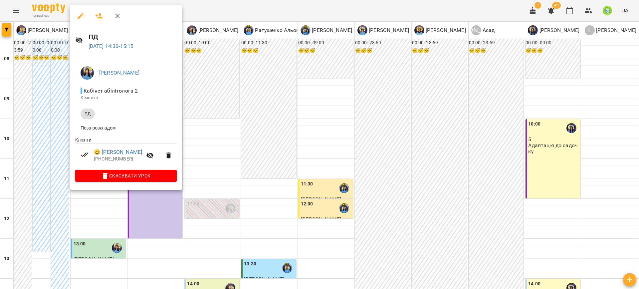
click at [235, 129] on div at bounding box center [319, 144] width 639 height 289
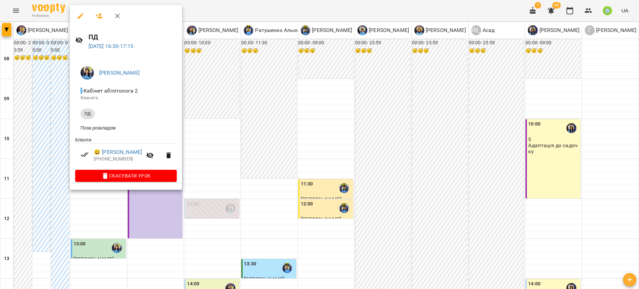
drag, startPoint x: 274, startPoint y: 142, endPoint x: 278, endPoint y: 146, distance: 5.7
click at [274, 142] on div at bounding box center [319, 144] width 639 height 289
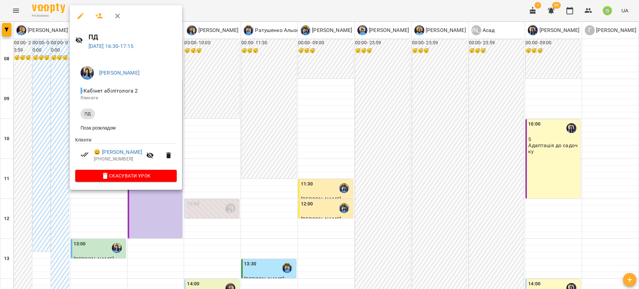
click at [269, 162] on div at bounding box center [319, 144] width 639 height 289
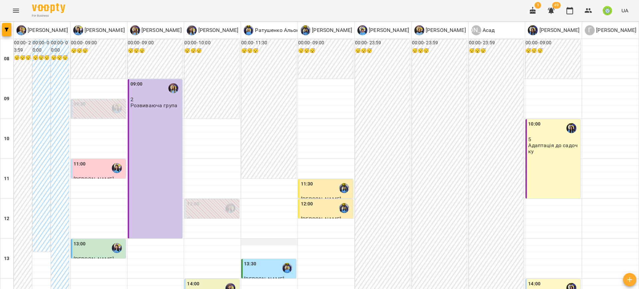
scroll to position [313, 0]
drag, startPoint x: 439, startPoint y: 254, endPoint x: 324, endPoint y: 226, distance: 118.5
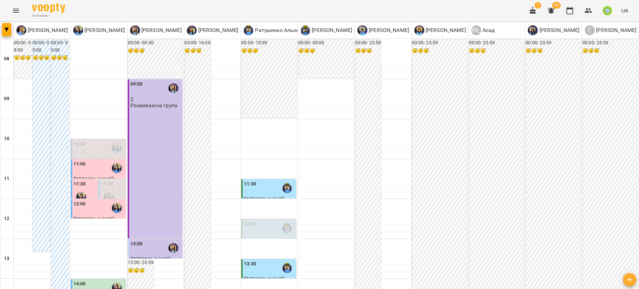
scroll to position [236, 0]
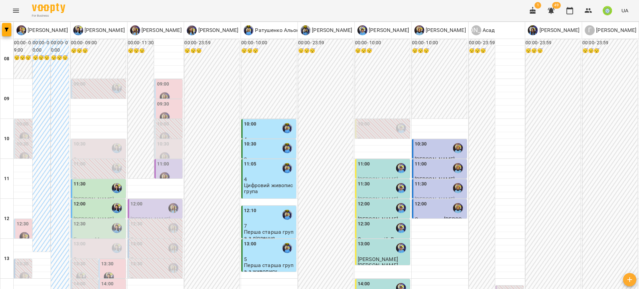
scroll to position [312, 0]
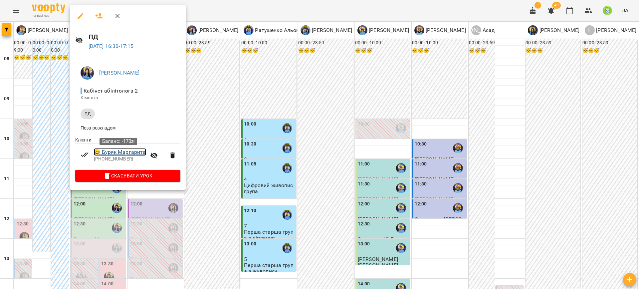
click at [113, 151] on link "😀 [PERSON_NAME]" at bounding box center [120, 152] width 52 height 8
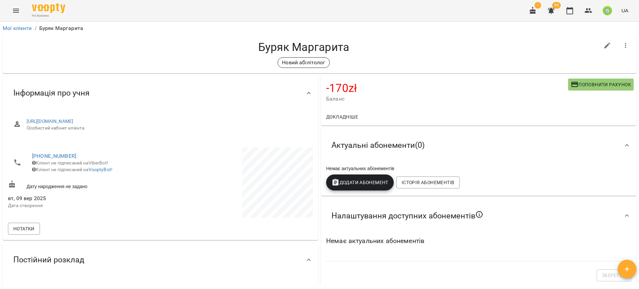
click at [575, 80] on button "Поповнити рахунок" at bounding box center [601, 85] width 66 height 12
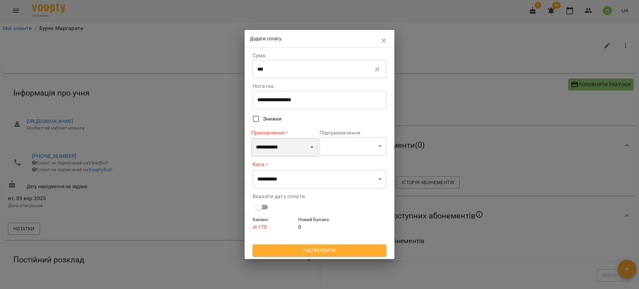
click at [279, 149] on select "**********" at bounding box center [284, 147] width 67 height 19
select select "**********"
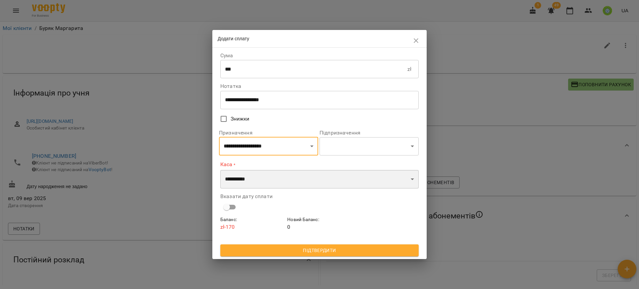
click at [257, 183] on select "**********" at bounding box center [319, 179] width 198 height 19
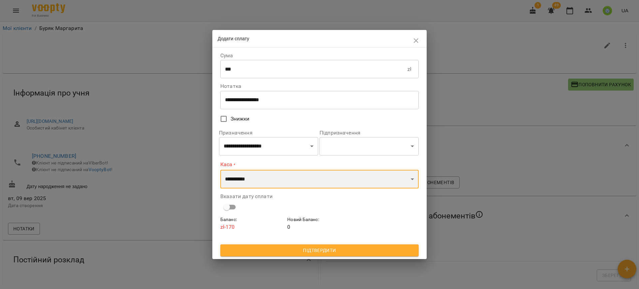
select select "****"
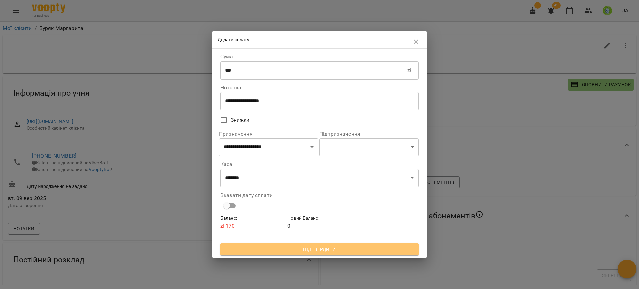
click at [295, 251] on span "Підтвердити" at bounding box center [320, 249] width 188 height 8
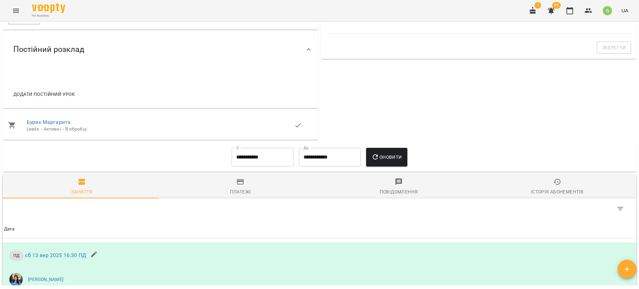
scroll to position [174, 0]
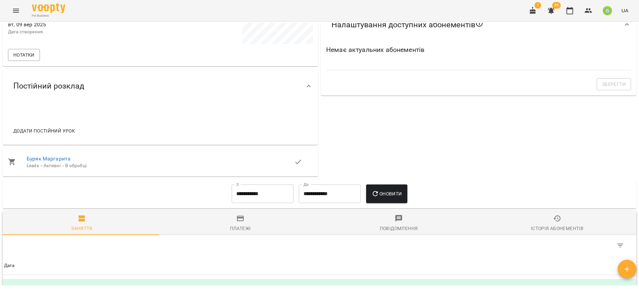
click at [45, 133] on span "Додати постійний урок" at bounding box center [44, 131] width 62 height 8
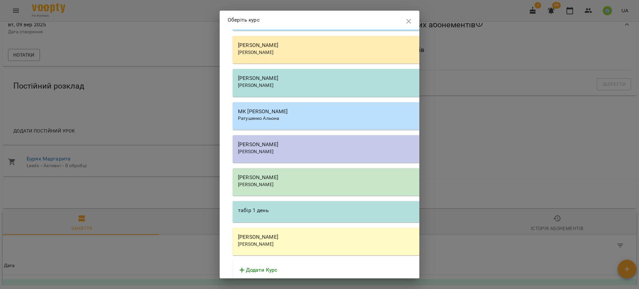
scroll to position [924, 0]
click at [265, 181] on div "[PERSON_NAME]" at bounding box center [422, 177] width 369 height 8
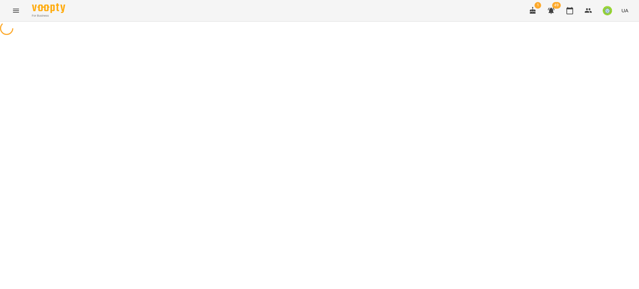
select select "**********"
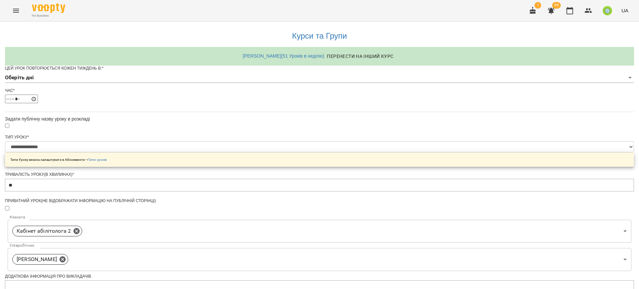
click at [259, 86] on body "**********" at bounding box center [319, 214] width 639 height 429
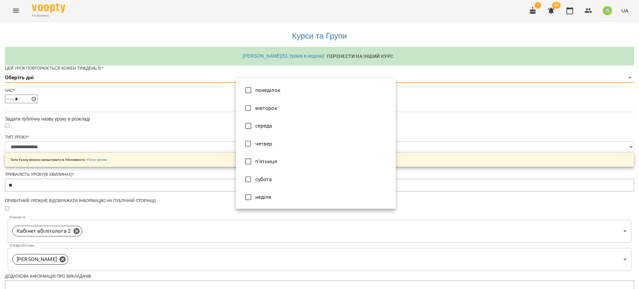
type input "*"
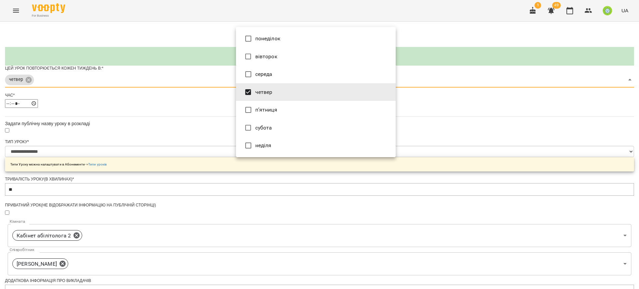
drag, startPoint x: 484, startPoint y: 161, endPoint x: 459, endPoint y: 168, distance: 25.8
click at [483, 161] on div at bounding box center [319, 144] width 639 height 289
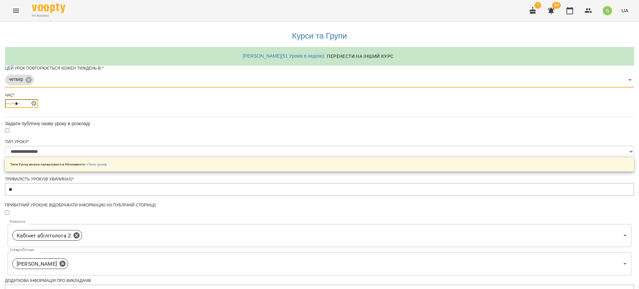
click at [38, 108] on input "*****" at bounding box center [21, 103] width 33 height 9
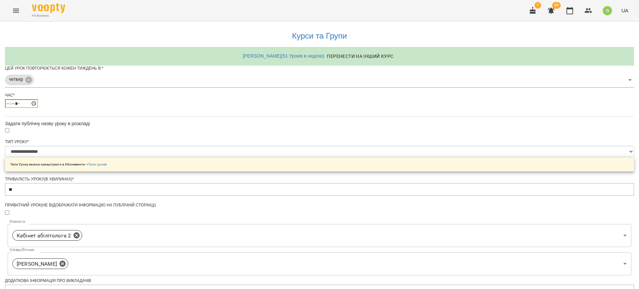
type input "*****"
drag, startPoint x: 507, startPoint y: 162, endPoint x: 435, endPoint y: 204, distance: 82.8
click at [507, 162] on div "**********" at bounding box center [319, 228] width 629 height 413
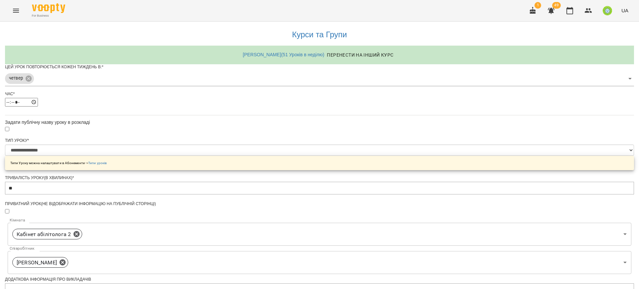
scroll to position [209, 0]
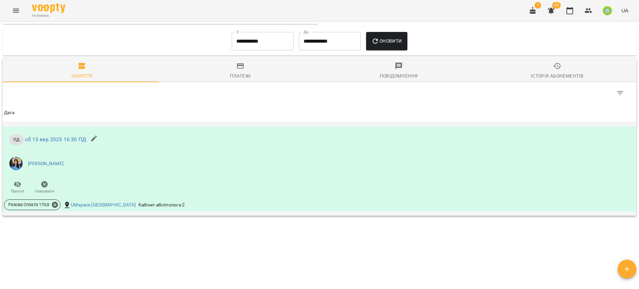
scroll to position [252, 0]
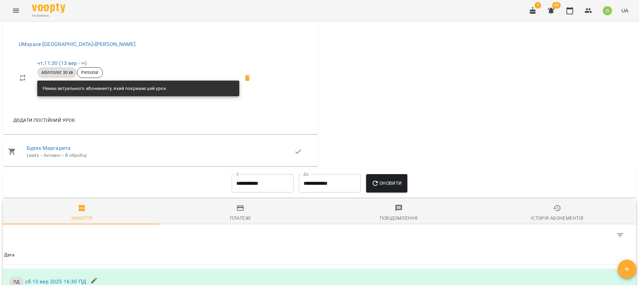
click at [46, 116] on span "Додати постійний урок" at bounding box center [44, 120] width 62 height 8
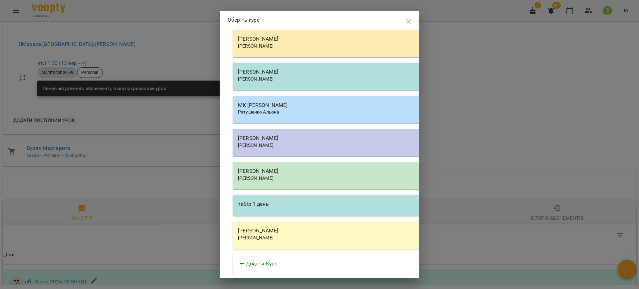
scroll to position [933, 0]
click at [273, 241] on div "[PERSON_NAME] [PERSON_NAME]" at bounding box center [422, 235] width 379 height 28
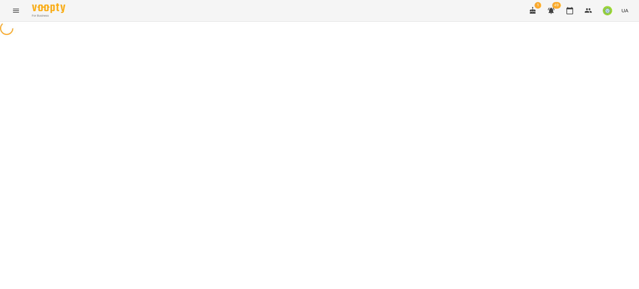
select select "**********"
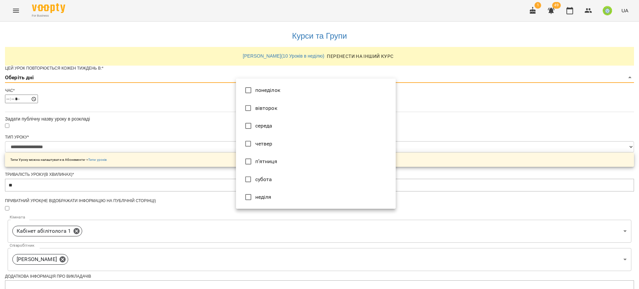
click at [242, 90] on body "**********" at bounding box center [319, 214] width 639 height 429
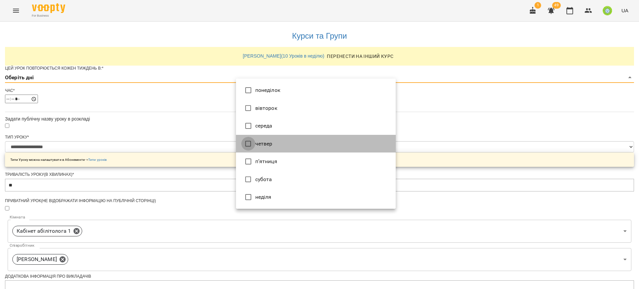
type input "*"
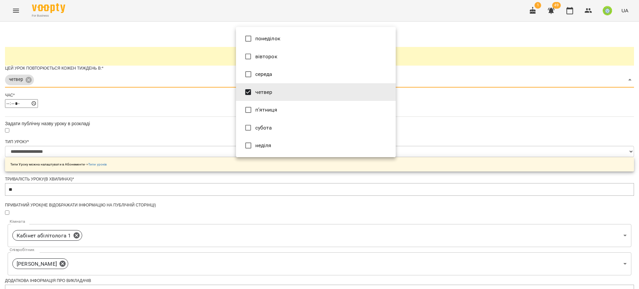
drag, startPoint x: 488, startPoint y: 154, endPoint x: 441, endPoint y: 154, distance: 46.9
click at [487, 154] on div at bounding box center [319, 144] width 639 height 289
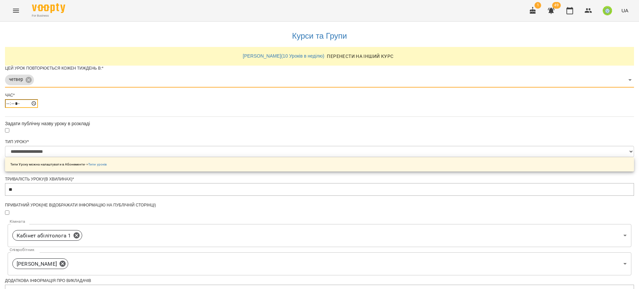
click at [38, 108] on input "*****" at bounding box center [21, 103] width 33 height 9
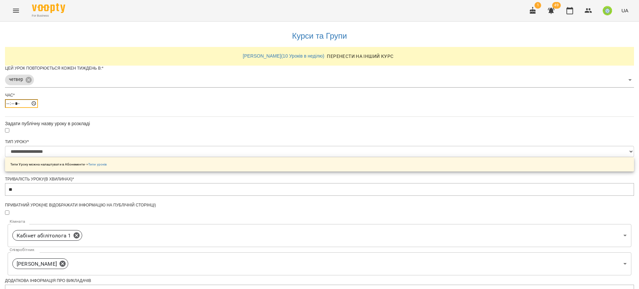
type input "*****"
click at [486, 184] on div "**********" at bounding box center [319, 228] width 629 height 413
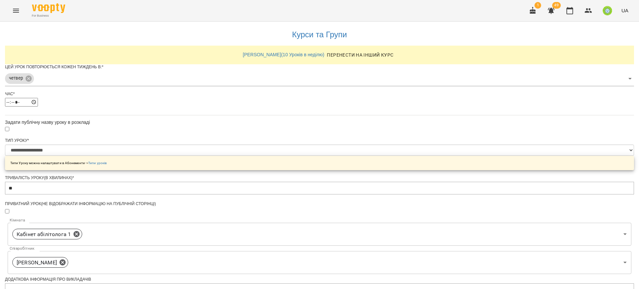
scroll to position [190, 0]
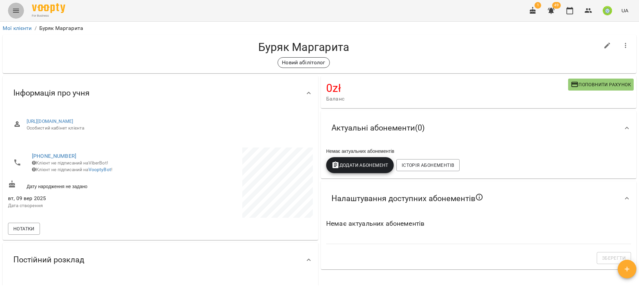
click at [12, 13] on button "Menu" at bounding box center [16, 11] width 16 height 16
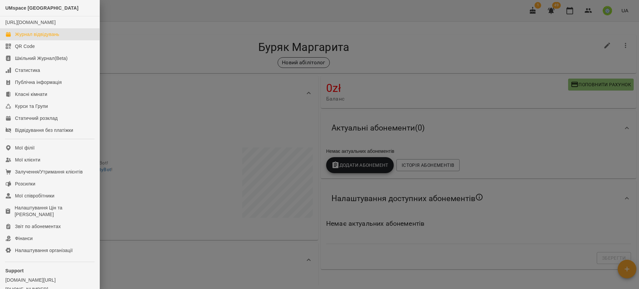
click at [39, 38] on div "Журнал відвідувань" at bounding box center [37, 34] width 44 height 7
